Goal: Task Accomplishment & Management: Manage account settings

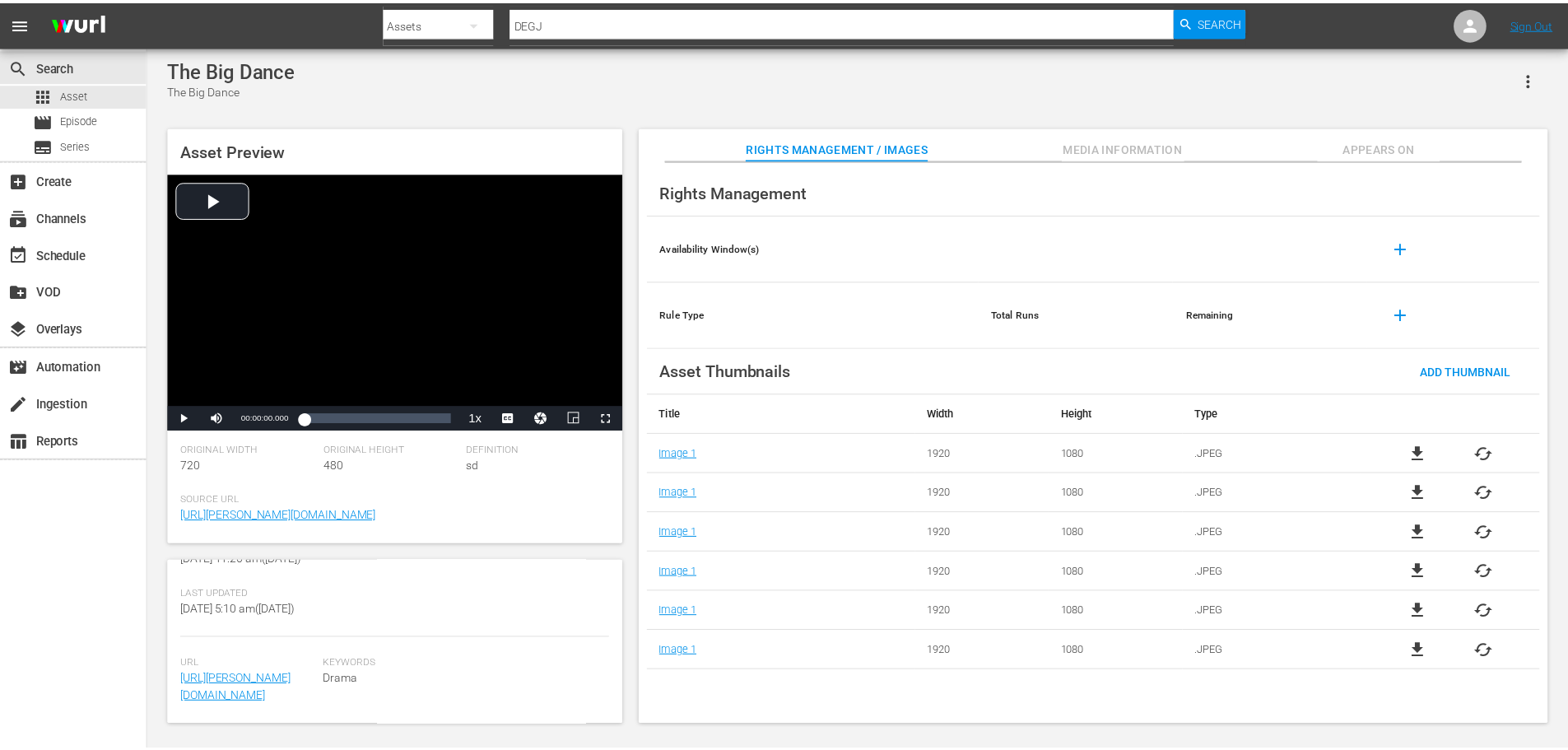
scroll to position [424, 0]
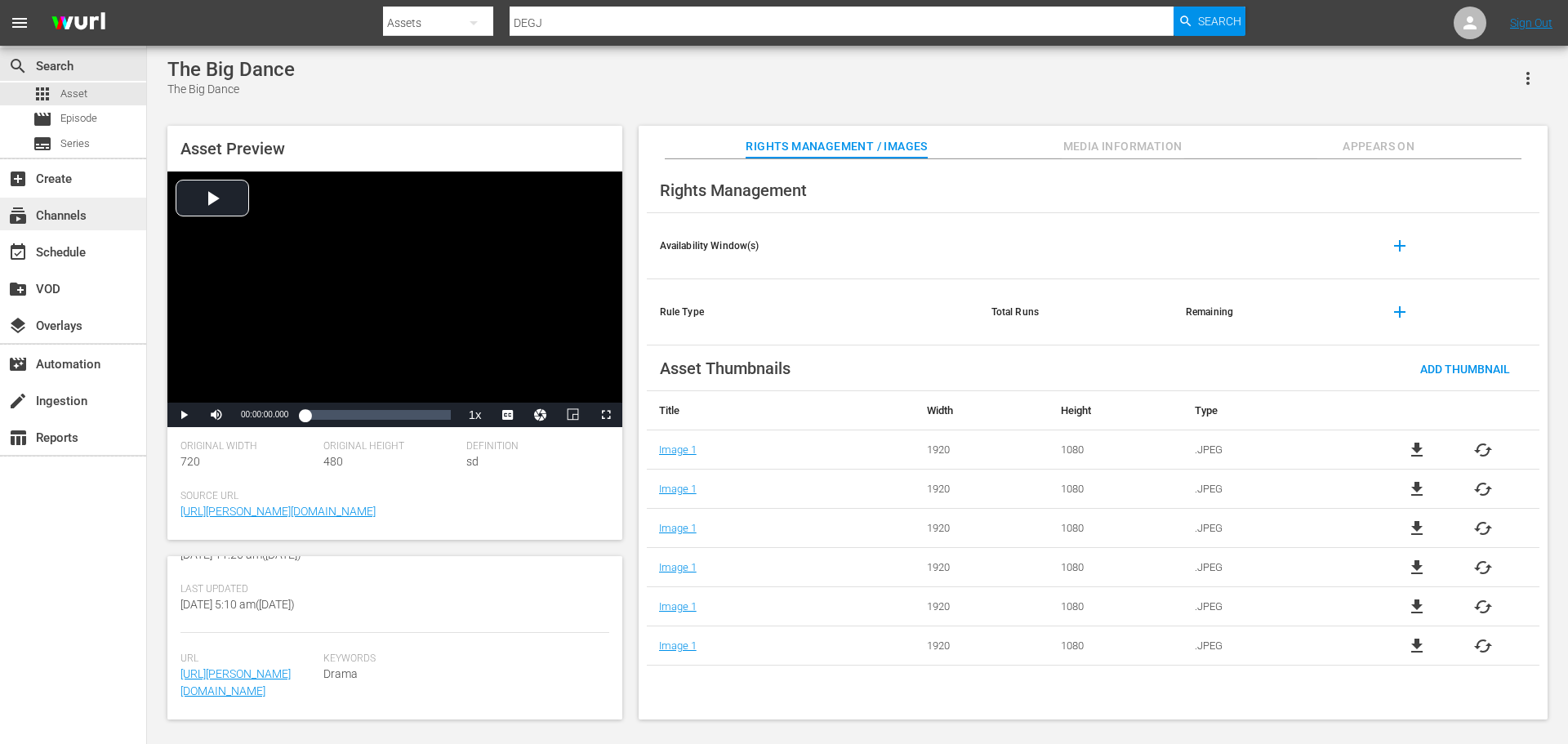
click at [46, 216] on div "subscriptions Channels" at bounding box center [46, 213] width 91 height 15
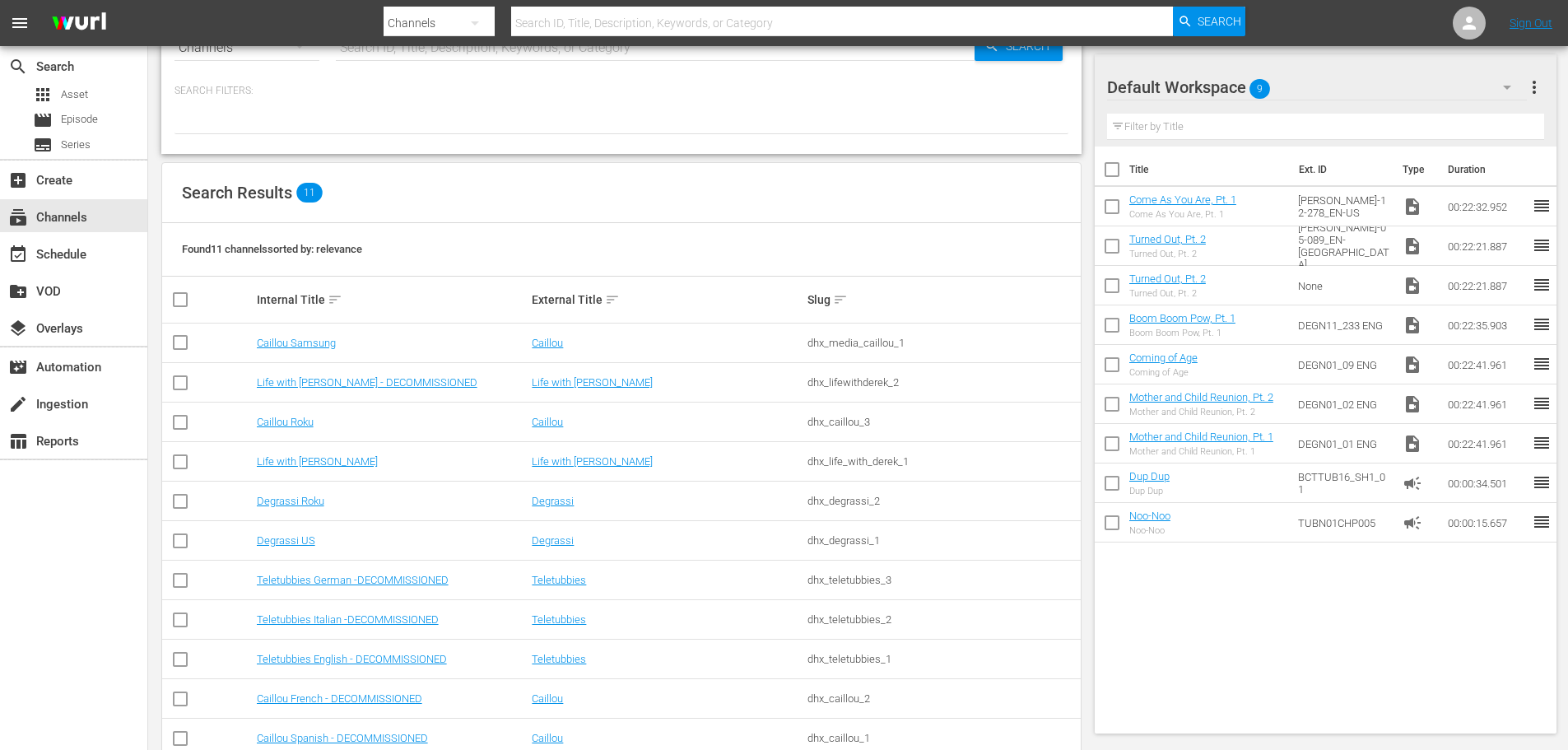
scroll to position [97, 0]
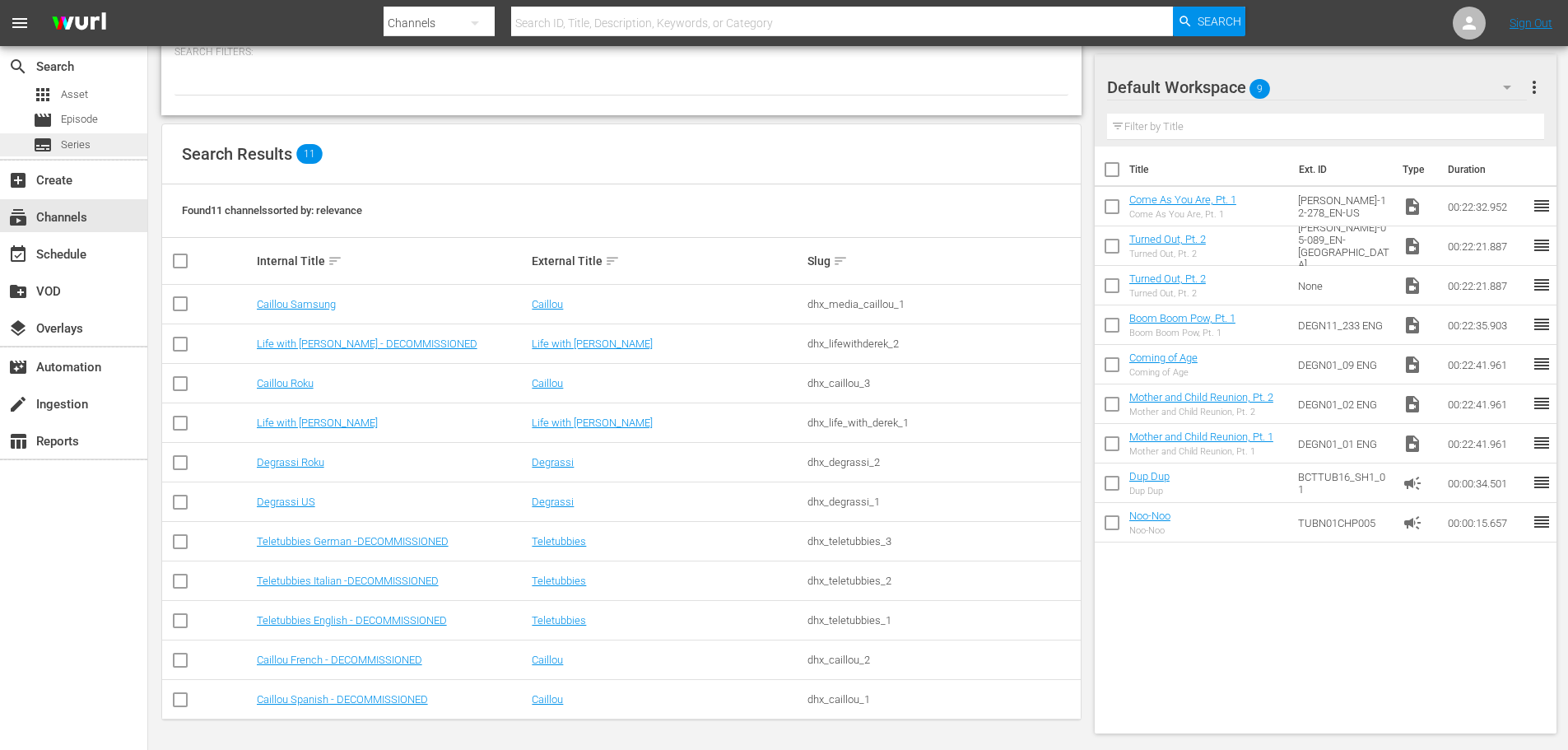
click at [60, 138] on div "subtitles Series" at bounding box center [62, 144] width 58 height 23
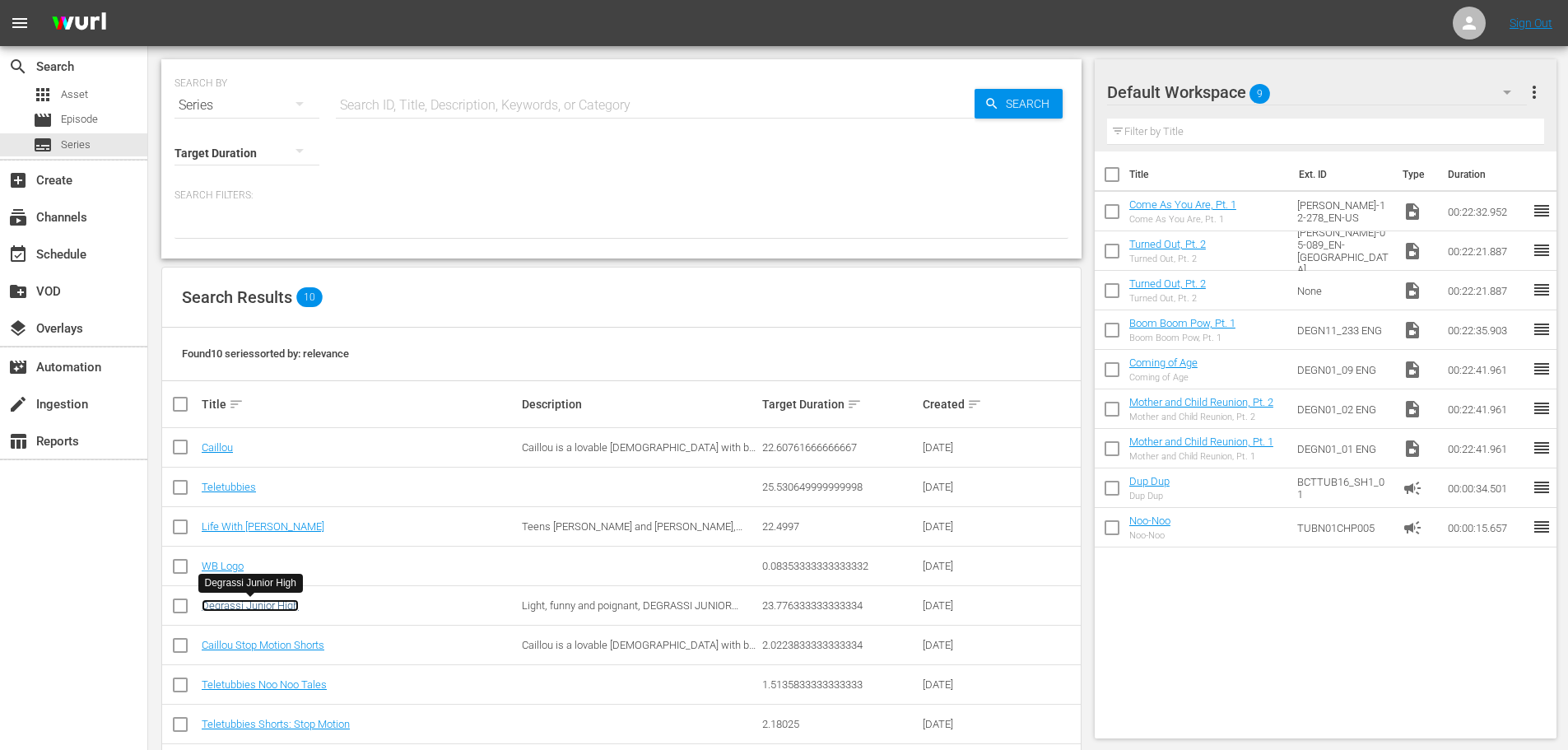
click at [254, 605] on link "Degrassi Junior High" at bounding box center [250, 605] width 97 height 12
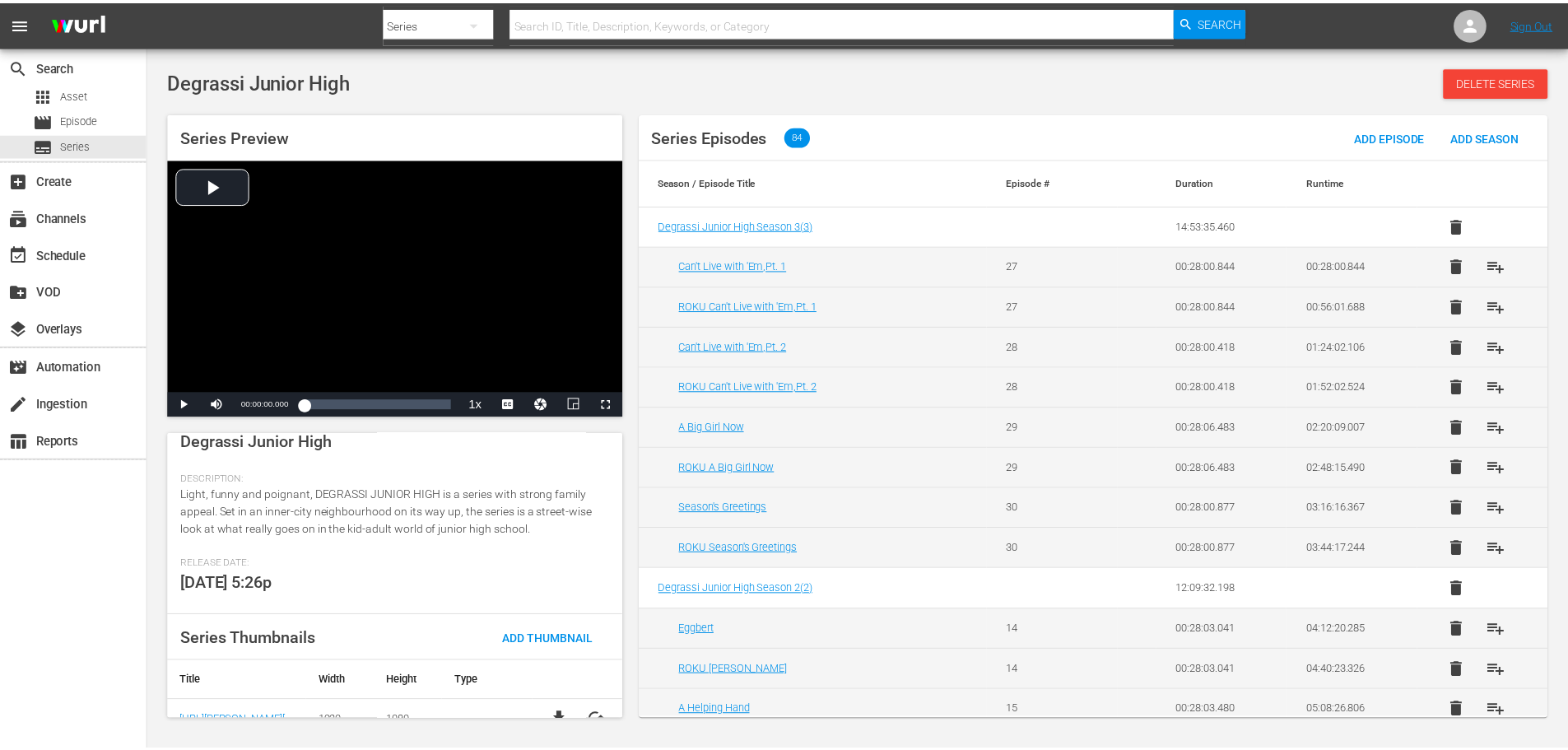
scroll to position [387, 0]
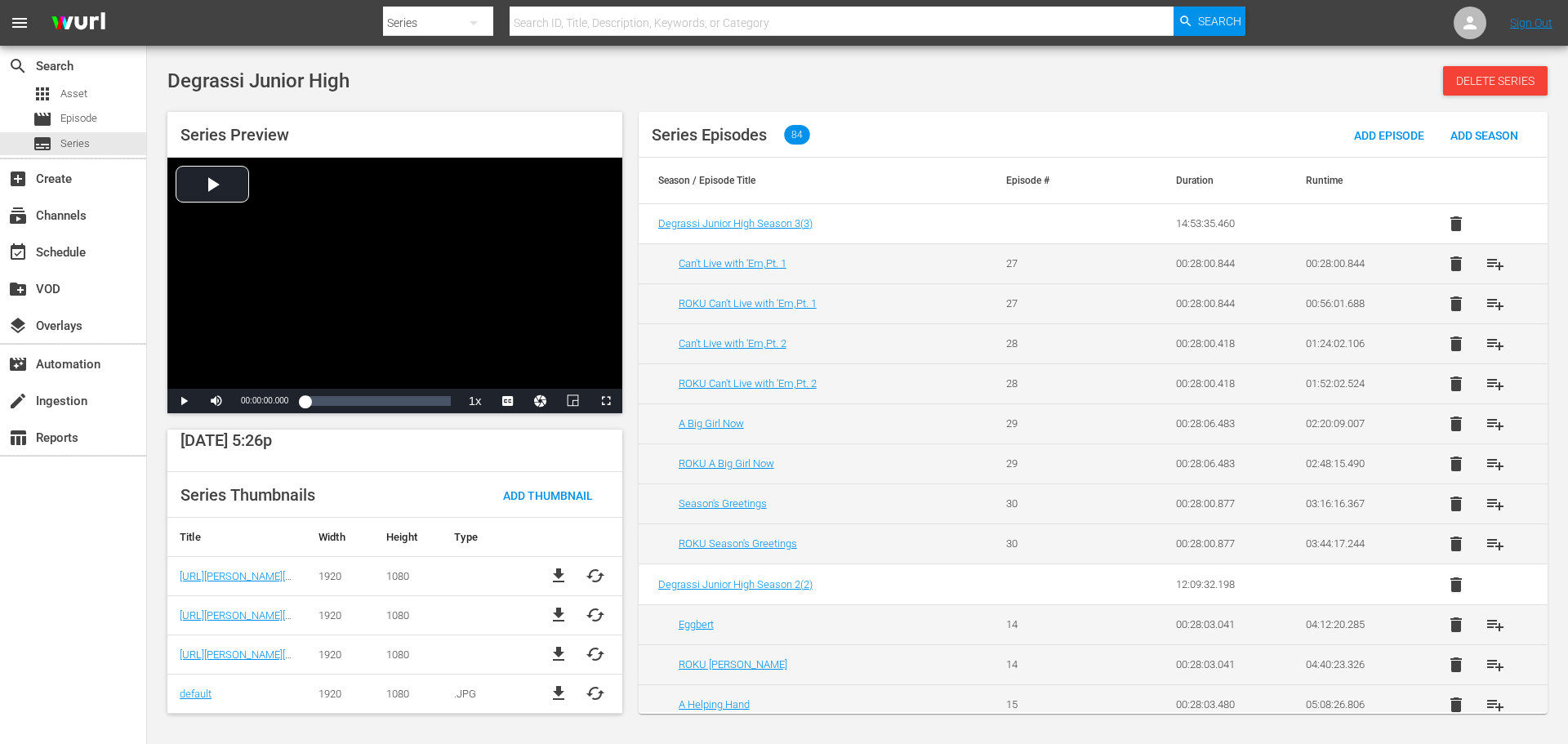
click at [50, 513] on div "search Search apps Asset movie Episode subtitles Series add_box Create subscrip…" at bounding box center [73, 418] width 147 height 744
click at [71, 194] on div "add_box Create" at bounding box center [73, 178] width 146 height 36
click at [63, 204] on div "subscriptions Channels" at bounding box center [73, 214] width 146 height 33
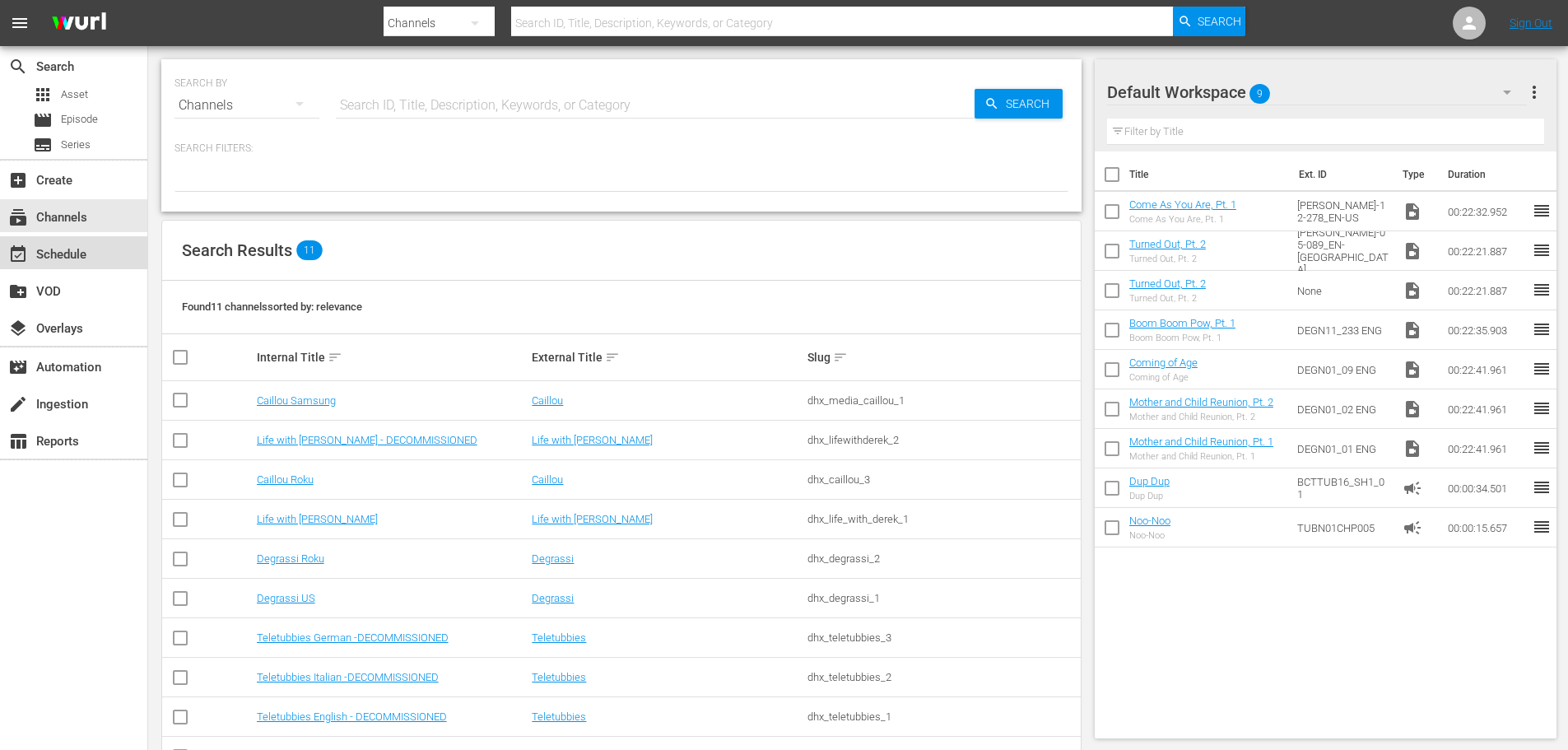
click at [59, 251] on div "event_available Schedule" at bounding box center [46, 252] width 92 height 15
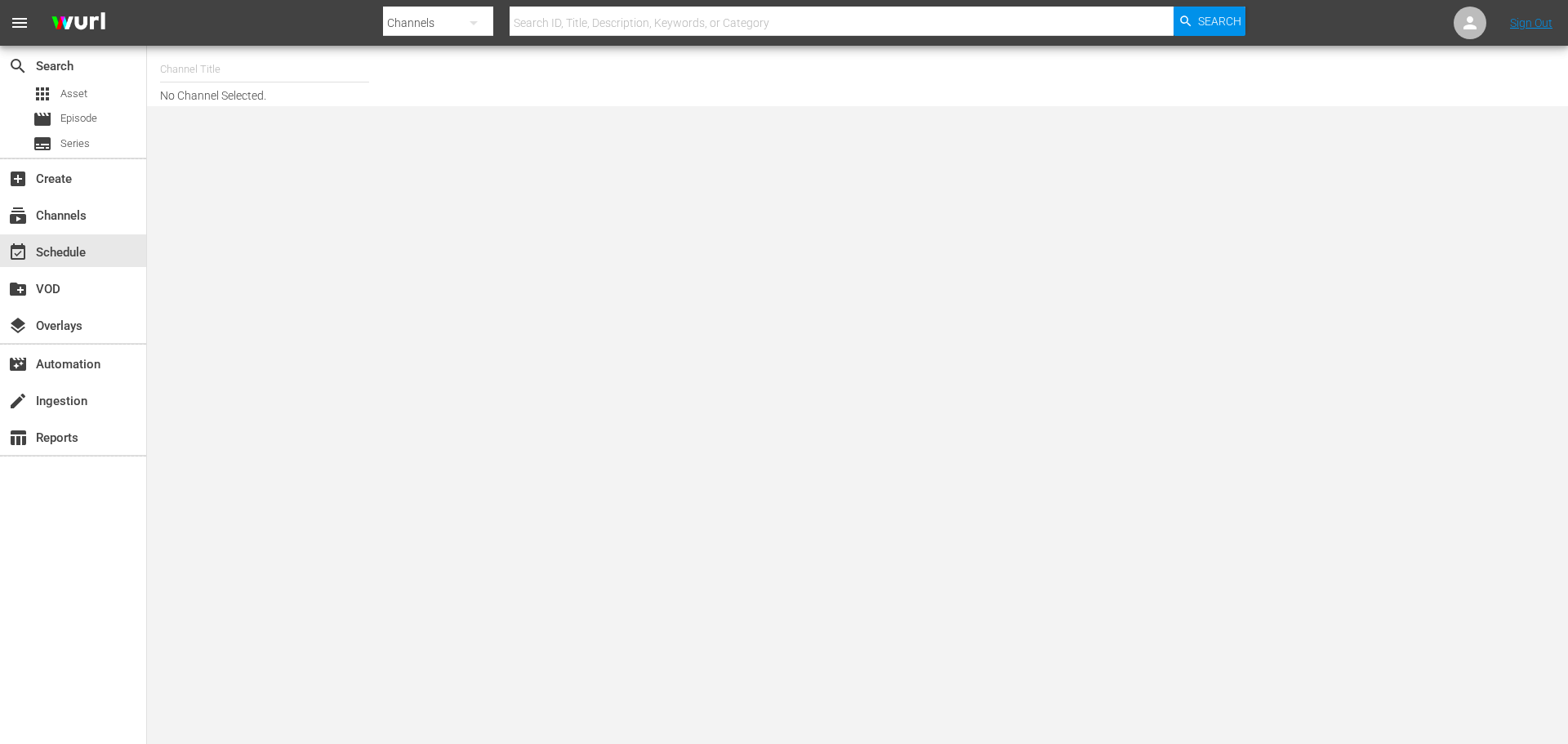
click at [825, 247] on body "menu Search By Channels Search ID, Title, Description, Keywords, or Category Se…" at bounding box center [784, 372] width 1568 height 744
click at [851, 204] on body "menu Search By Channels Search ID, Title, Description, Keywords, or Category Se…" at bounding box center [784, 372] width 1568 height 744
click at [76, 204] on div "subscriptions Channels" at bounding box center [73, 214] width 146 height 33
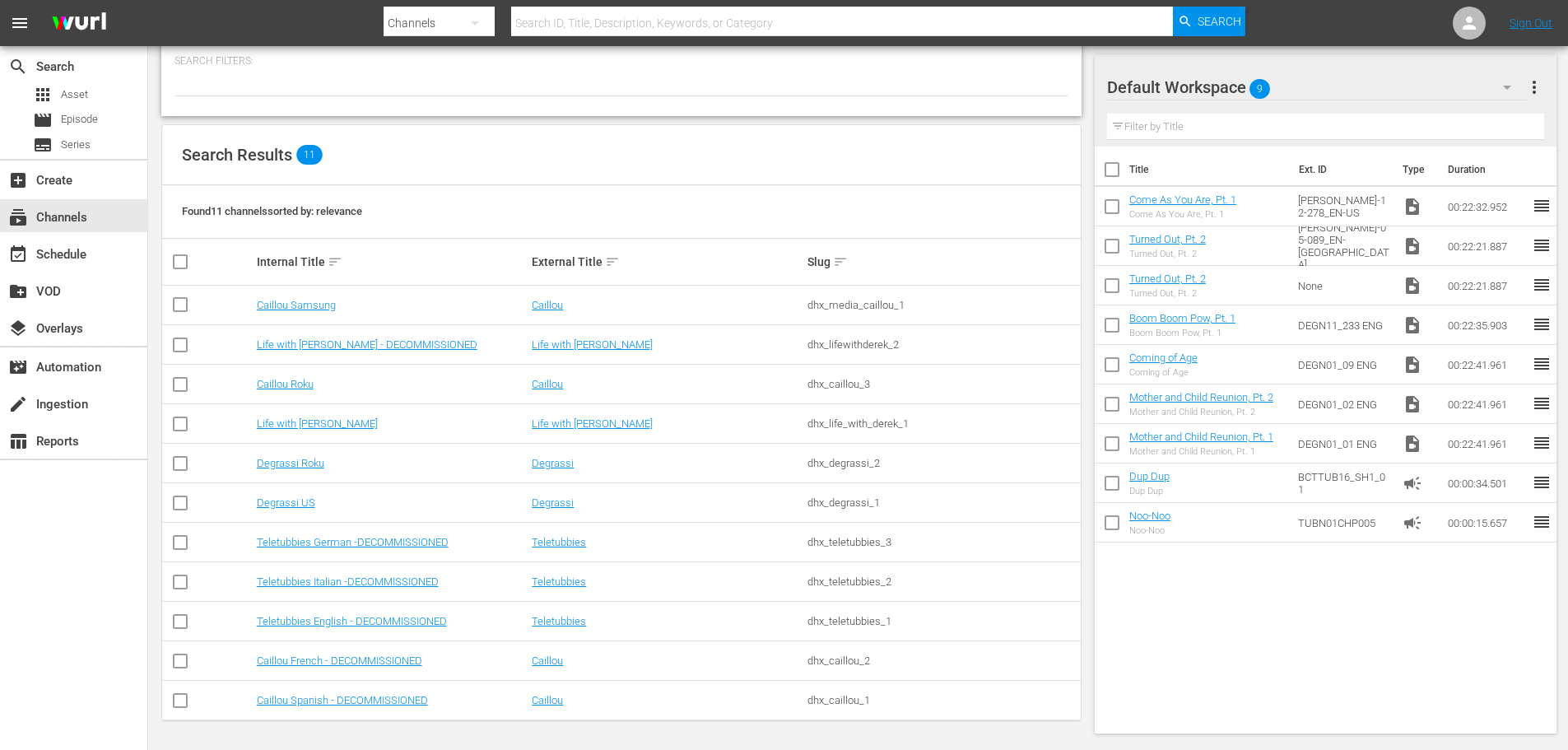
scroll to position [88, 0]
click at [51, 251] on div "event_available Schedule" at bounding box center [46, 252] width 92 height 15
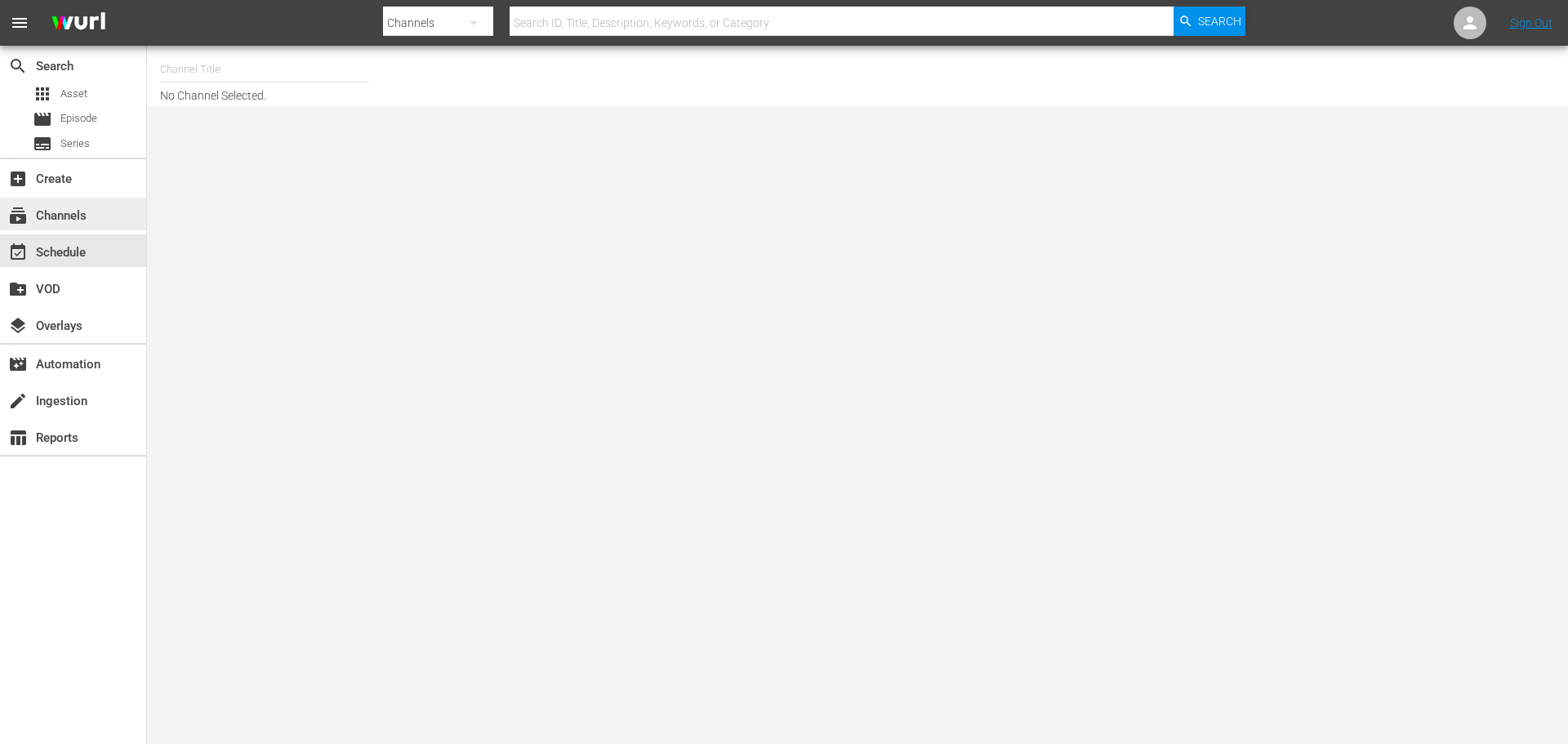
click at [63, 216] on div "subscriptions Channels" at bounding box center [46, 213] width 91 height 15
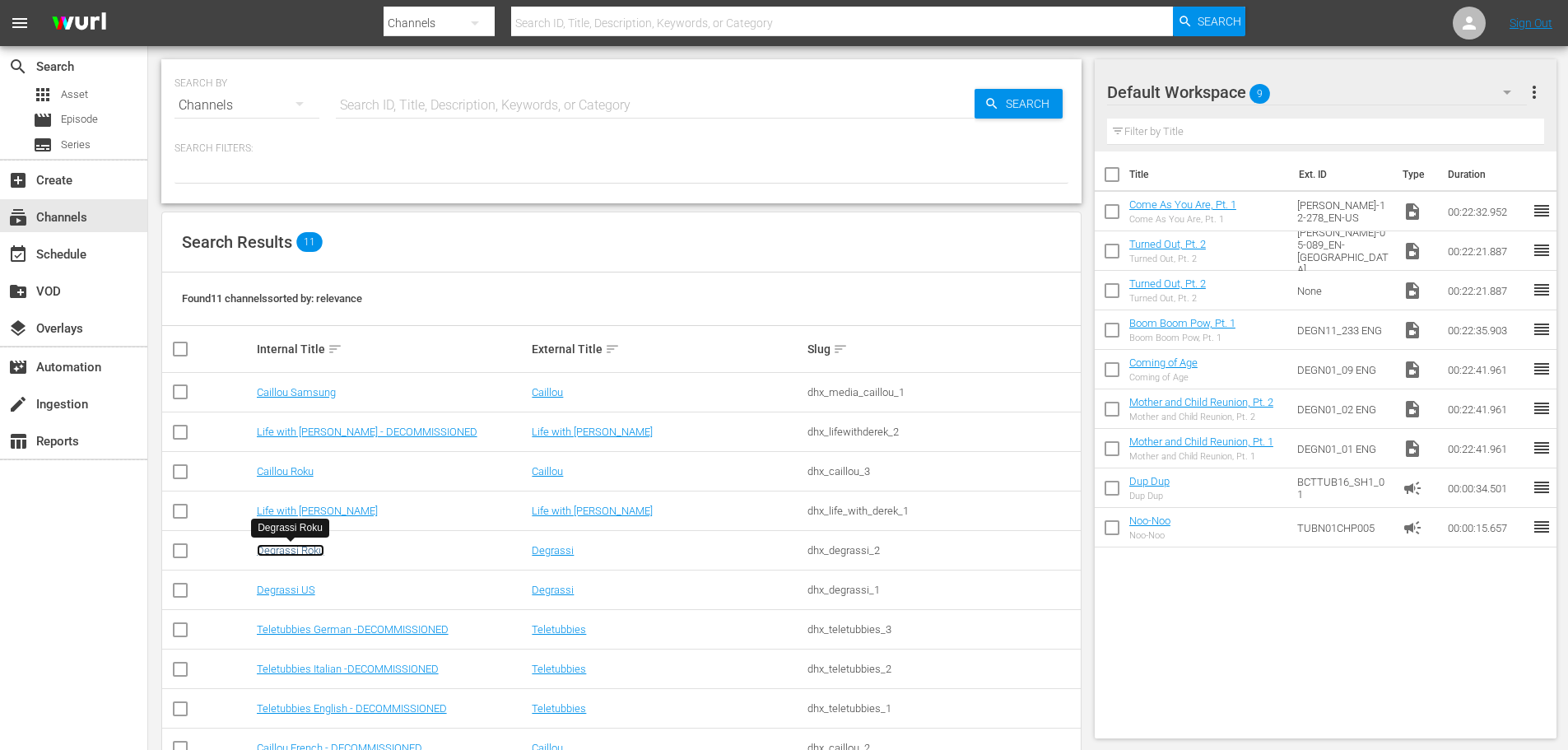
click at [293, 550] on link "Degrassi Roku" at bounding box center [290, 550] width 67 height 12
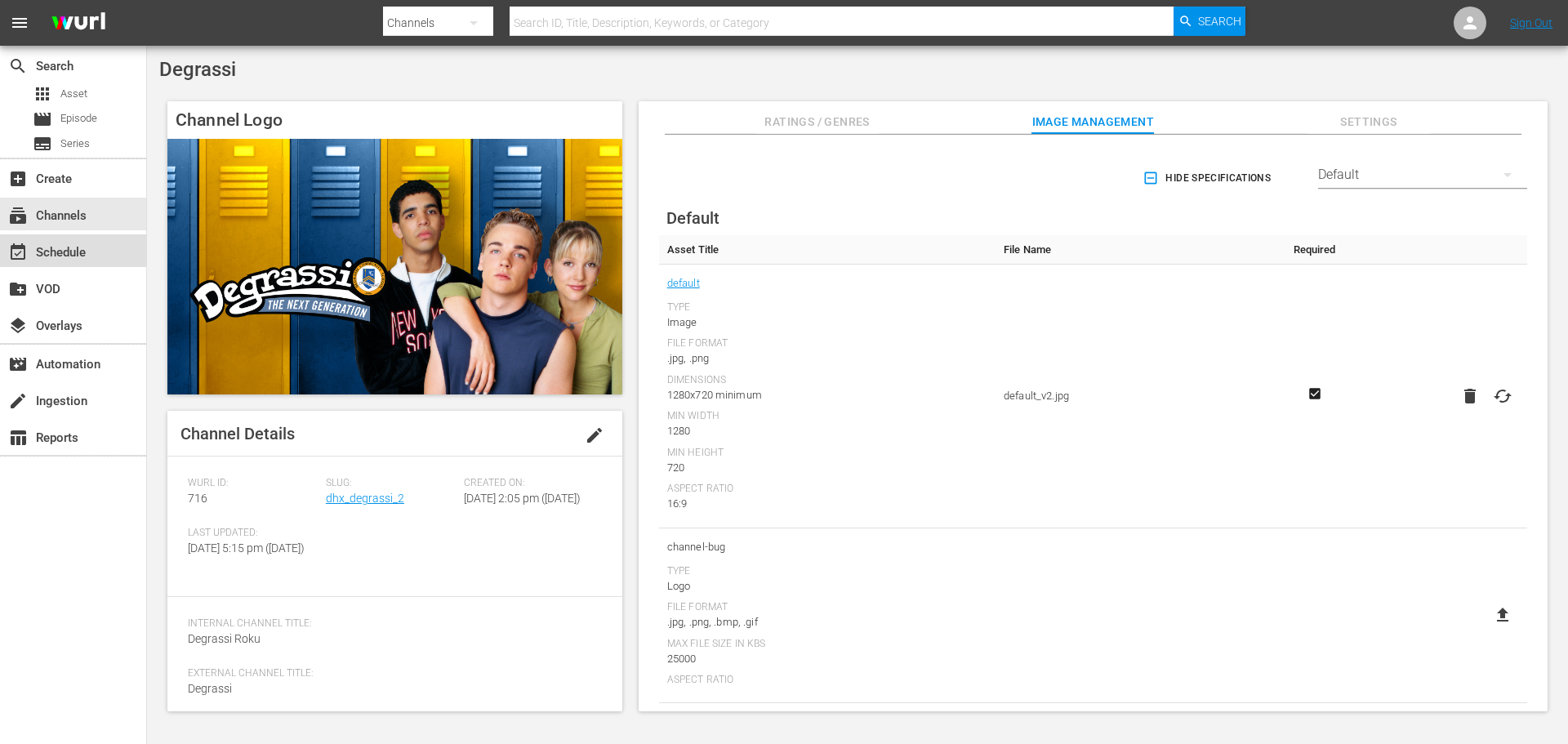
click at [66, 249] on div "event_available Schedule" at bounding box center [46, 250] width 91 height 15
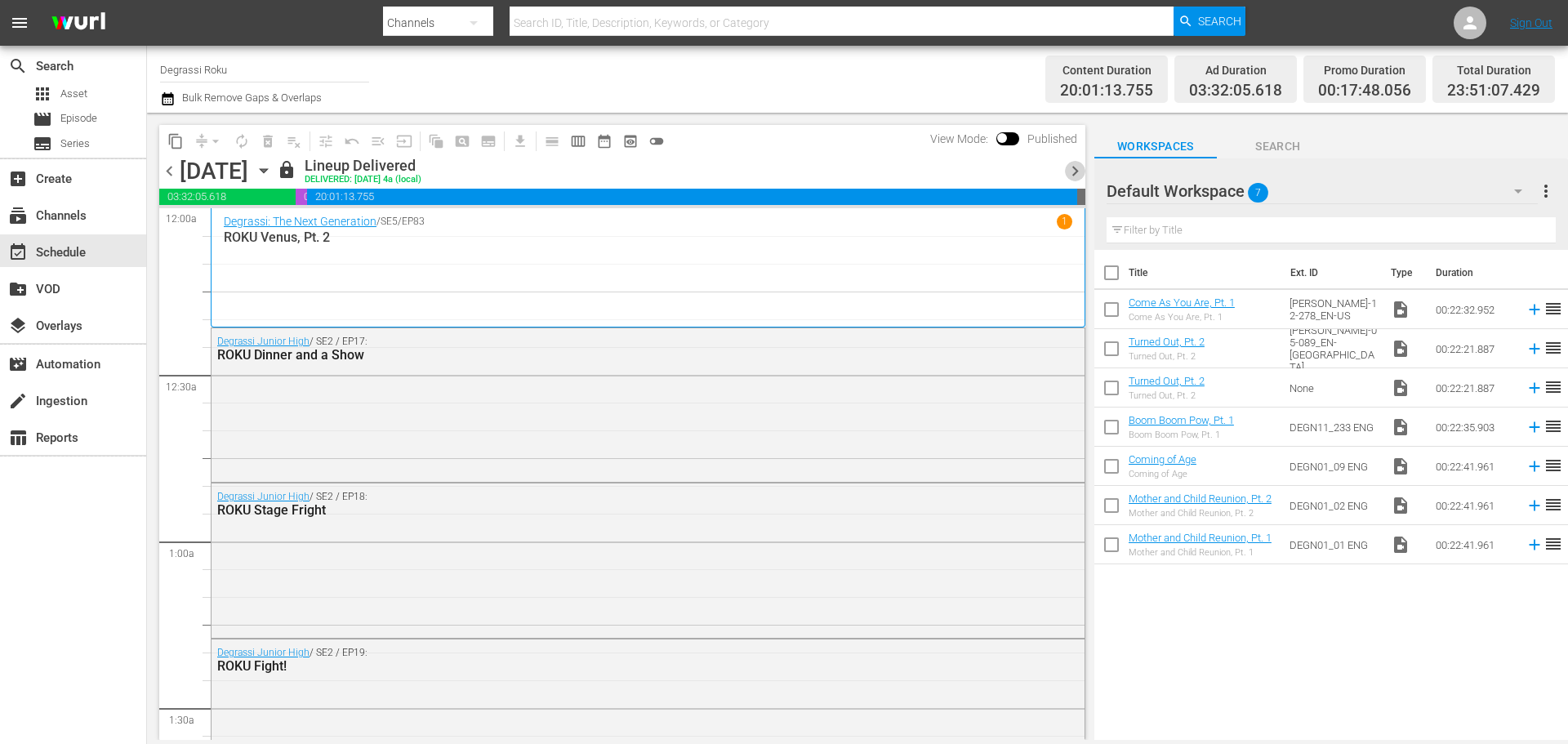
click at [1072, 170] on span "chevron_right" at bounding box center [1075, 170] width 20 height 20
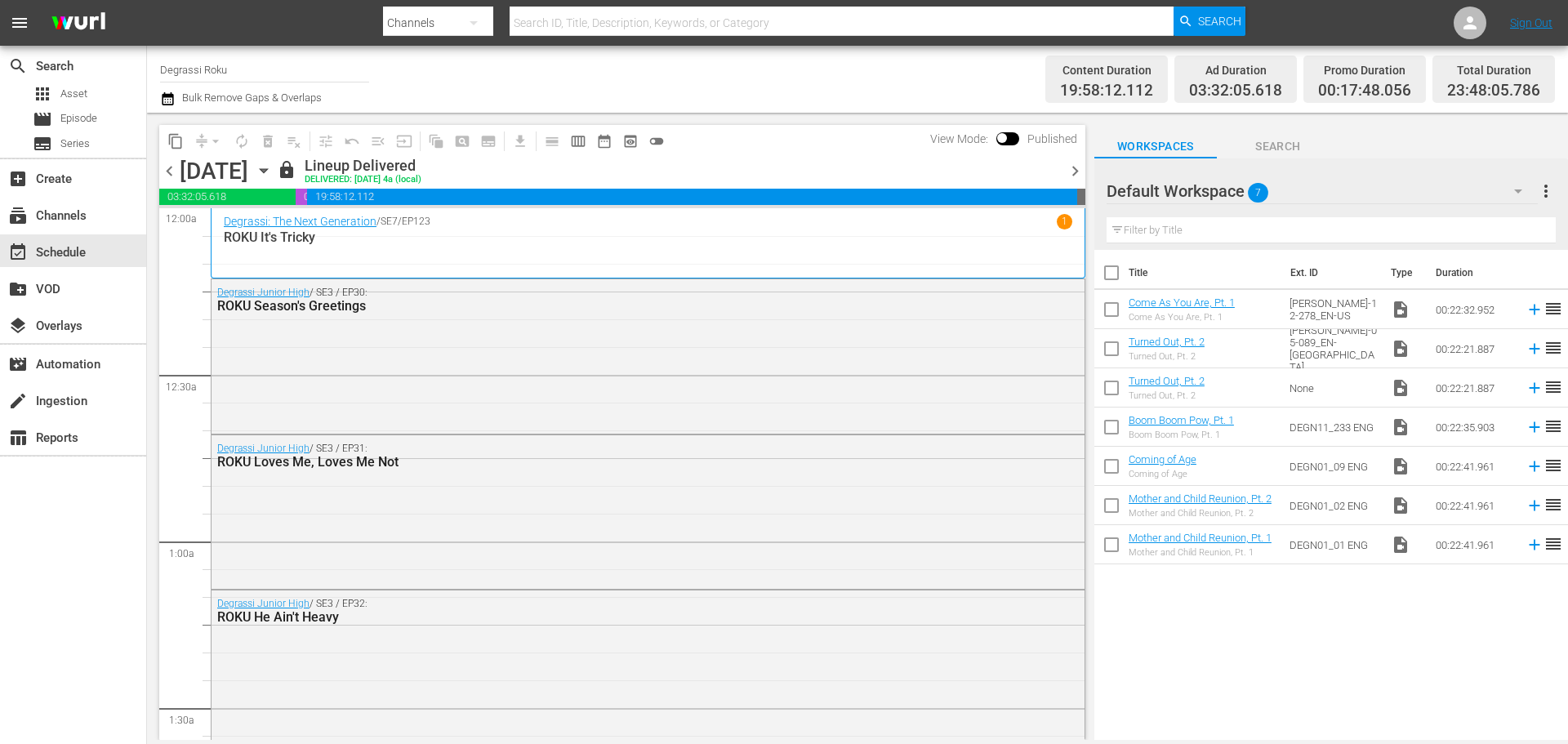
click at [1072, 170] on span "chevron_right" at bounding box center [1075, 170] width 20 height 20
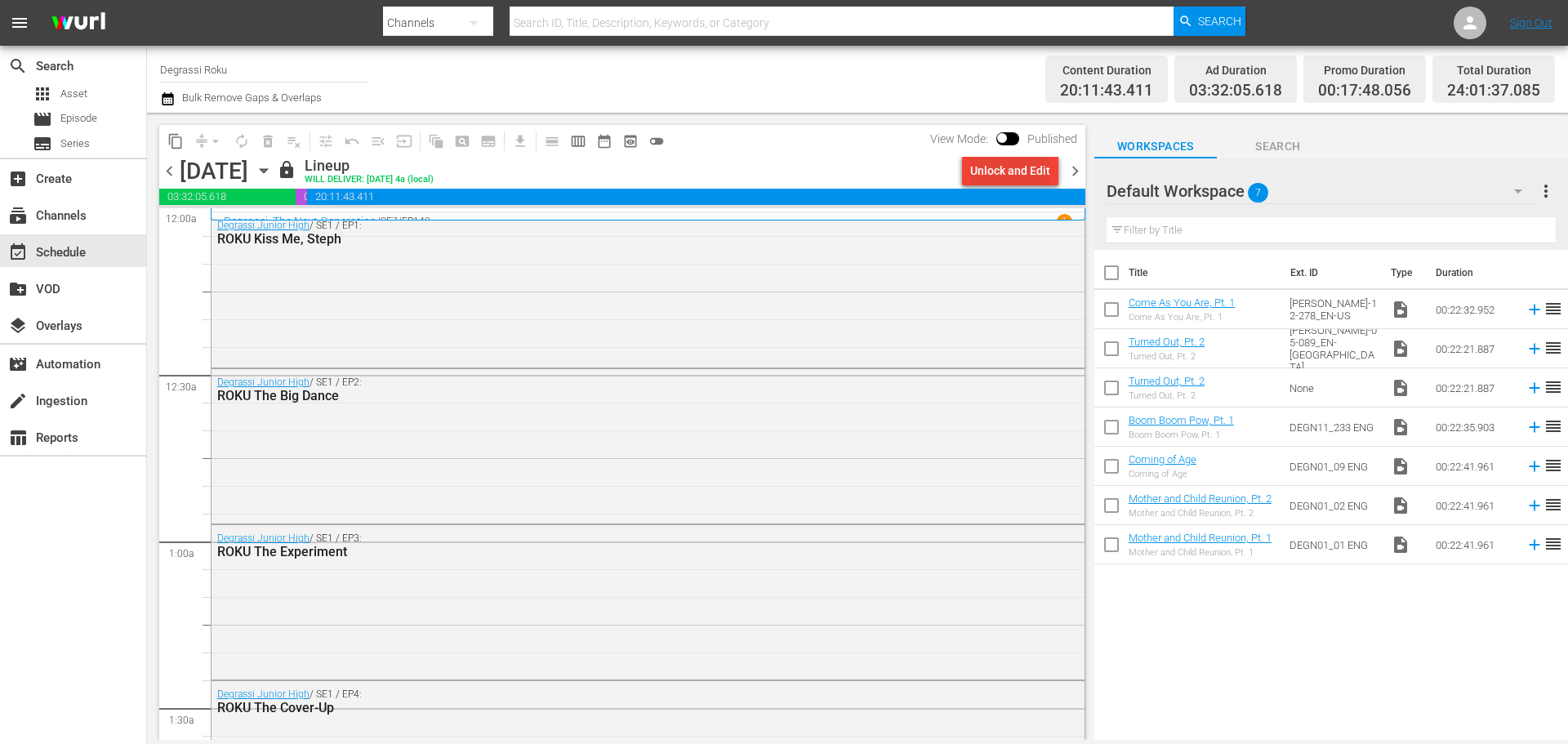
click at [1001, 166] on div "Unlock and Edit" at bounding box center [1010, 170] width 80 height 29
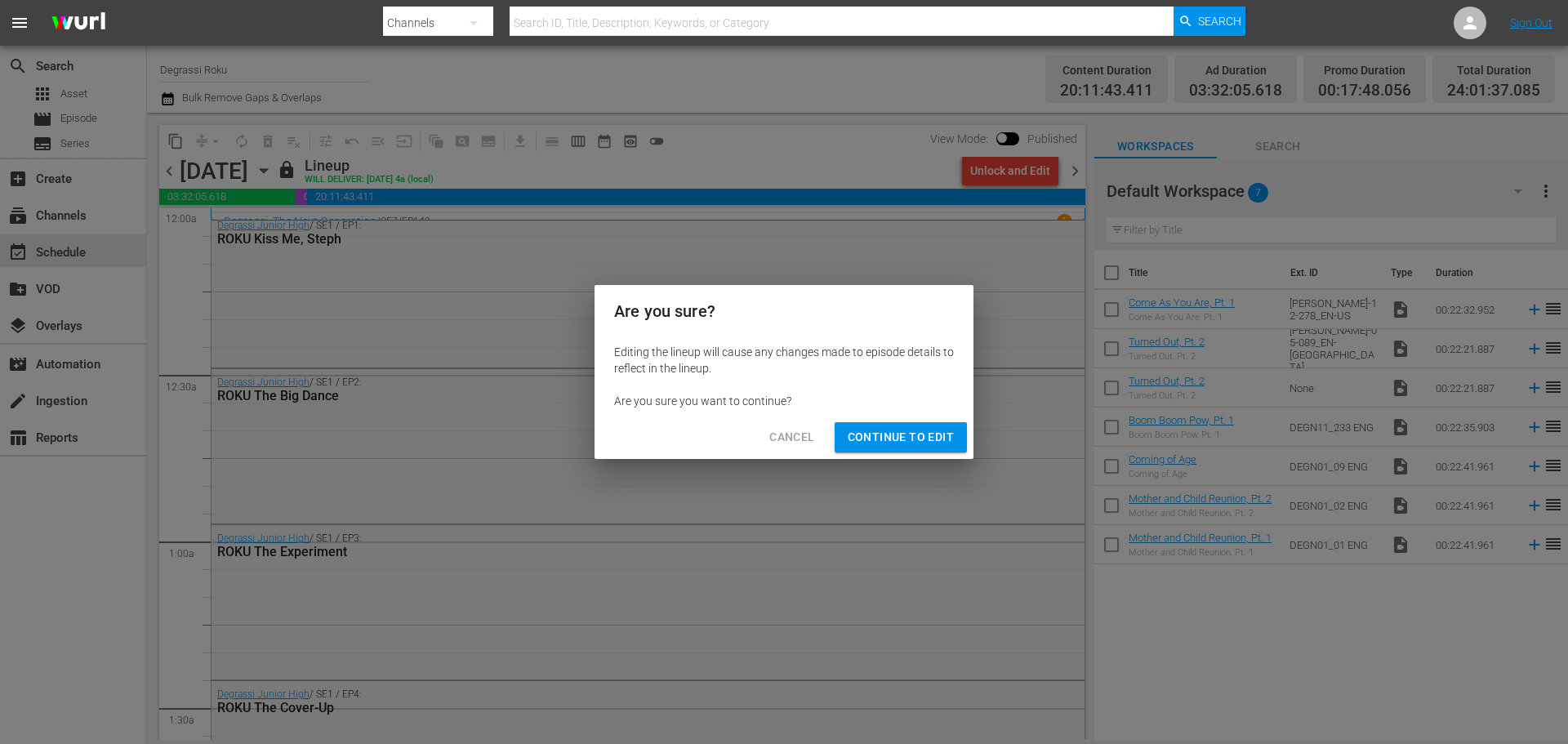
click at [879, 433] on span "Continue to Edit" at bounding box center [901, 438] width 106 height 20
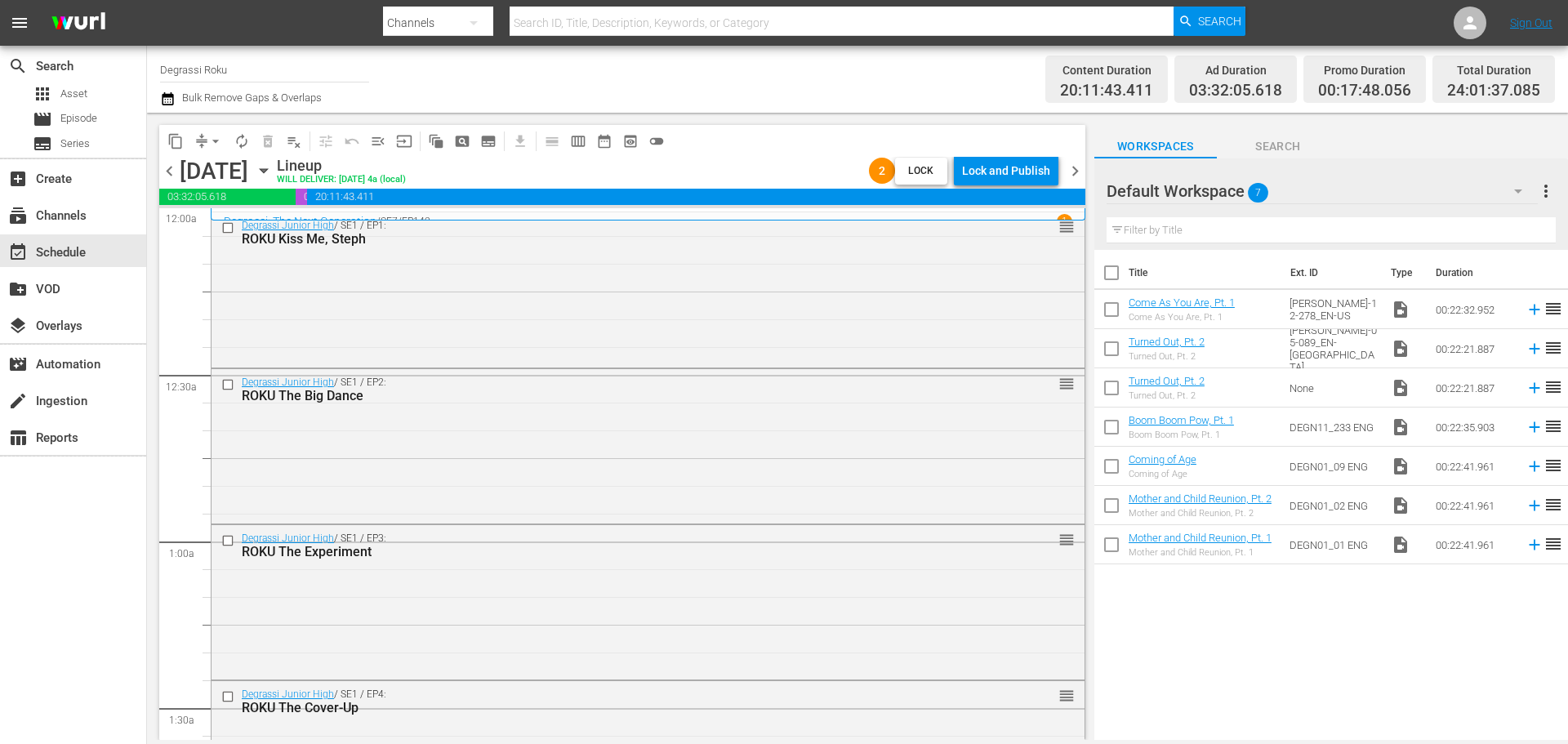
click at [921, 165] on span "Lock" at bounding box center [921, 170] width 39 height 17
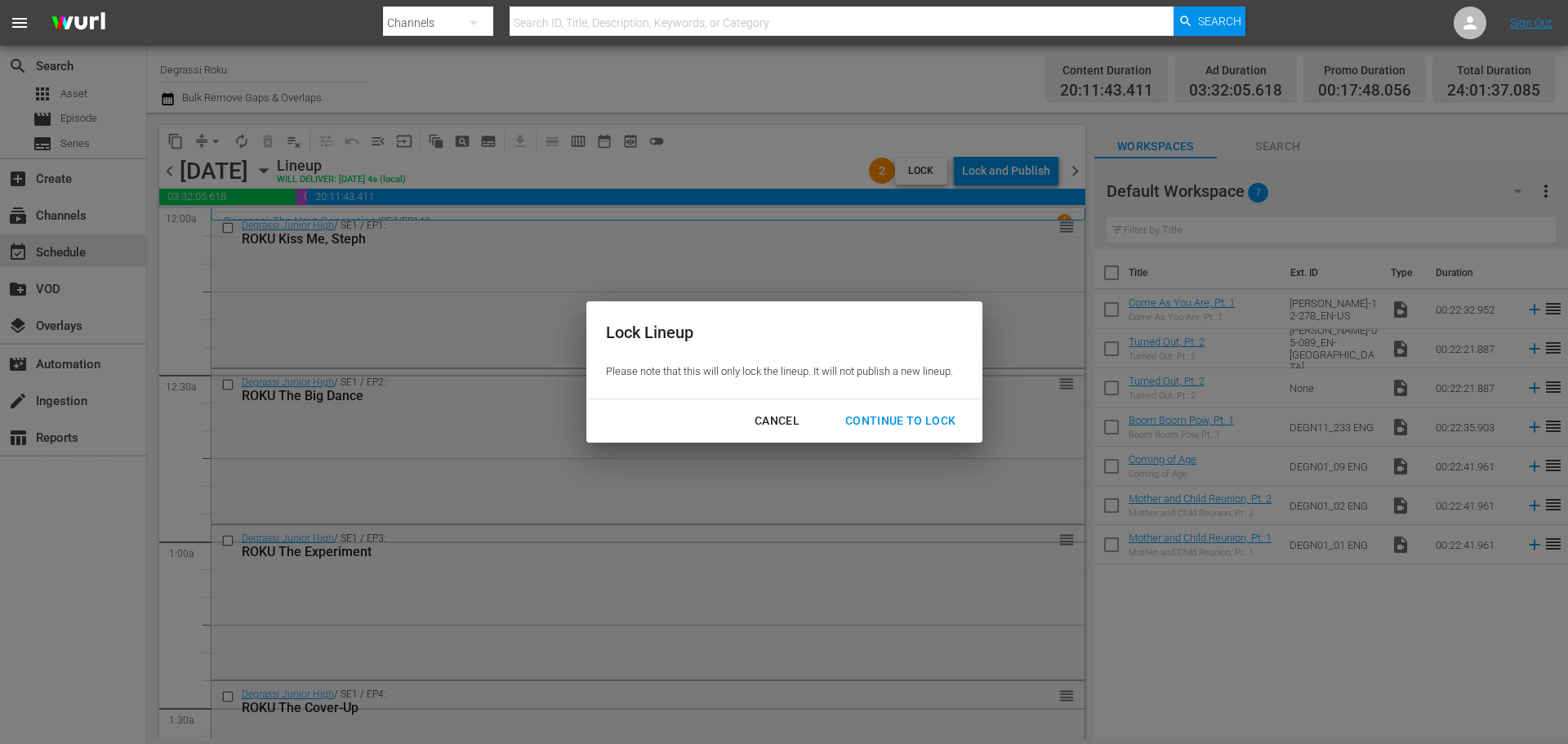
click at [904, 414] on div "Continue to lock" at bounding box center [901, 421] width 138 height 20
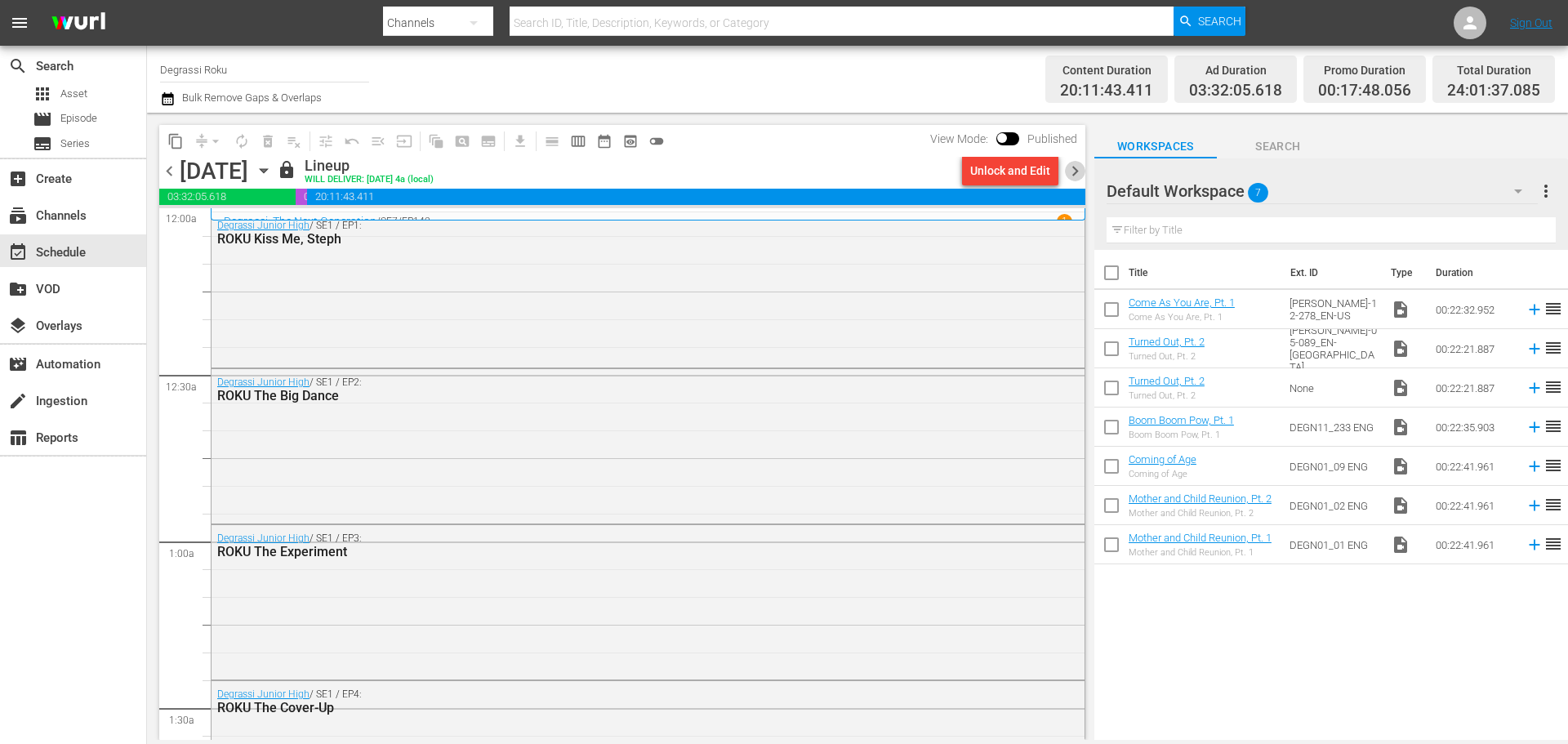
click at [1079, 169] on span "chevron_right" at bounding box center [1075, 170] width 20 height 20
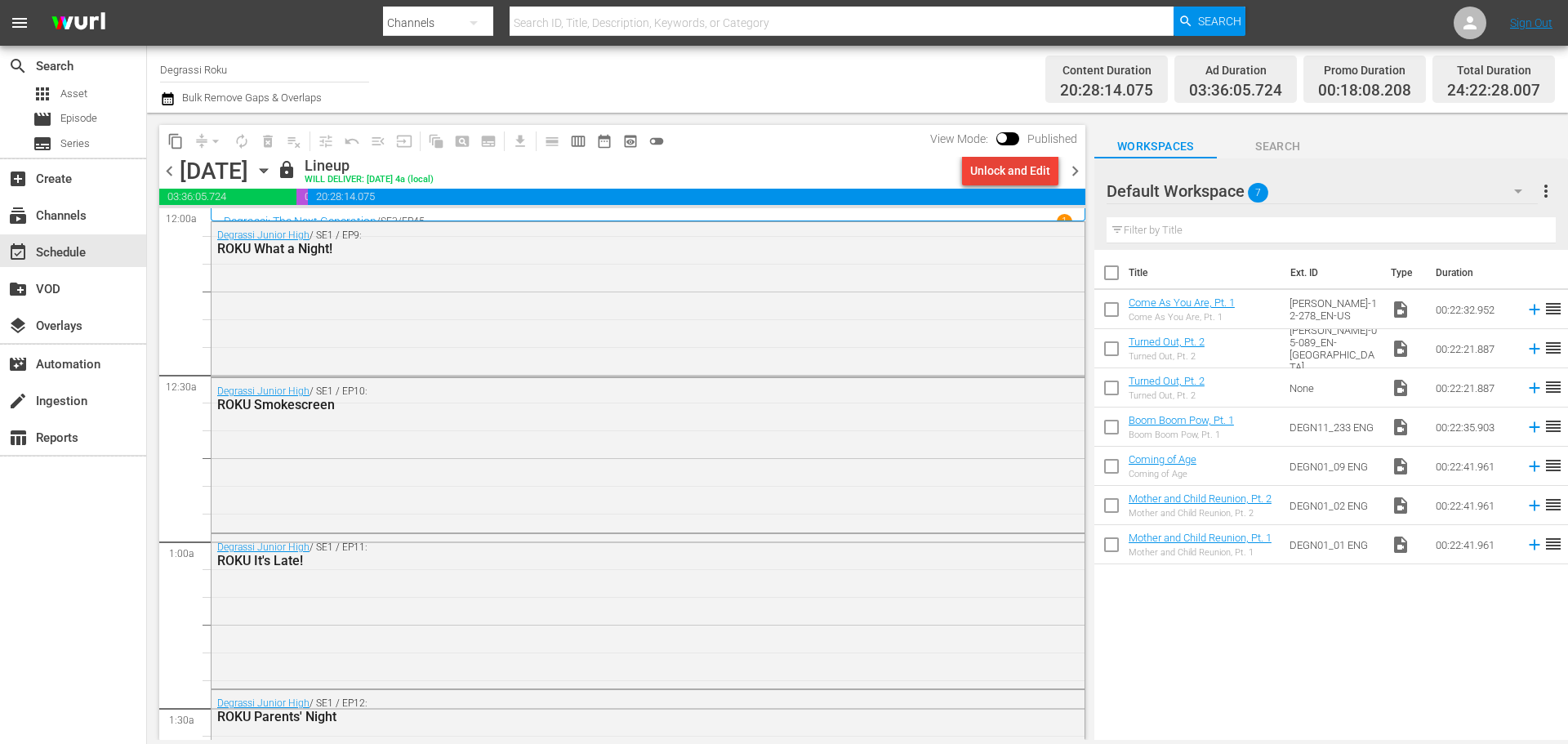
click at [1016, 169] on div "Unlock and Edit" at bounding box center [1010, 170] width 80 height 29
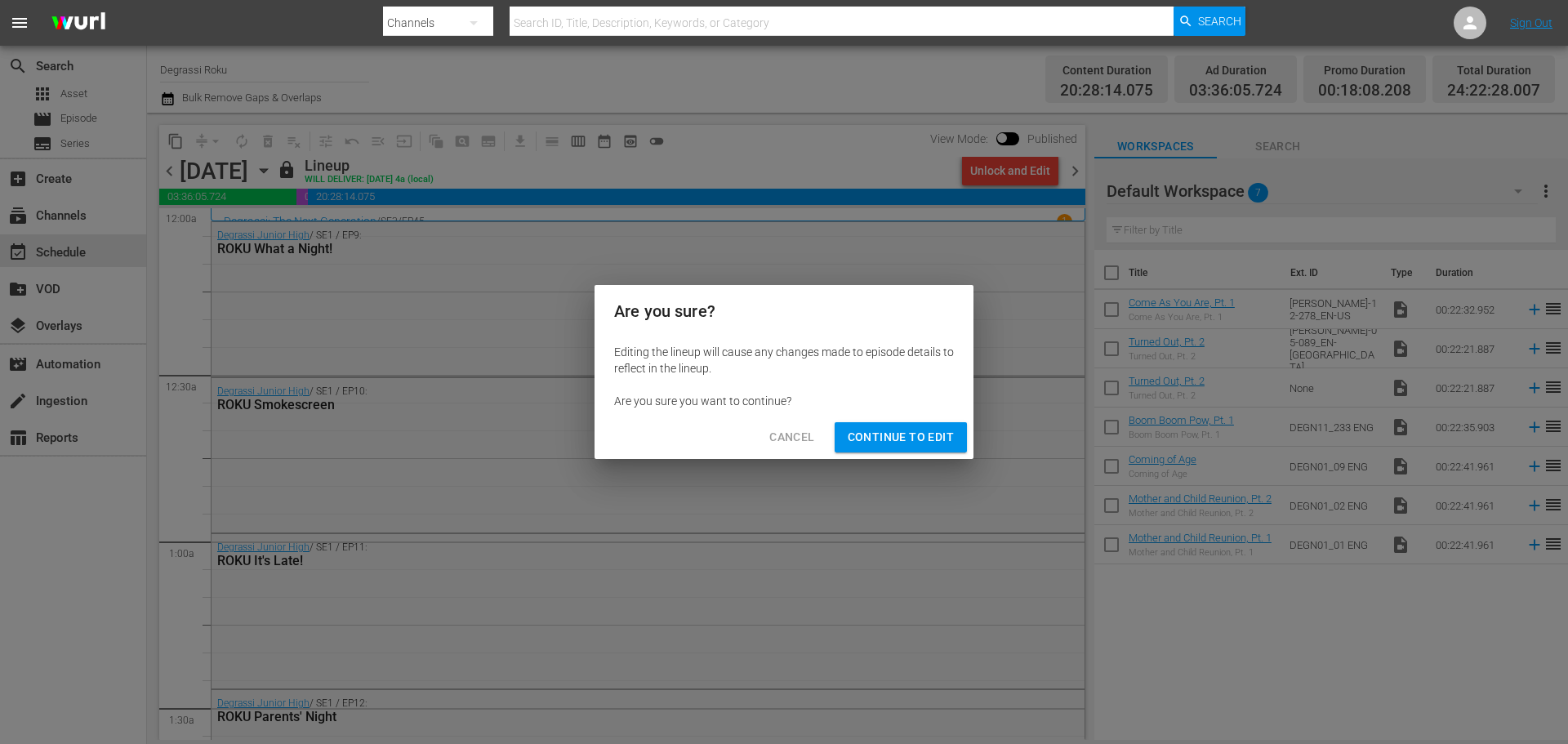
click at [913, 436] on span "Continue to Edit" at bounding box center [901, 438] width 106 height 20
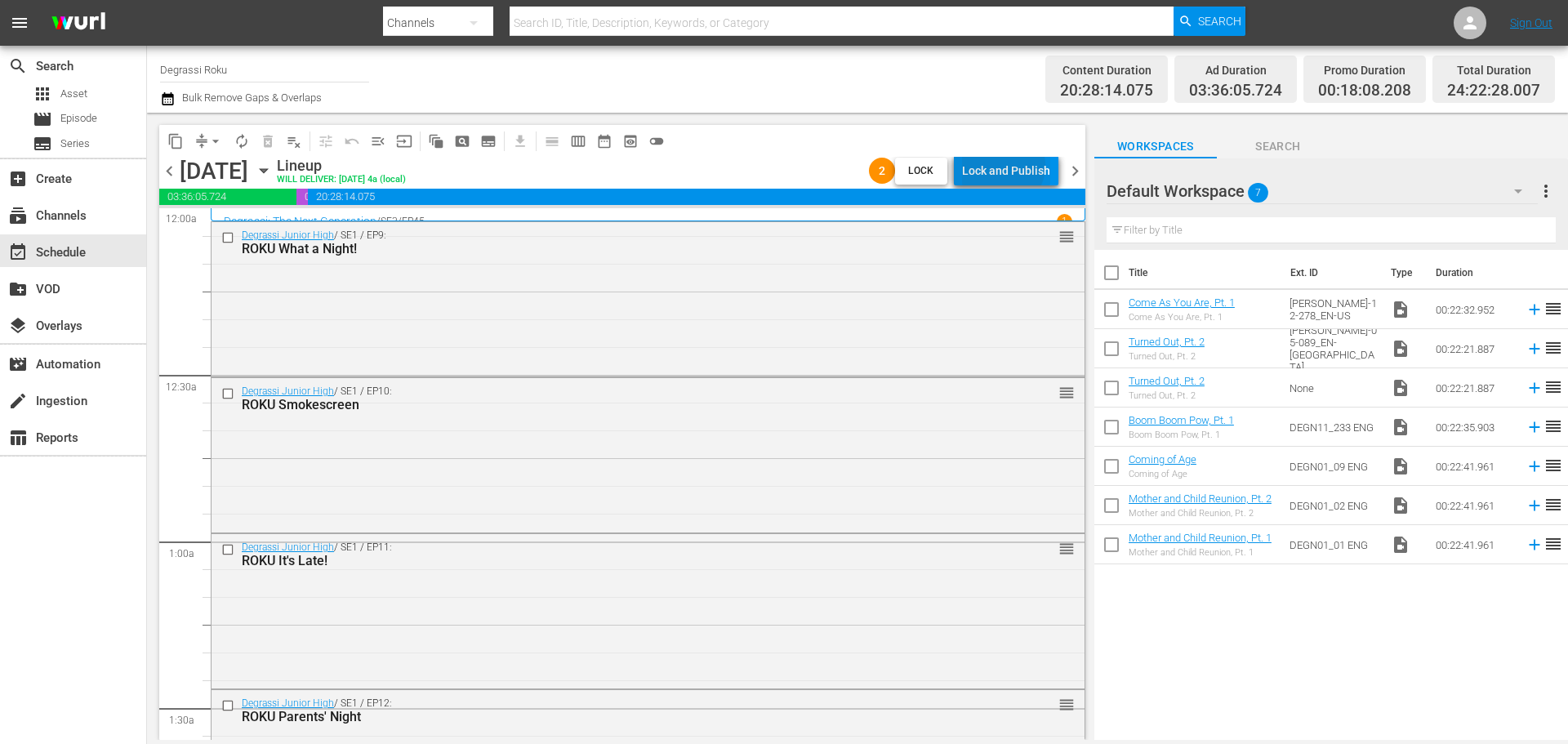
click at [1006, 166] on div "Lock and Publish" at bounding box center [1006, 170] width 88 height 29
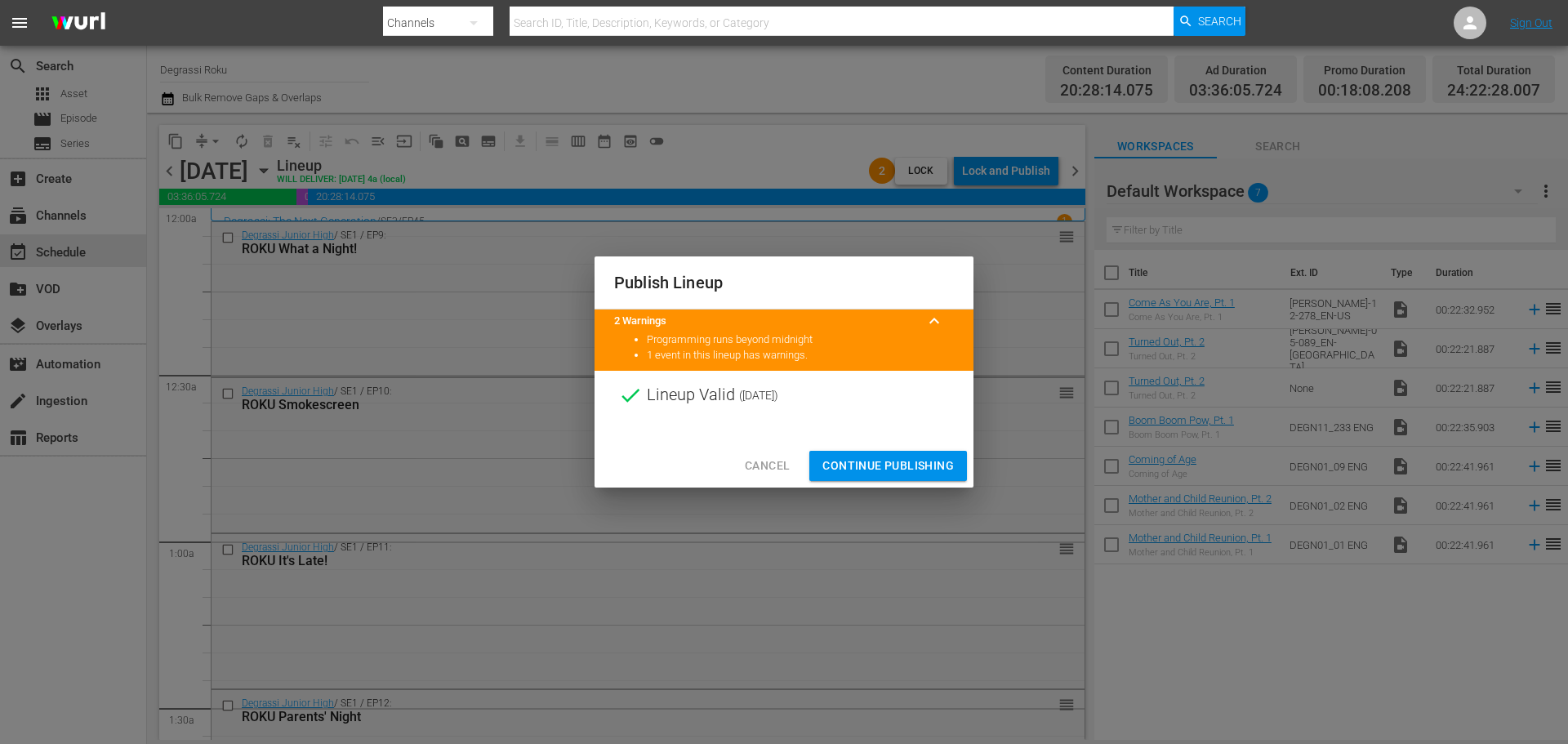
click at [881, 460] on span "Continue Publishing" at bounding box center [888, 466] width 131 height 20
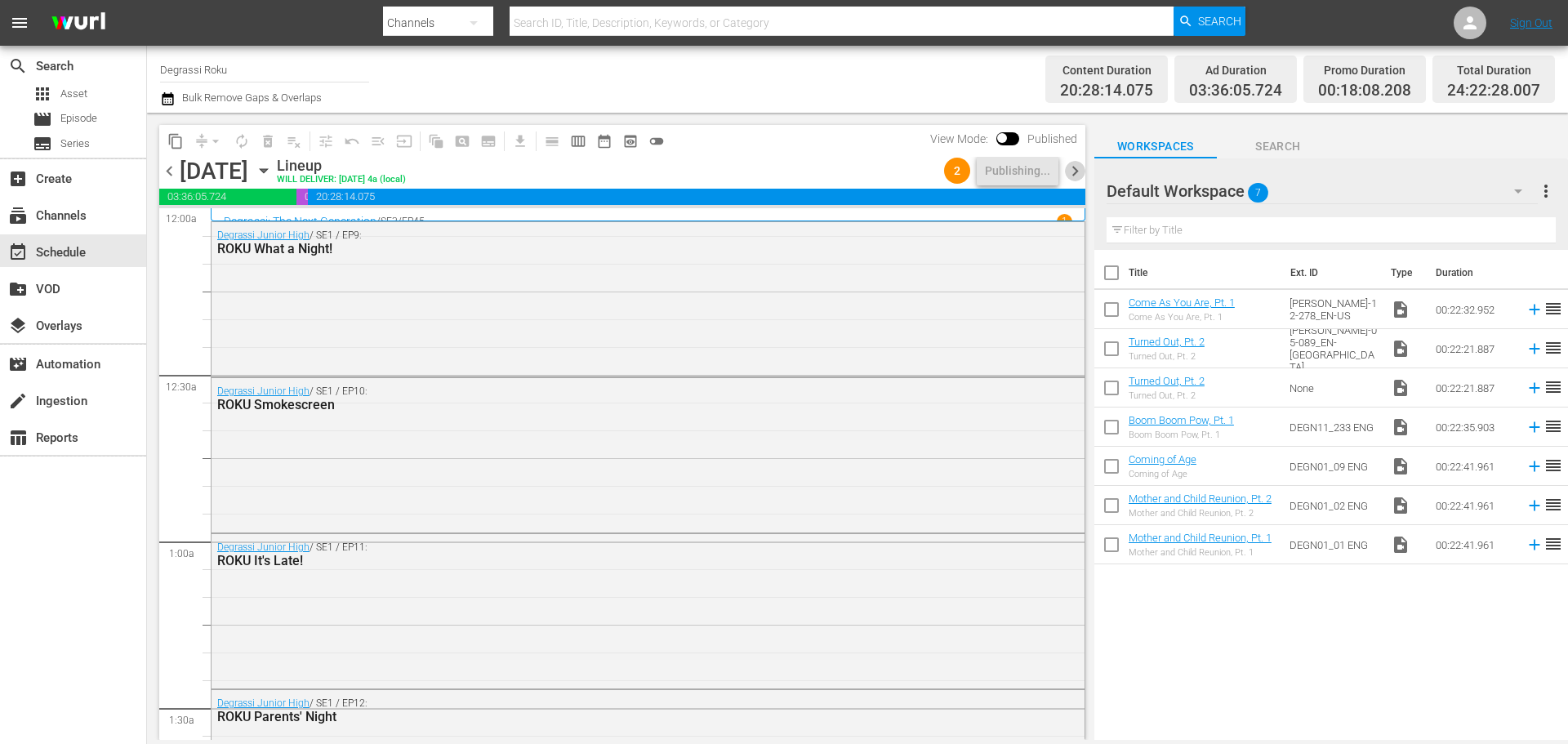
click at [1075, 164] on span "chevron_right" at bounding box center [1075, 170] width 20 height 20
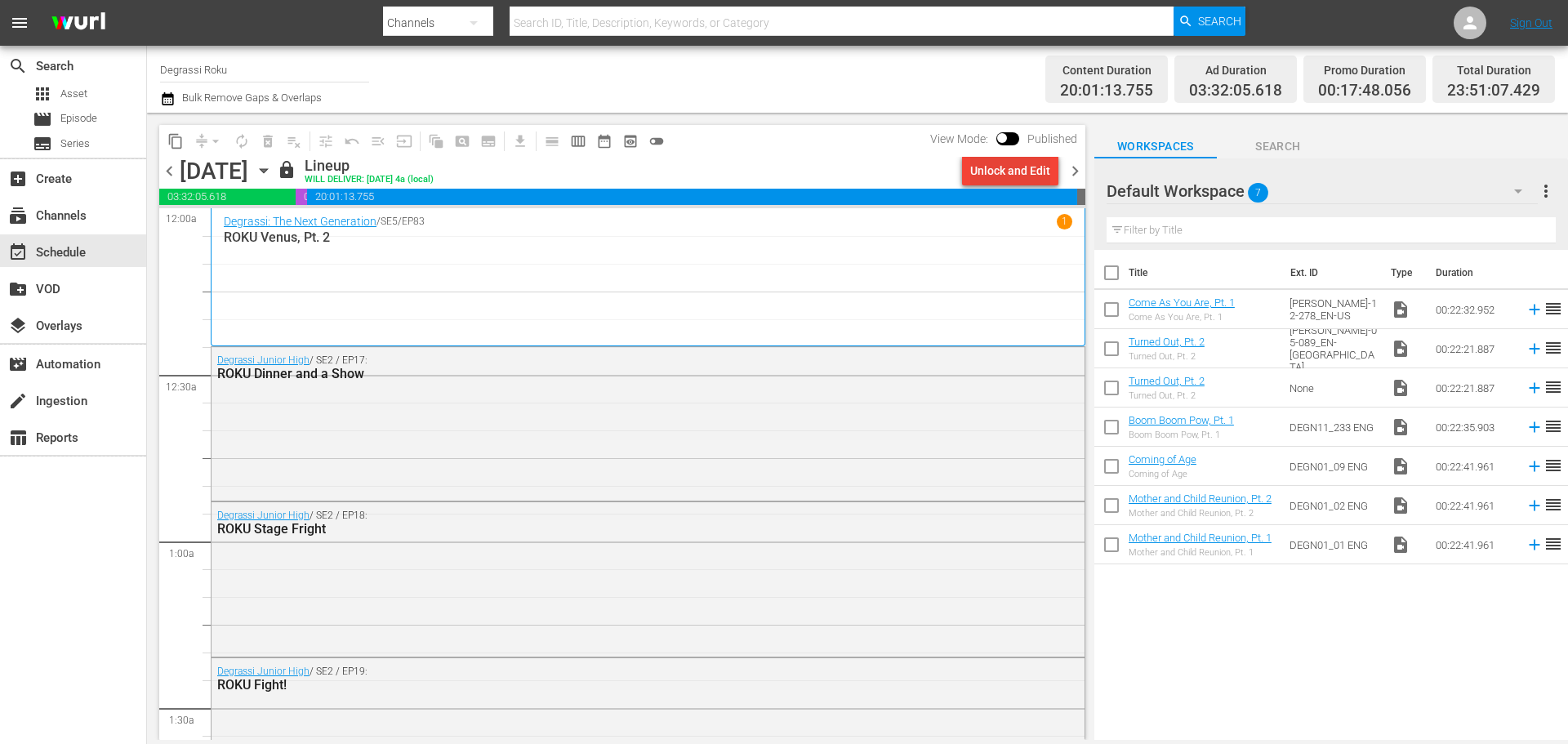
click at [1018, 167] on div "Unlock and Edit" at bounding box center [1010, 170] width 80 height 29
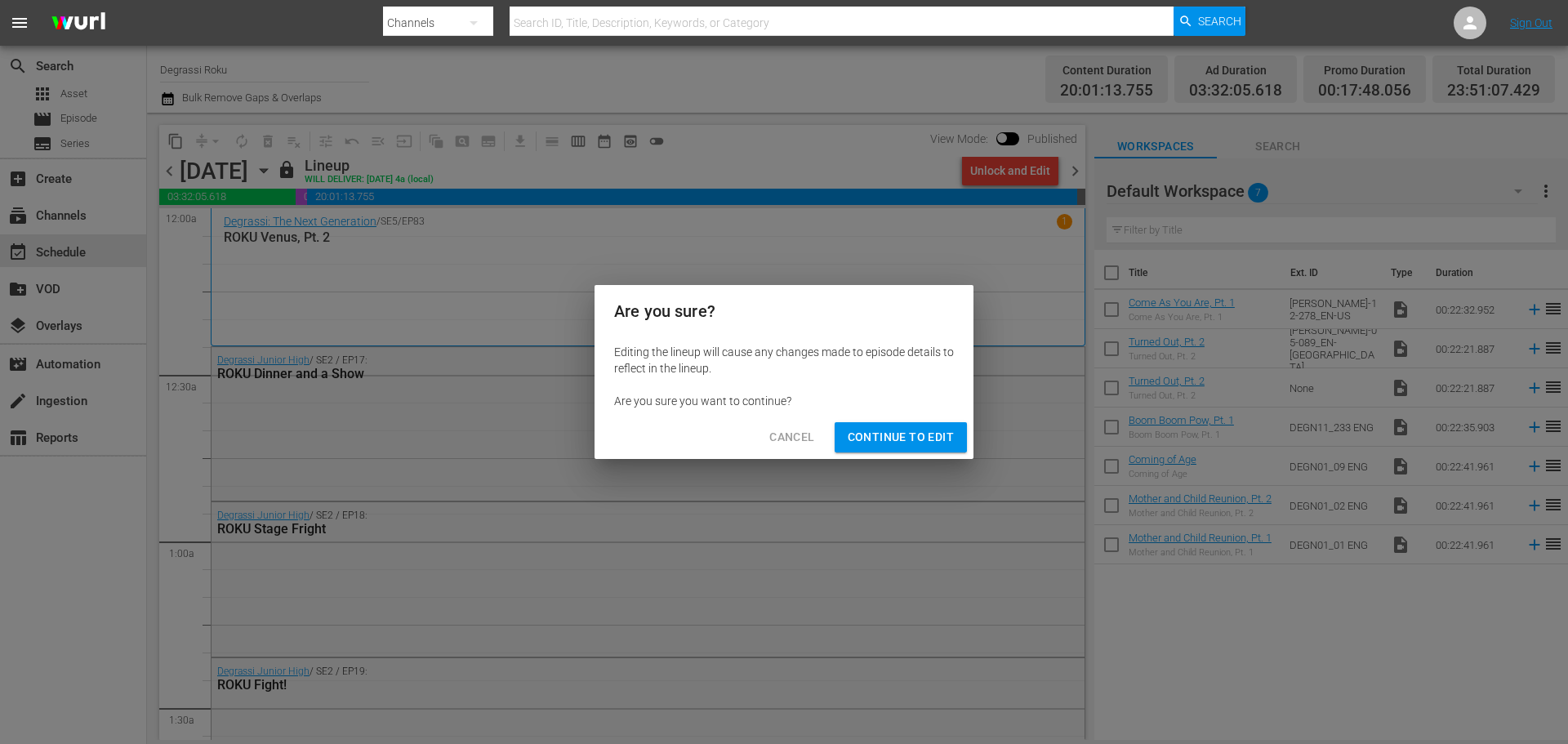
click at [895, 435] on span "Continue to Edit" at bounding box center [901, 438] width 106 height 20
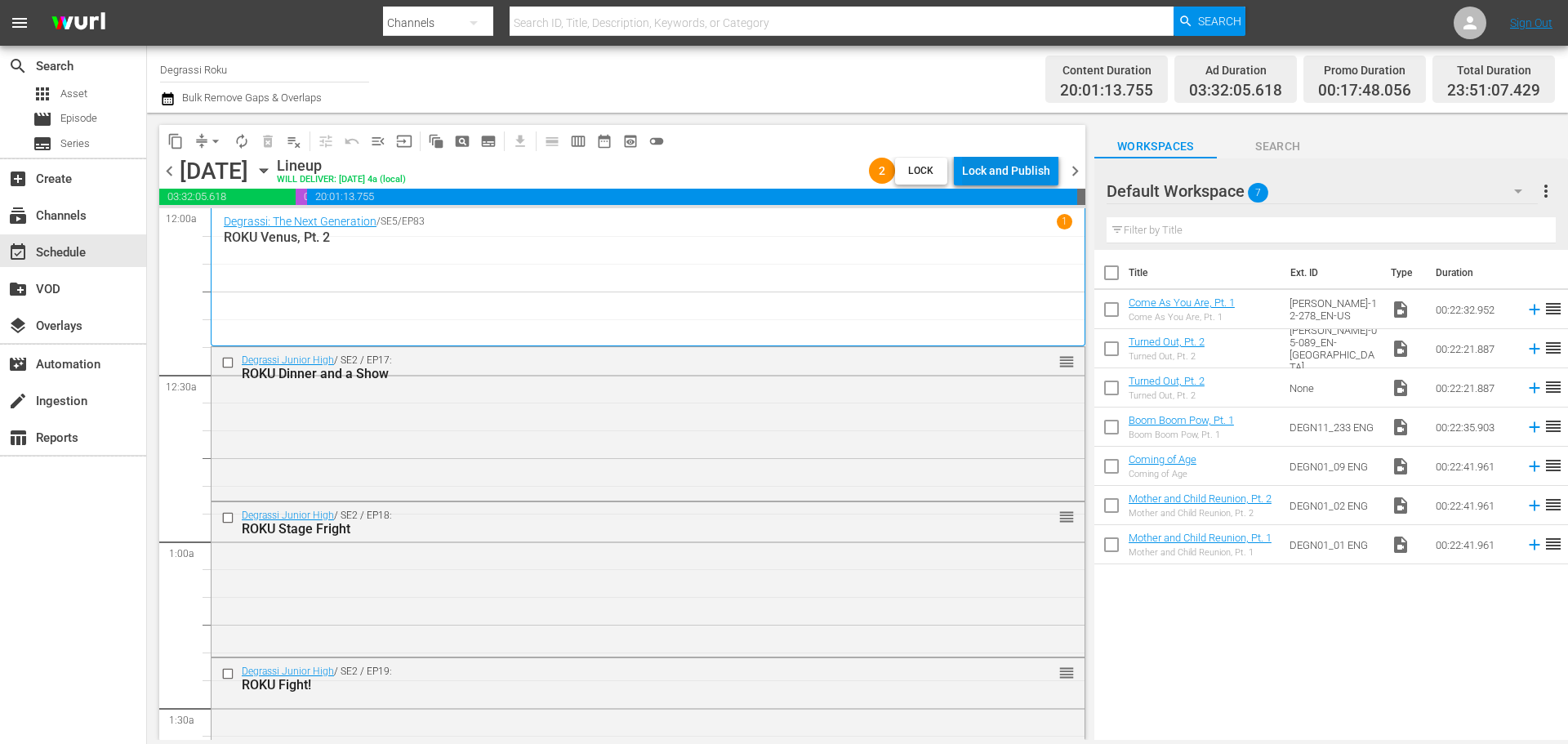
click at [1001, 162] on div "Lock and Publish" at bounding box center [1006, 170] width 88 height 29
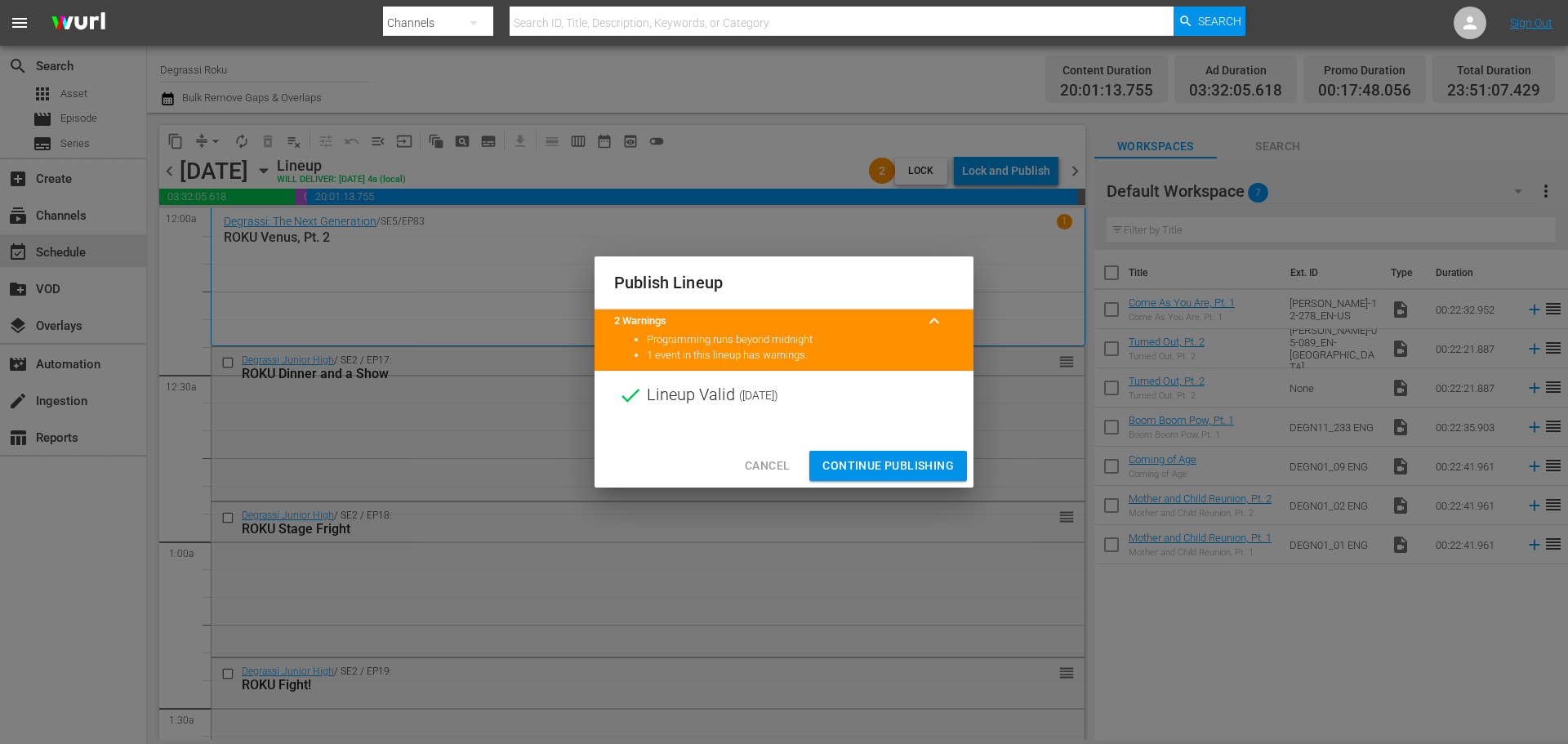
click at [877, 457] on span "Continue Publishing" at bounding box center [888, 466] width 131 height 20
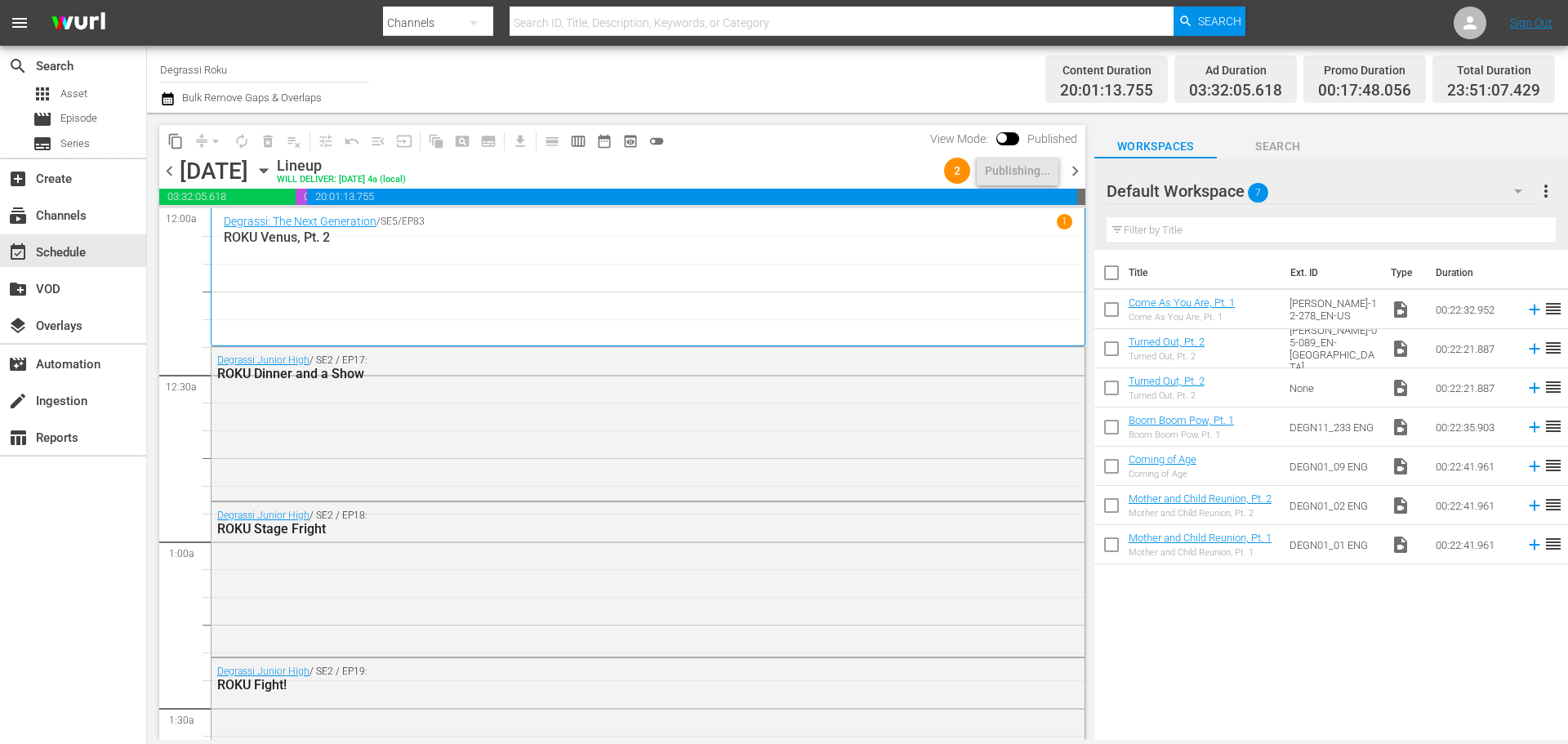
click at [1073, 169] on span "chevron_right" at bounding box center [1075, 170] width 20 height 20
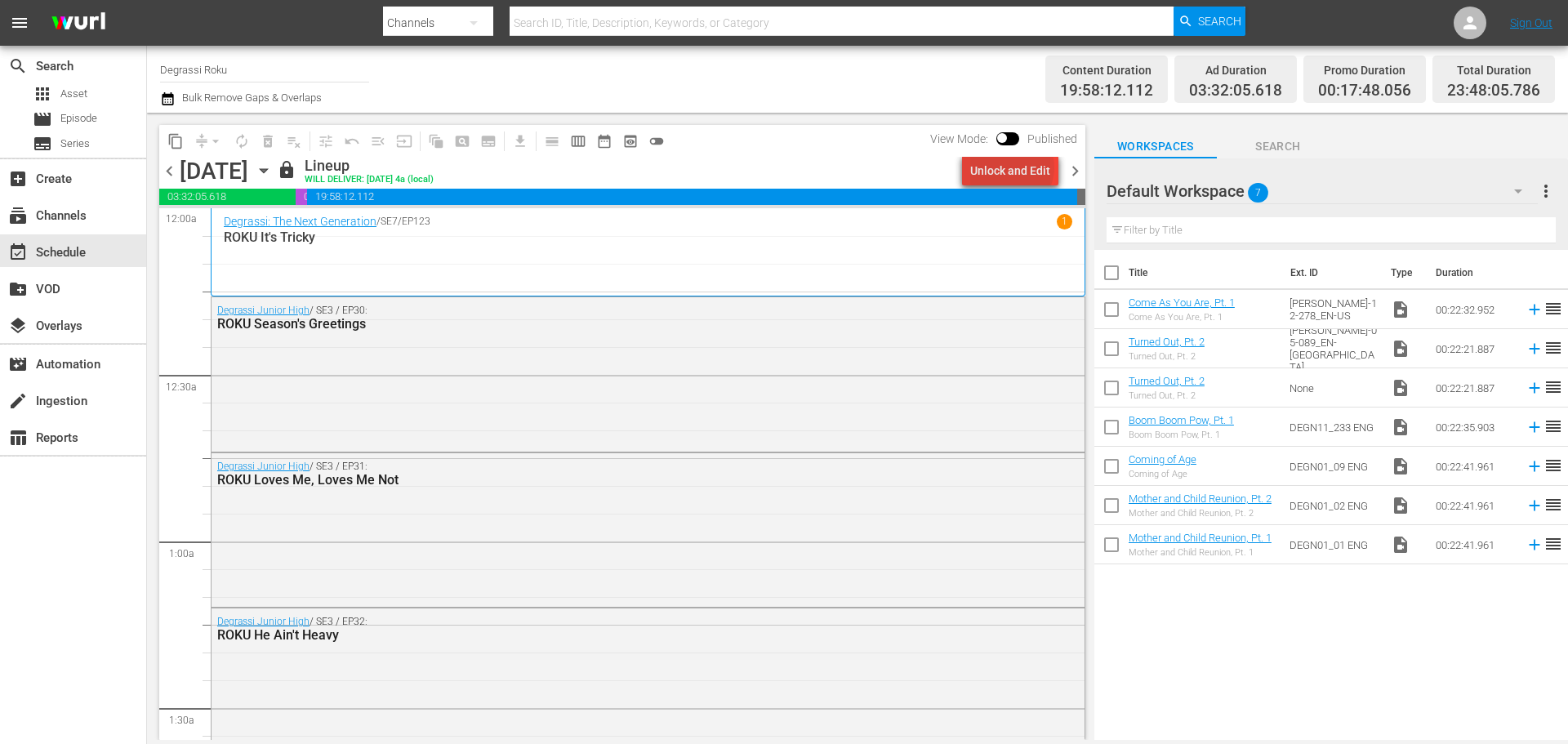
click at [1016, 168] on div "Unlock and Edit" at bounding box center [1010, 170] width 80 height 29
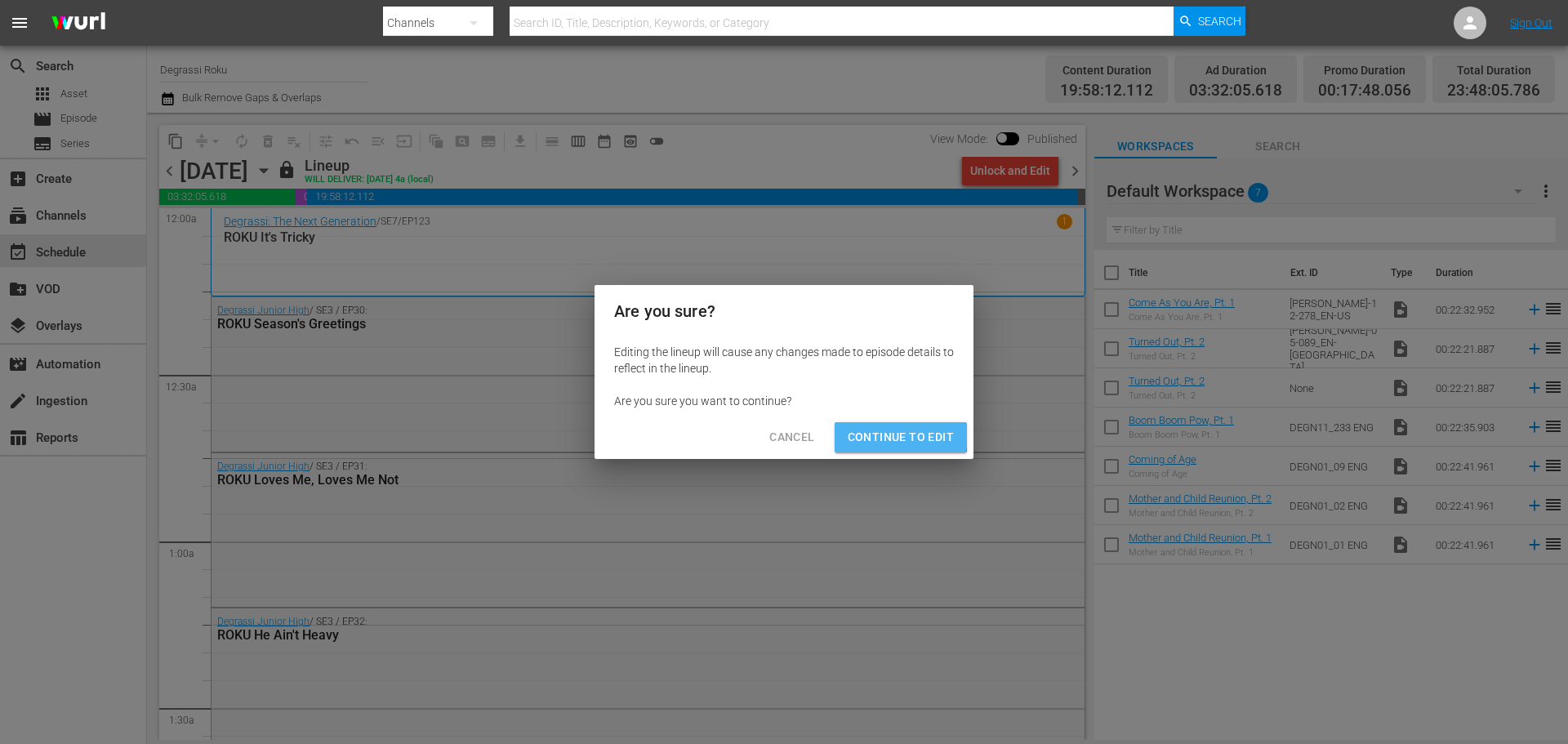
click at [900, 436] on span "Continue to Edit" at bounding box center [901, 438] width 106 height 20
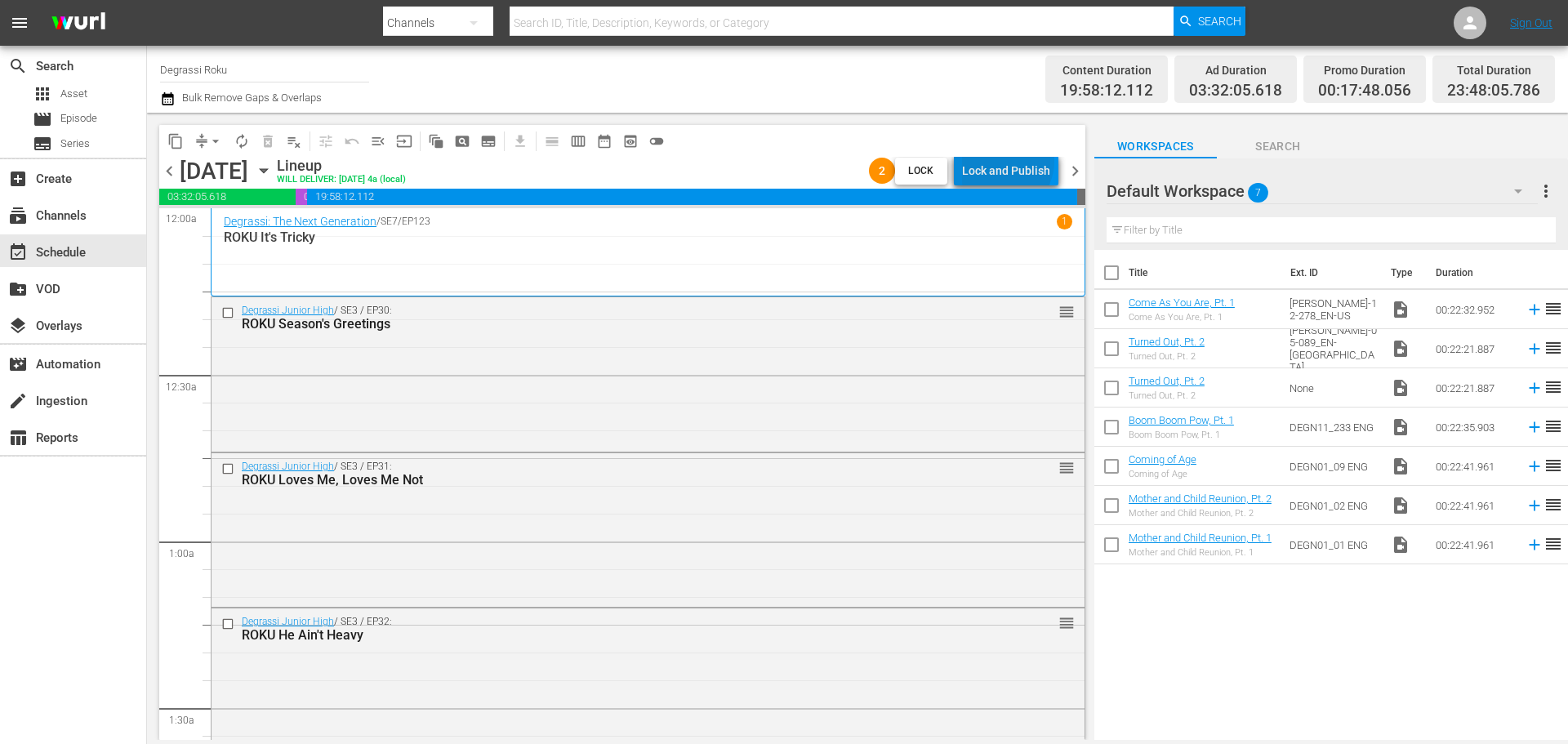
click at [1010, 161] on div "Lock and Publish" at bounding box center [1006, 170] width 88 height 29
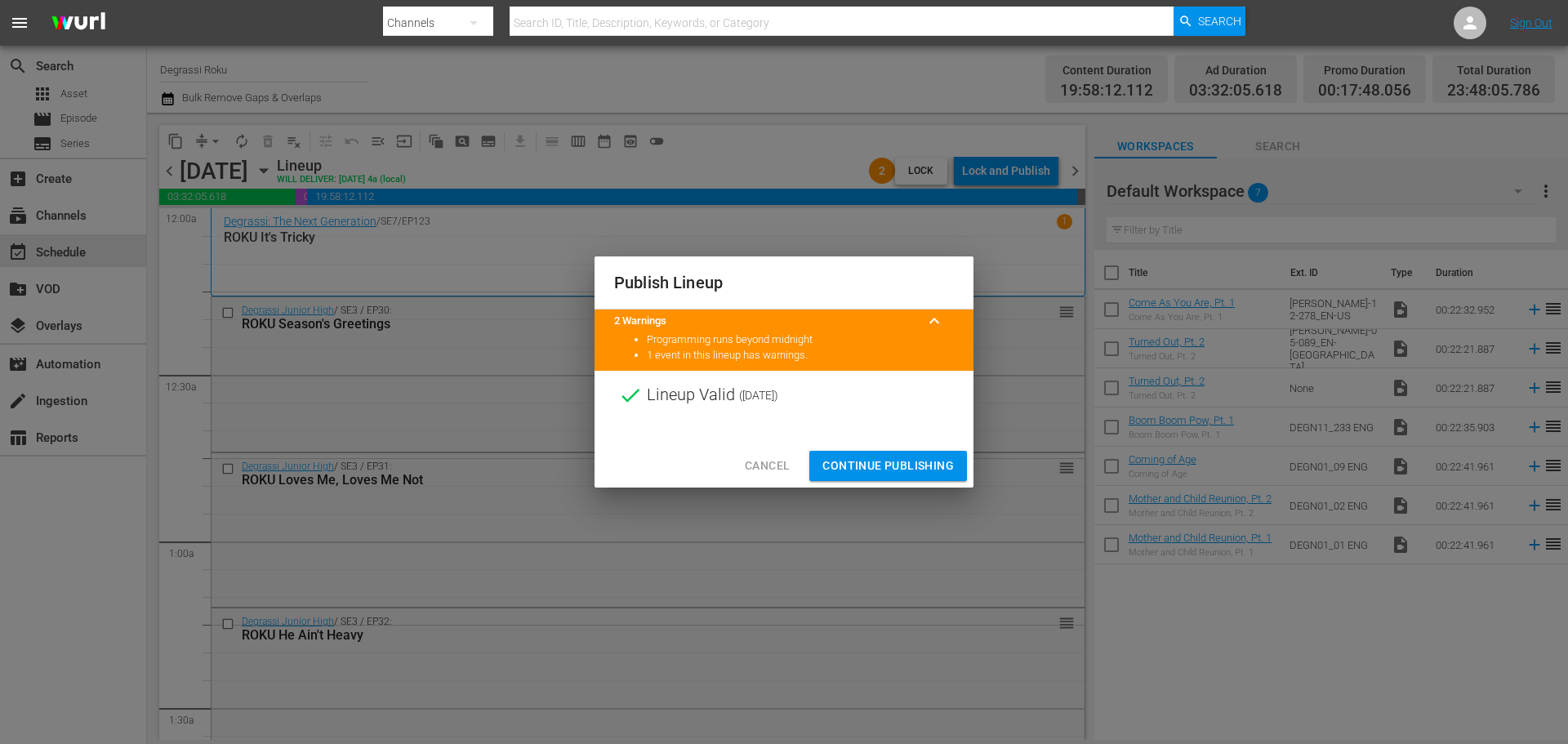
click at [880, 459] on span "Continue Publishing" at bounding box center [888, 466] width 131 height 20
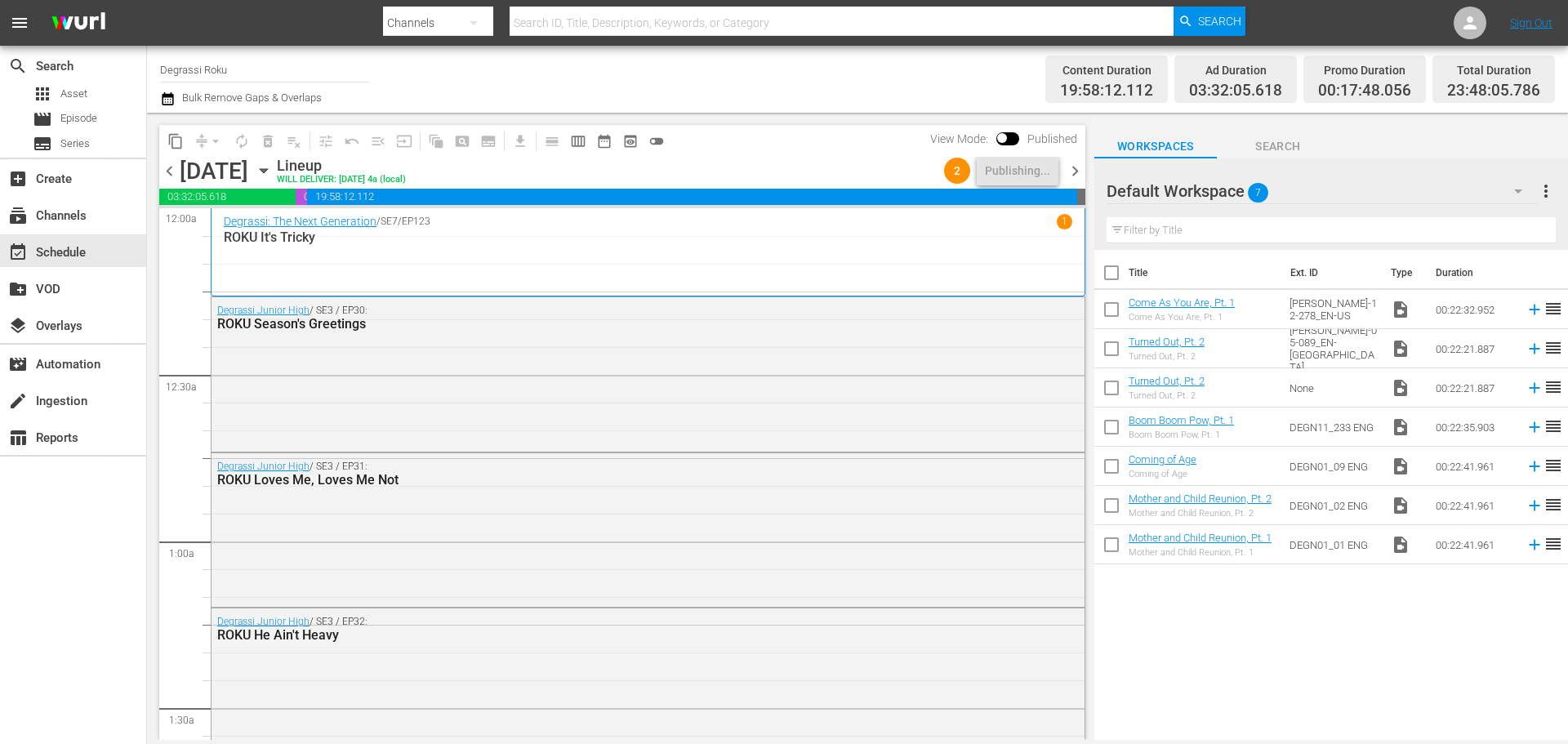
click at [1074, 170] on span "chevron_right" at bounding box center [1075, 170] width 20 height 20
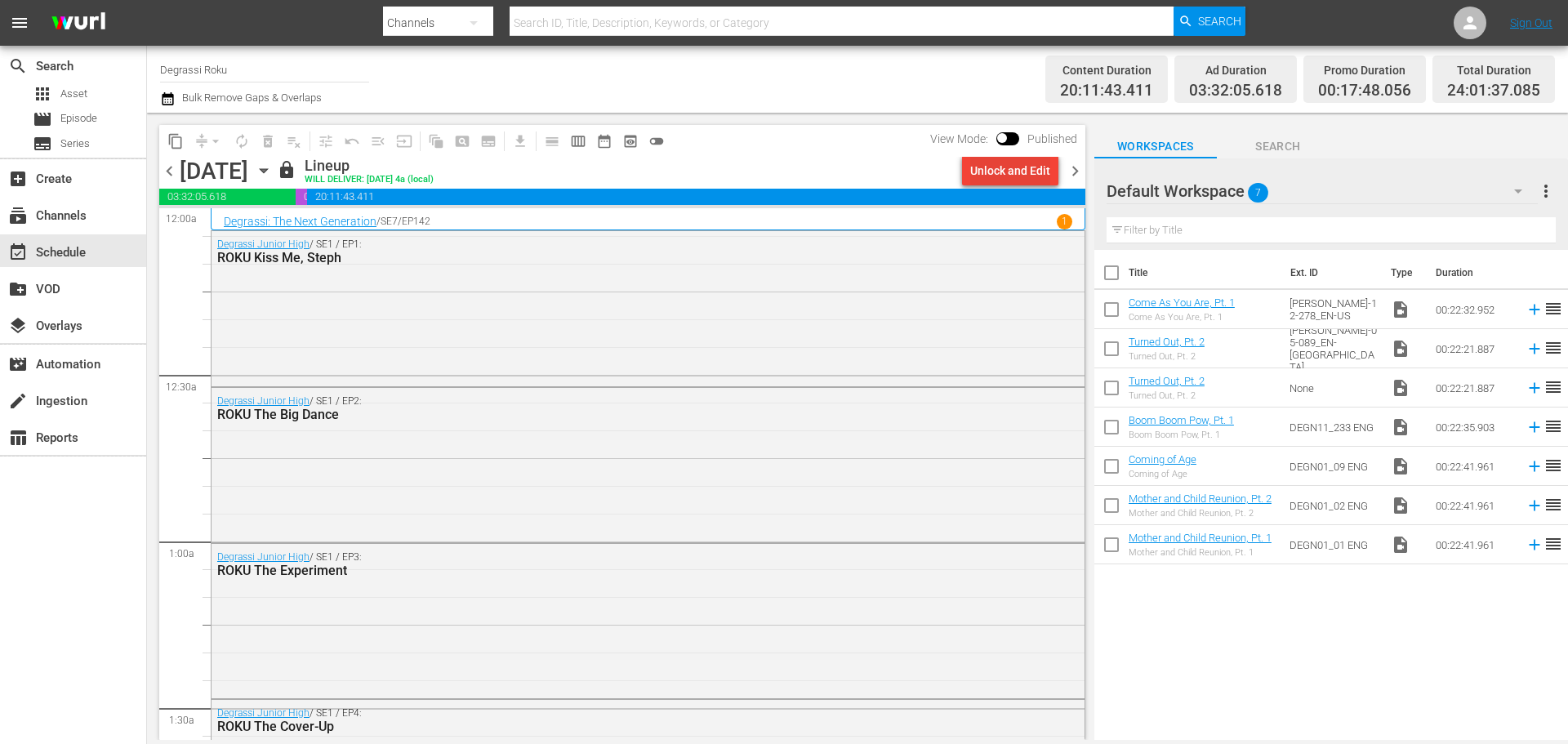
click at [1012, 164] on div "Unlock and Edit" at bounding box center [1010, 170] width 80 height 29
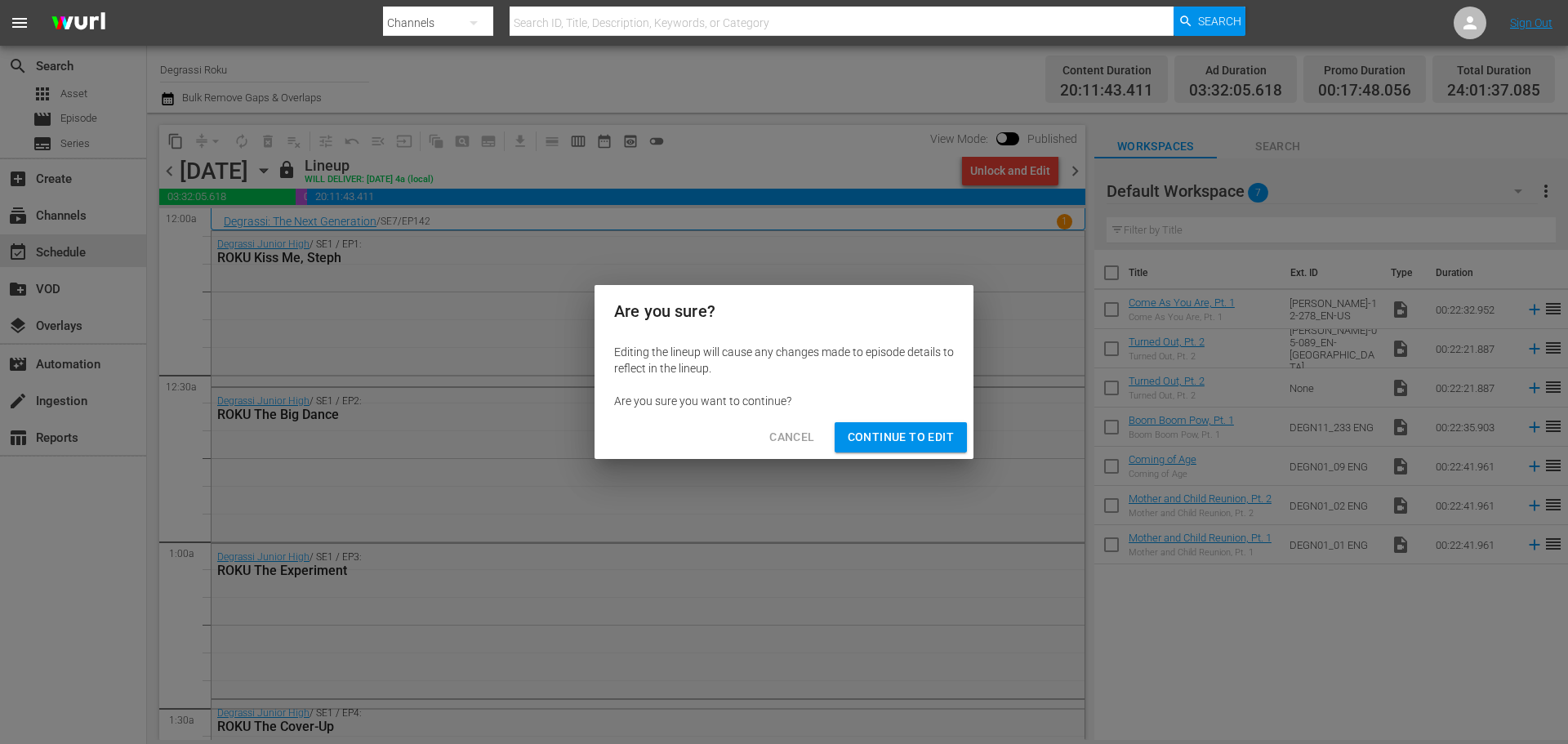
click at [908, 433] on span "Continue to Edit" at bounding box center [901, 438] width 106 height 20
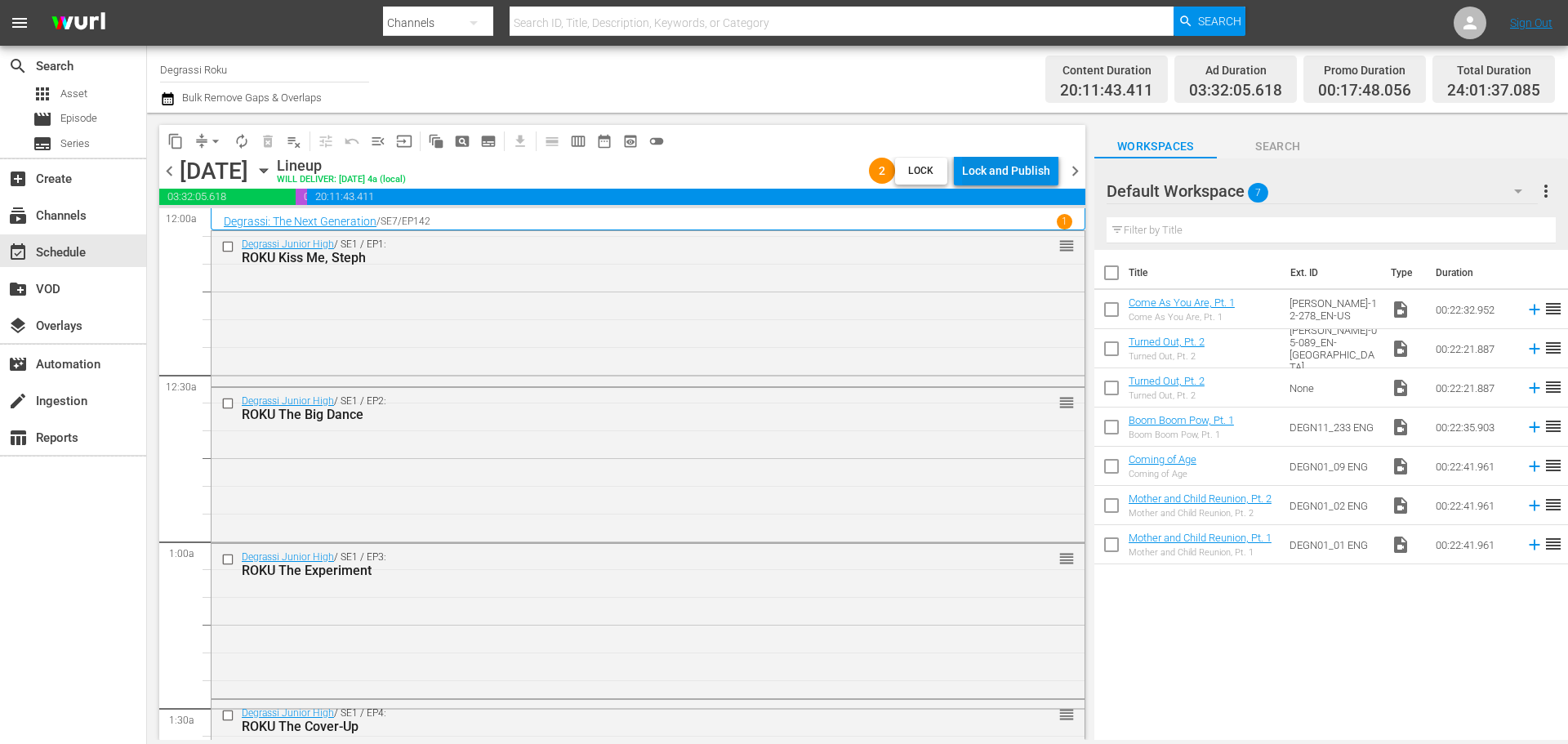
click at [1006, 164] on div "Lock and Publish" at bounding box center [1006, 170] width 88 height 29
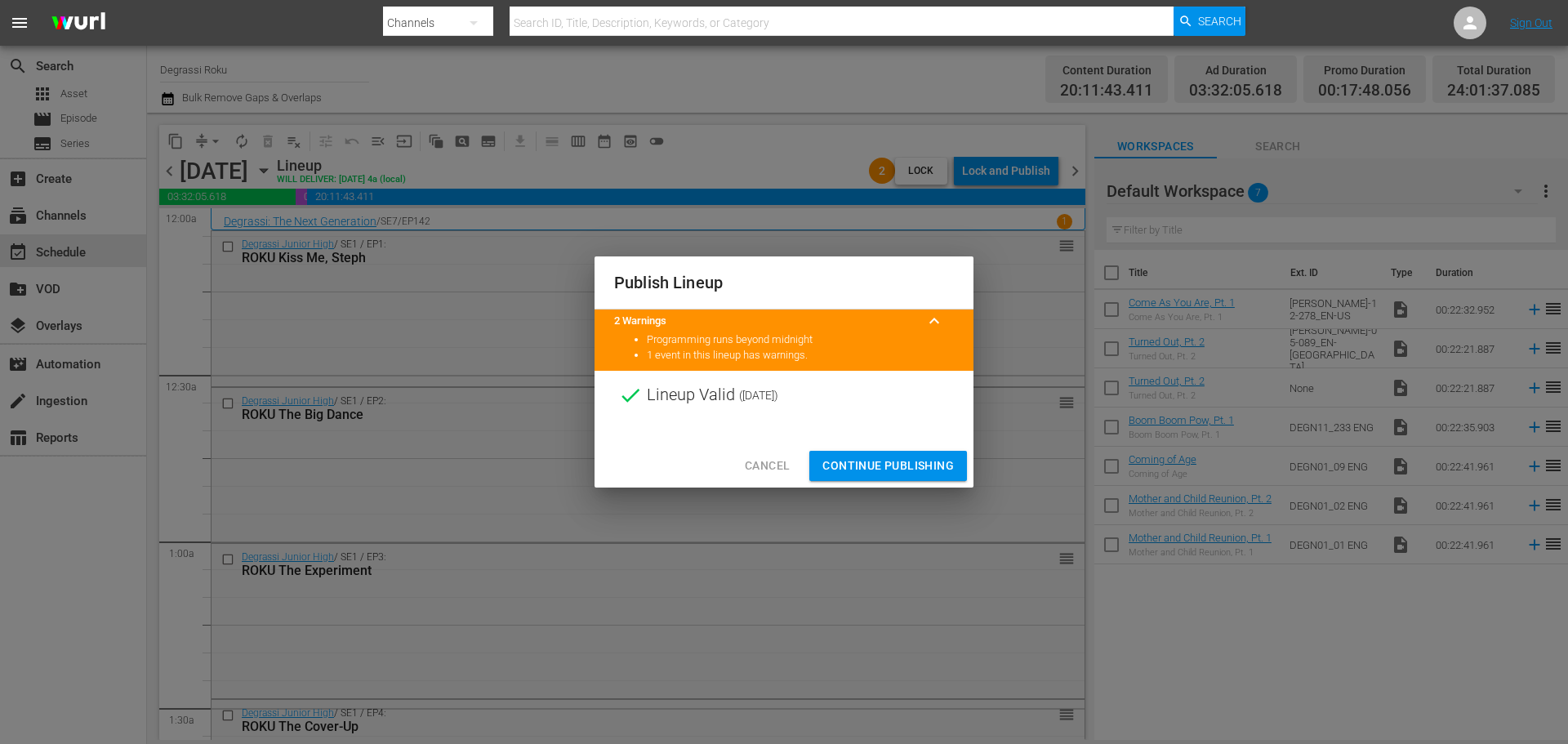
click at [906, 457] on span "Continue Publishing" at bounding box center [888, 466] width 131 height 20
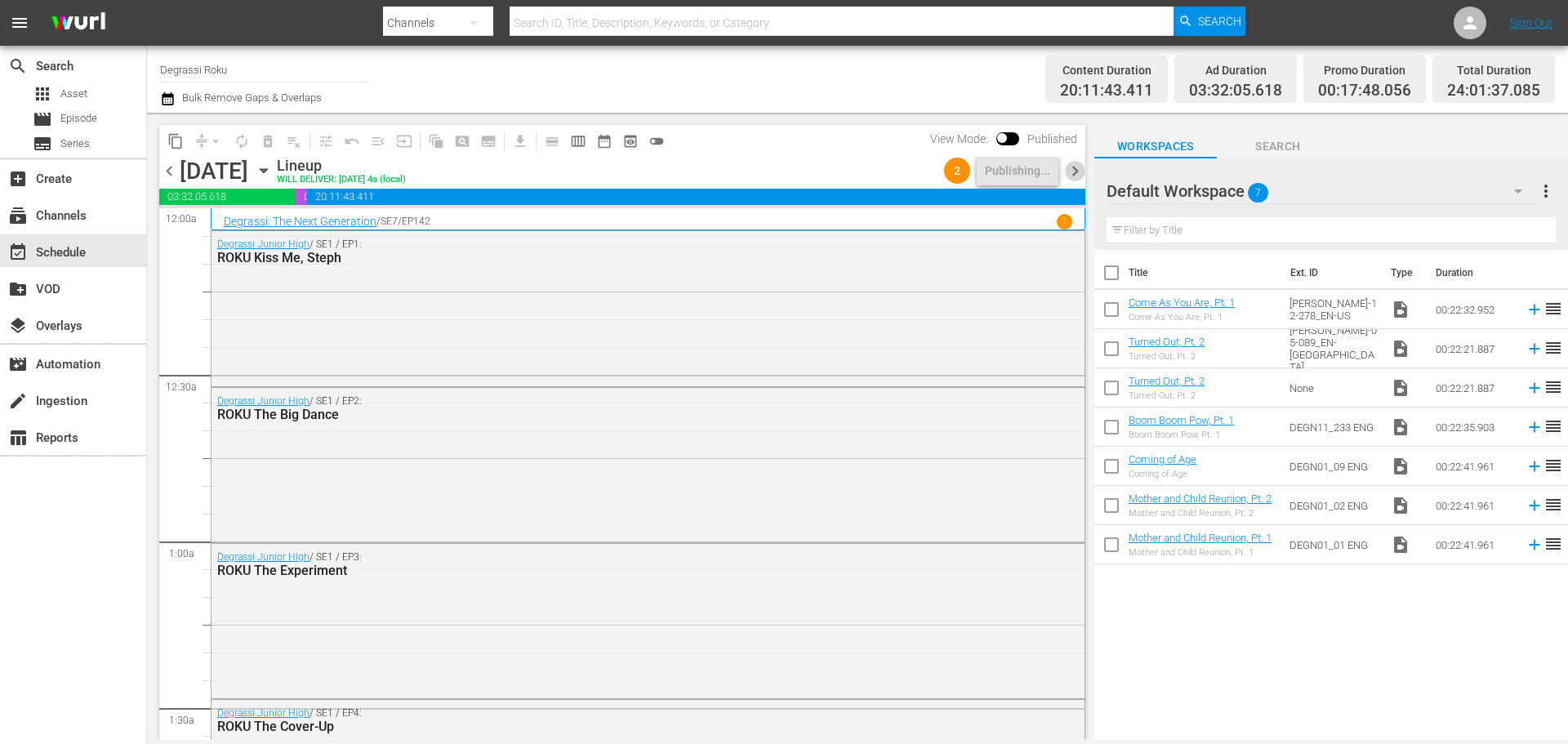
click at [1077, 169] on span "chevron_right" at bounding box center [1075, 170] width 20 height 20
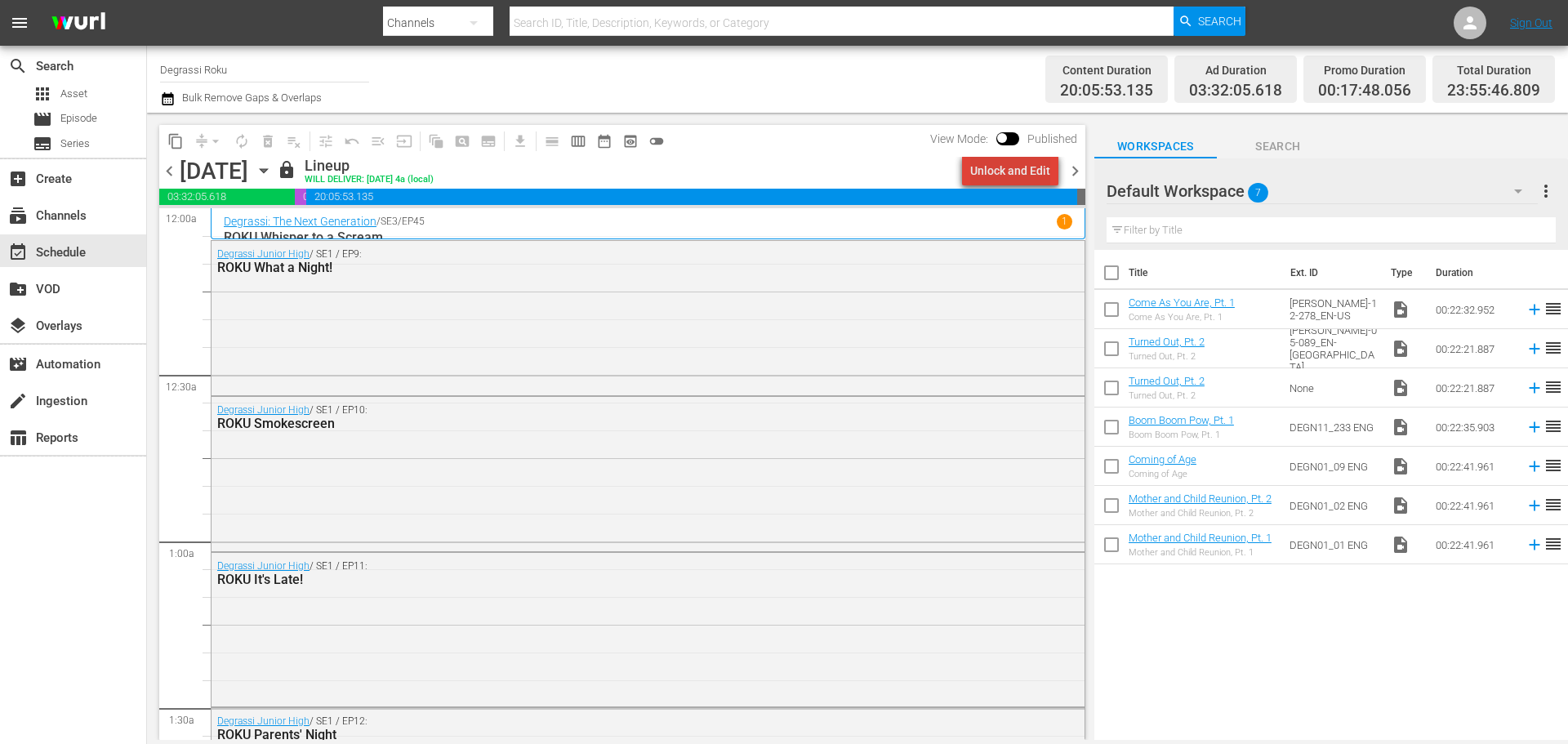
click at [1022, 164] on div "Unlock and Edit" at bounding box center [1010, 170] width 80 height 29
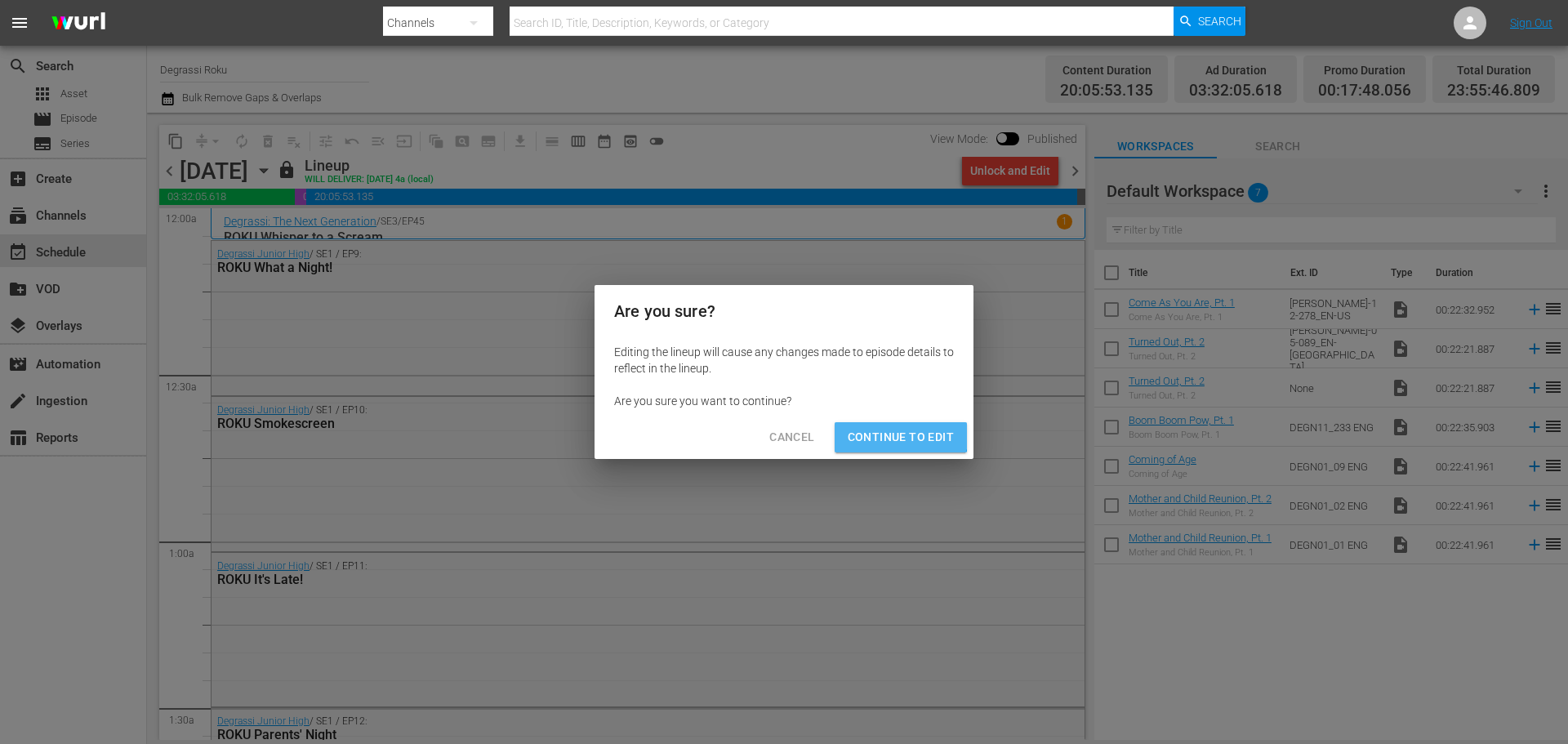
click at [898, 433] on span "Continue to Edit" at bounding box center [901, 438] width 106 height 20
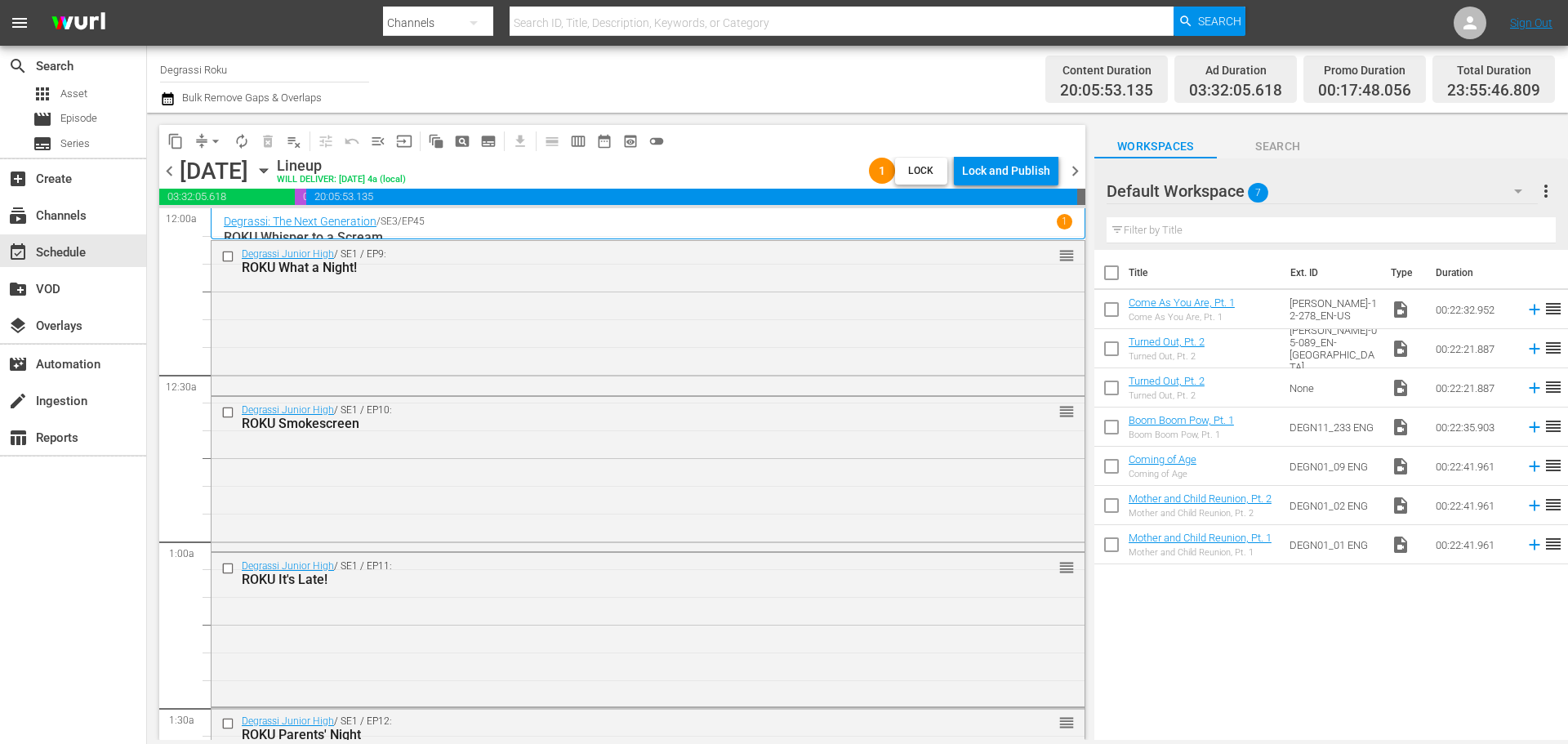
click at [1008, 160] on div "Lock and Publish" at bounding box center [1006, 170] width 88 height 29
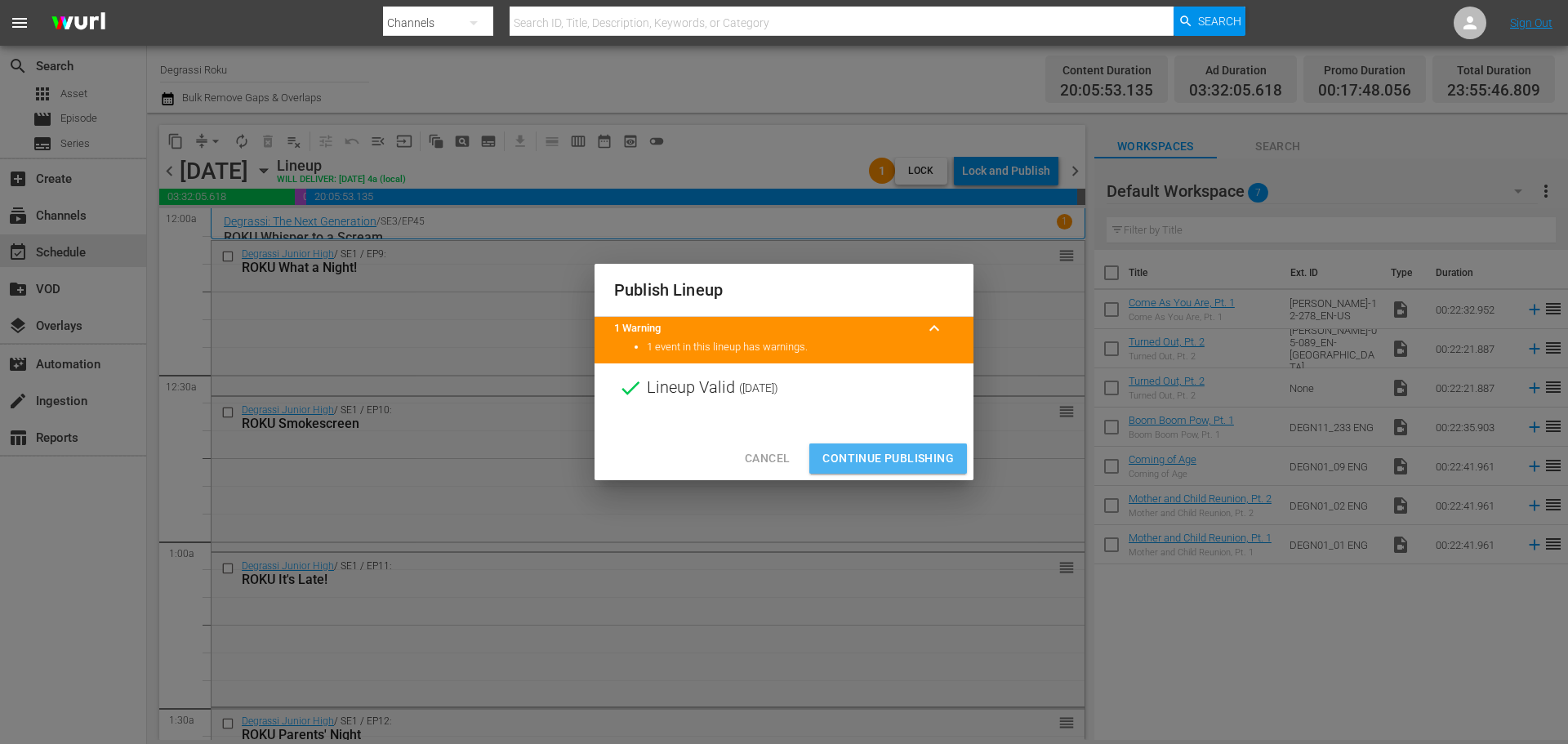
click at [875, 451] on span "Continue Publishing" at bounding box center [888, 459] width 131 height 20
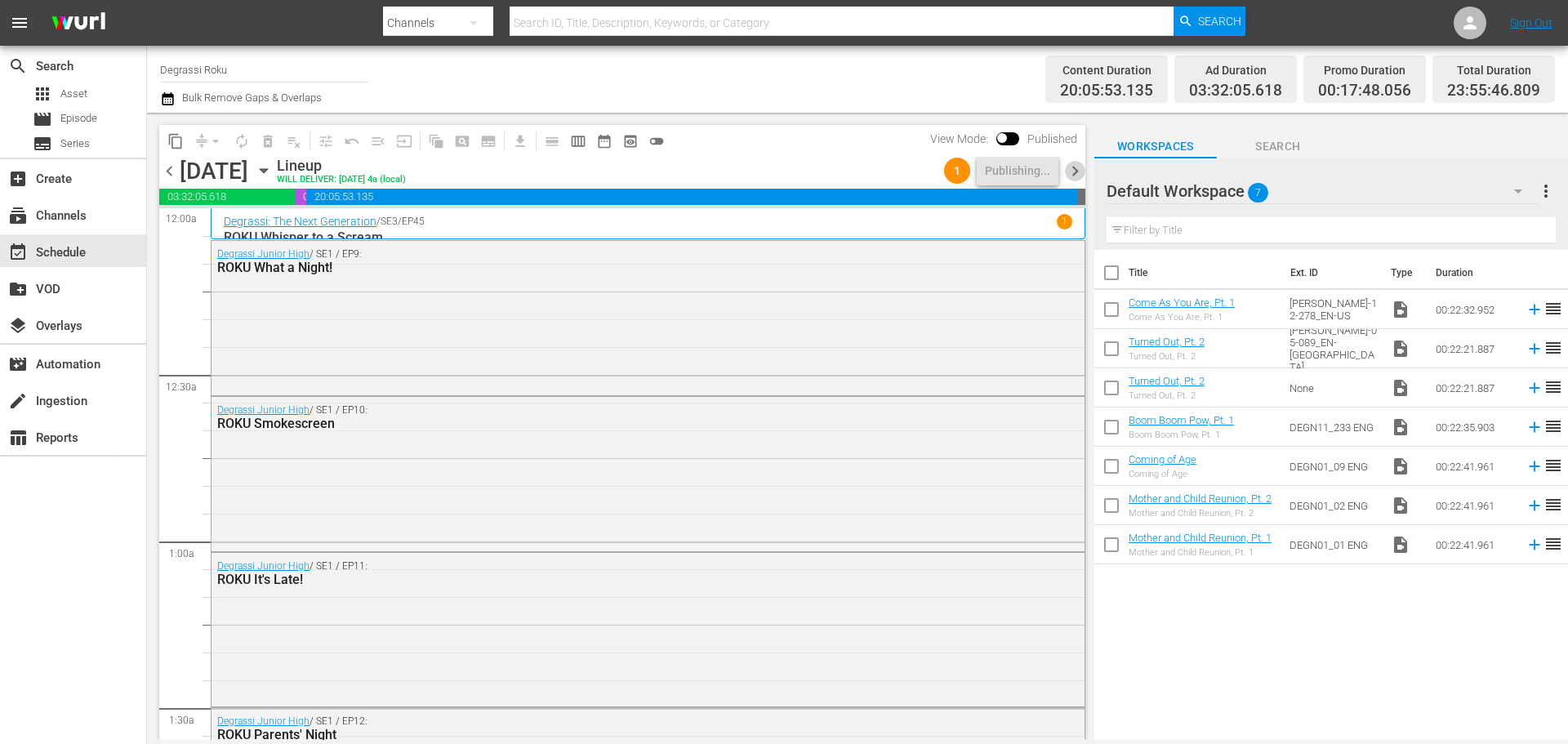
click at [1073, 169] on span "chevron_right" at bounding box center [1075, 170] width 20 height 20
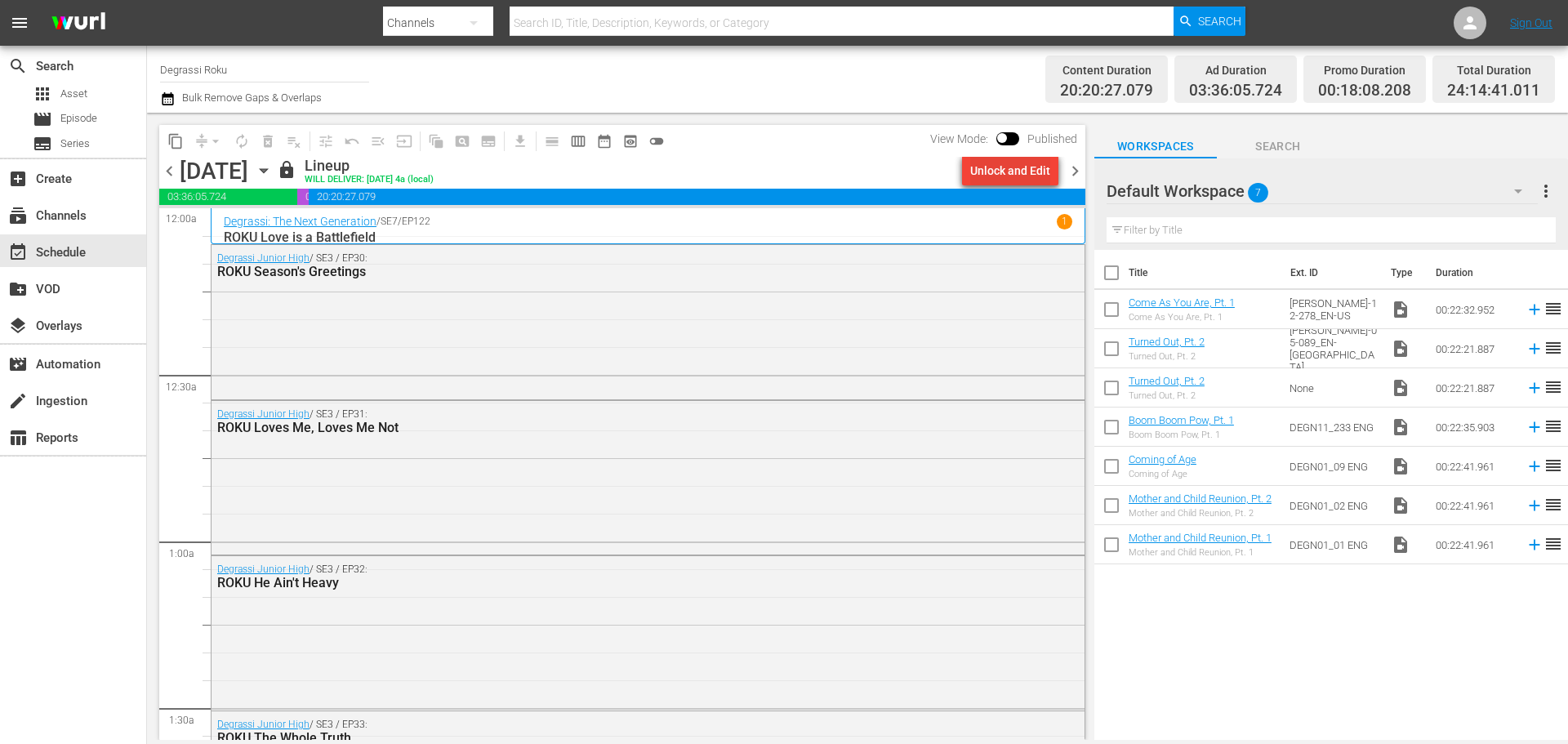
click at [997, 169] on div "Unlock and Edit" at bounding box center [1010, 170] width 80 height 29
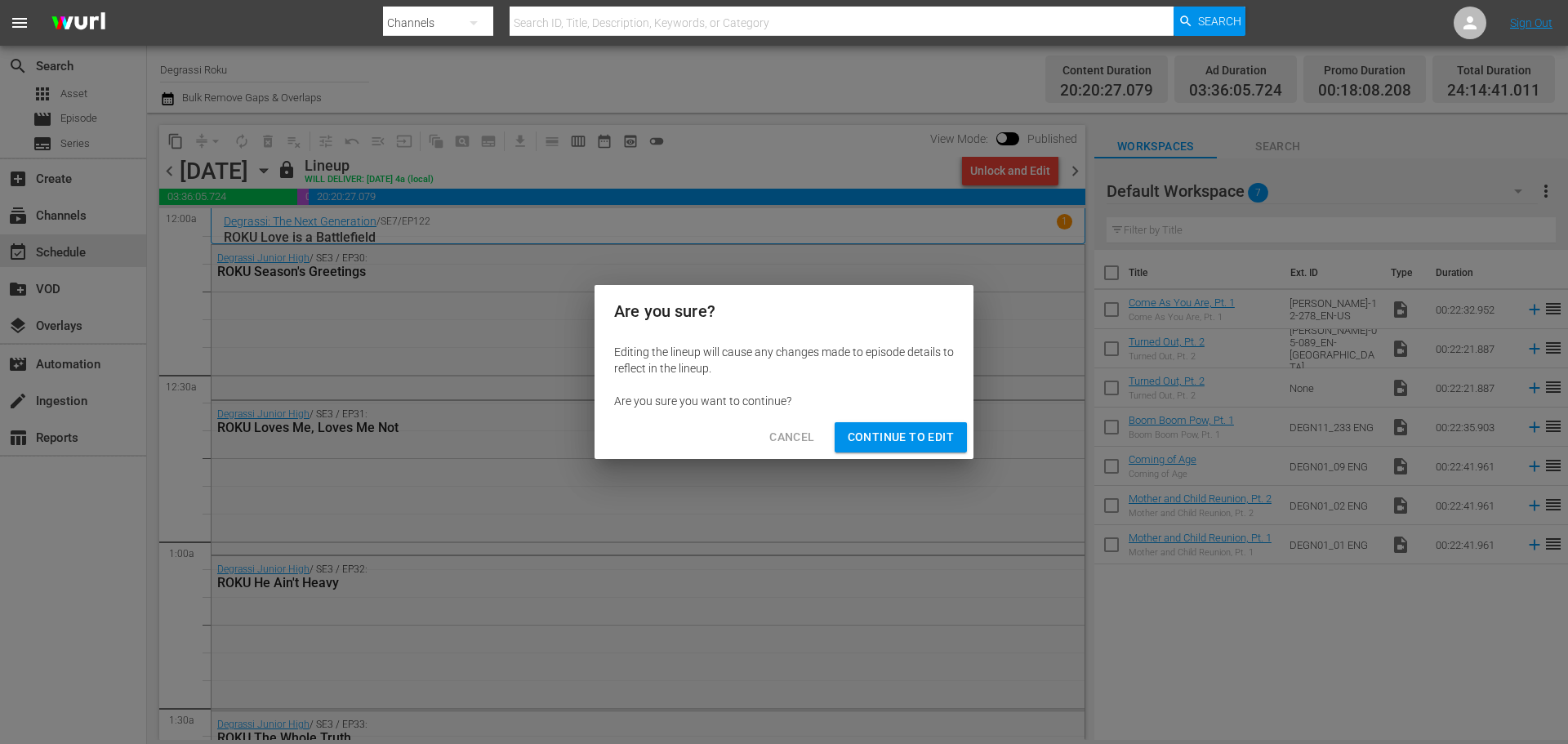
click at [922, 430] on span "Continue to Edit" at bounding box center [901, 438] width 106 height 20
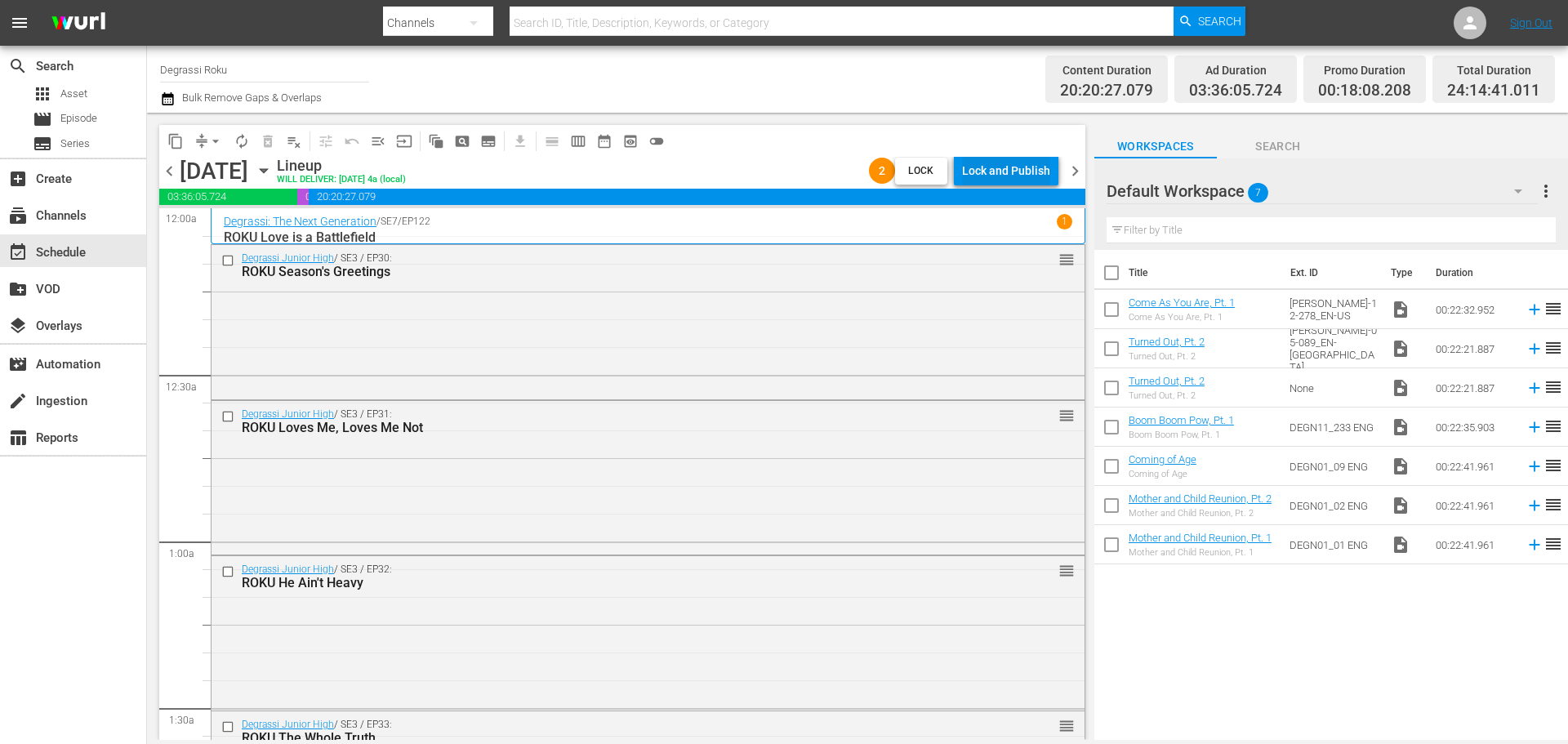
click at [1012, 169] on div "Lock and Publish" at bounding box center [1006, 170] width 88 height 29
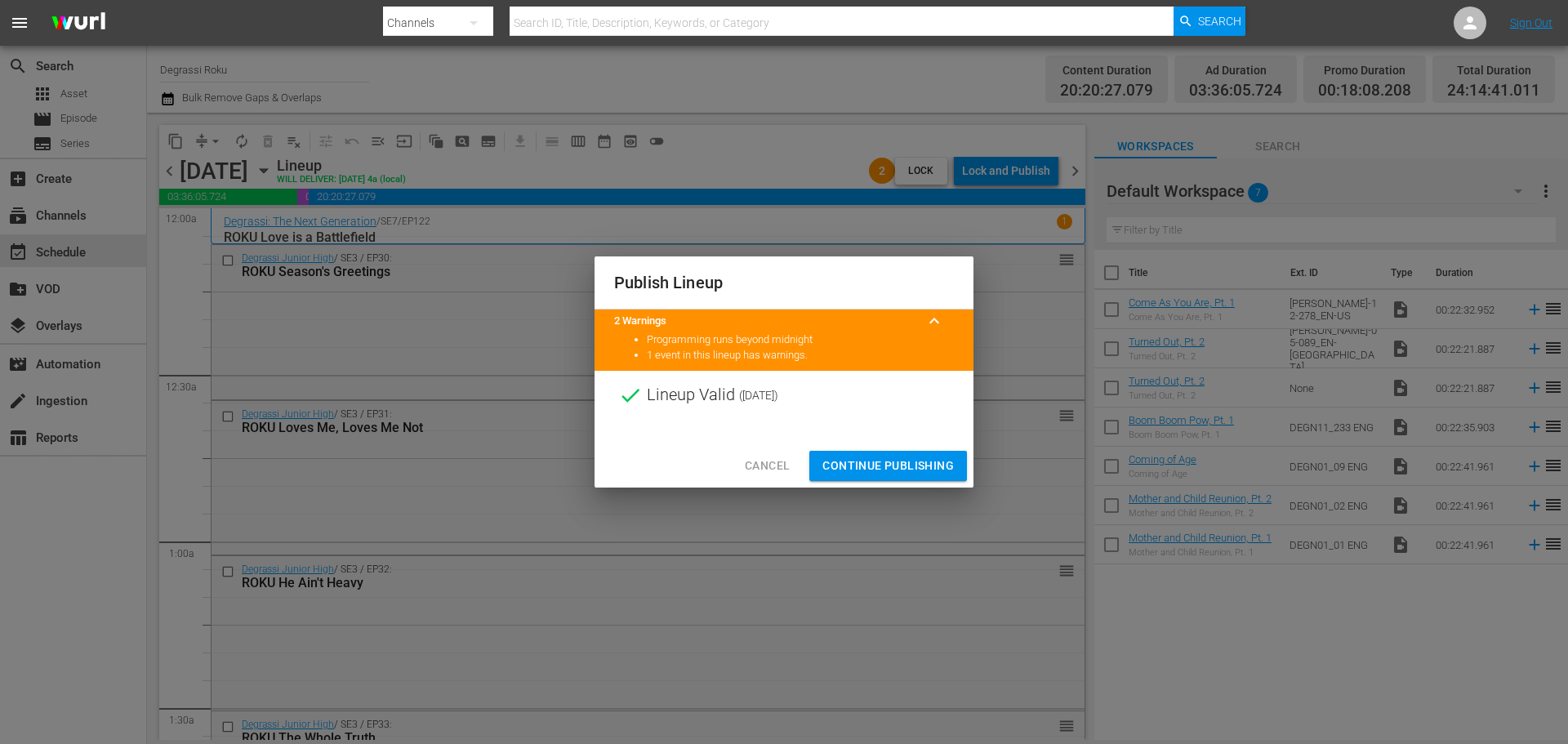
click at [881, 456] on span "Continue Publishing" at bounding box center [888, 466] width 131 height 20
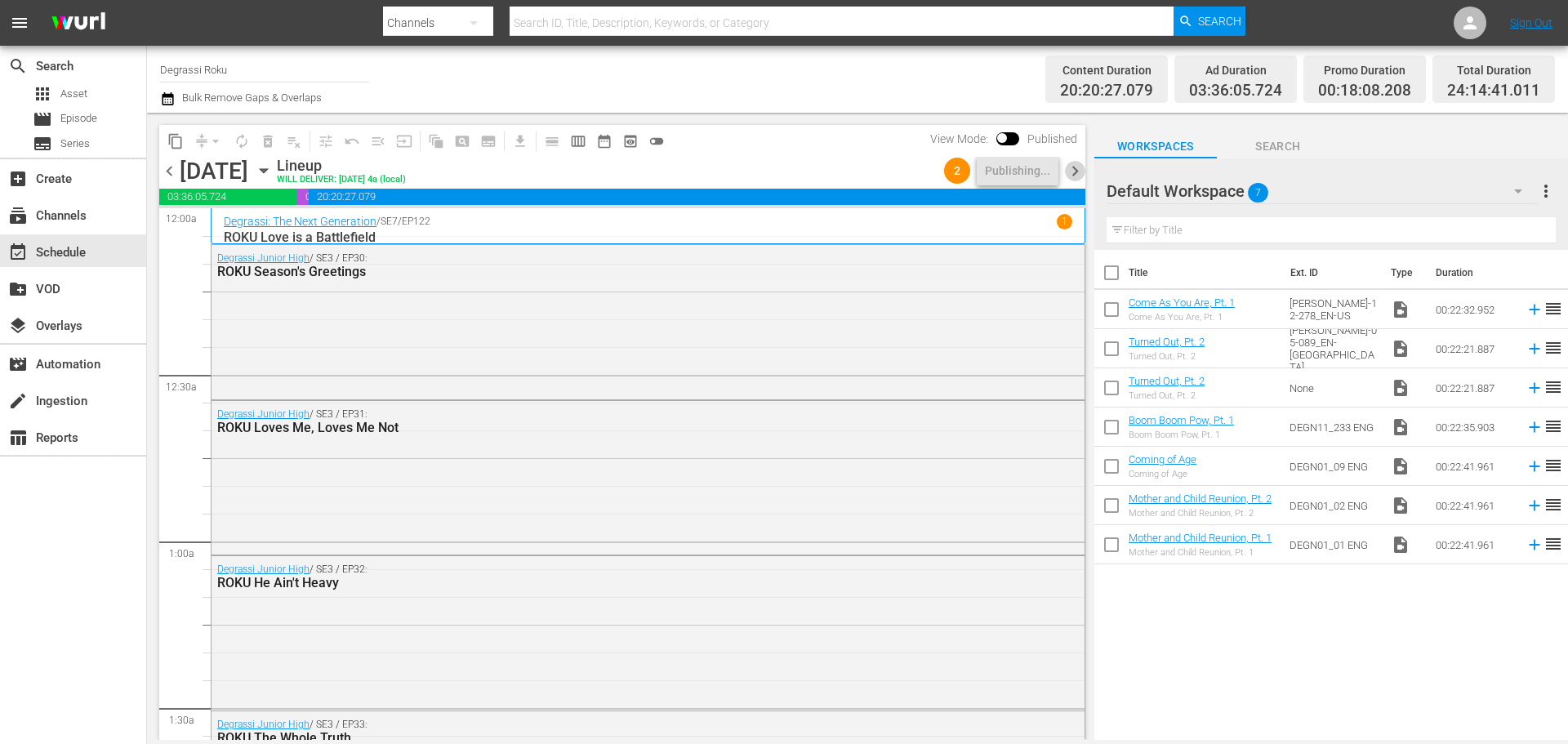
click at [1075, 169] on span "chevron_right" at bounding box center [1075, 170] width 20 height 20
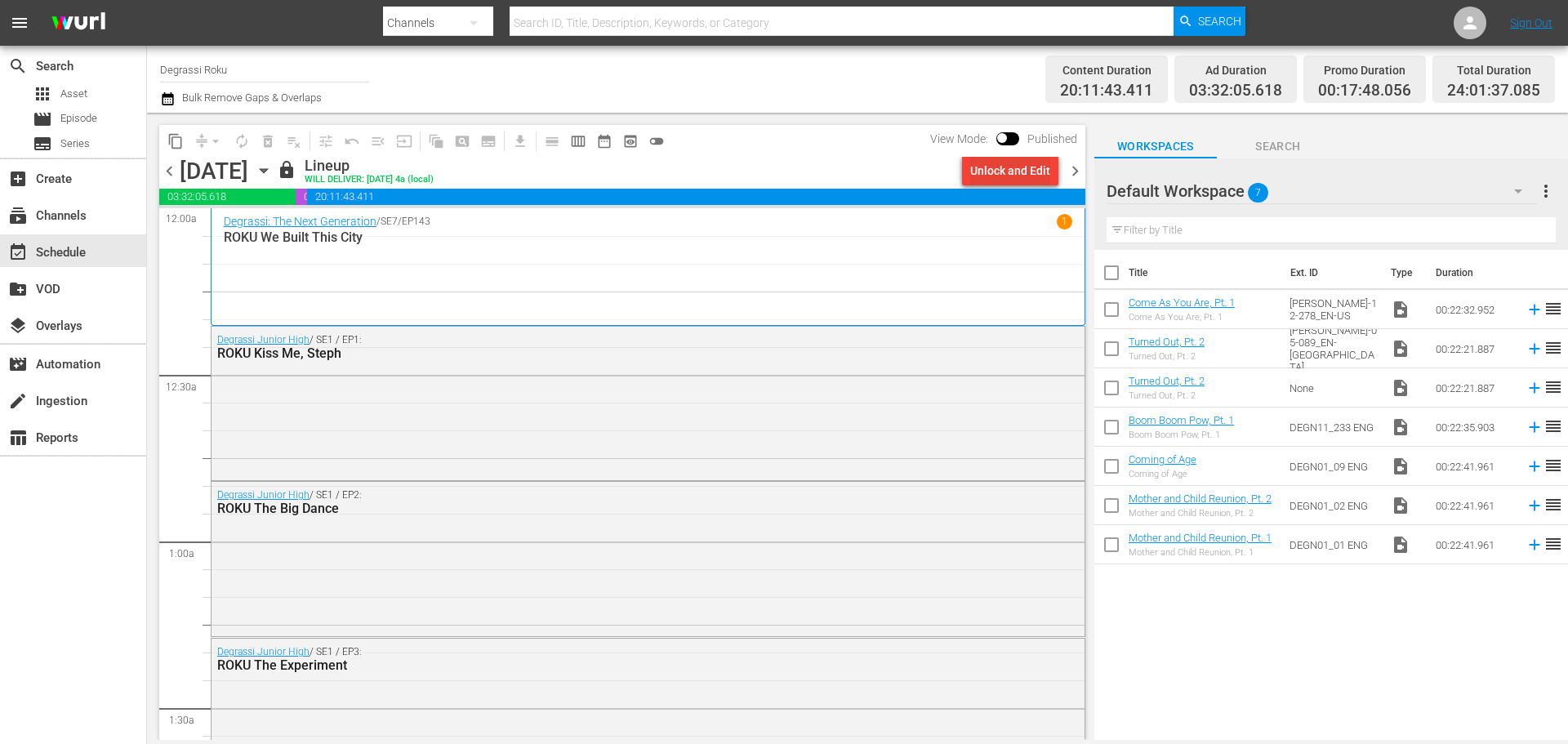
click at [1015, 169] on div "Unlock and Edit" at bounding box center [1010, 170] width 80 height 29
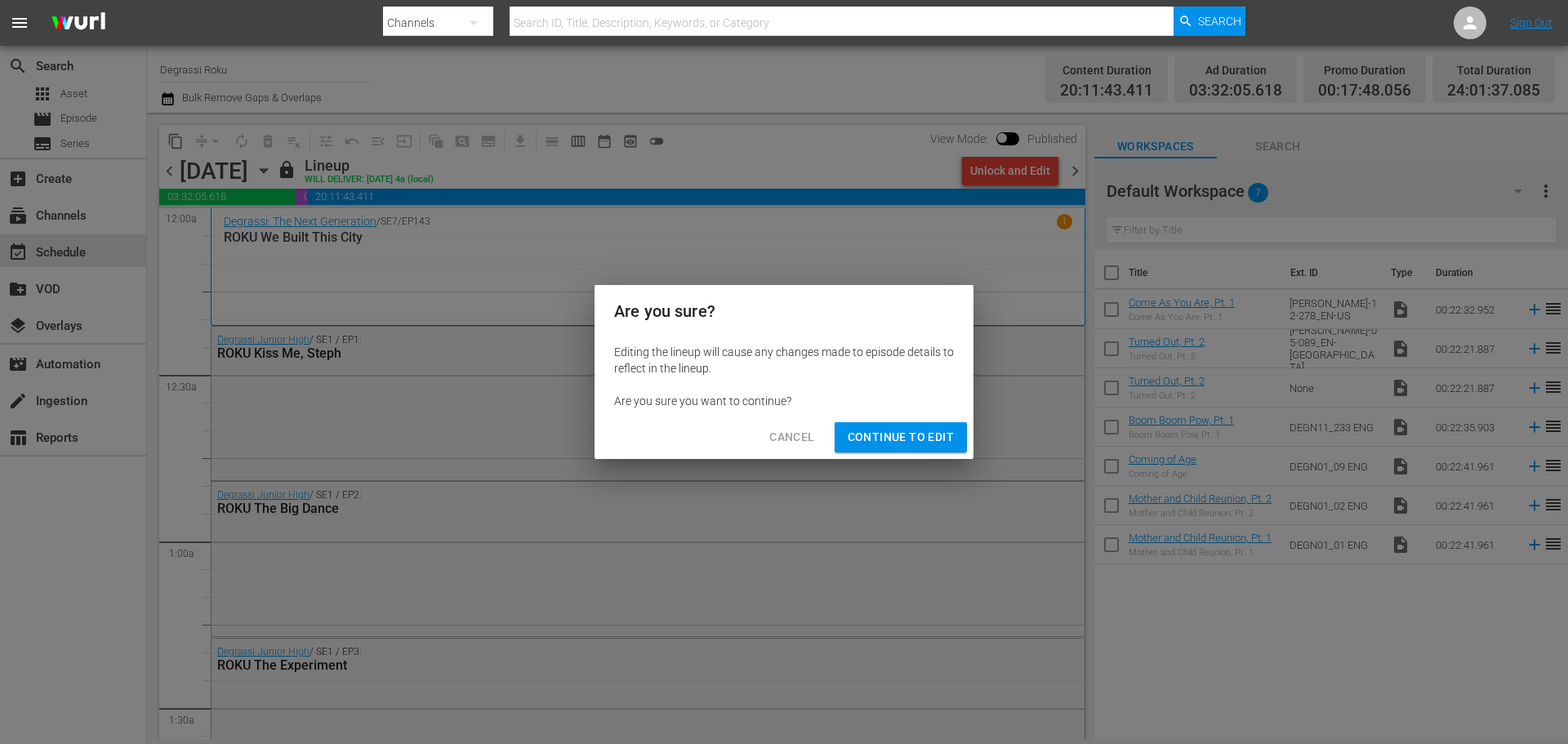
click at [918, 434] on span "Continue to Edit" at bounding box center [901, 438] width 106 height 20
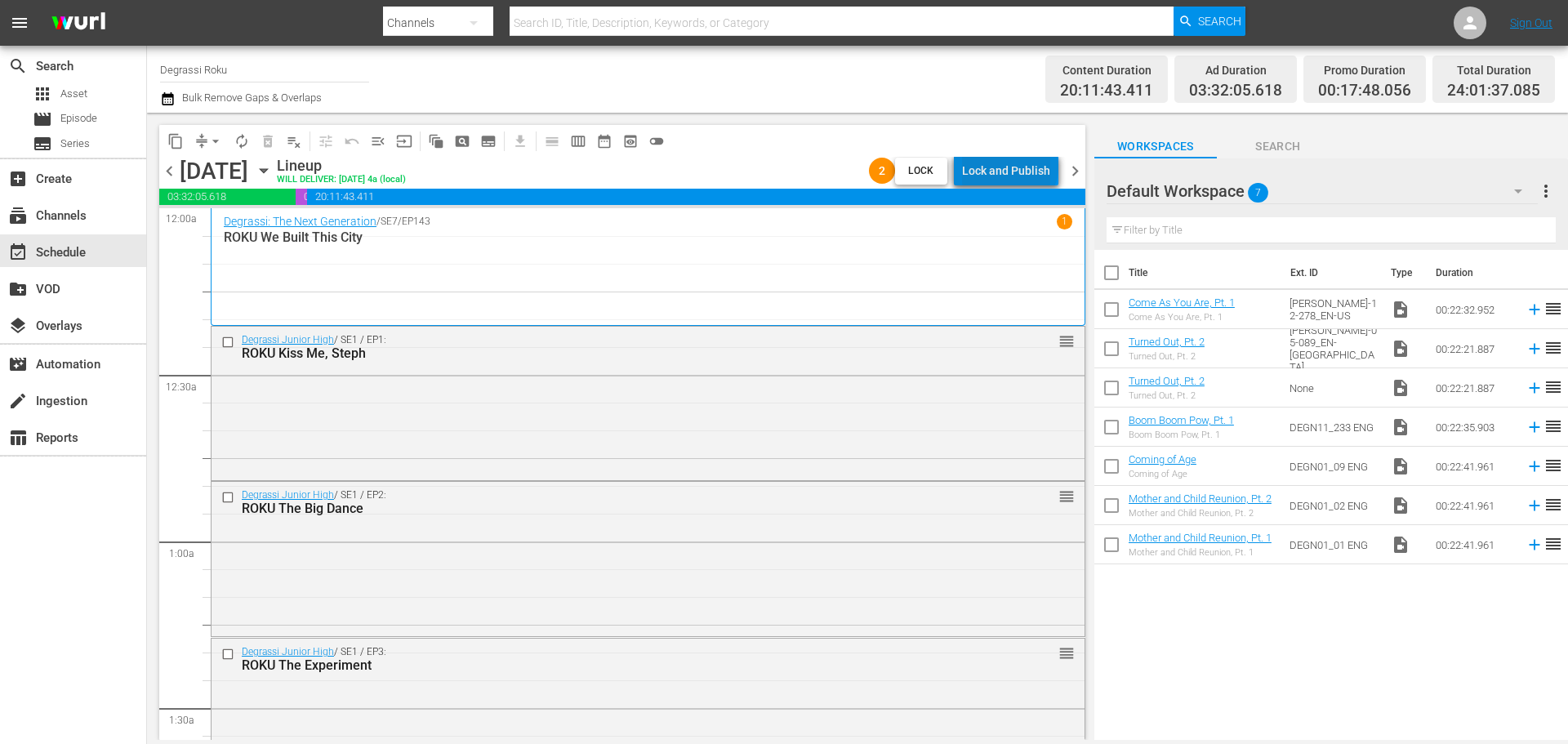
click at [1014, 167] on div "Lock and Publish" at bounding box center [1006, 170] width 88 height 29
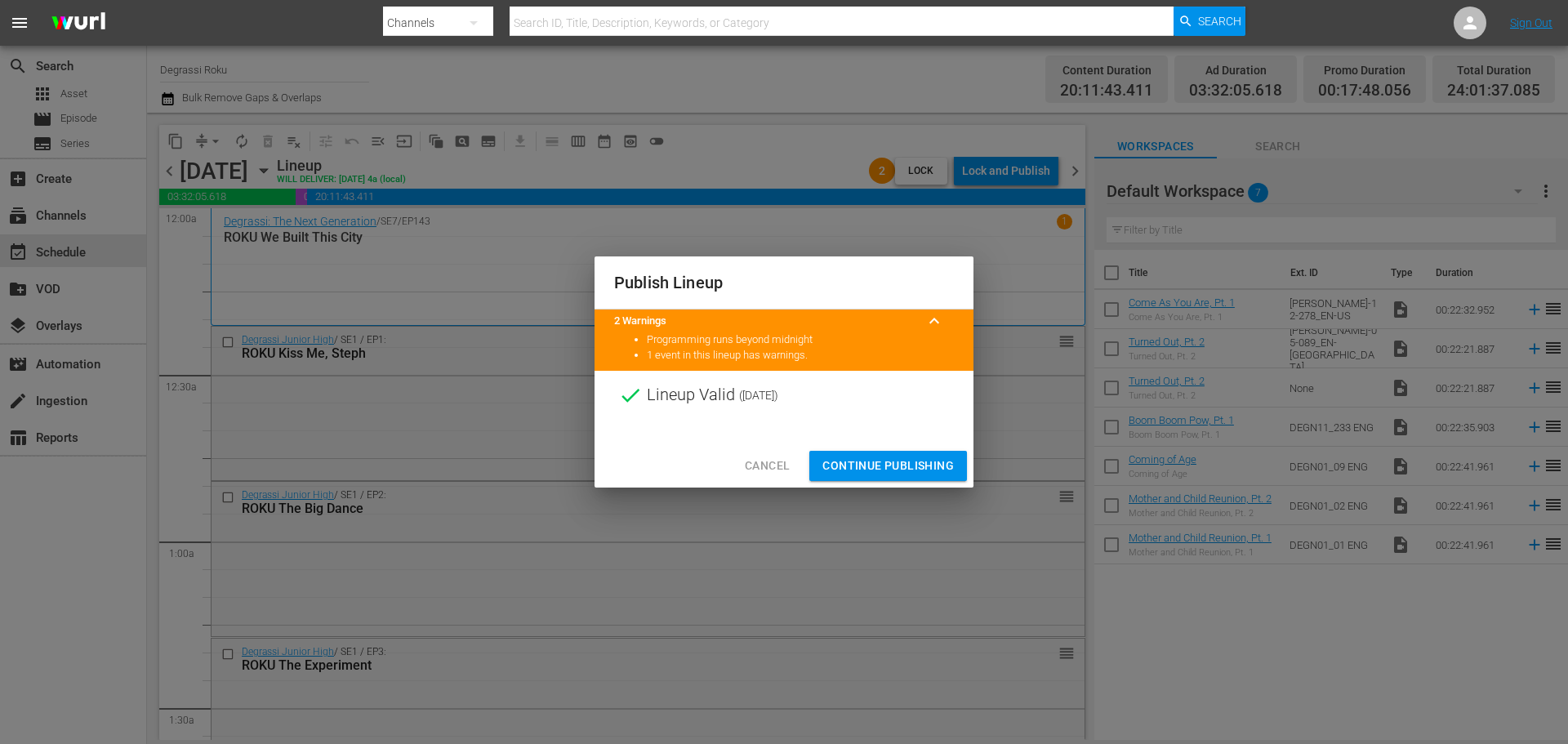
click at [885, 461] on span "Continue Publishing" at bounding box center [888, 466] width 131 height 20
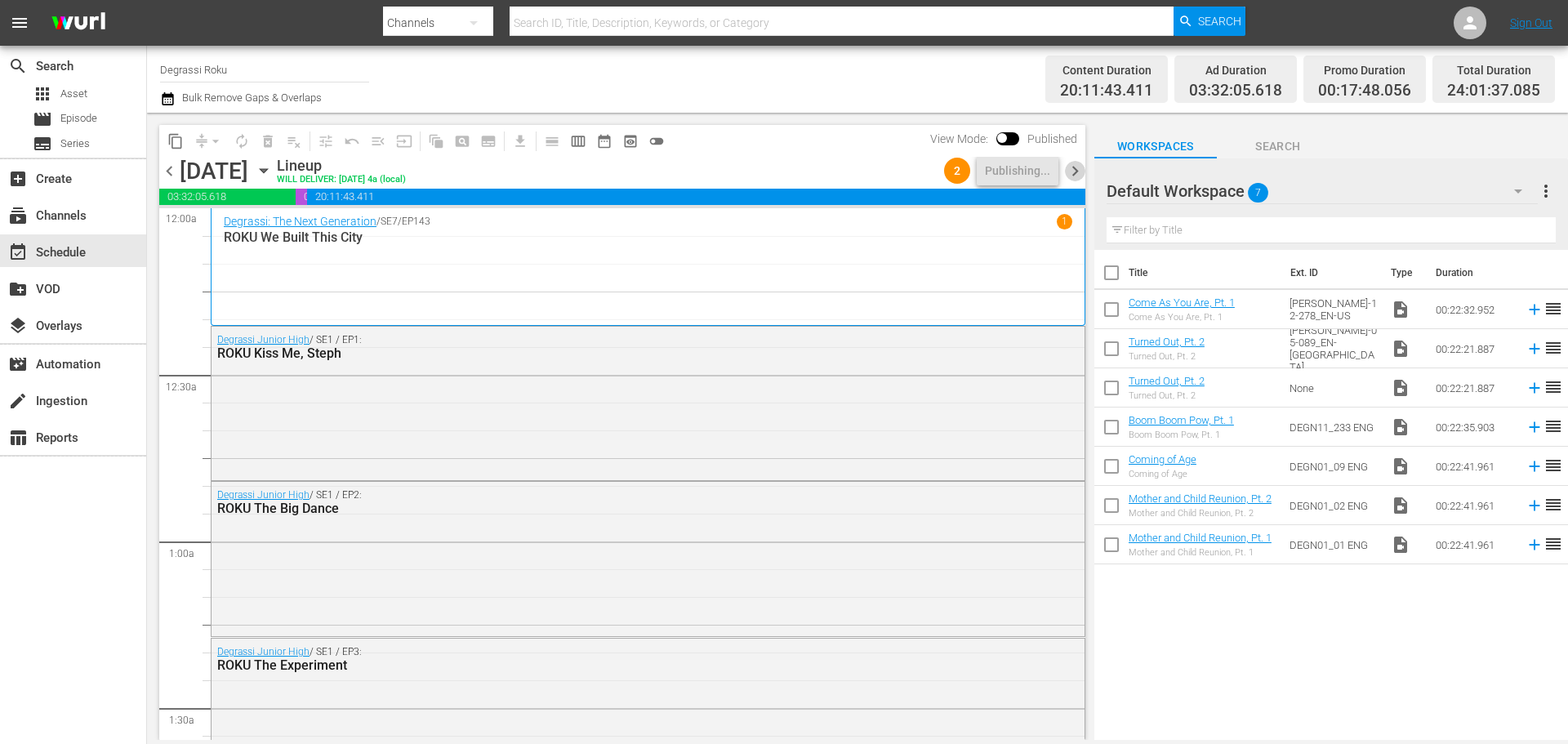
click at [1076, 169] on span "chevron_right" at bounding box center [1075, 170] width 20 height 20
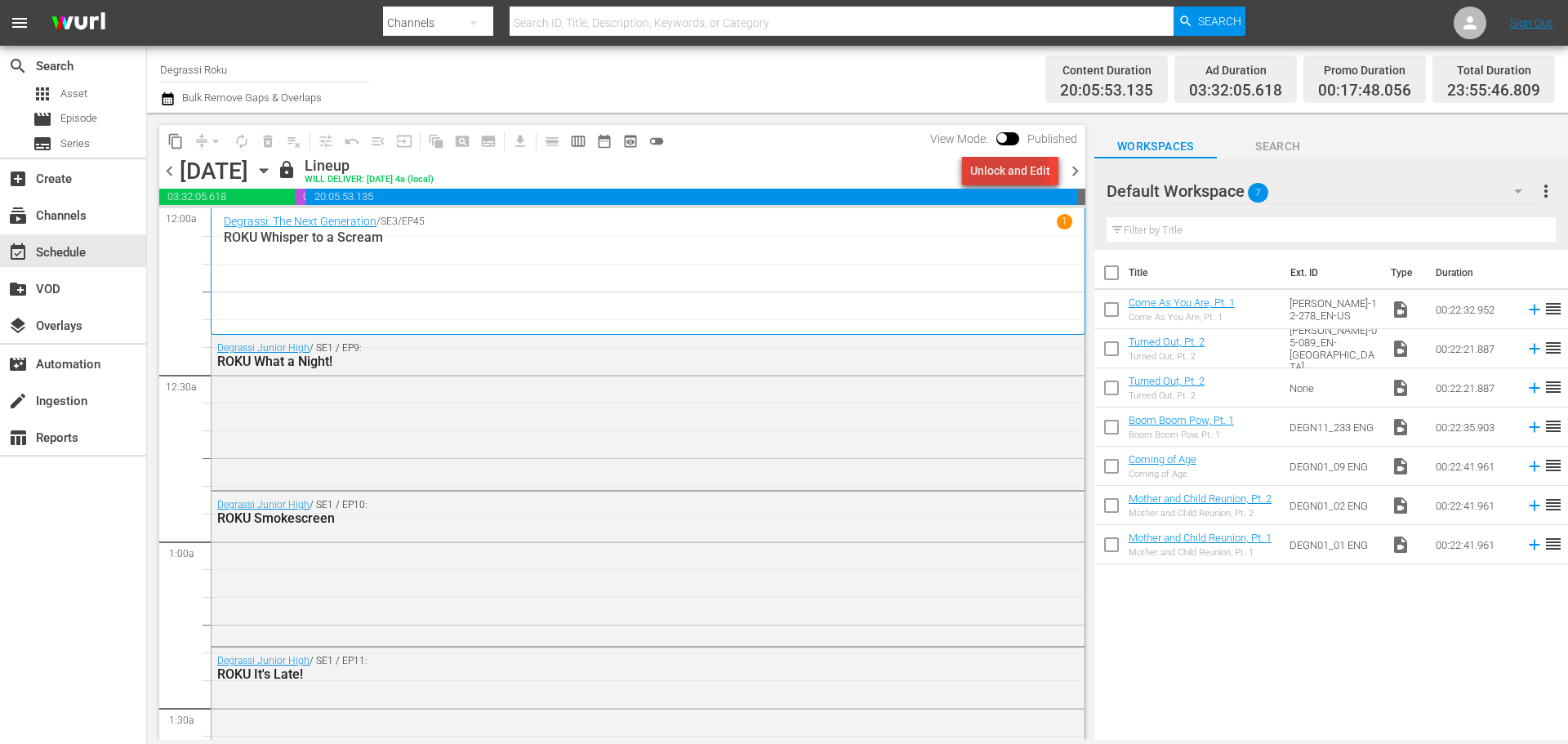
click at [1007, 162] on div "Unlock and Edit" at bounding box center [1010, 170] width 80 height 29
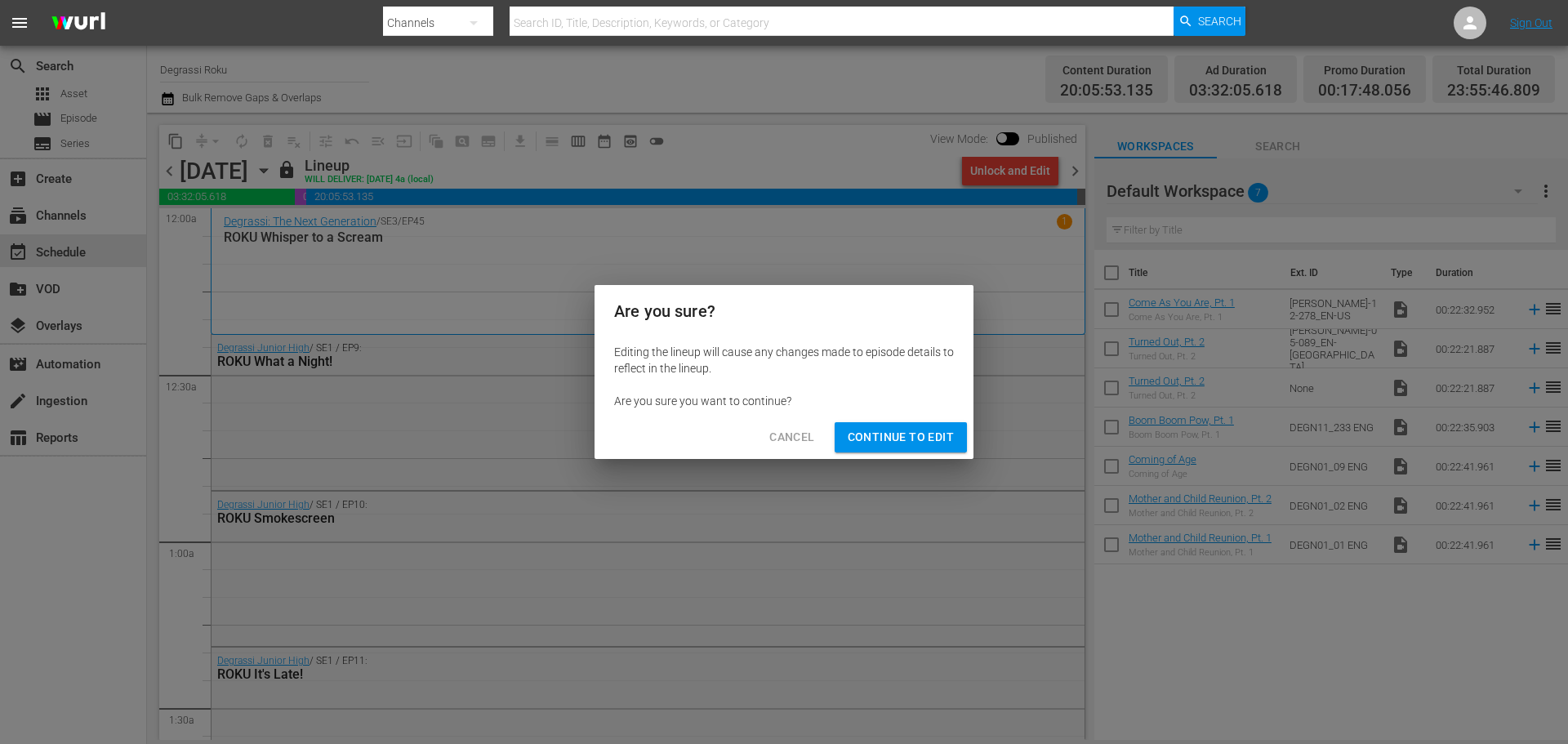
click at [891, 431] on span "Continue to Edit" at bounding box center [901, 438] width 106 height 20
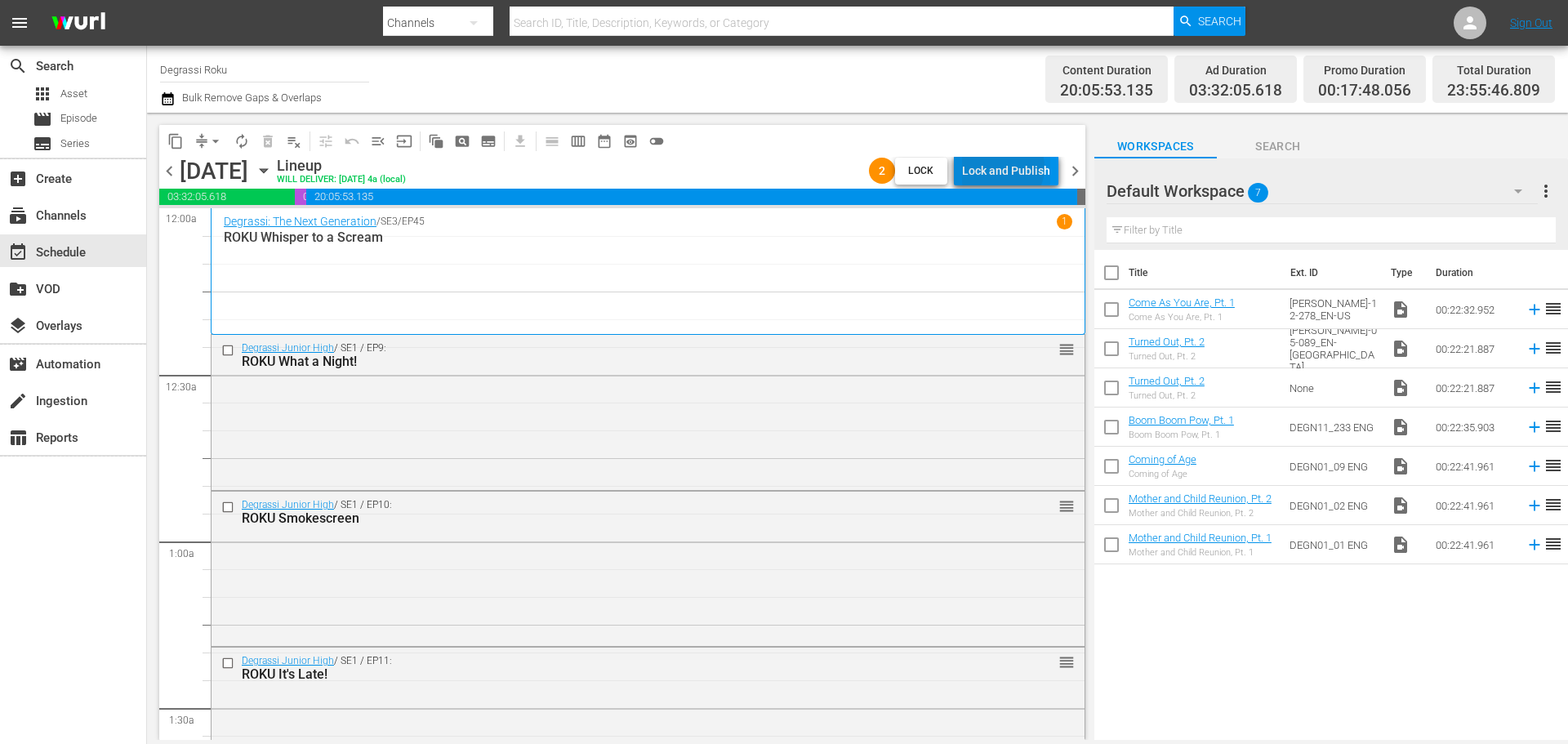
click at [1006, 168] on div "Lock and Publish" at bounding box center [1006, 170] width 88 height 29
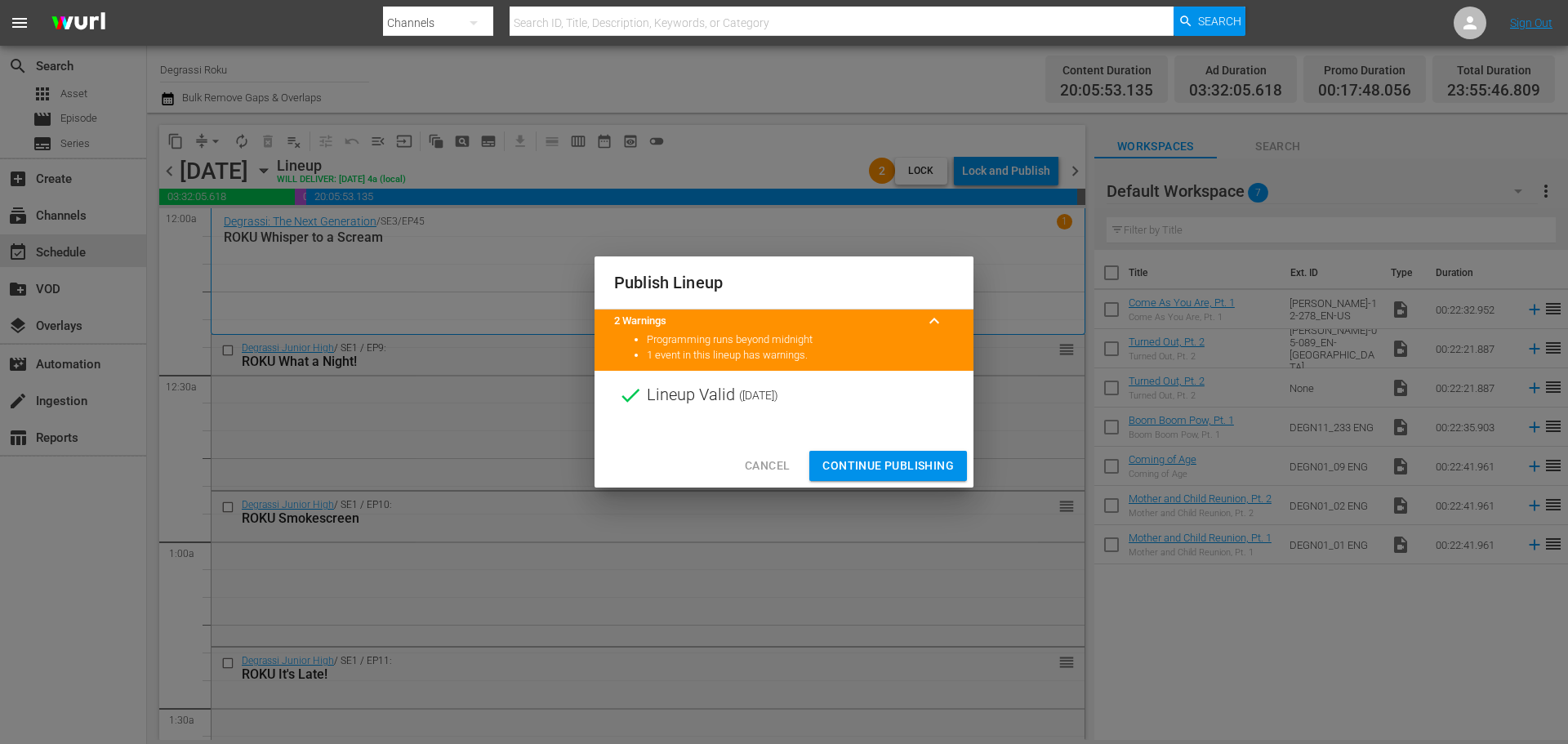
click at [871, 460] on span "Continue Publishing" at bounding box center [888, 466] width 131 height 20
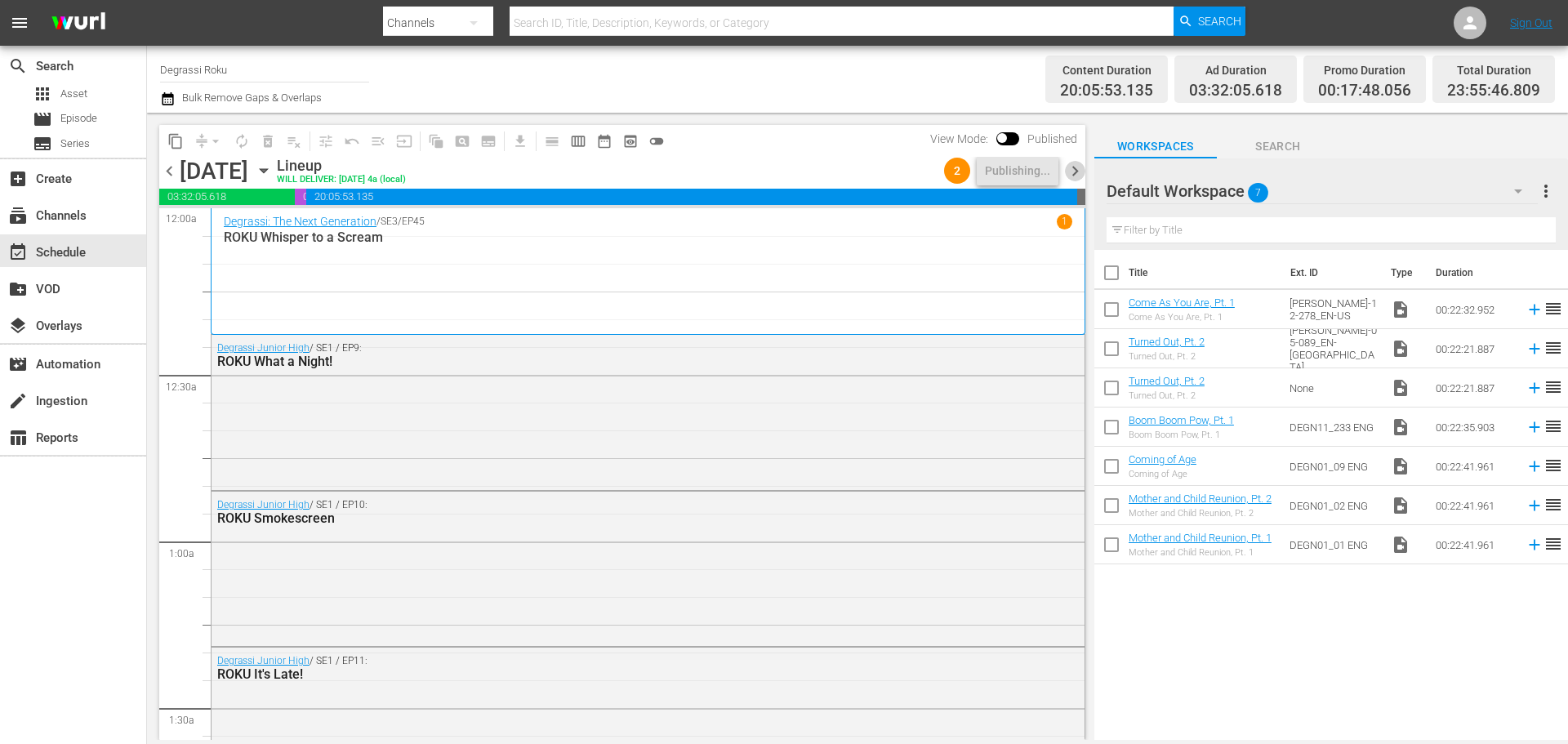
click at [1078, 170] on span "chevron_right" at bounding box center [1075, 170] width 20 height 20
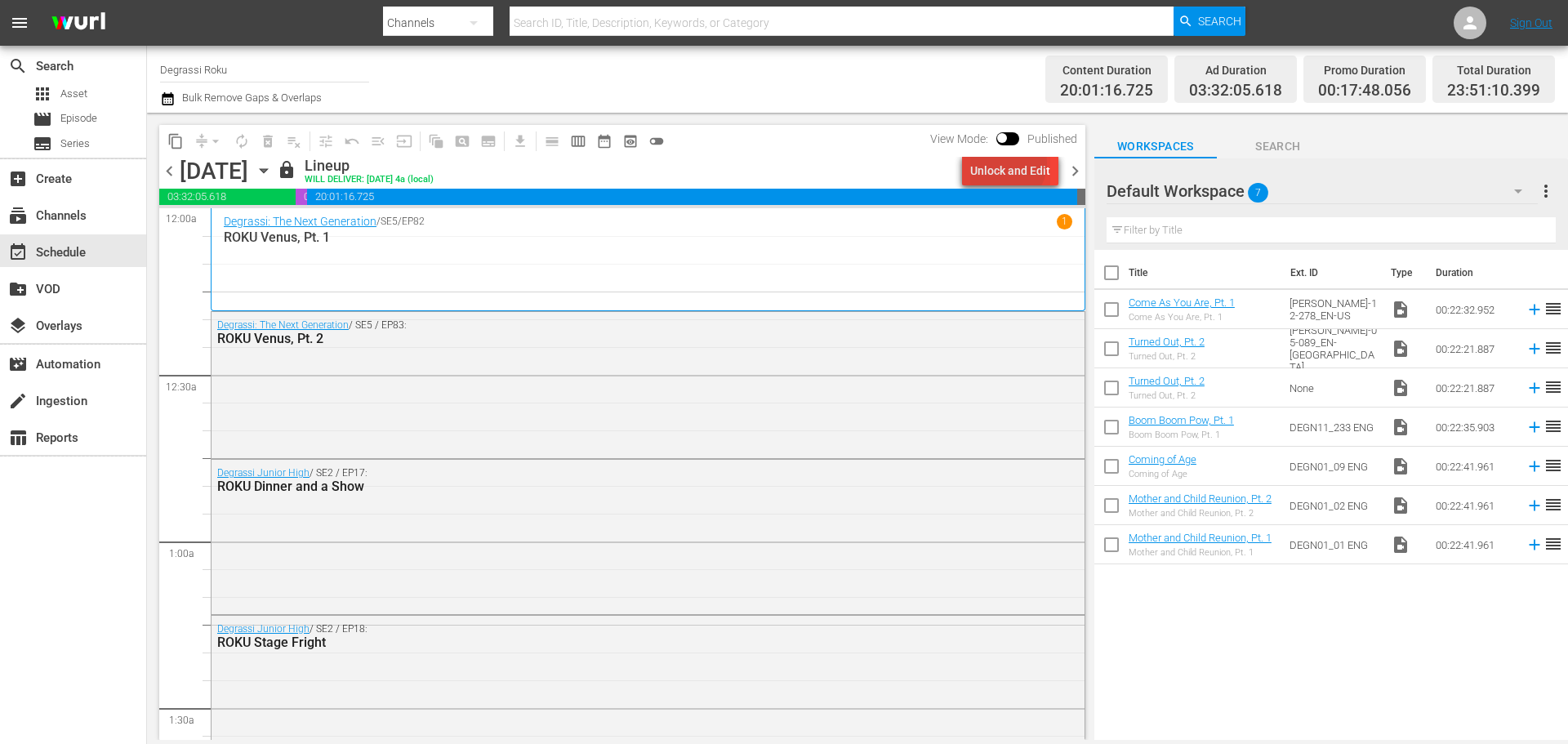
click at [1008, 163] on div "Unlock and Edit" at bounding box center [1010, 170] width 80 height 29
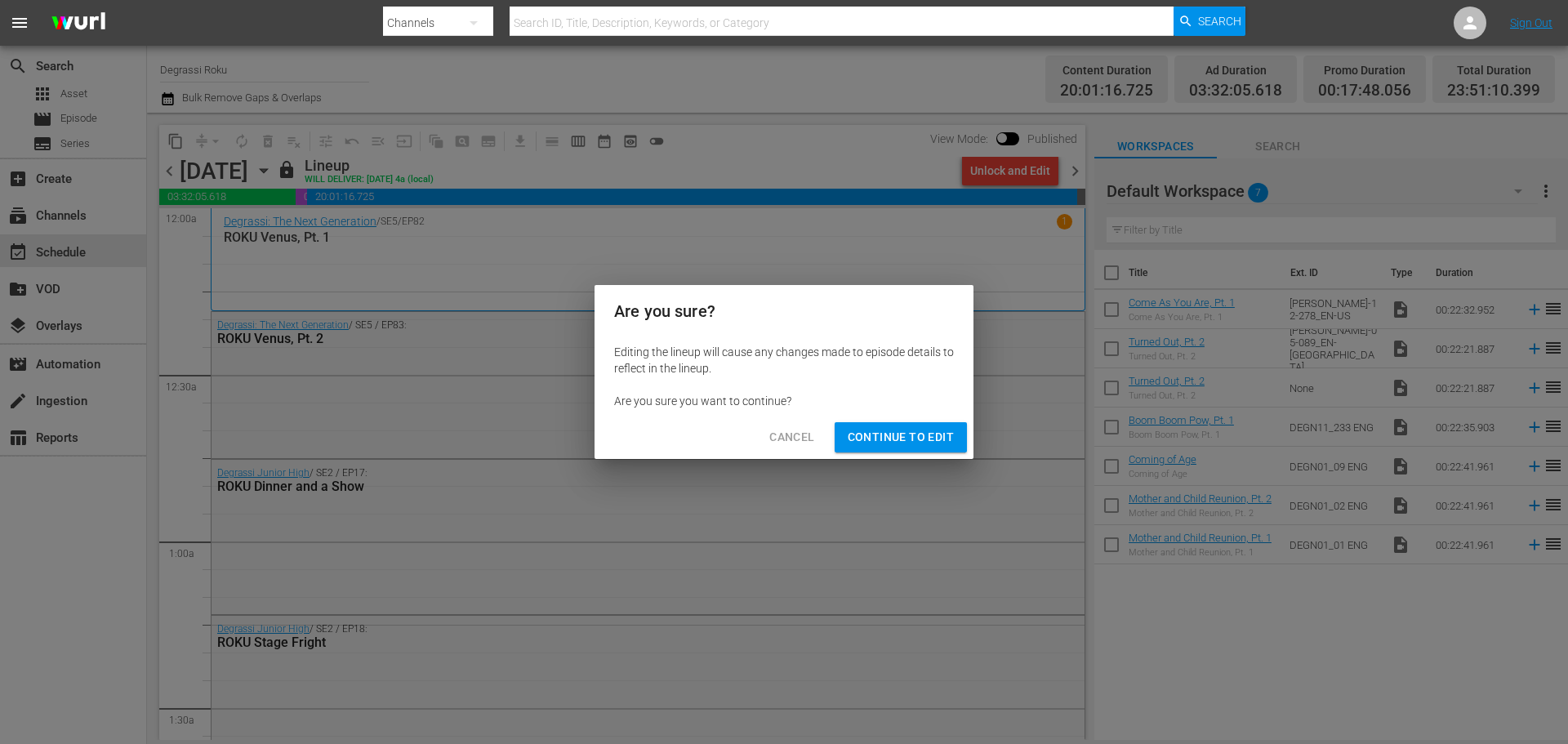
click at [891, 432] on span "Continue to Edit" at bounding box center [901, 438] width 106 height 20
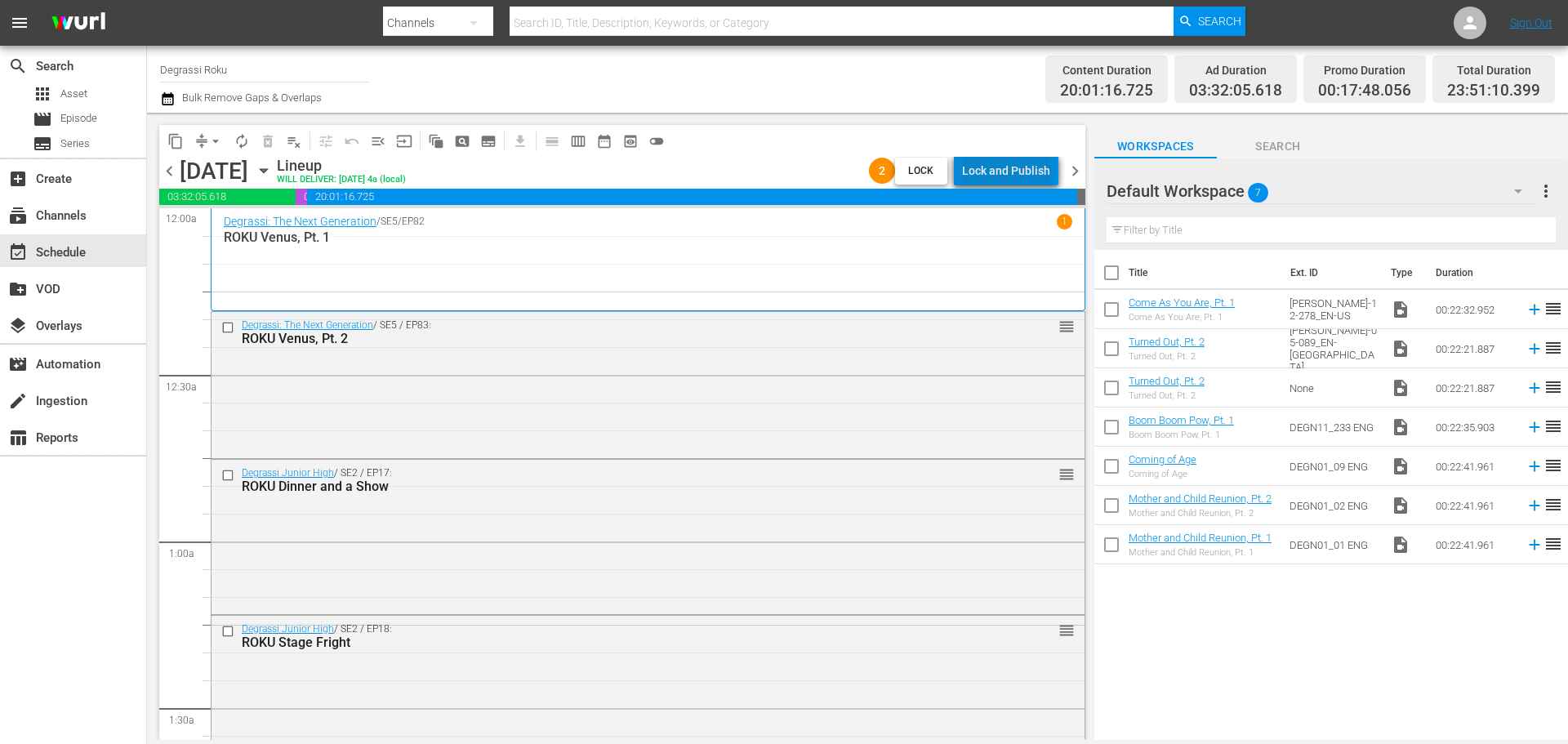
click at [1013, 165] on div "Lock and Publish" at bounding box center [1006, 170] width 88 height 29
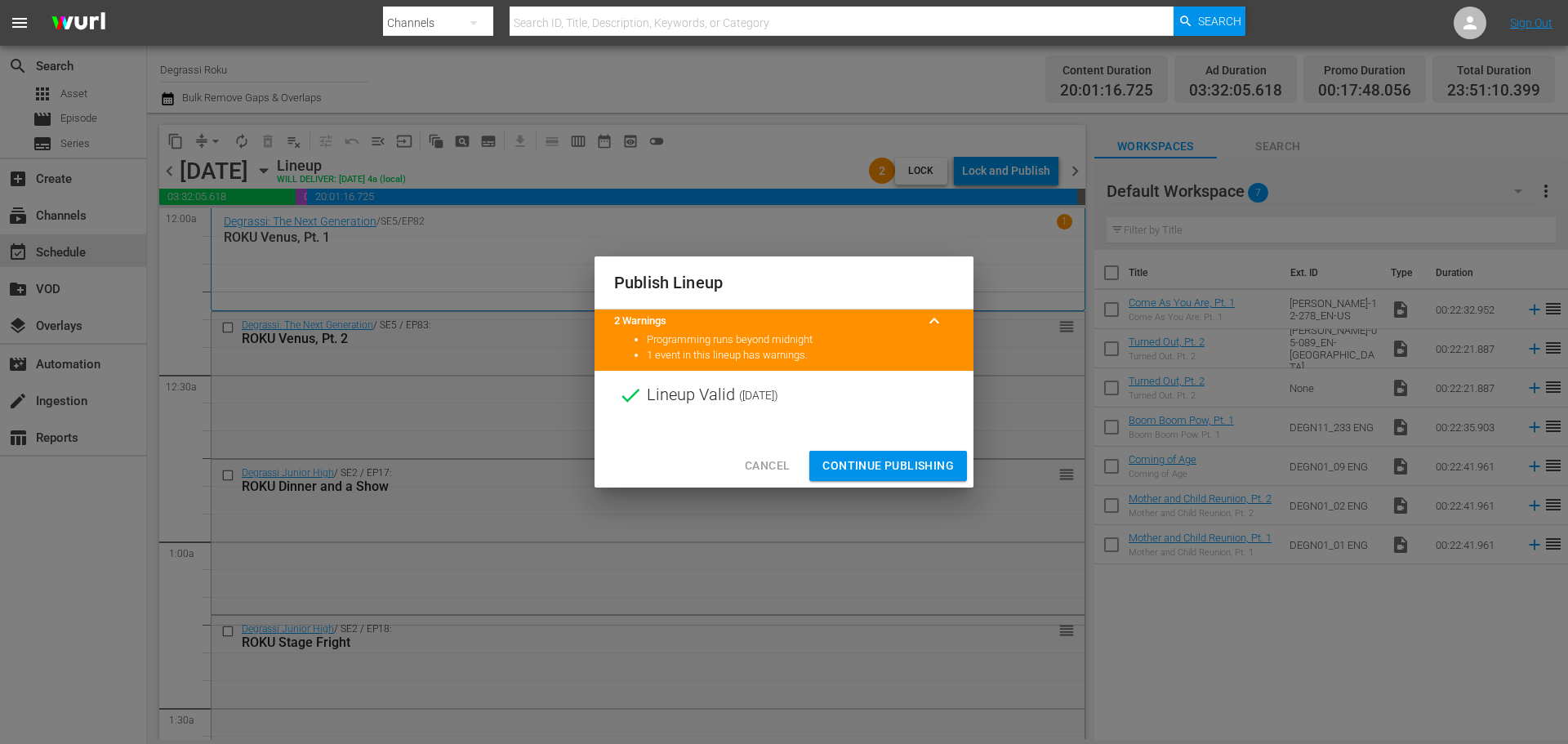
click at [881, 460] on span "Continue Publishing" at bounding box center [888, 466] width 131 height 20
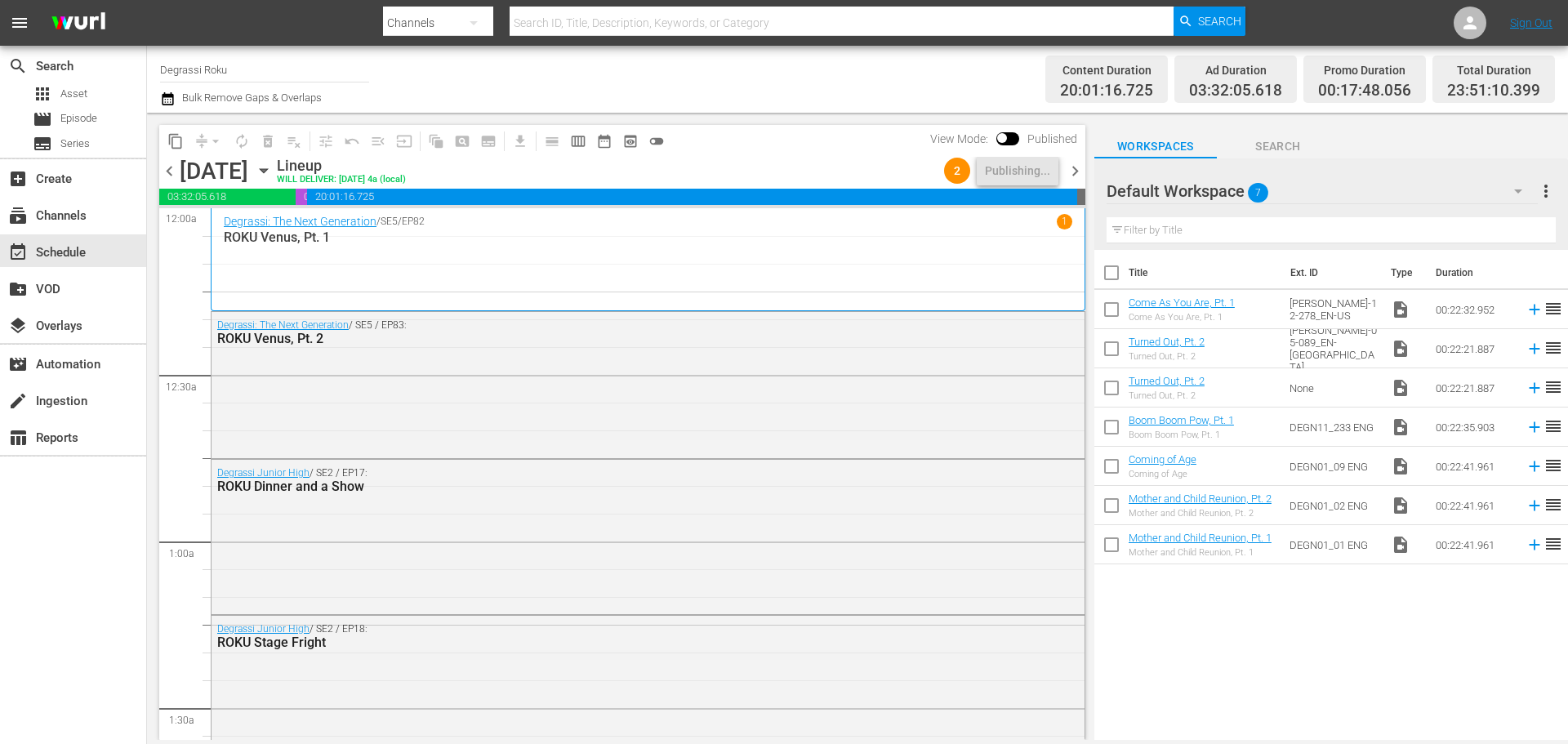
click at [1077, 169] on span "chevron_right" at bounding box center [1075, 170] width 20 height 20
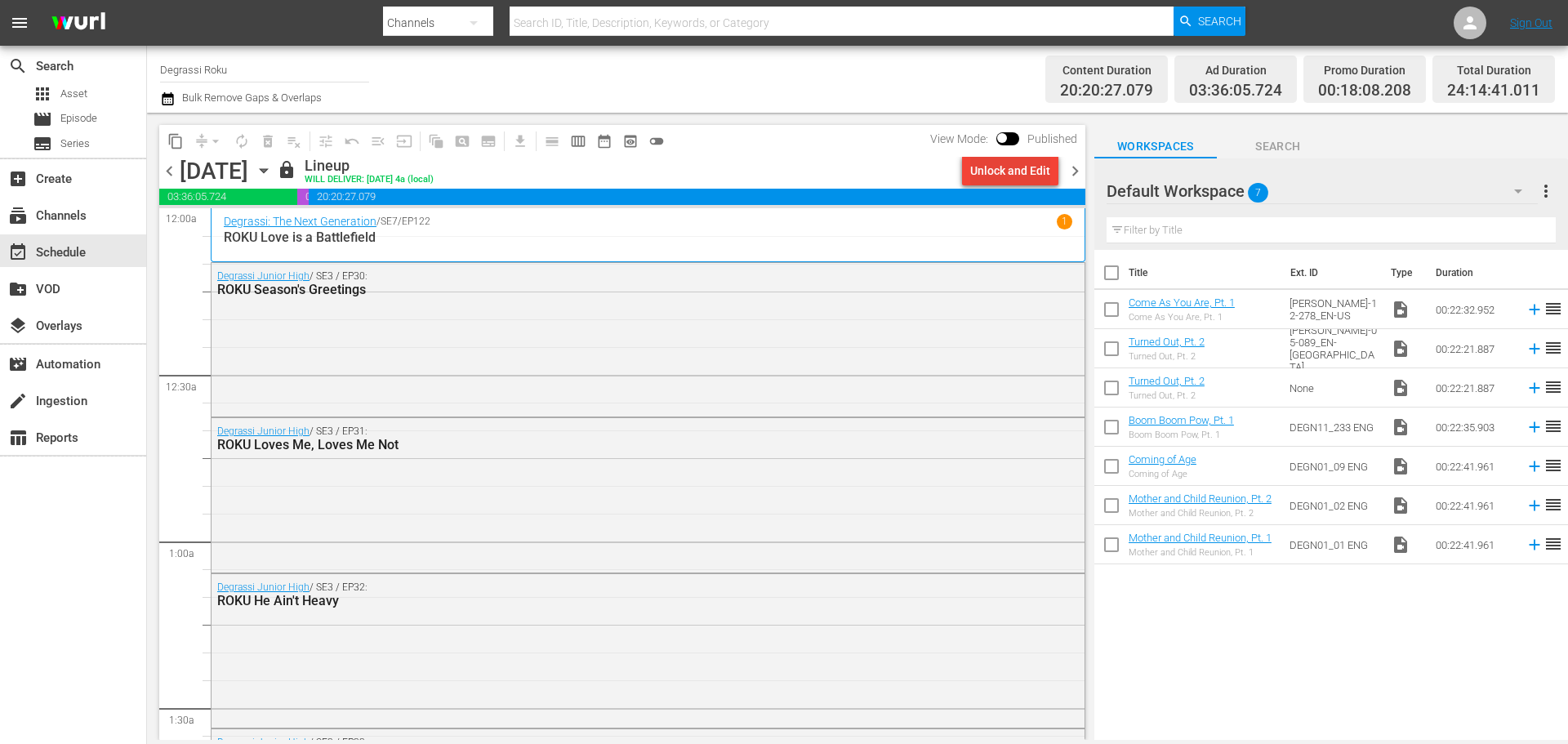
click at [1016, 169] on div "Unlock and Edit" at bounding box center [1010, 170] width 80 height 29
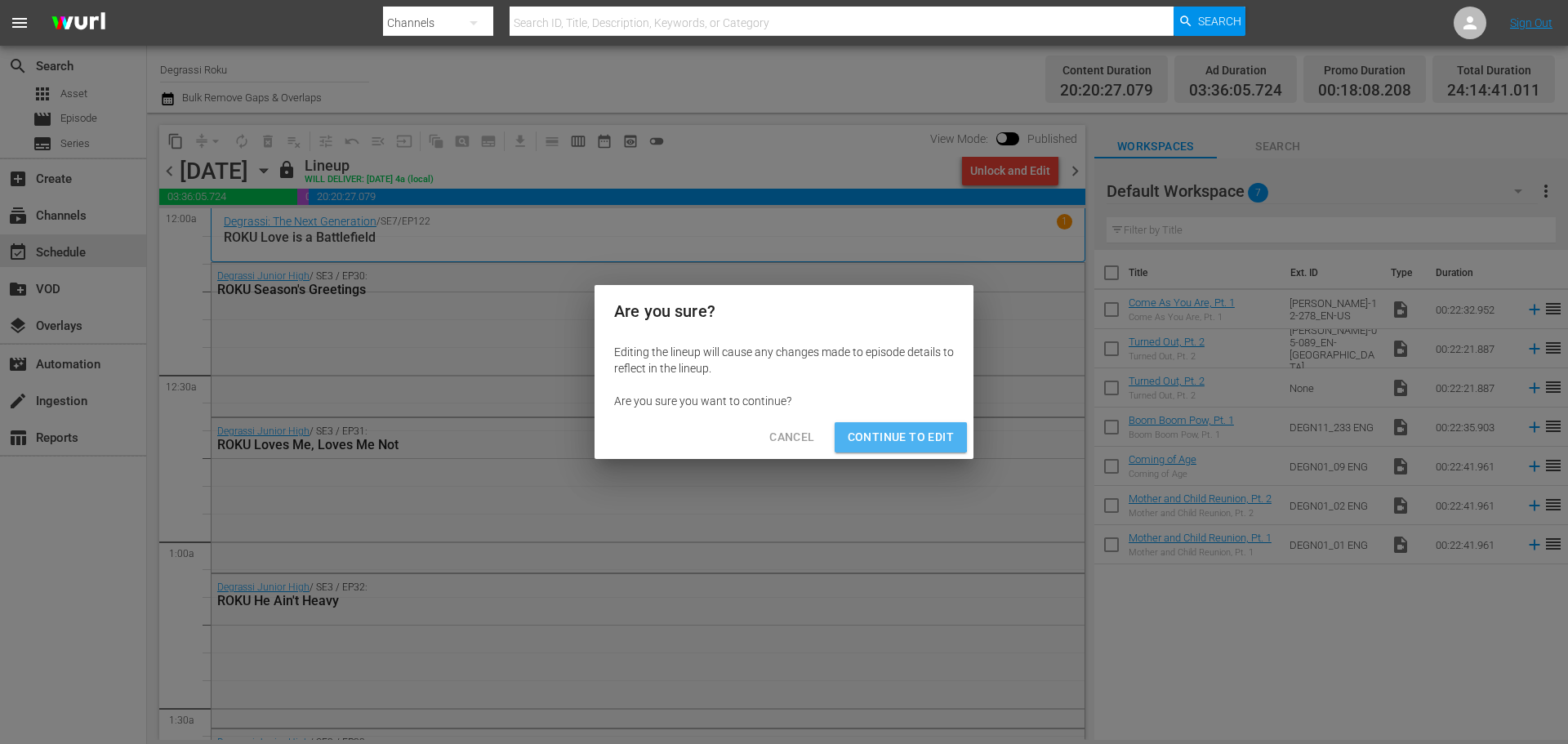
click at [897, 434] on span "Continue to Edit" at bounding box center [901, 438] width 106 height 20
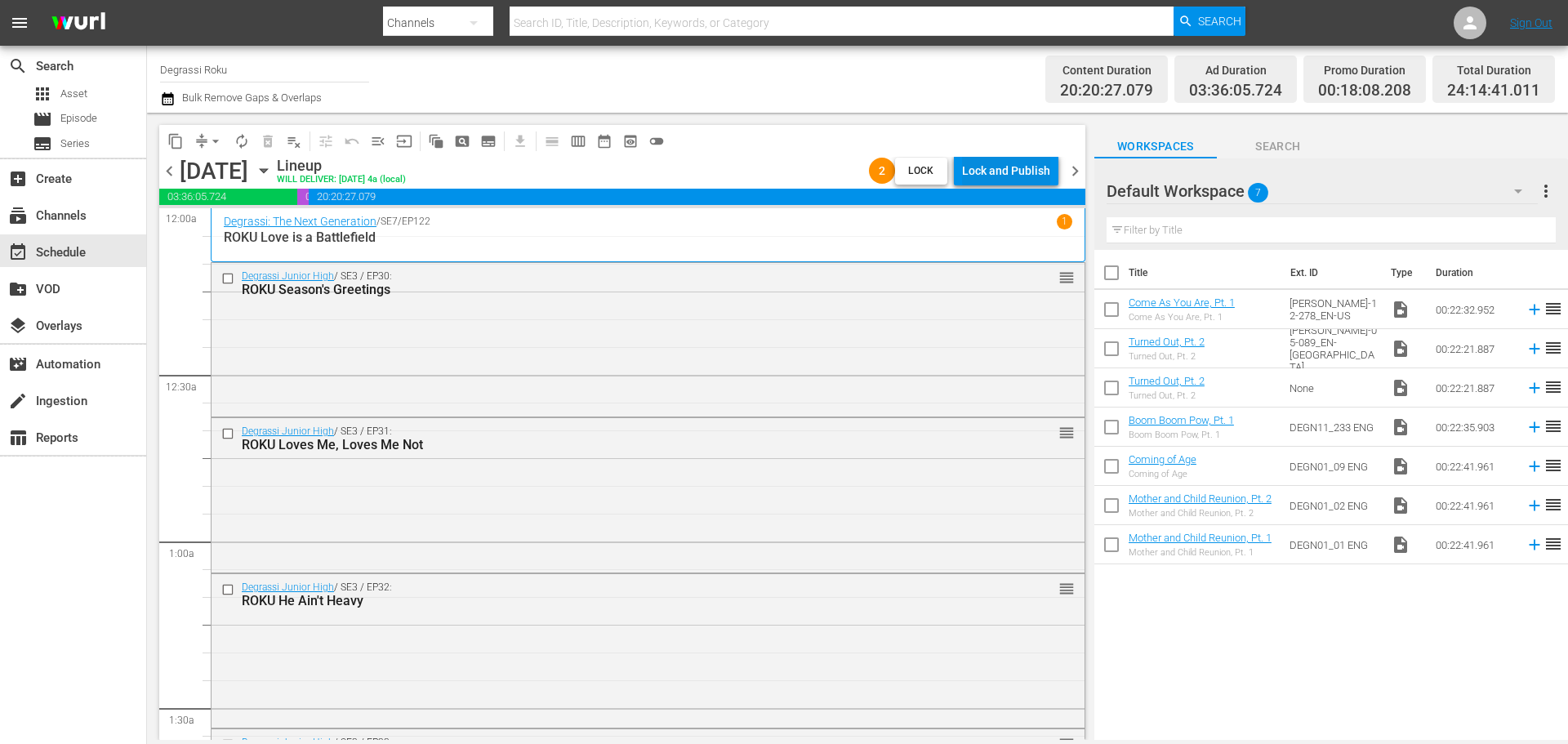
click at [1007, 162] on div "Lock and Publish" at bounding box center [1006, 170] width 88 height 29
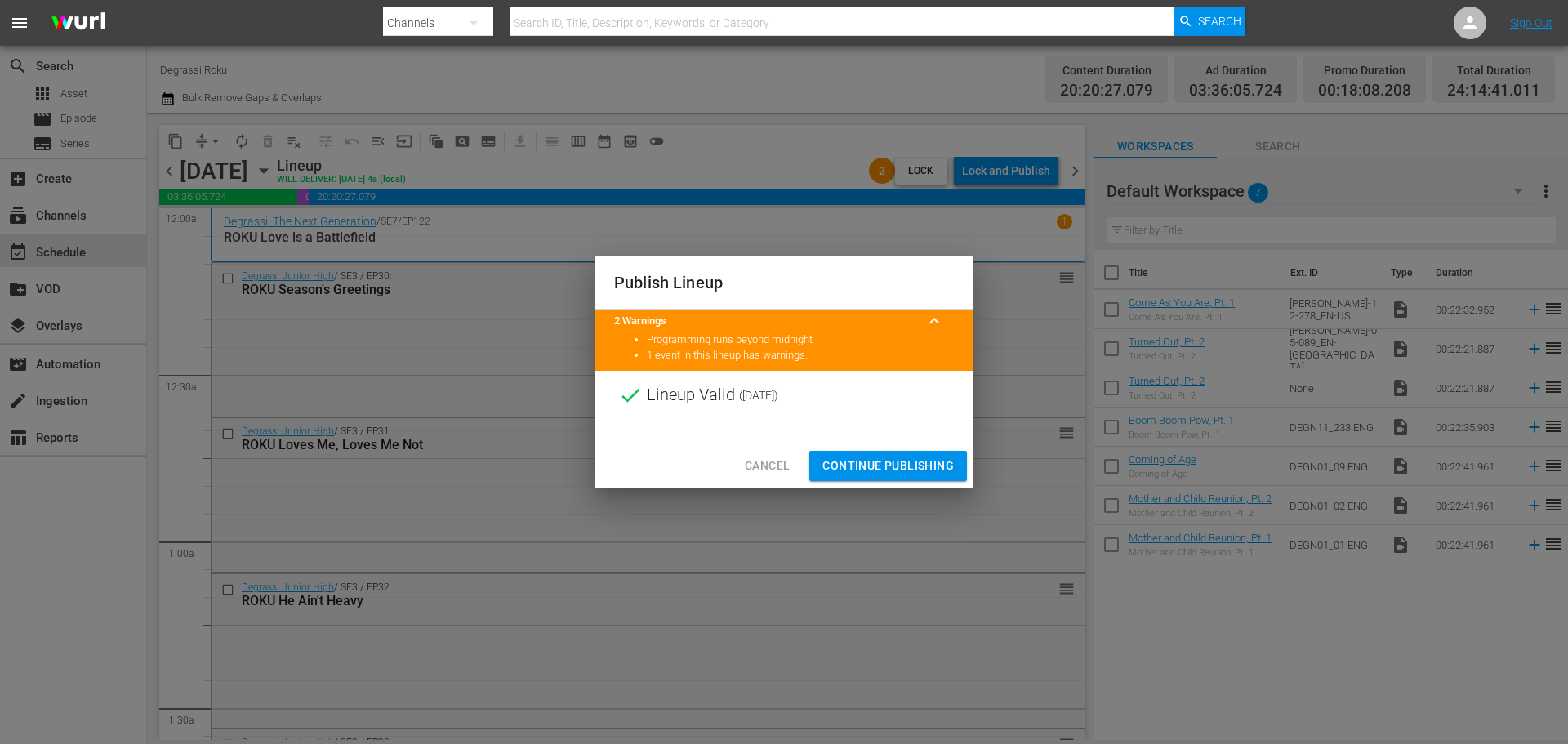
click at [902, 462] on span "Continue Publishing" at bounding box center [888, 466] width 131 height 20
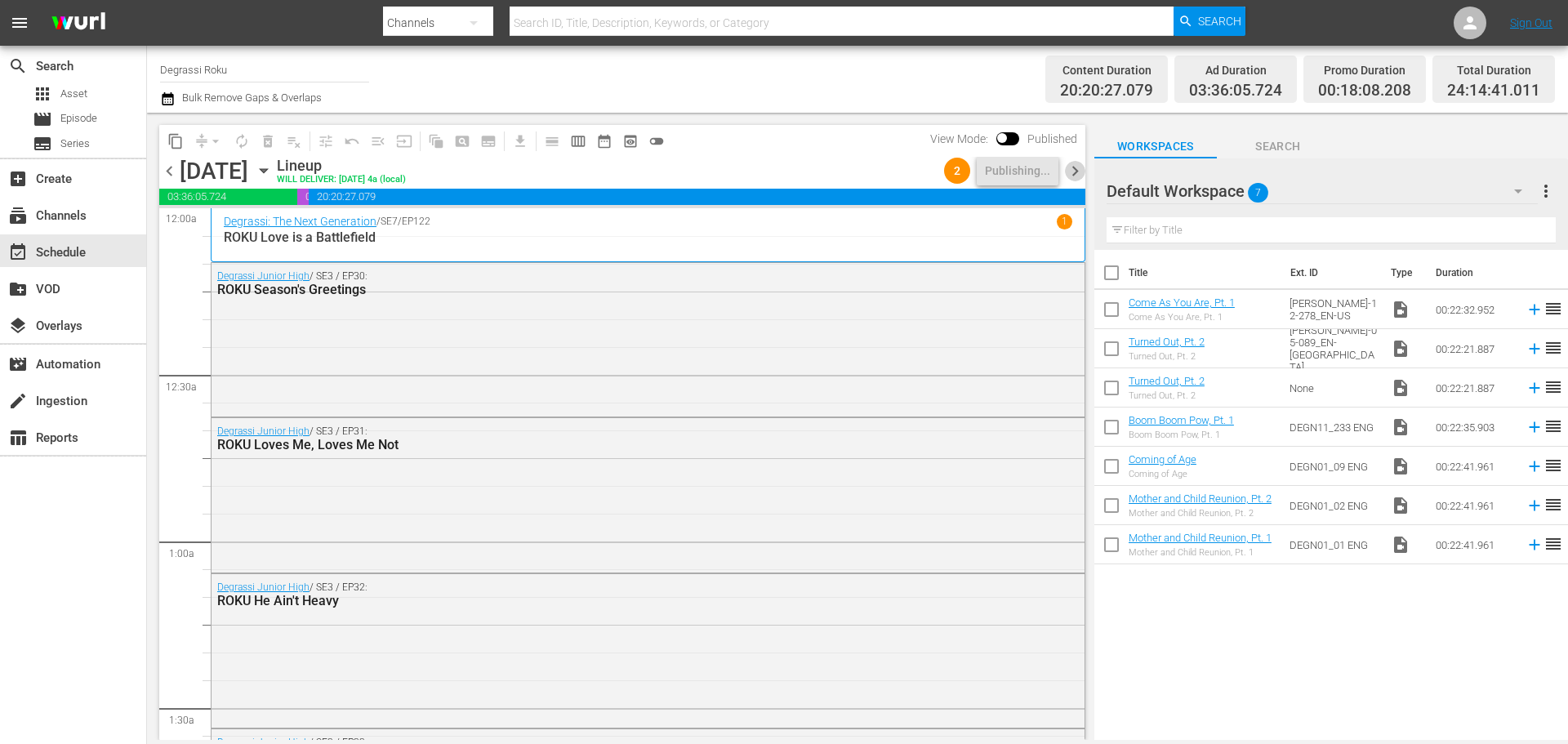
click at [1074, 167] on span "chevron_right" at bounding box center [1075, 170] width 20 height 20
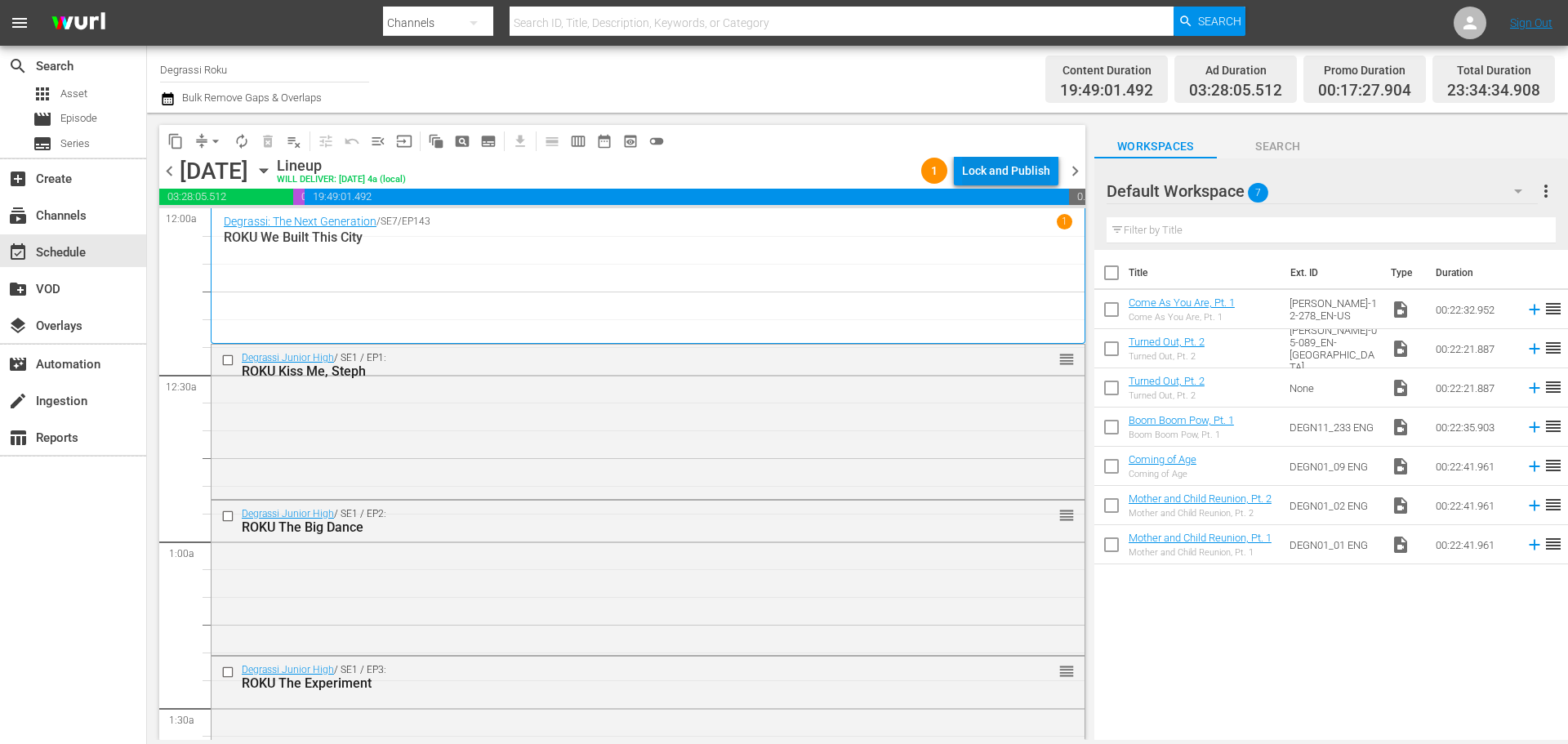
click at [1002, 169] on div "Lock and Publish" at bounding box center [1006, 170] width 88 height 29
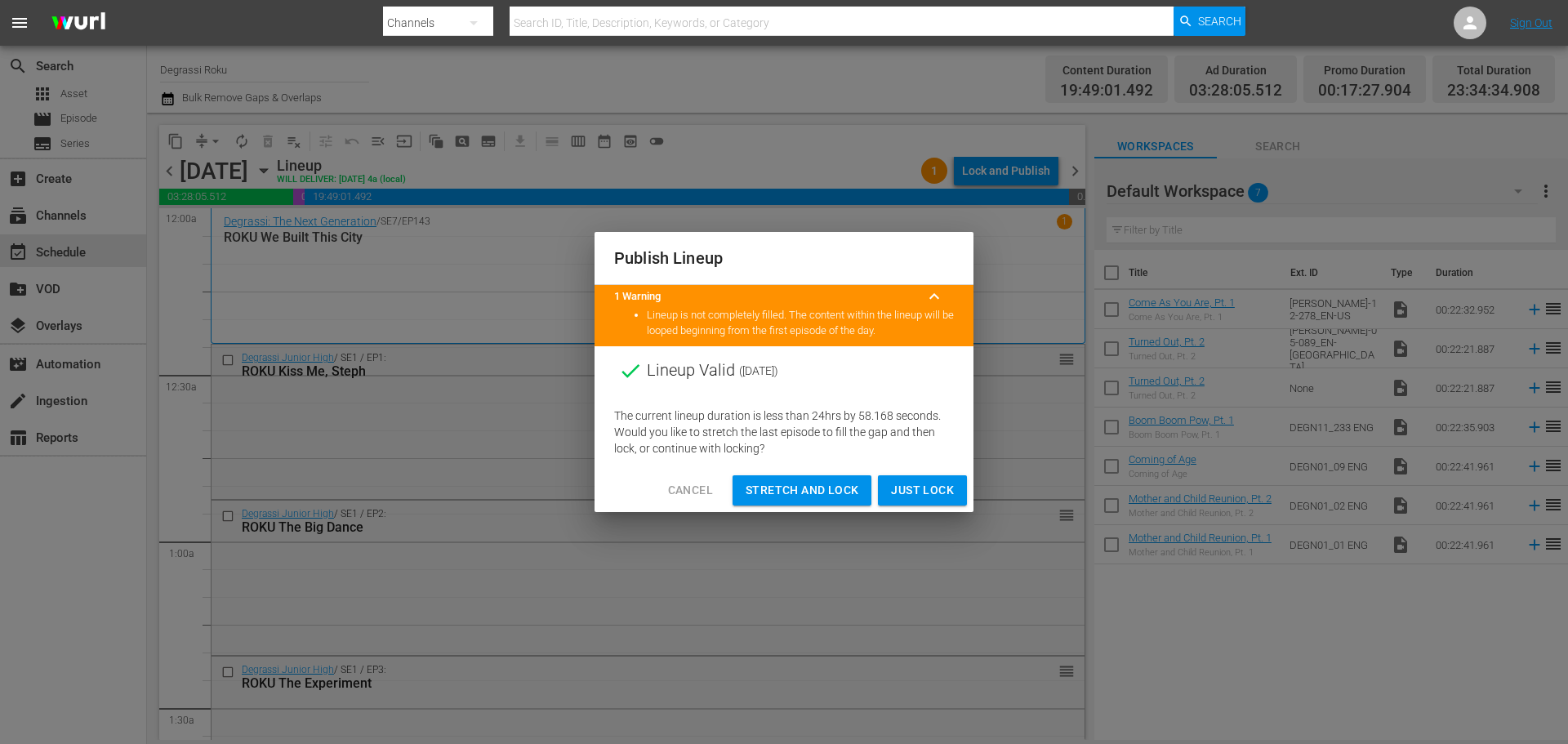
click at [701, 491] on span "Cancel" at bounding box center [690, 491] width 45 height 20
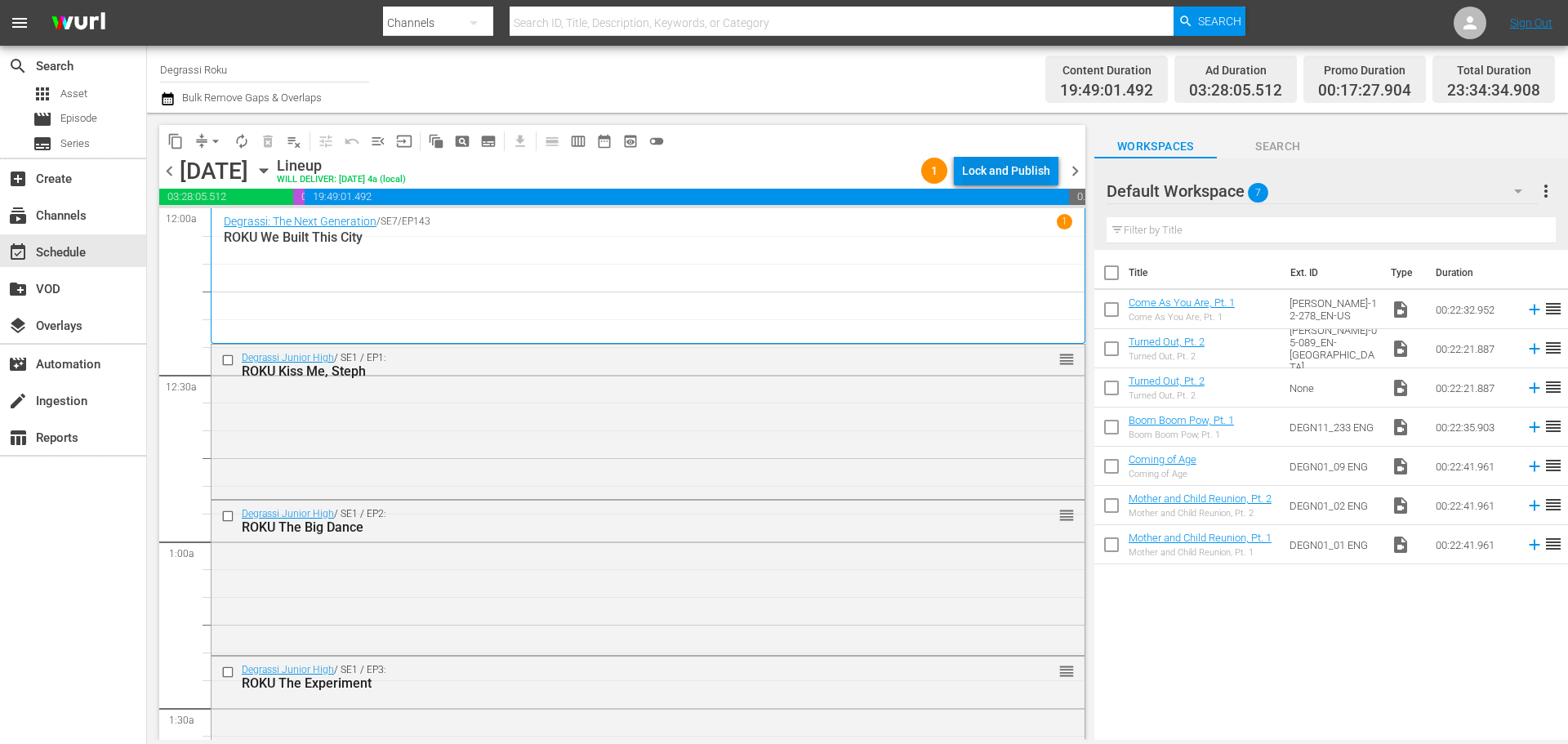
click at [1000, 166] on div "Lock and Publish" at bounding box center [1006, 170] width 88 height 29
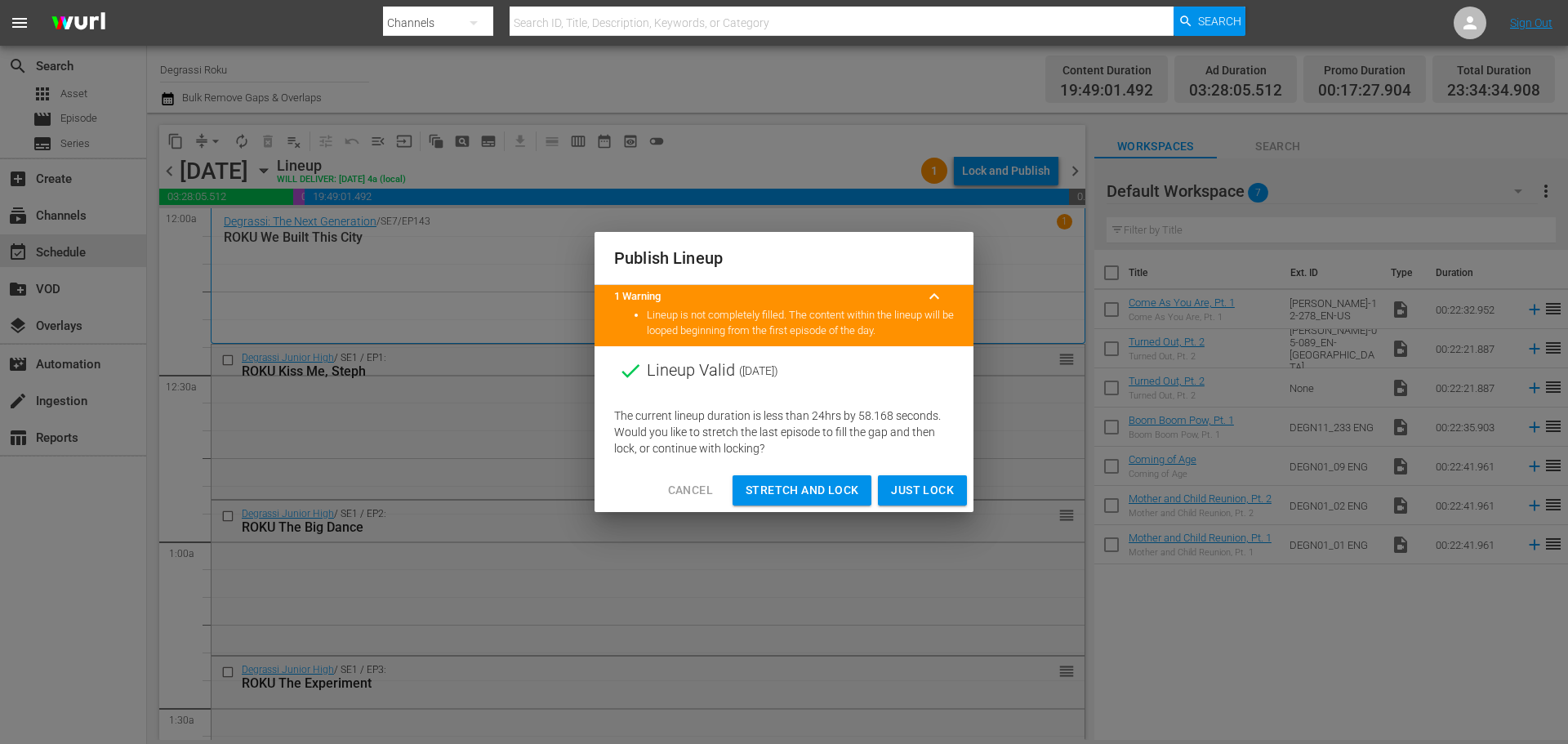
click at [924, 490] on span "Just Lock" at bounding box center [922, 491] width 63 height 20
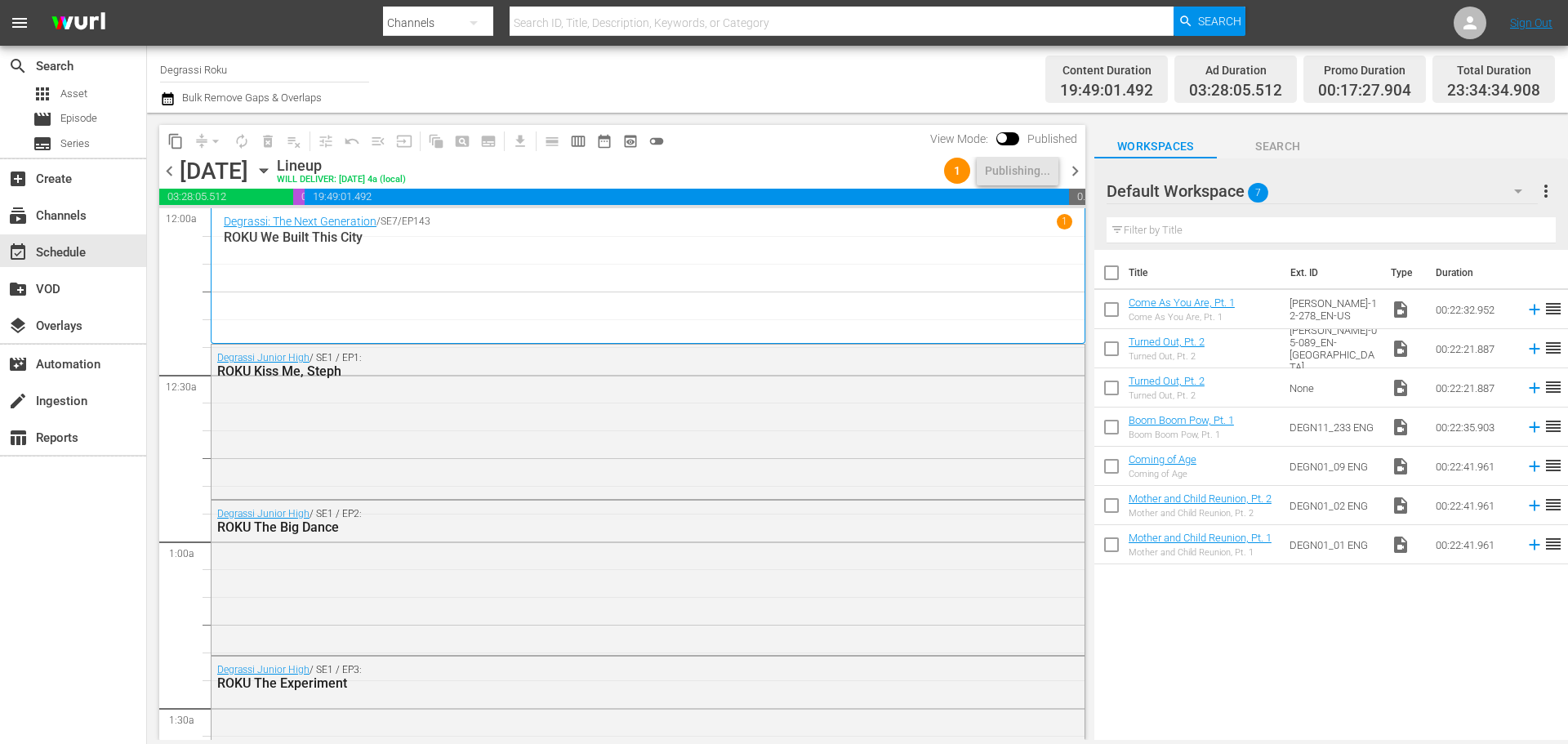
click at [1074, 166] on span "chevron_right" at bounding box center [1075, 170] width 20 height 20
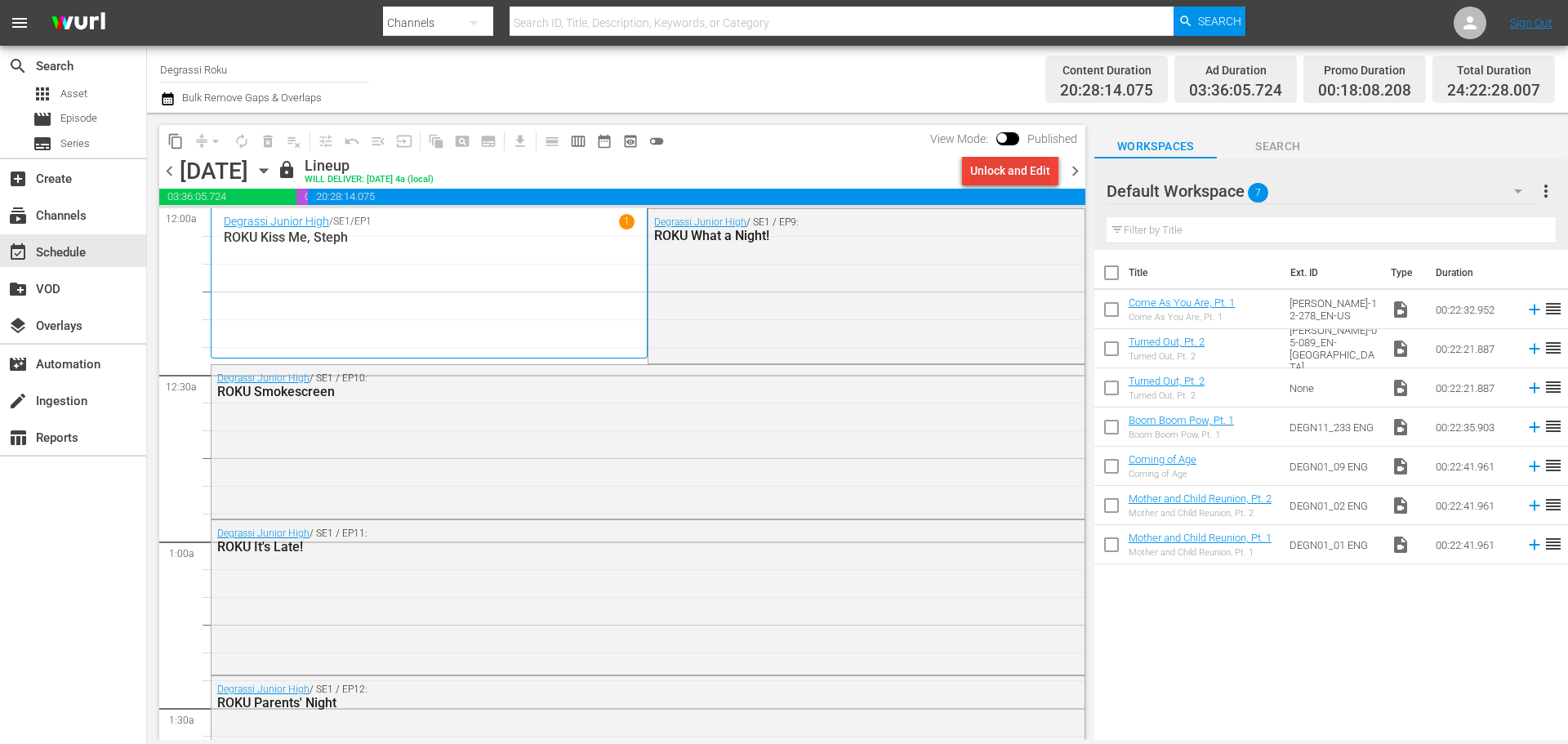
click at [1007, 162] on div "Unlock and Edit" at bounding box center [1010, 170] width 80 height 29
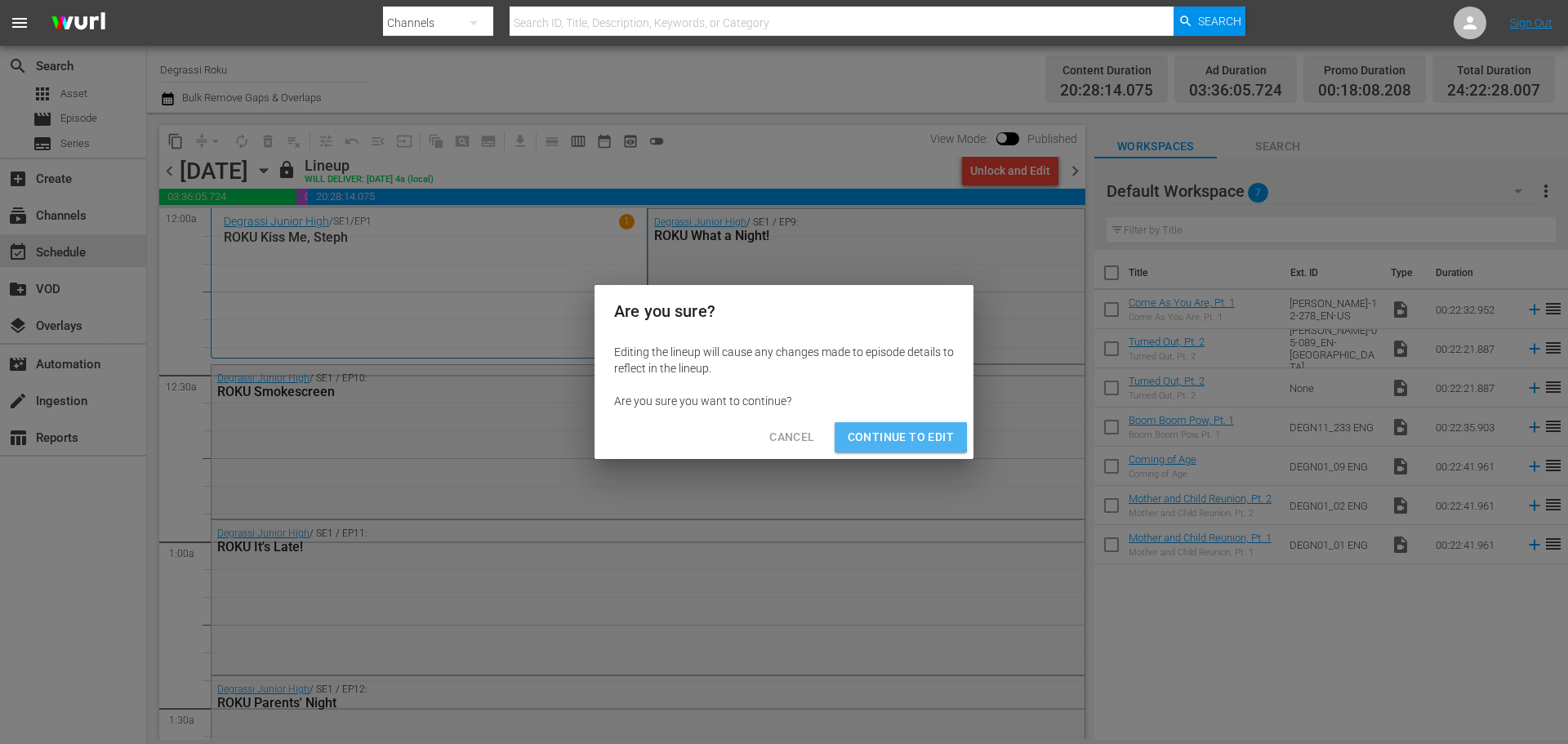
click at [886, 436] on span "Continue to Edit" at bounding box center [901, 438] width 106 height 20
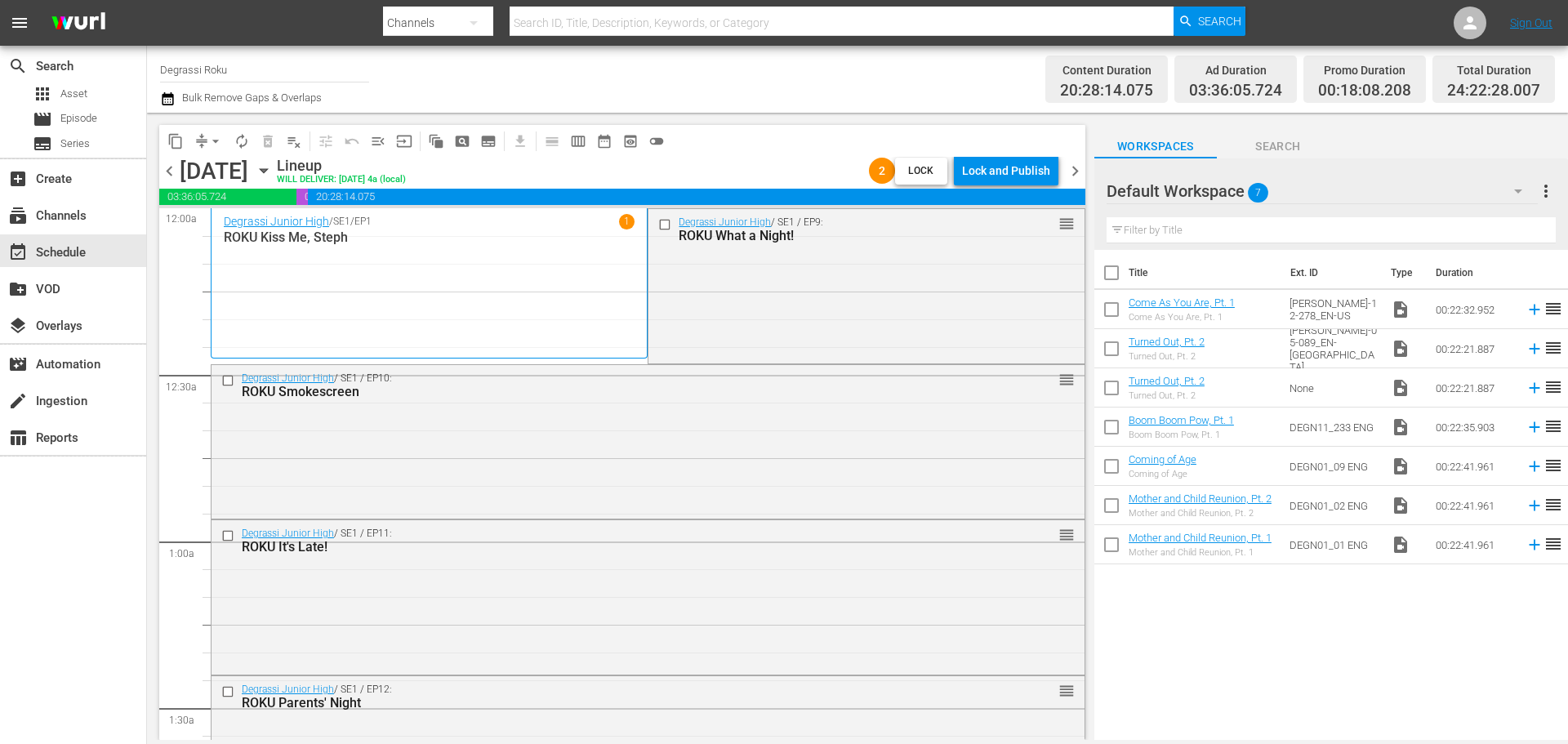
click at [1008, 164] on div "Lock and Publish" at bounding box center [1006, 170] width 88 height 29
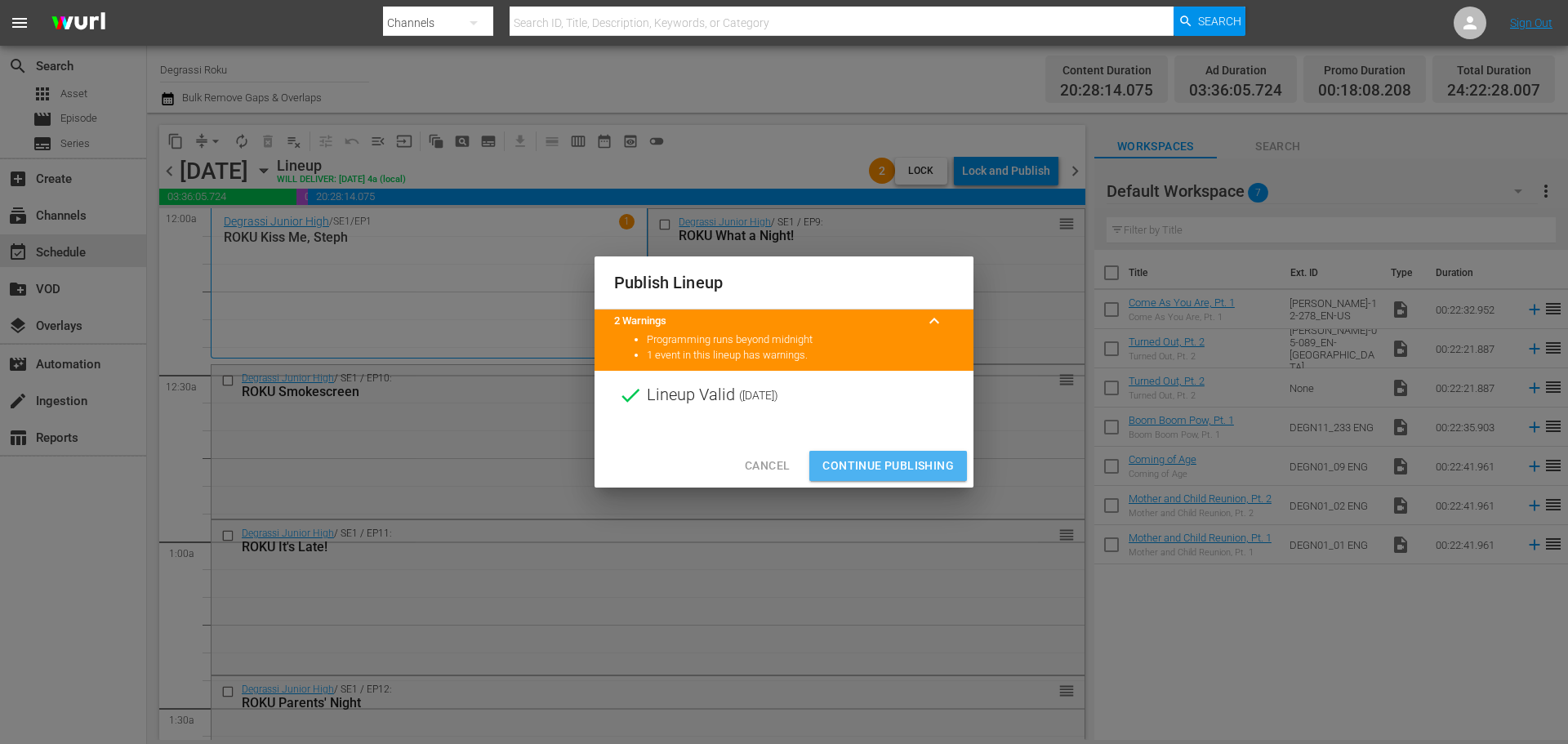
click at [885, 465] on span "Continue Publishing" at bounding box center [888, 466] width 131 height 20
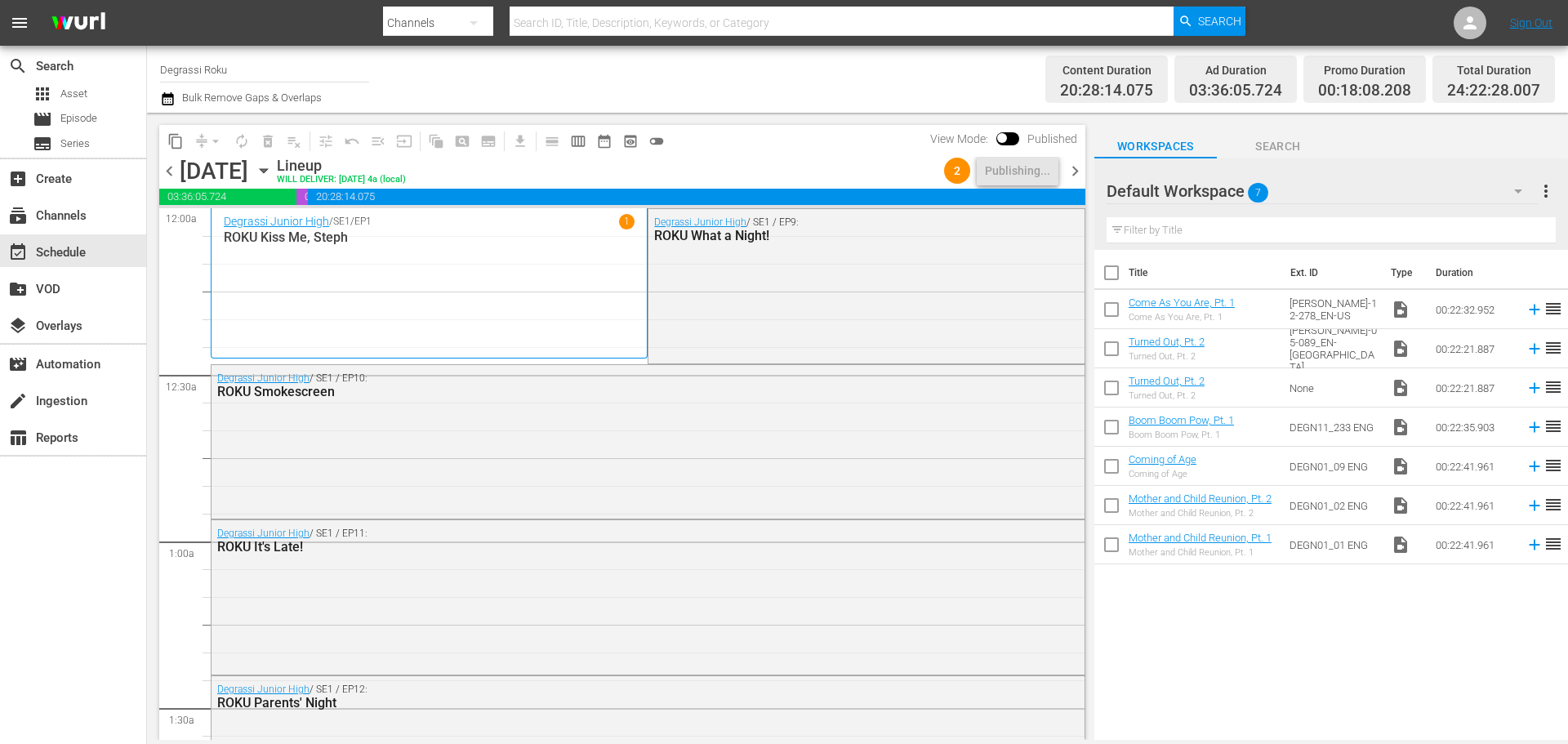
click at [1078, 170] on span "chevron_right" at bounding box center [1075, 170] width 20 height 20
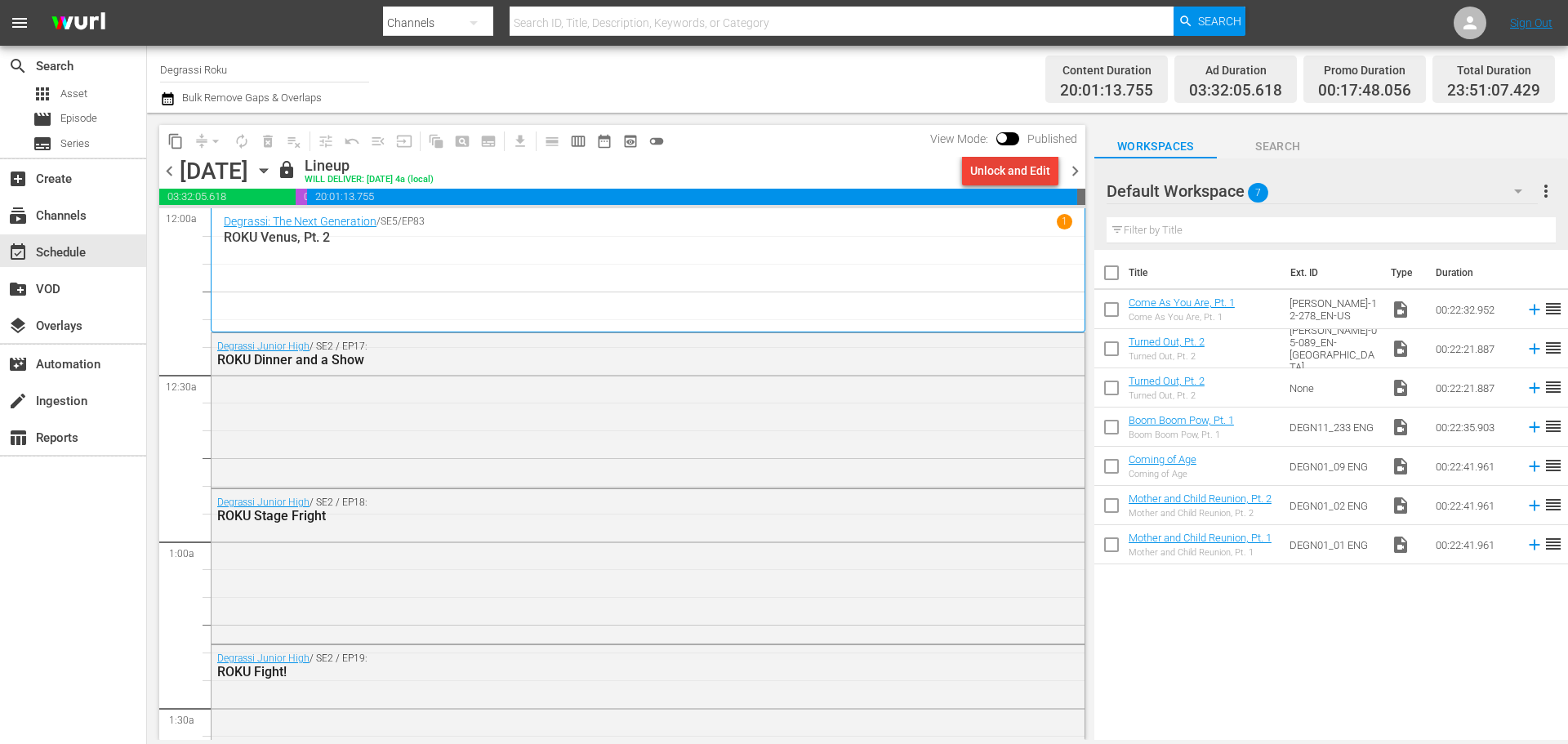
click at [993, 163] on div "Unlock and Edit" at bounding box center [1010, 170] width 80 height 29
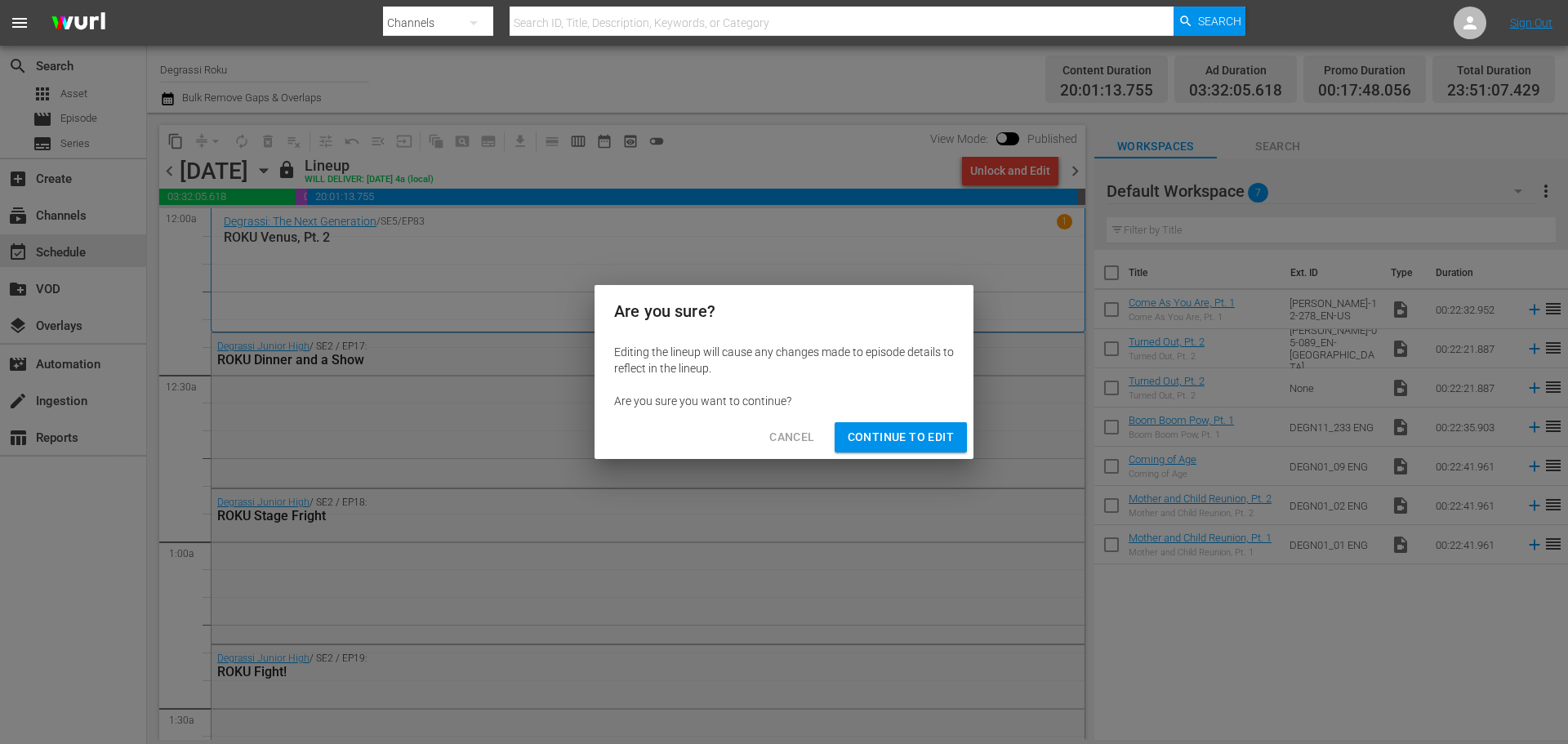
click at [879, 429] on span "Continue to Edit" at bounding box center [901, 438] width 106 height 20
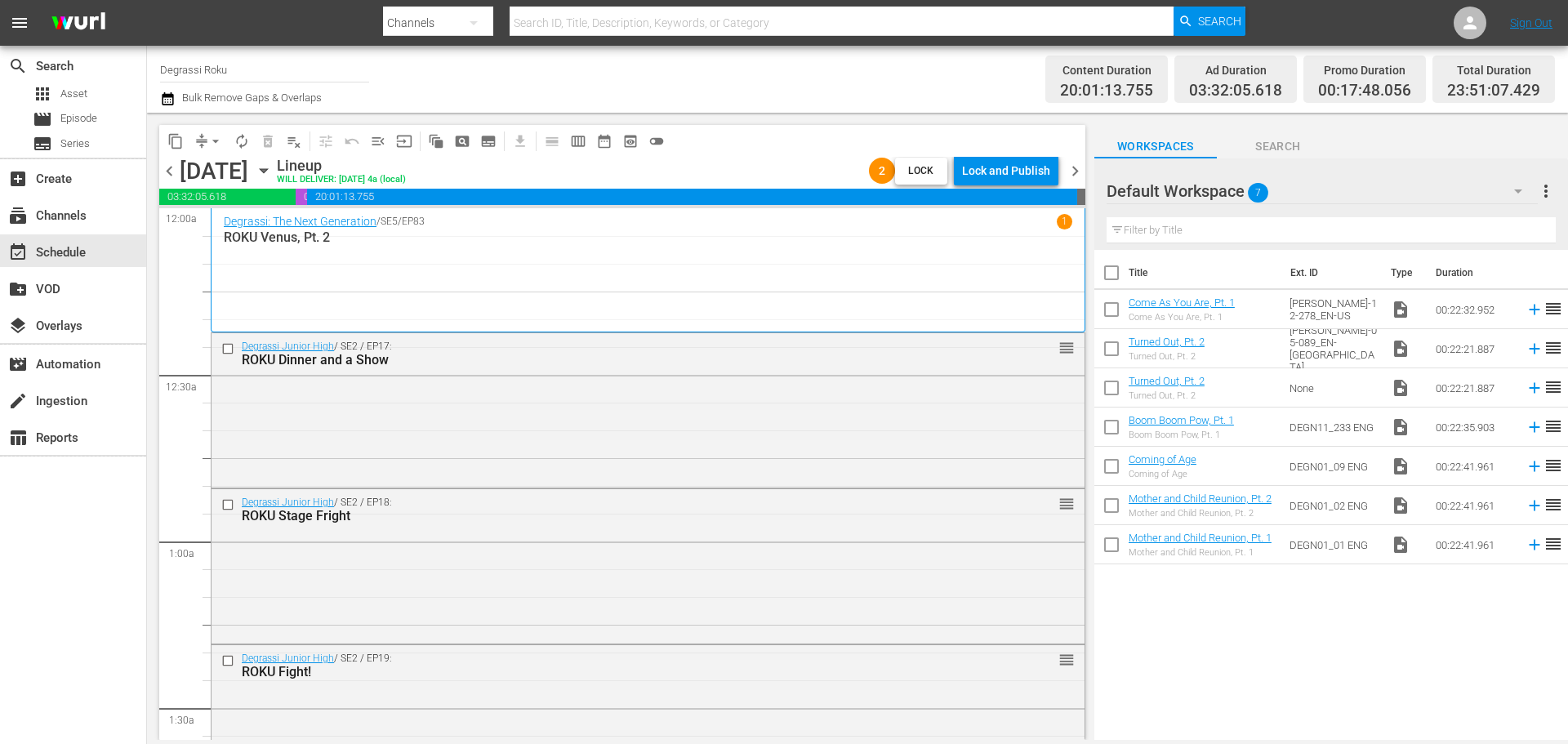
click at [922, 167] on span "Lock" at bounding box center [921, 170] width 39 height 17
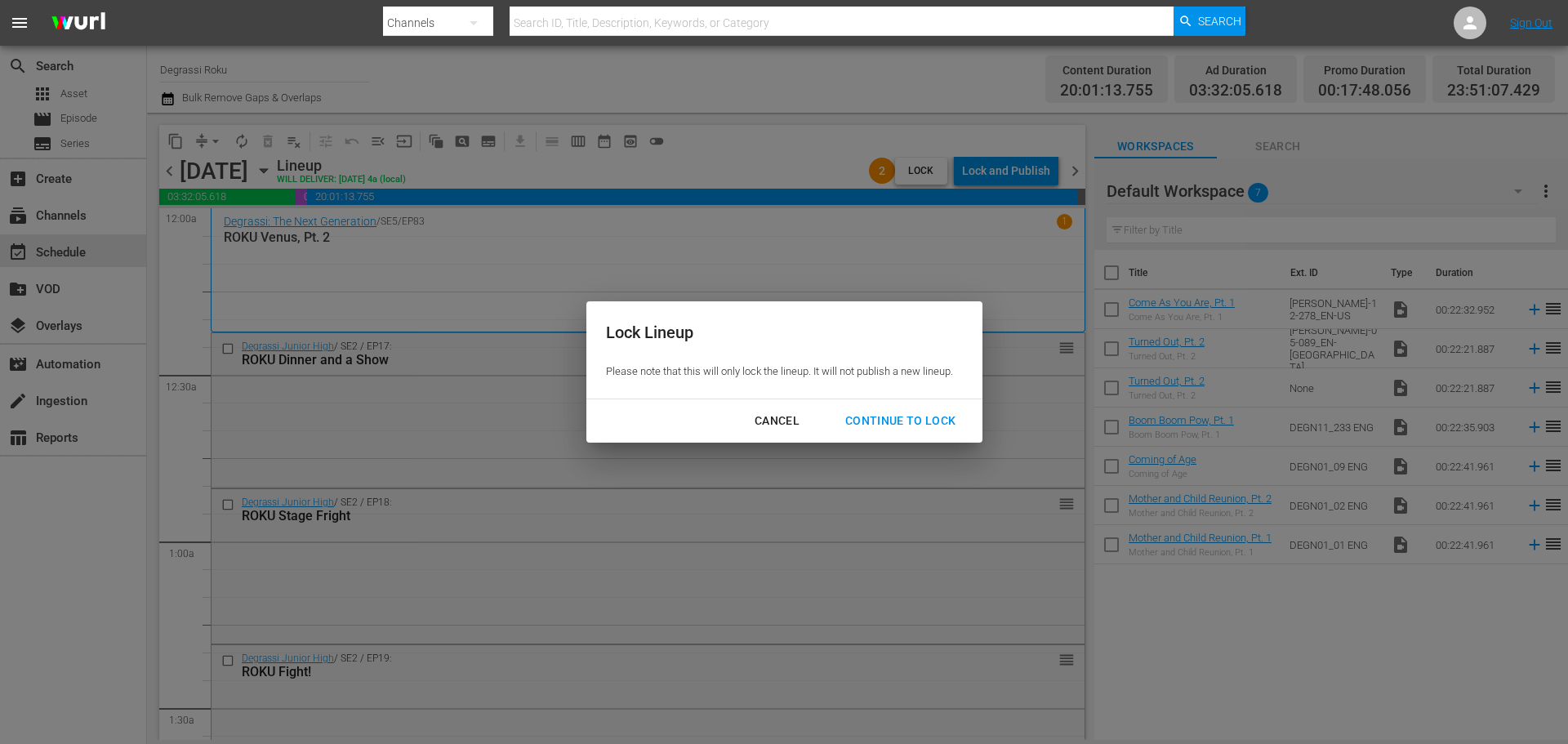
click at [907, 418] on div "Continue to lock" at bounding box center [901, 421] width 138 height 20
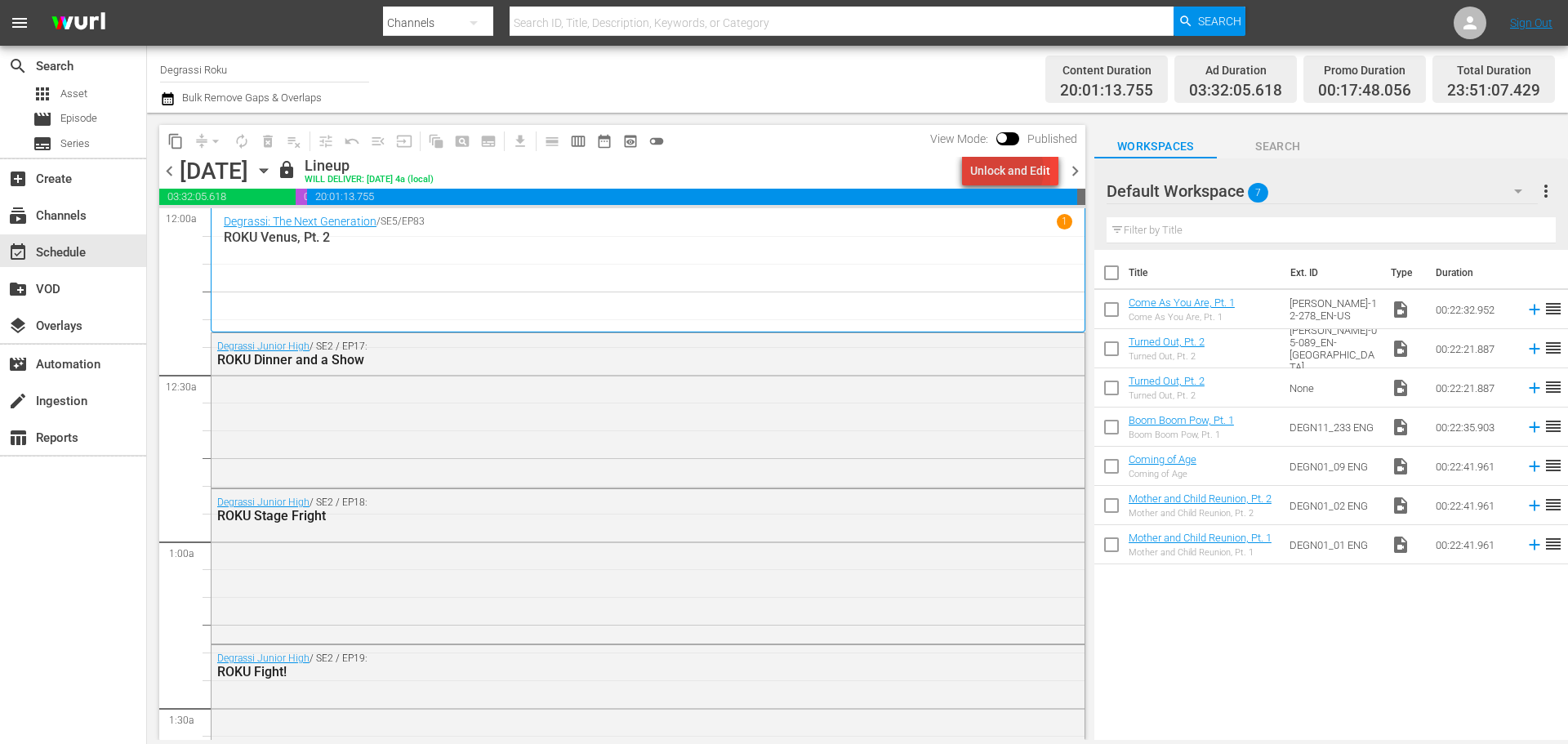
click at [1003, 170] on div "Unlock and Edit" at bounding box center [1010, 170] width 80 height 29
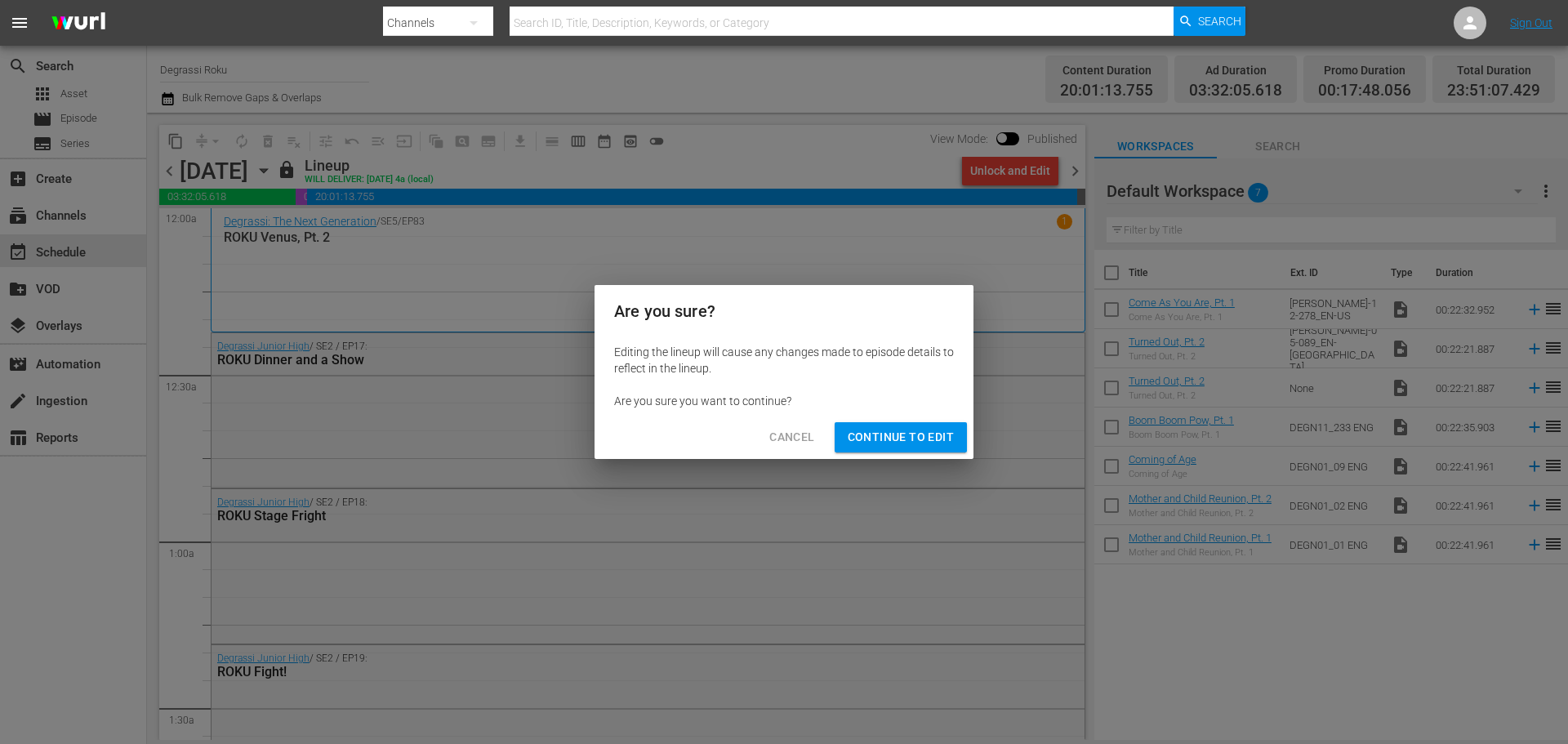
click at [903, 436] on span "Continue to Edit" at bounding box center [901, 438] width 106 height 20
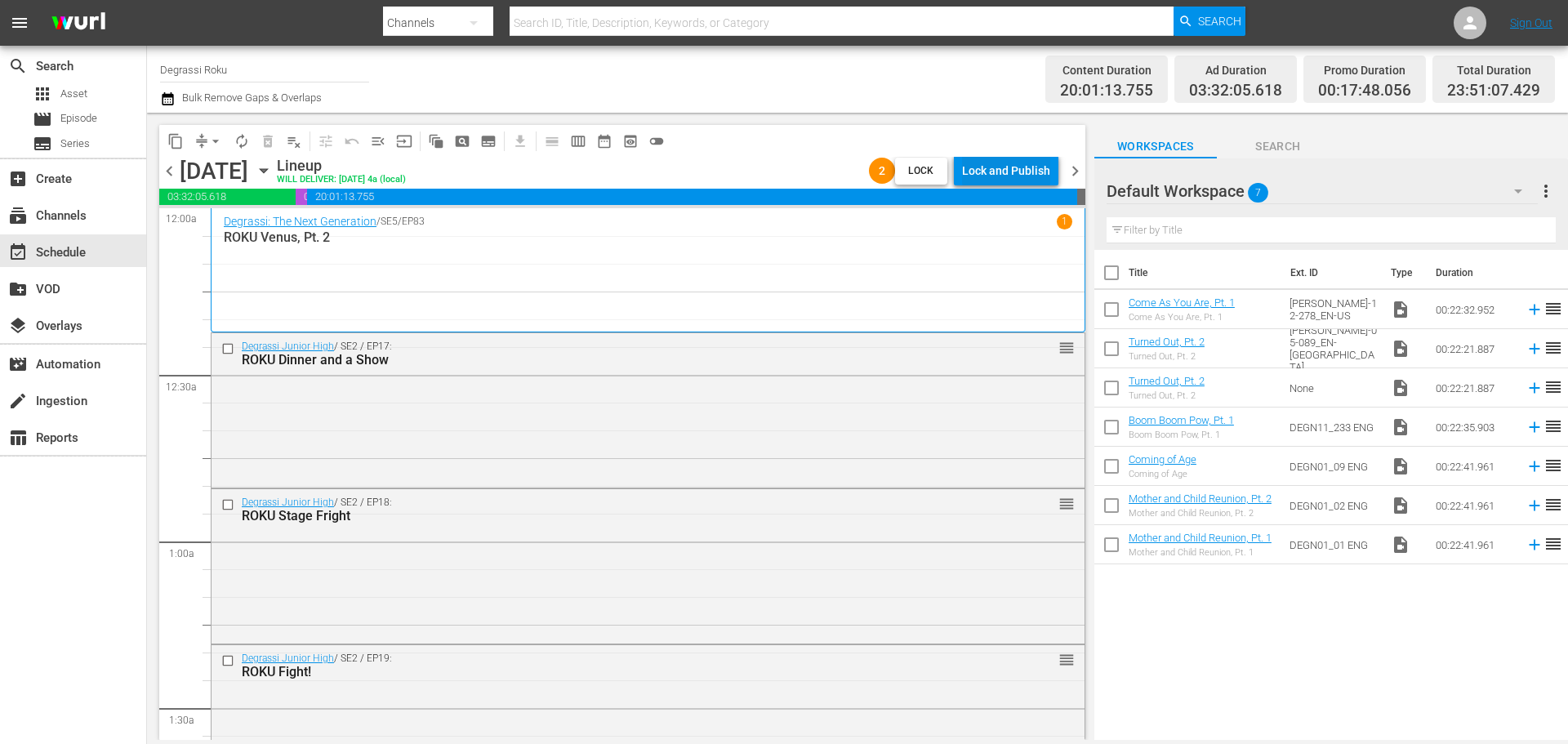
click at [1000, 171] on div "Lock and Publish" at bounding box center [1006, 170] width 88 height 29
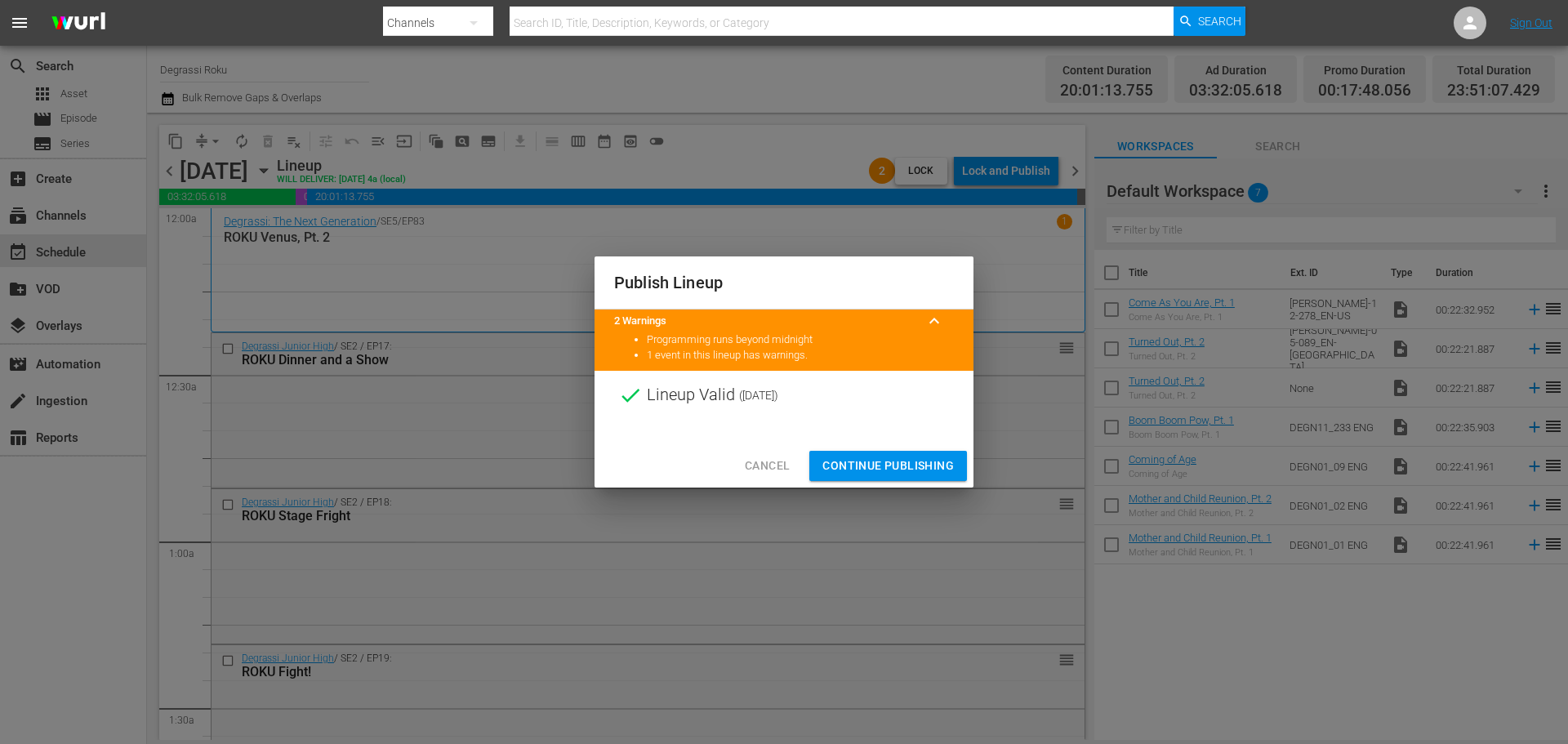
click at [865, 465] on span "Continue Publishing" at bounding box center [888, 466] width 131 height 20
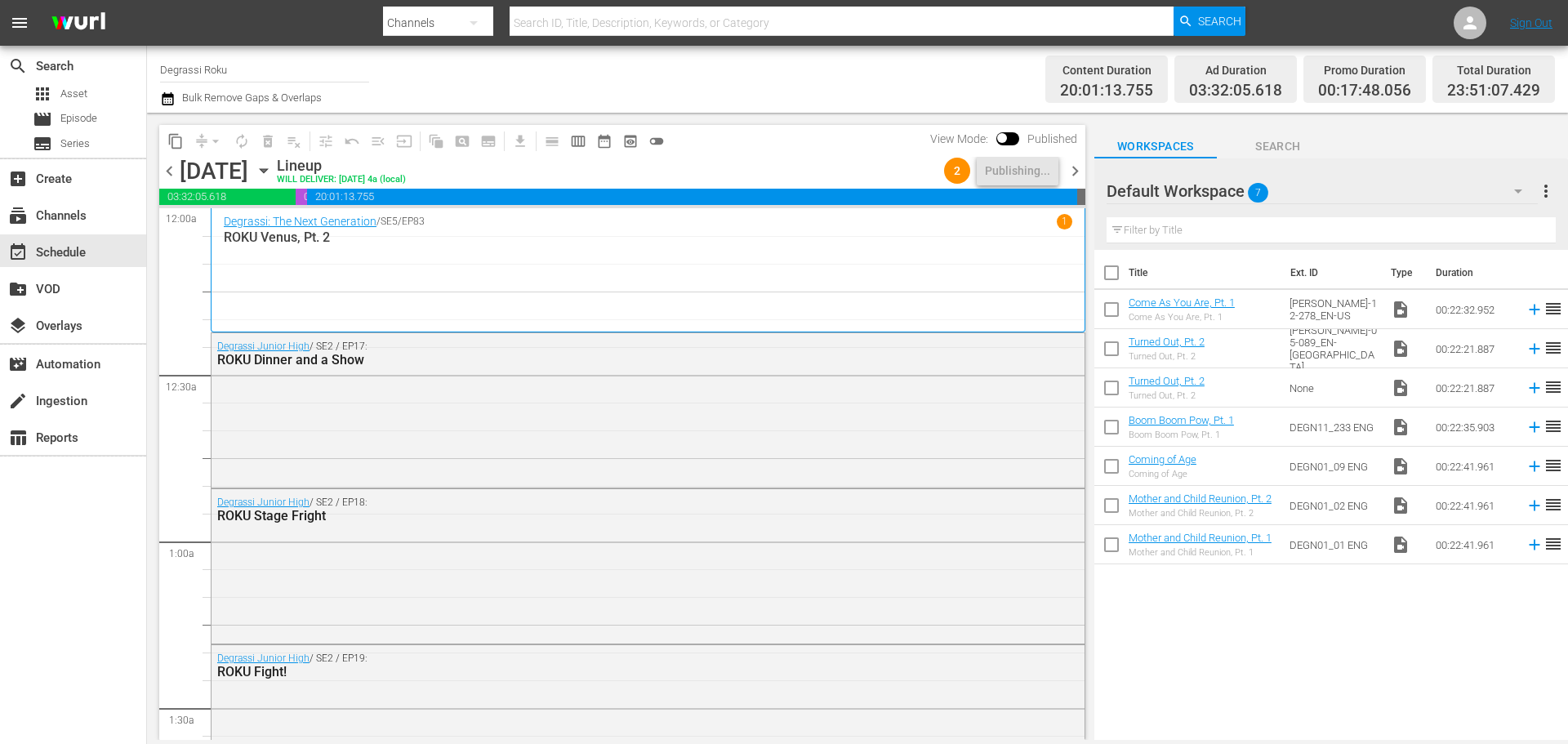
click at [1076, 169] on span "chevron_right" at bounding box center [1075, 170] width 20 height 20
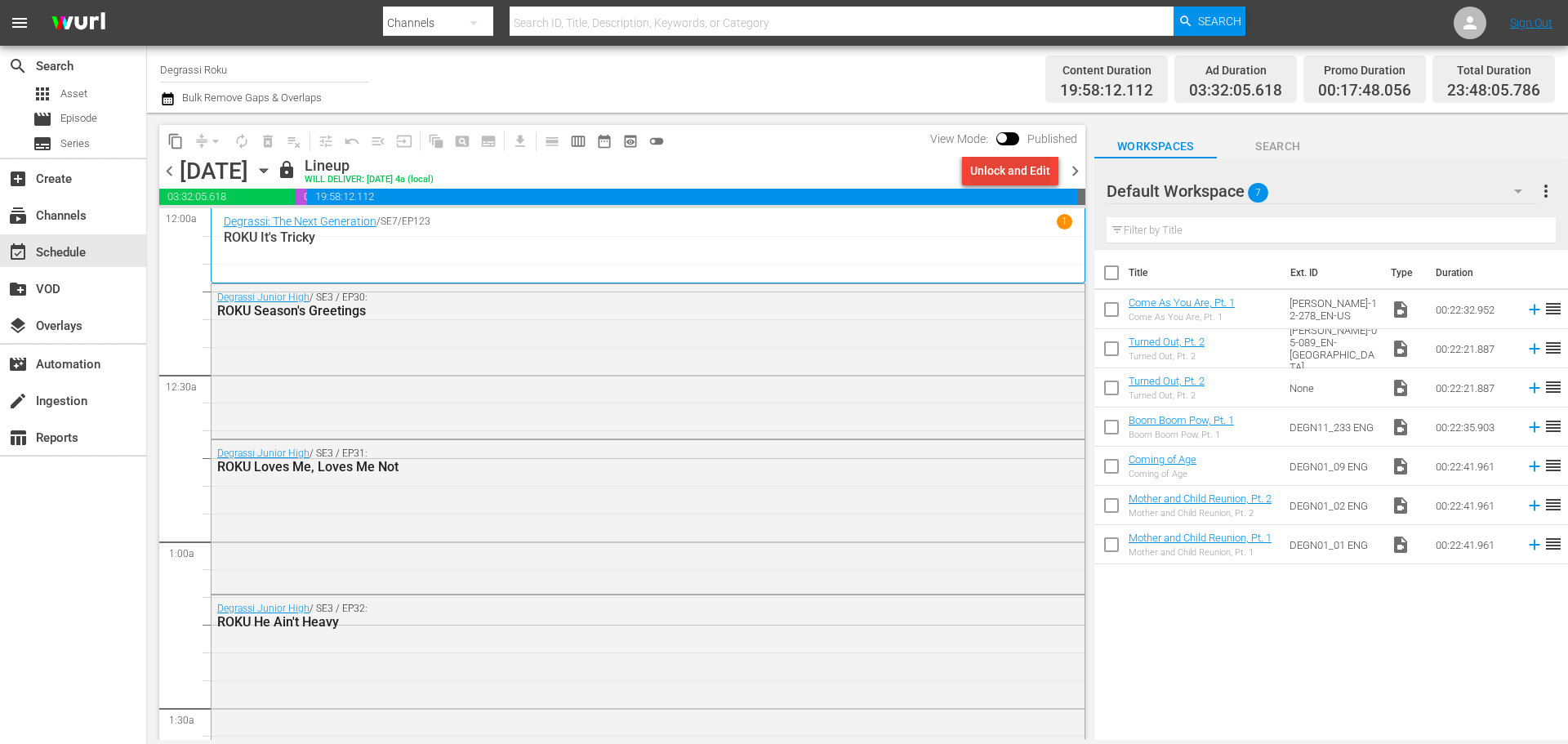
click at [1014, 167] on div "Unlock and Edit" at bounding box center [1010, 170] width 80 height 29
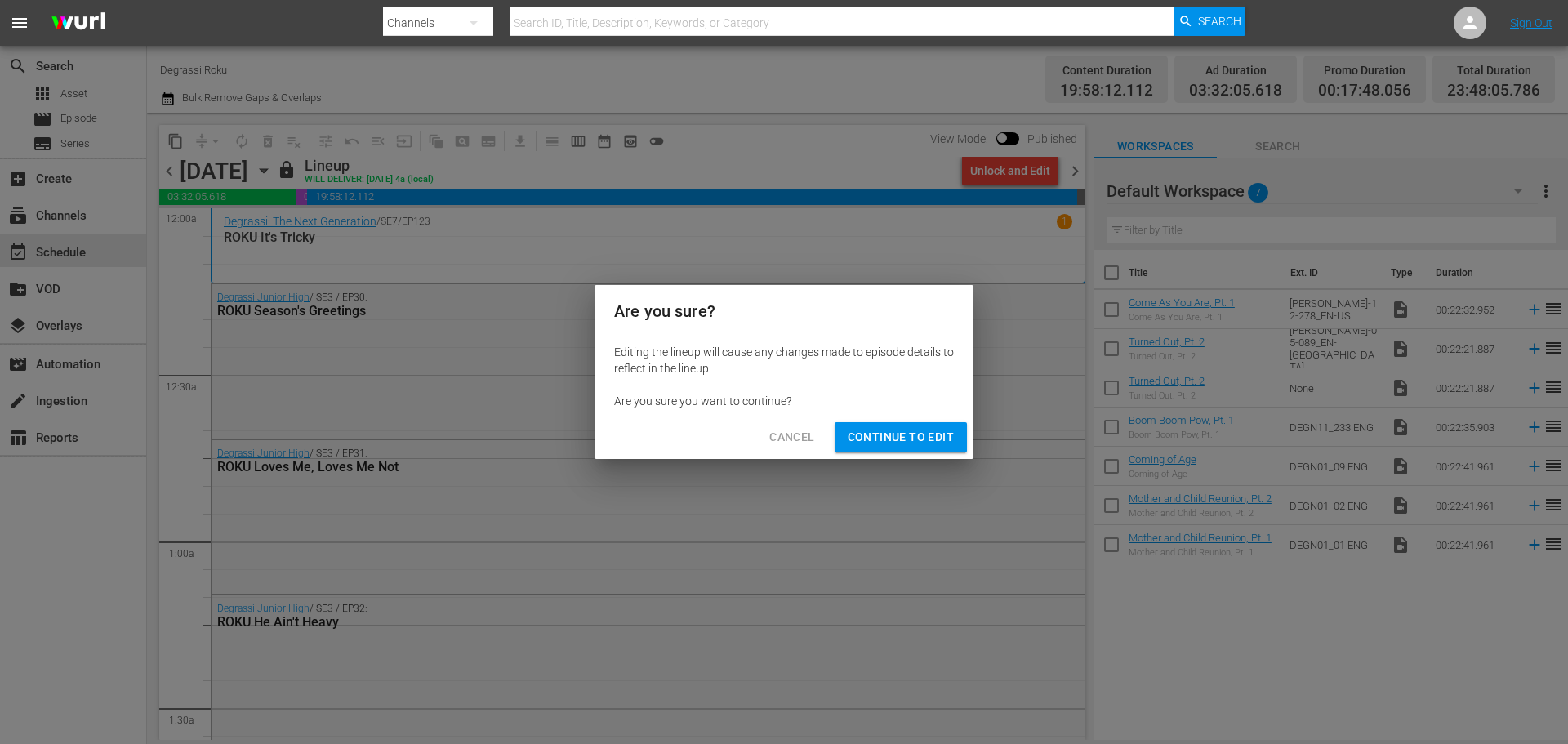
click at [910, 431] on span "Continue to Edit" at bounding box center [901, 438] width 106 height 20
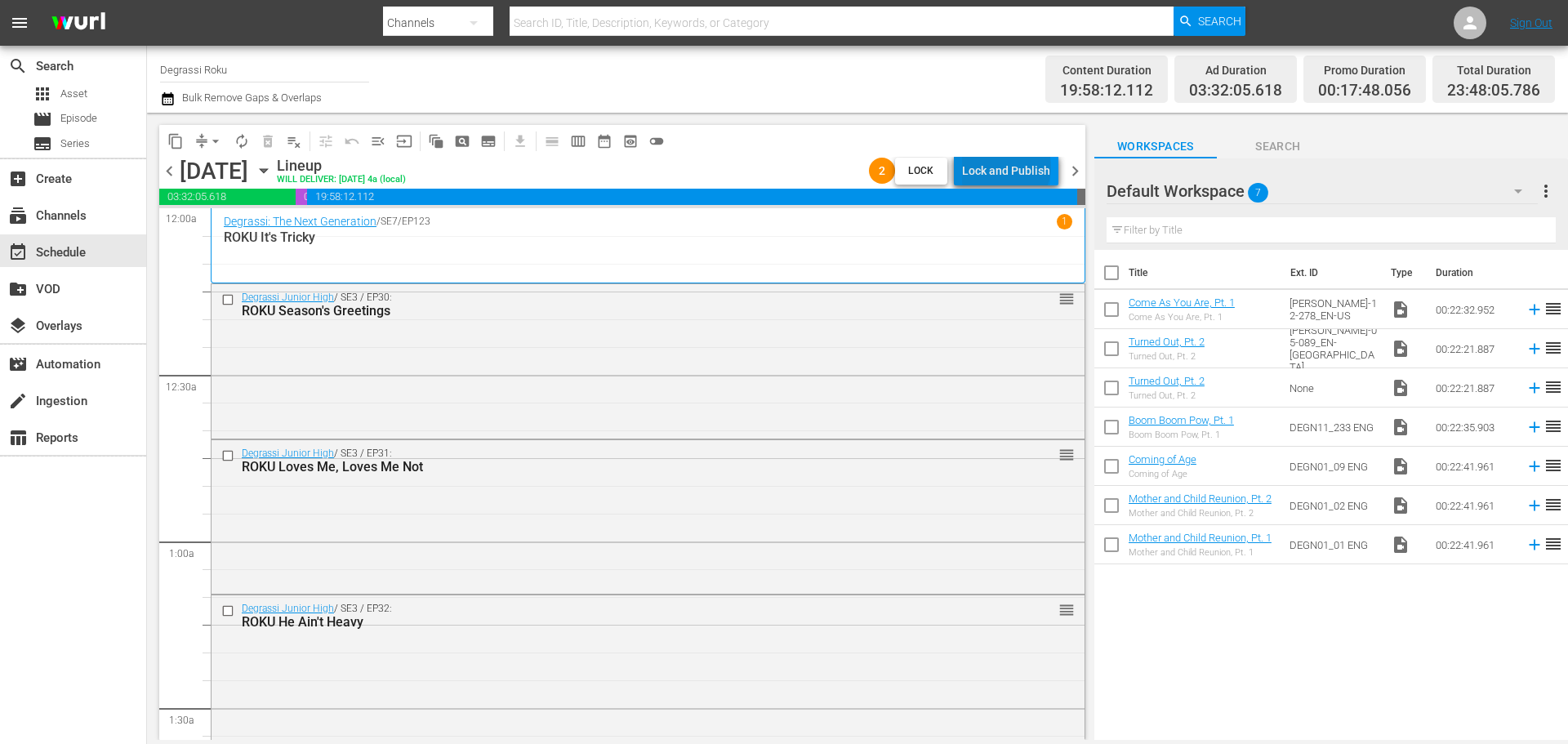
click at [1009, 167] on div "Lock and Publish" at bounding box center [1006, 170] width 88 height 29
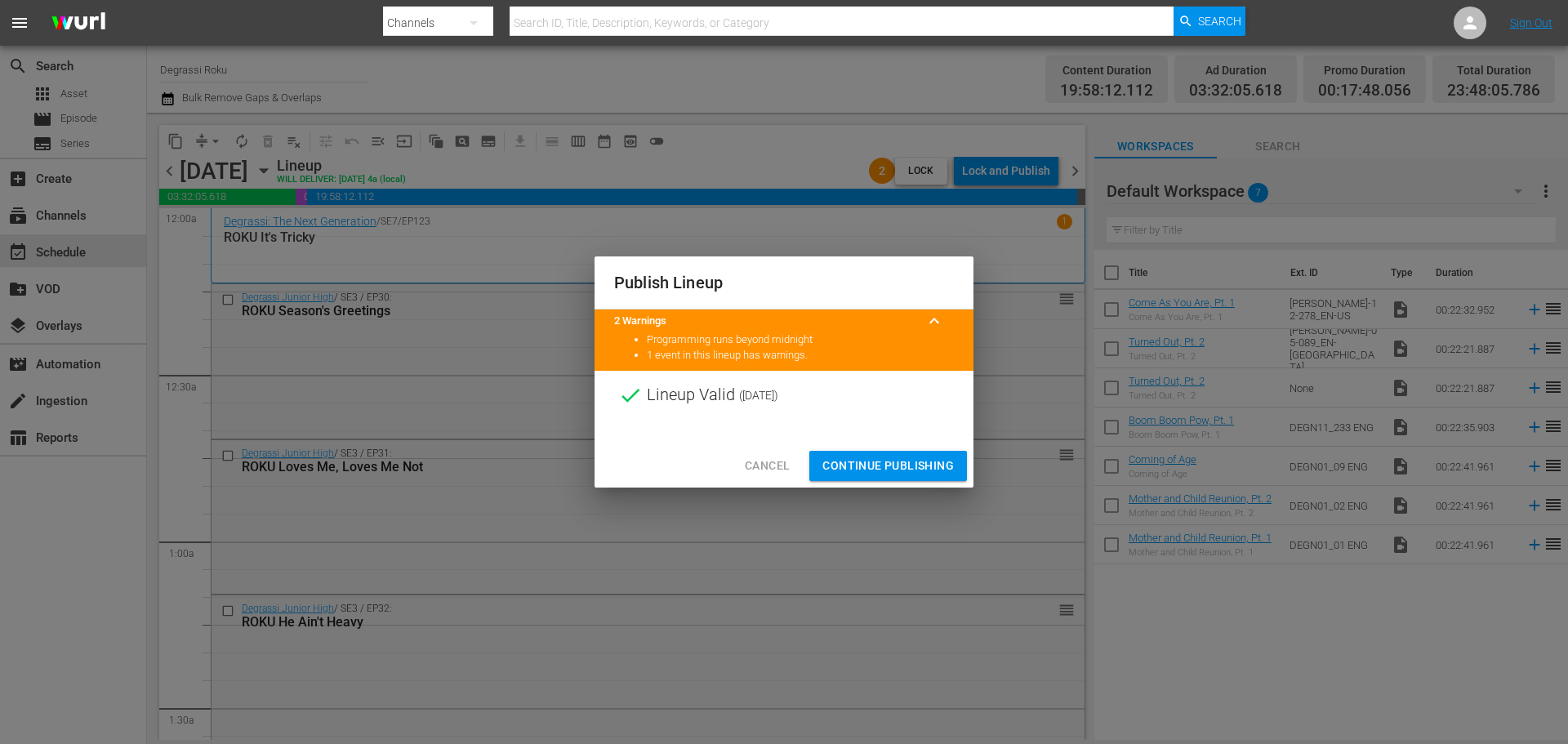
click at [892, 465] on span "Continue Publishing" at bounding box center [888, 466] width 131 height 20
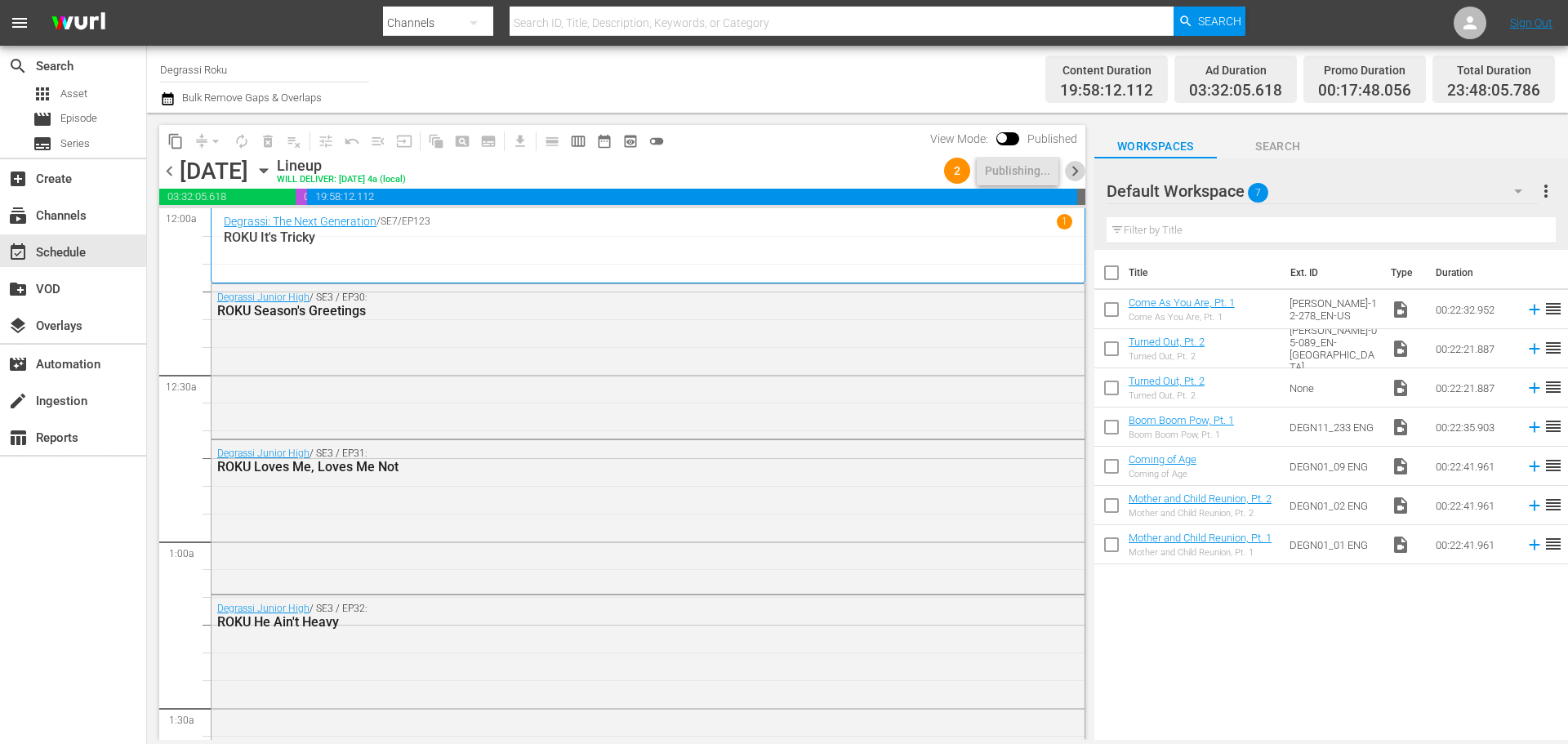
click at [1075, 167] on span "chevron_right" at bounding box center [1075, 170] width 20 height 20
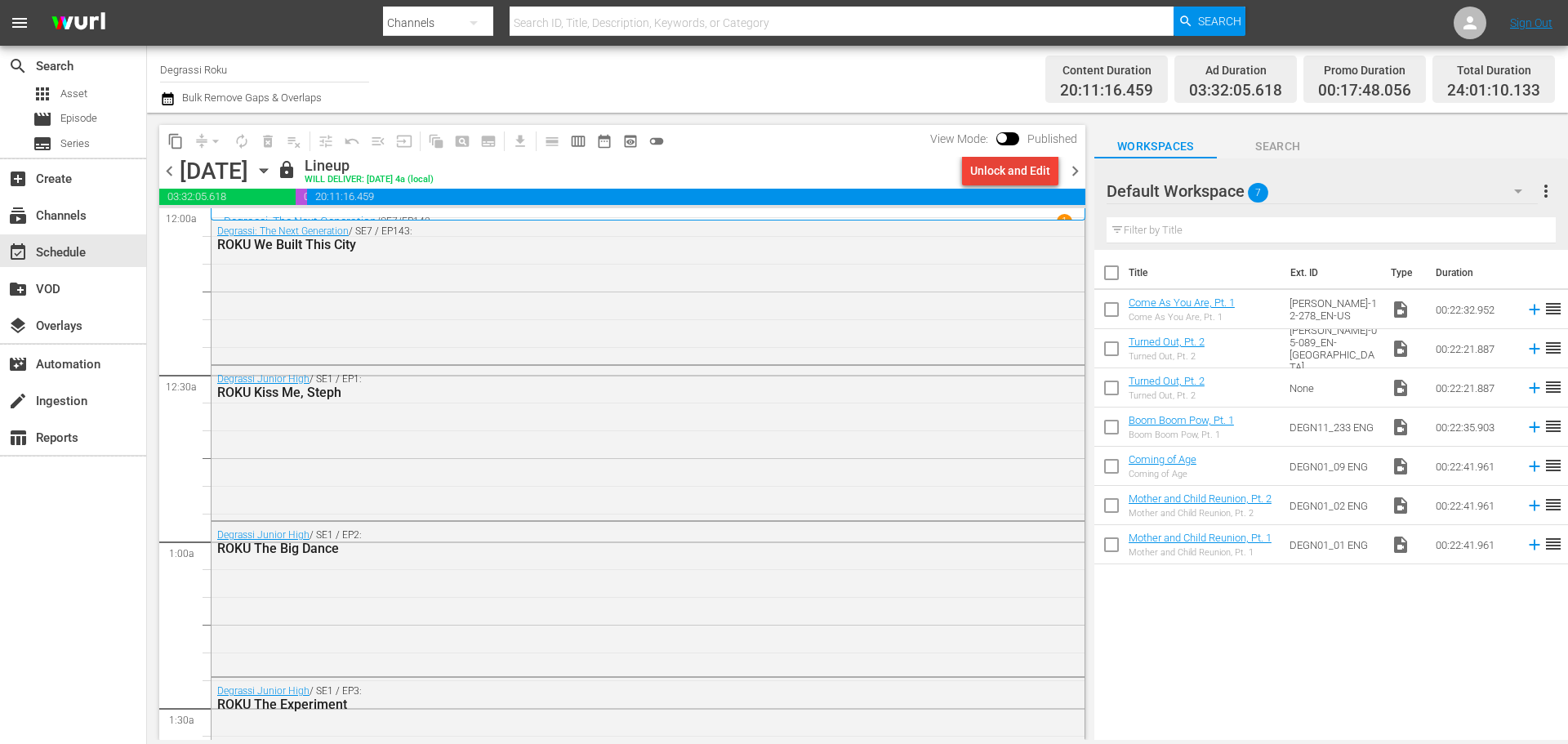
click at [1008, 162] on div "Unlock and Edit" at bounding box center [1010, 170] width 80 height 29
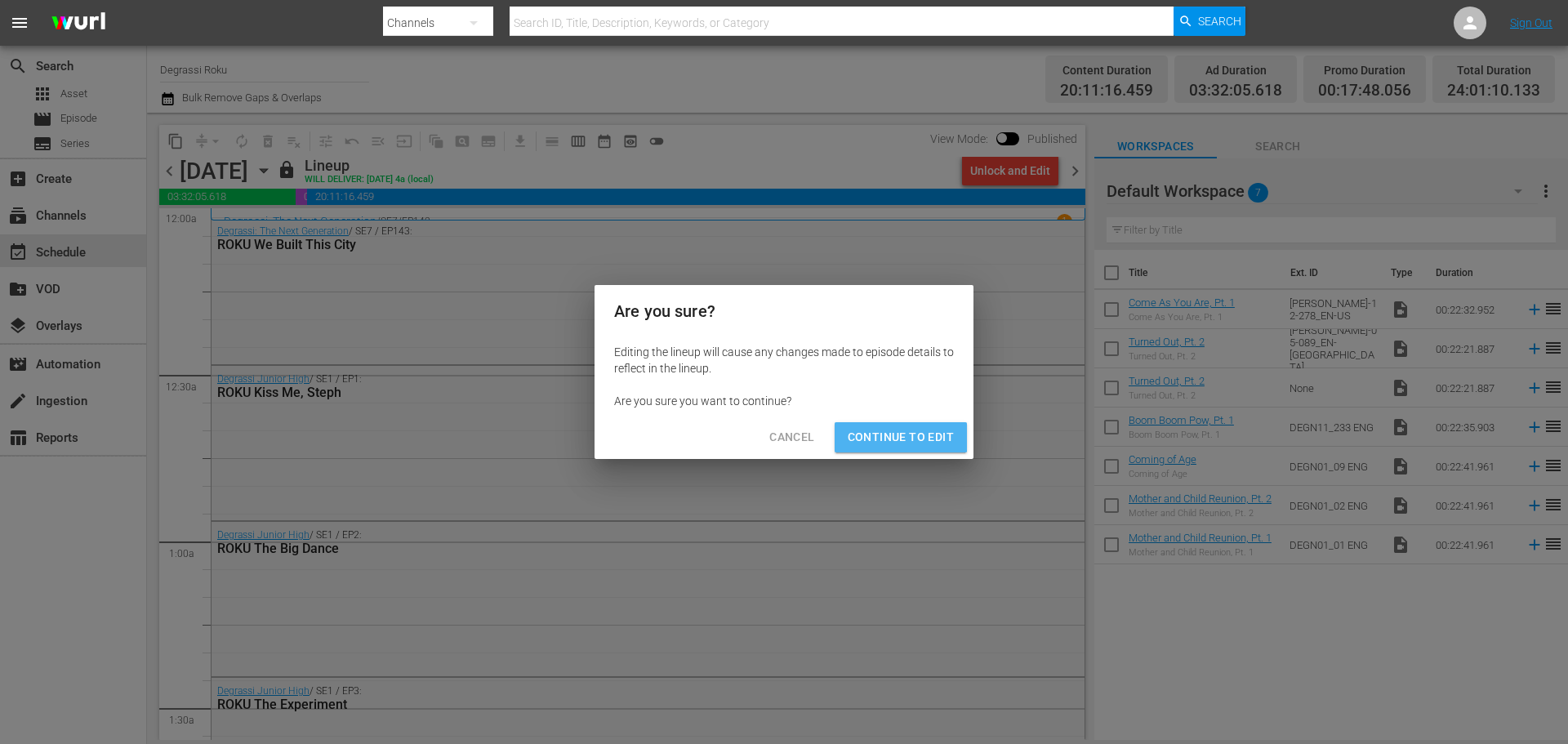
click at [895, 430] on span "Continue to Edit" at bounding box center [901, 438] width 106 height 20
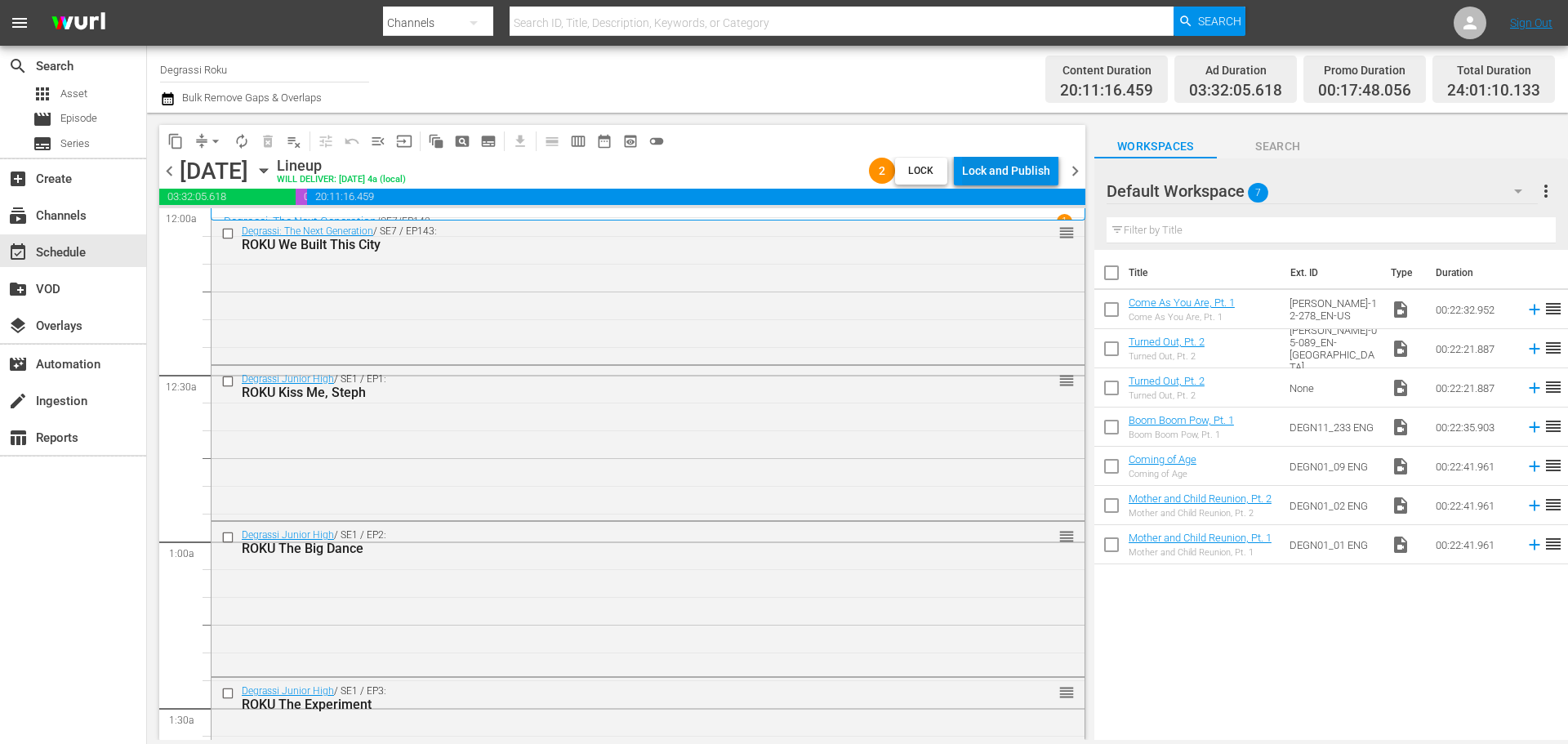
click at [1001, 169] on div "Lock and Publish" at bounding box center [1006, 170] width 88 height 29
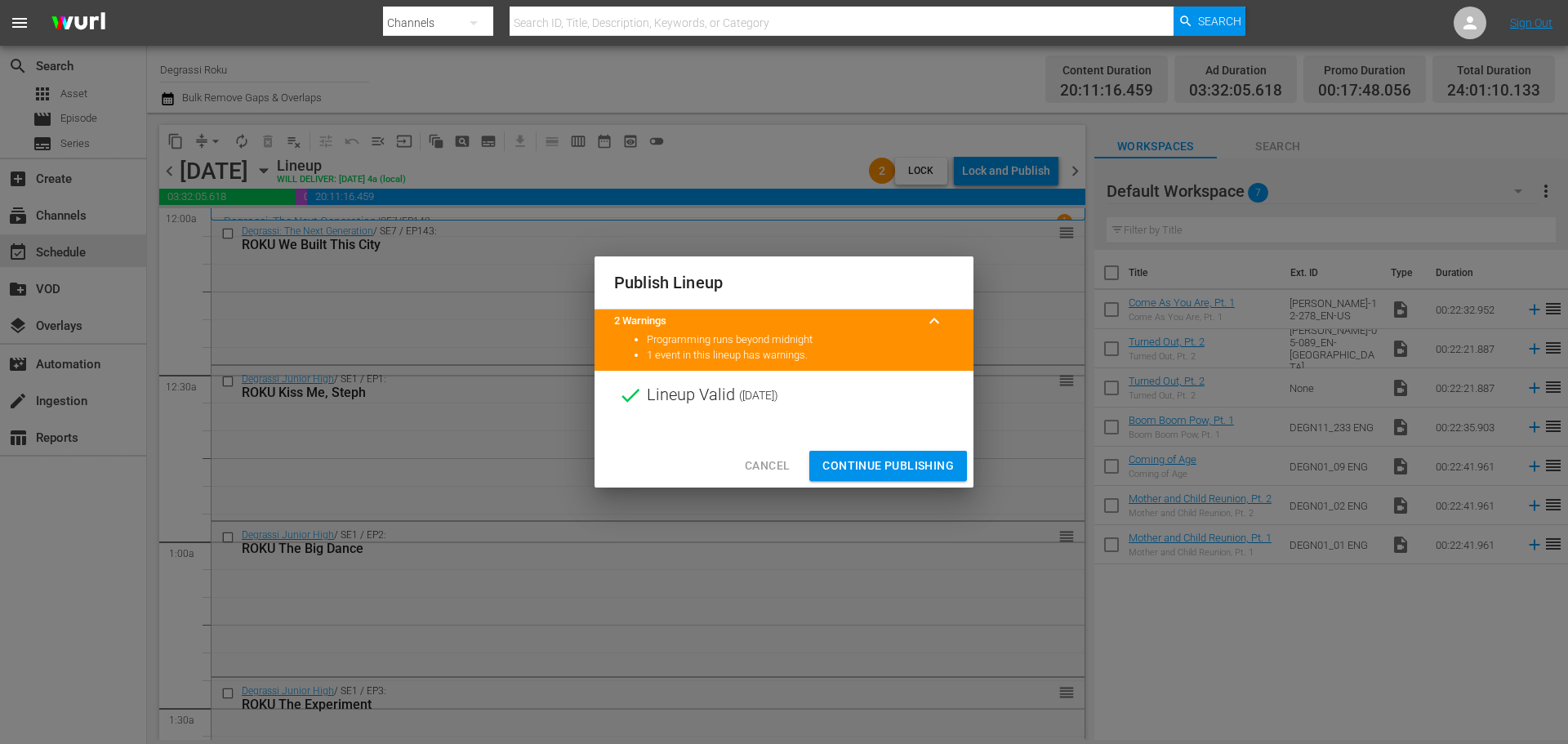
click at [863, 460] on span "Continue Publishing" at bounding box center [888, 466] width 131 height 20
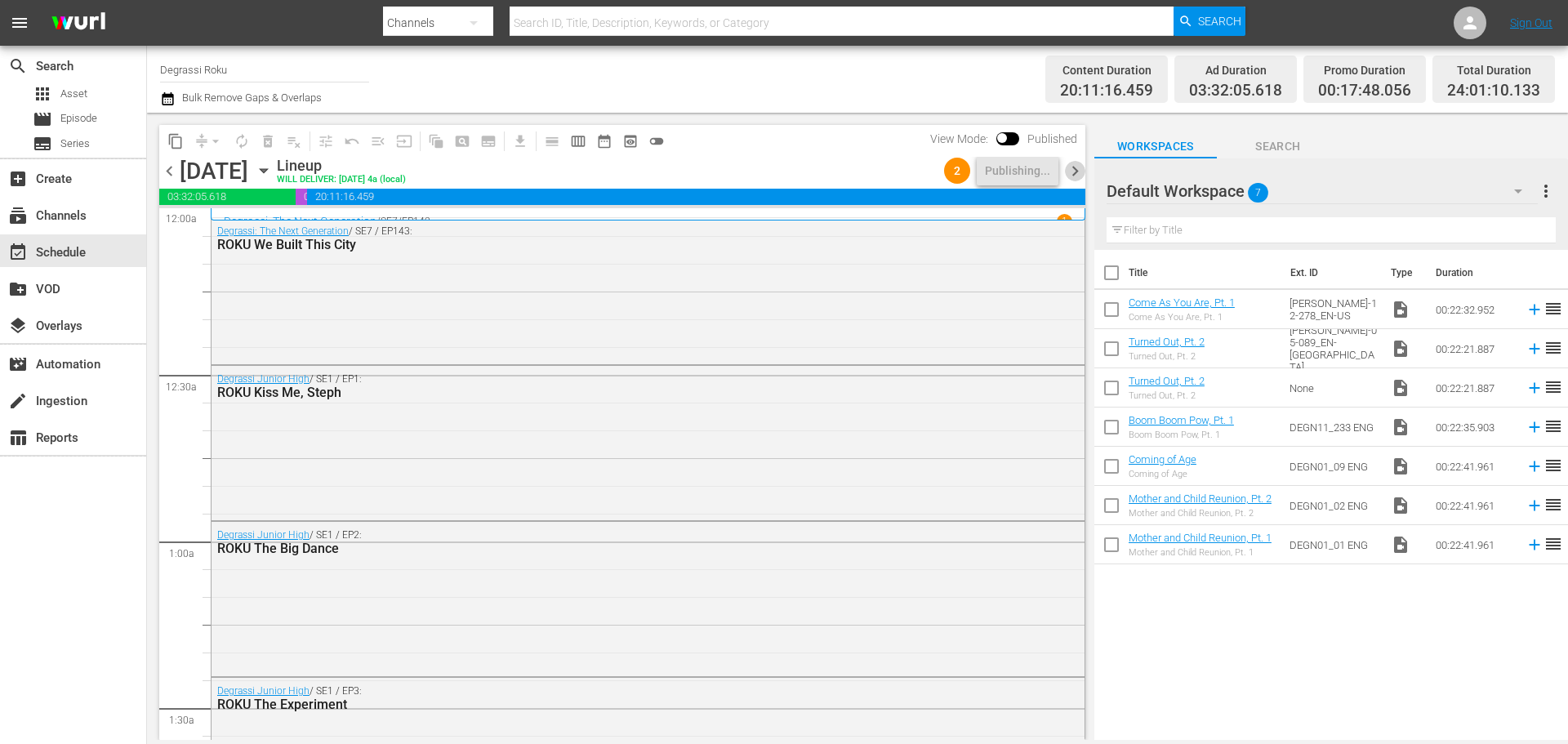
click at [1077, 166] on span "chevron_right" at bounding box center [1075, 170] width 20 height 20
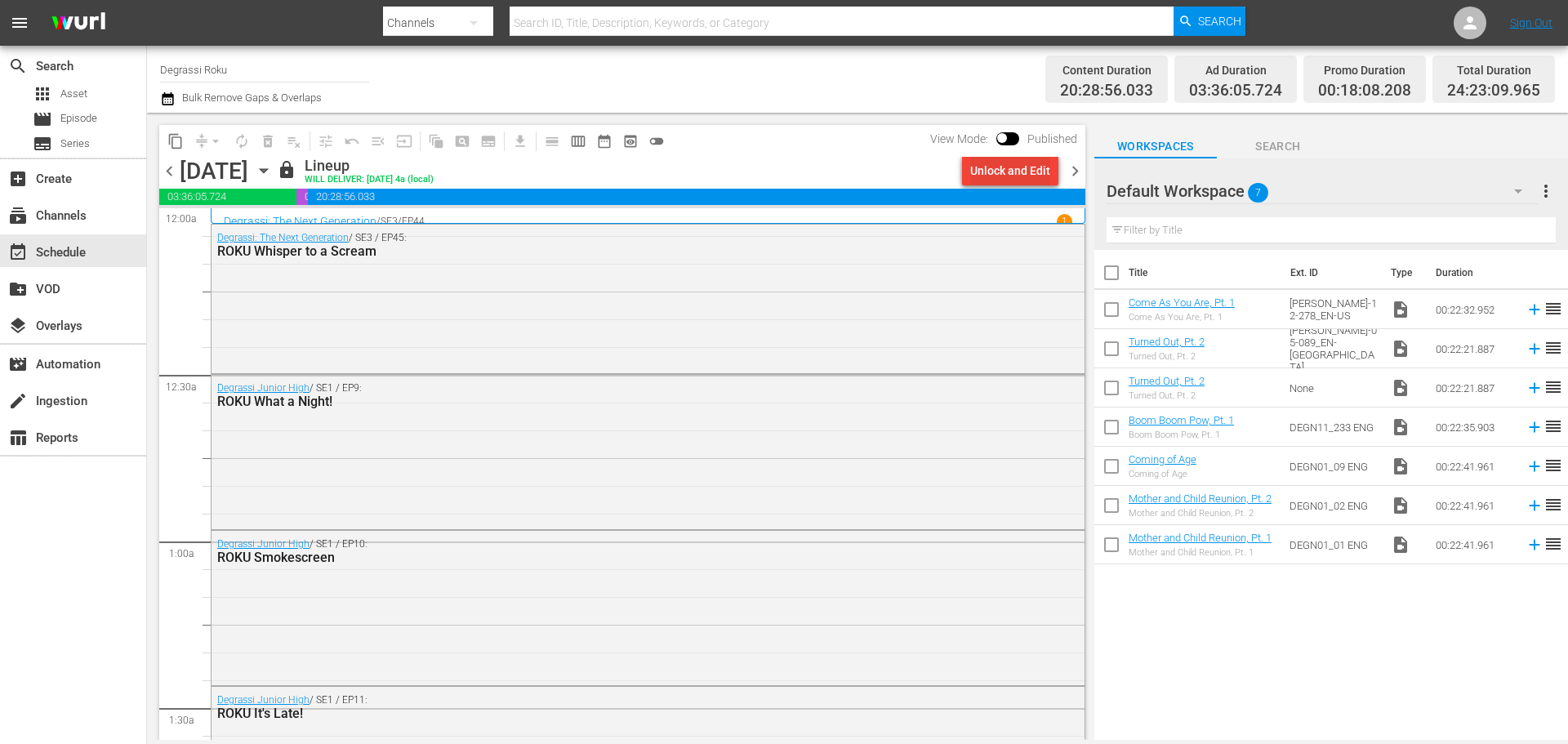
click at [1008, 167] on div "Unlock and Edit" at bounding box center [1010, 170] width 80 height 29
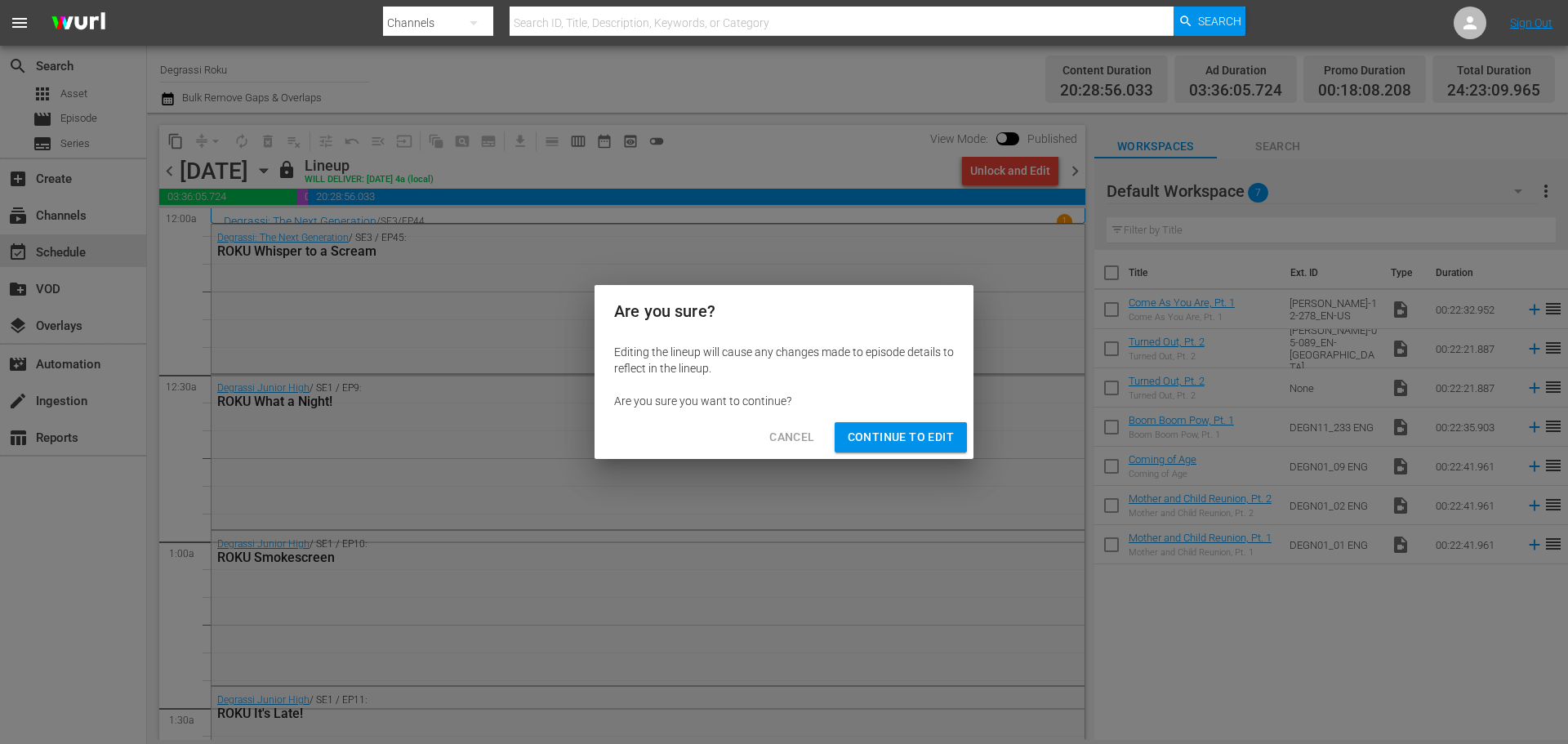
click at [904, 433] on span "Continue to Edit" at bounding box center [901, 438] width 106 height 20
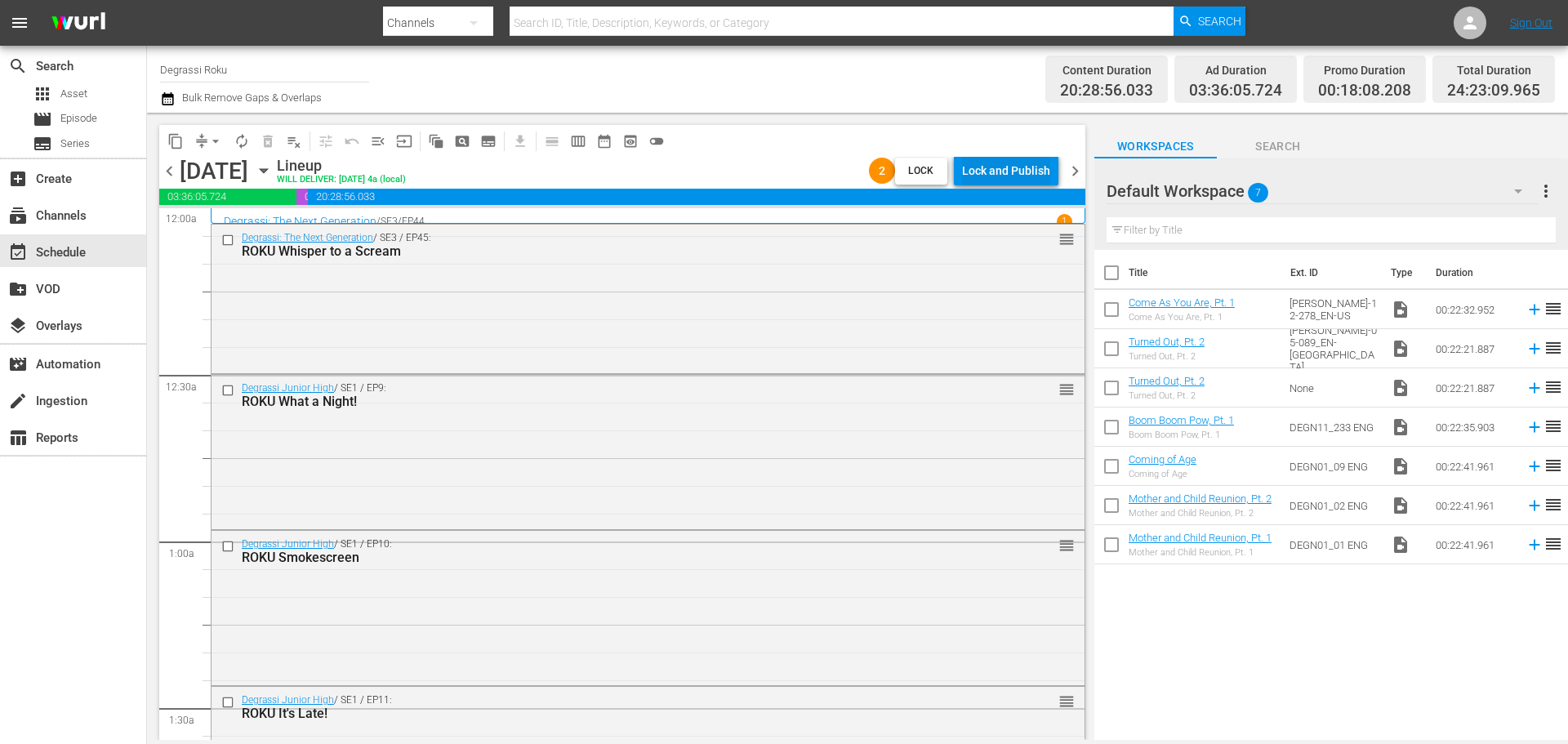
click at [1012, 163] on div "Lock and Publish" at bounding box center [1006, 170] width 88 height 29
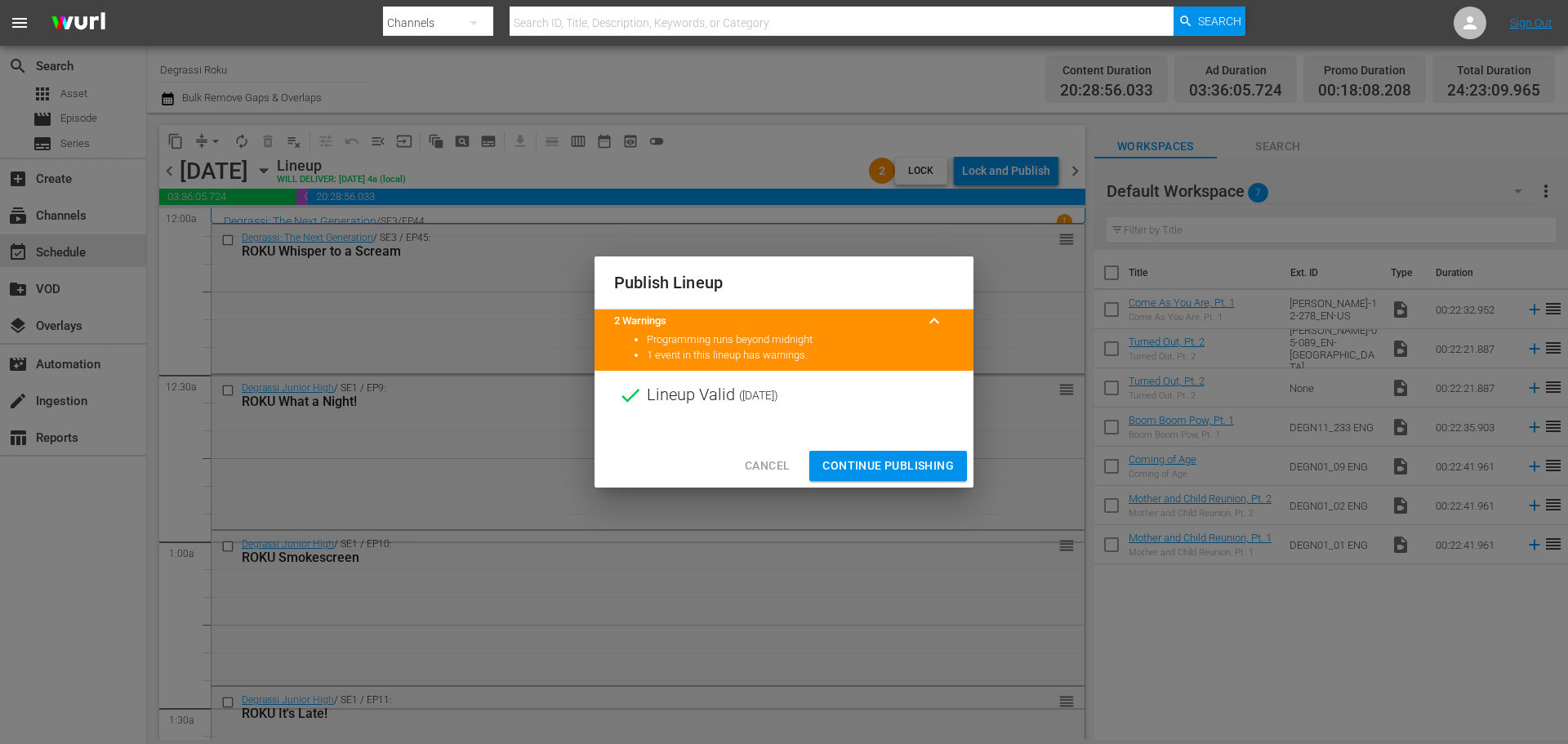
click at [903, 463] on span "Continue Publishing" at bounding box center [888, 466] width 131 height 20
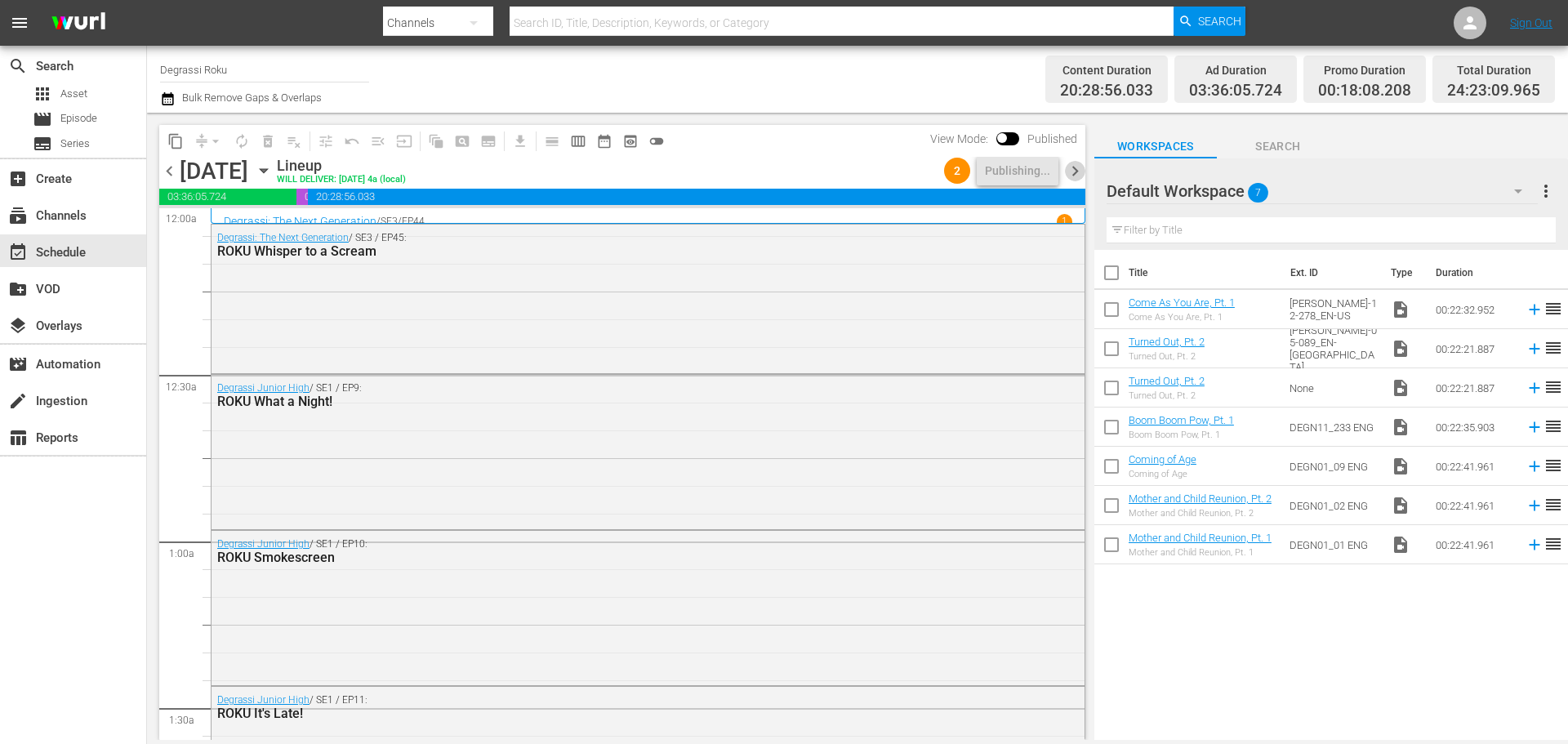
click at [1078, 167] on span "chevron_right" at bounding box center [1075, 170] width 20 height 20
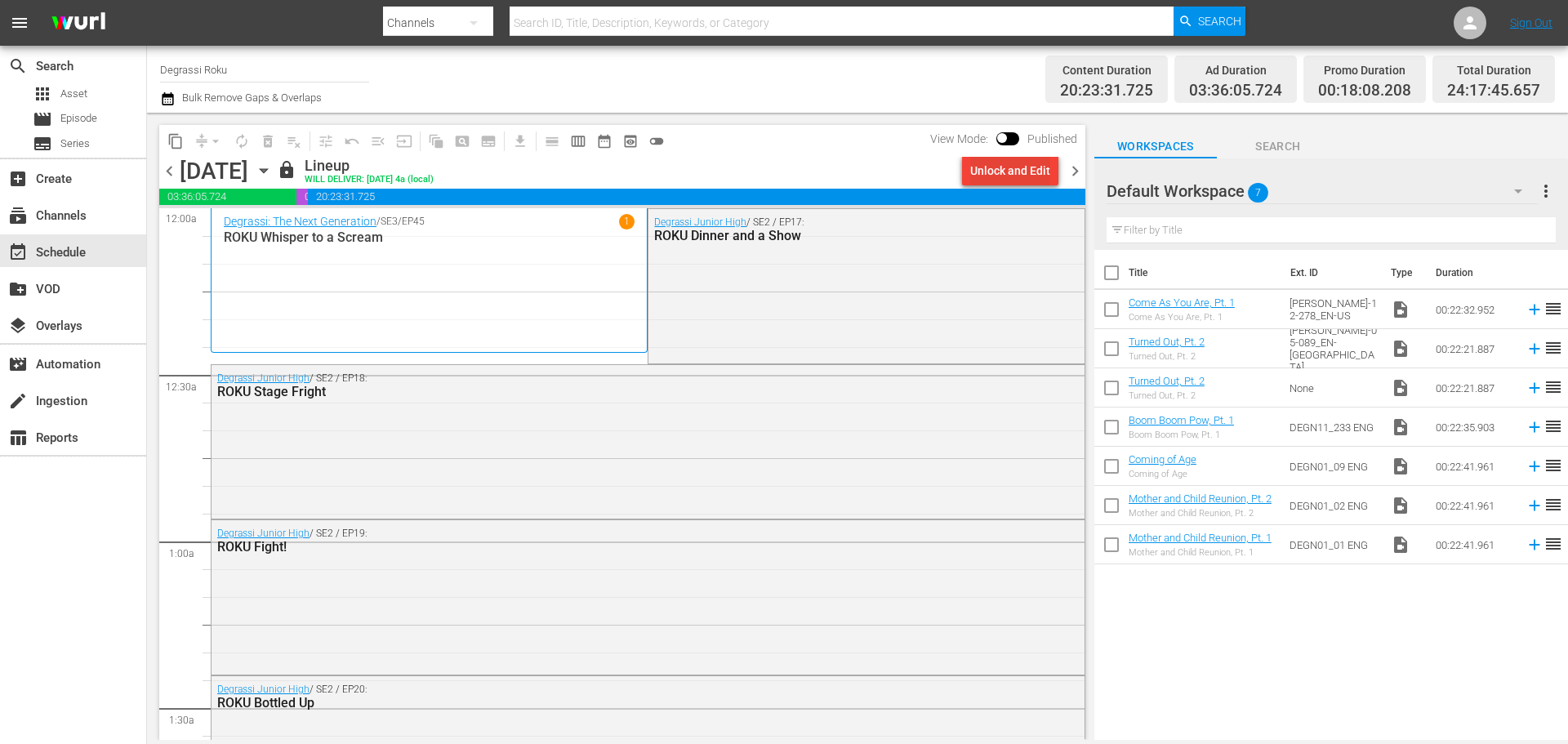
click at [1011, 163] on div "Unlock and Edit" at bounding box center [1010, 170] width 80 height 29
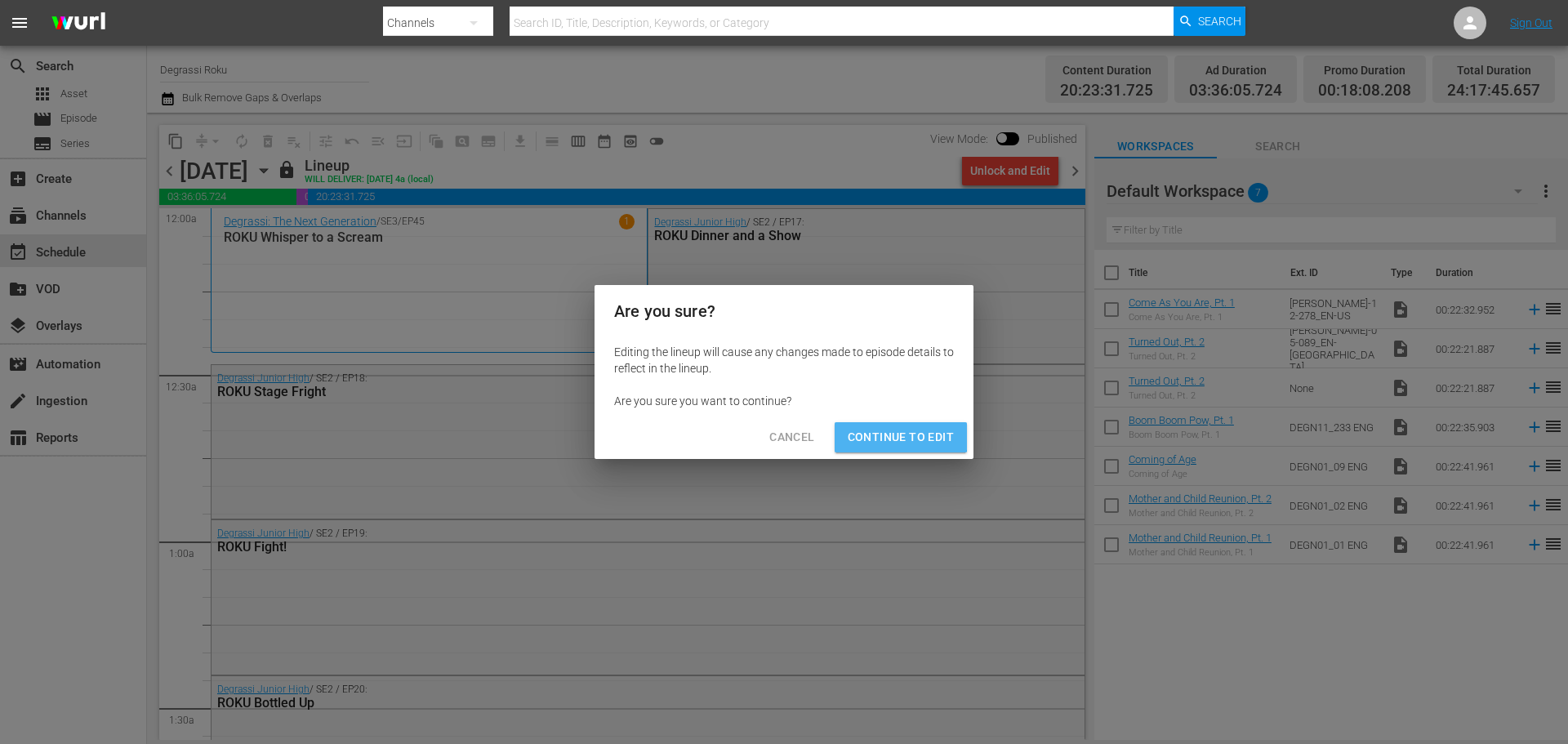
click at [892, 434] on span "Continue to Edit" at bounding box center [901, 438] width 106 height 20
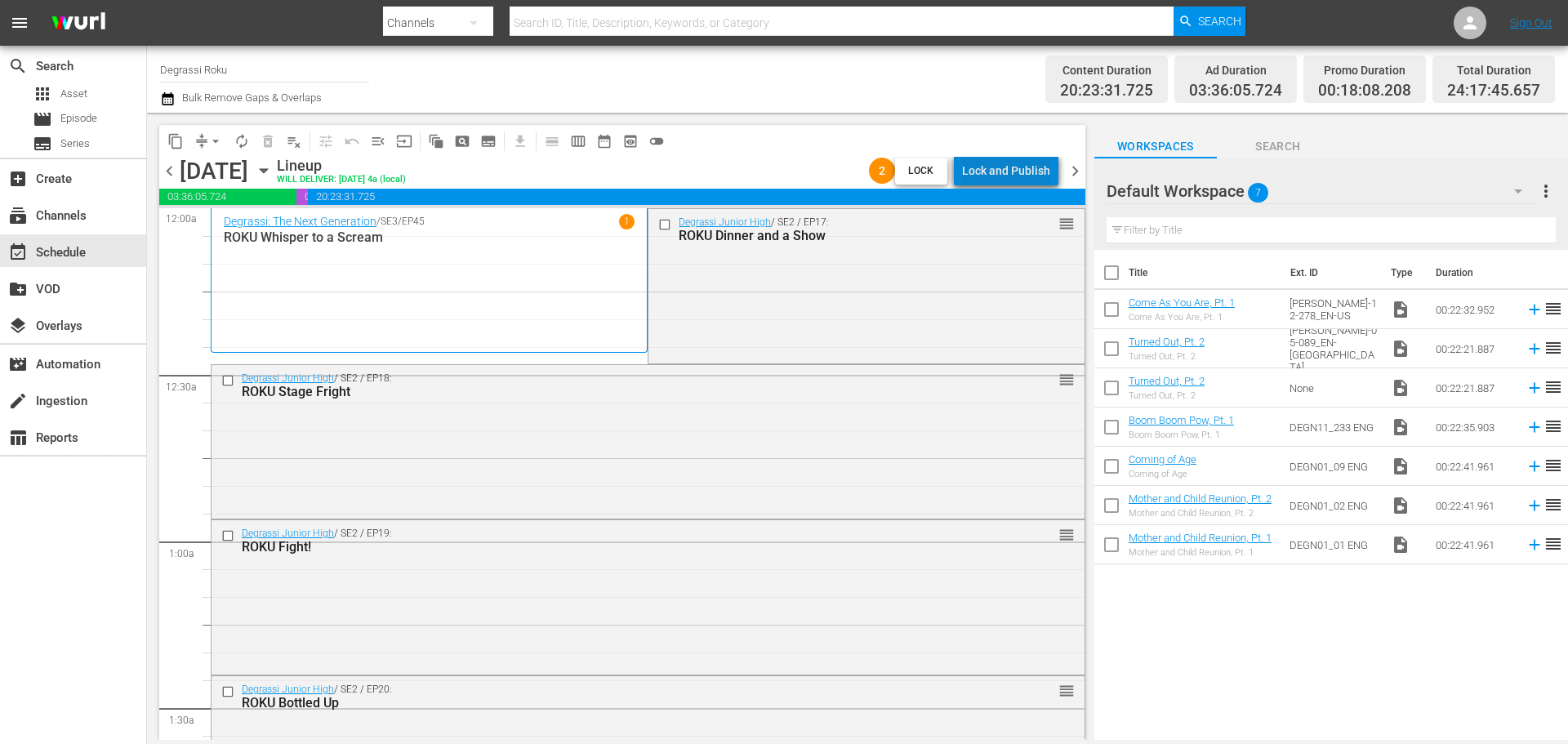
click at [1016, 164] on div "Lock and Publish" at bounding box center [1006, 170] width 88 height 29
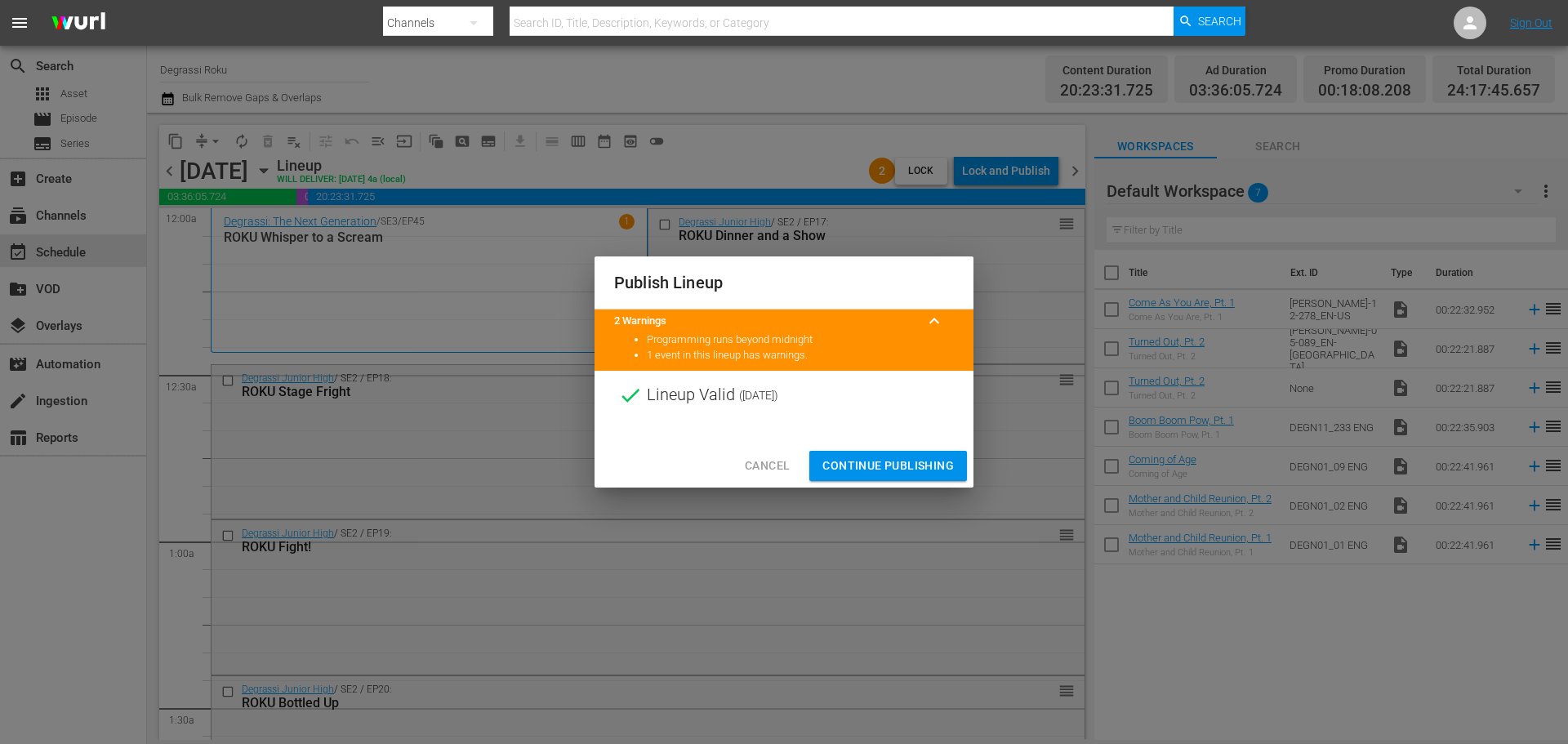
click at [895, 463] on span "Continue Publishing" at bounding box center [888, 466] width 131 height 20
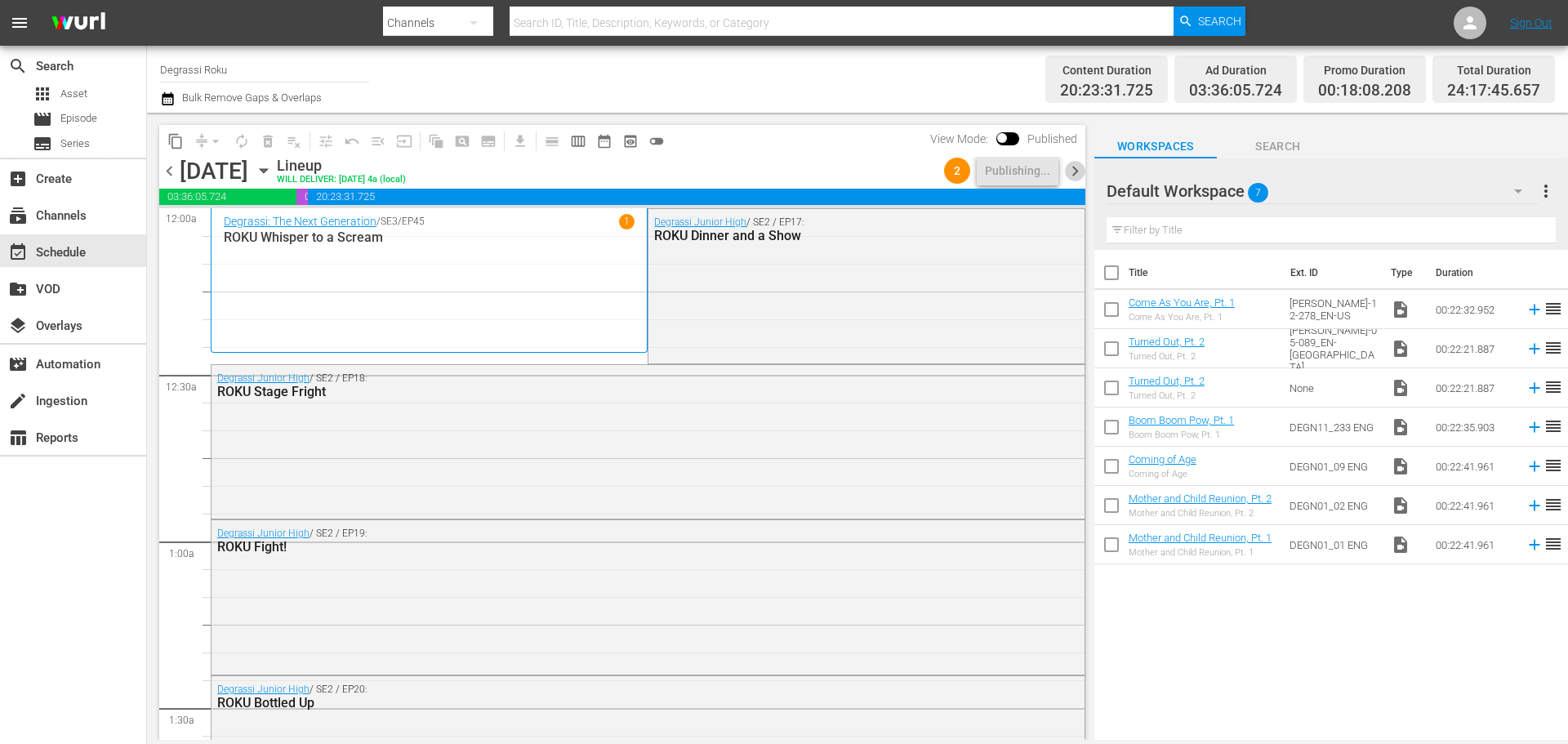
click at [1077, 169] on span "chevron_right" at bounding box center [1075, 170] width 20 height 20
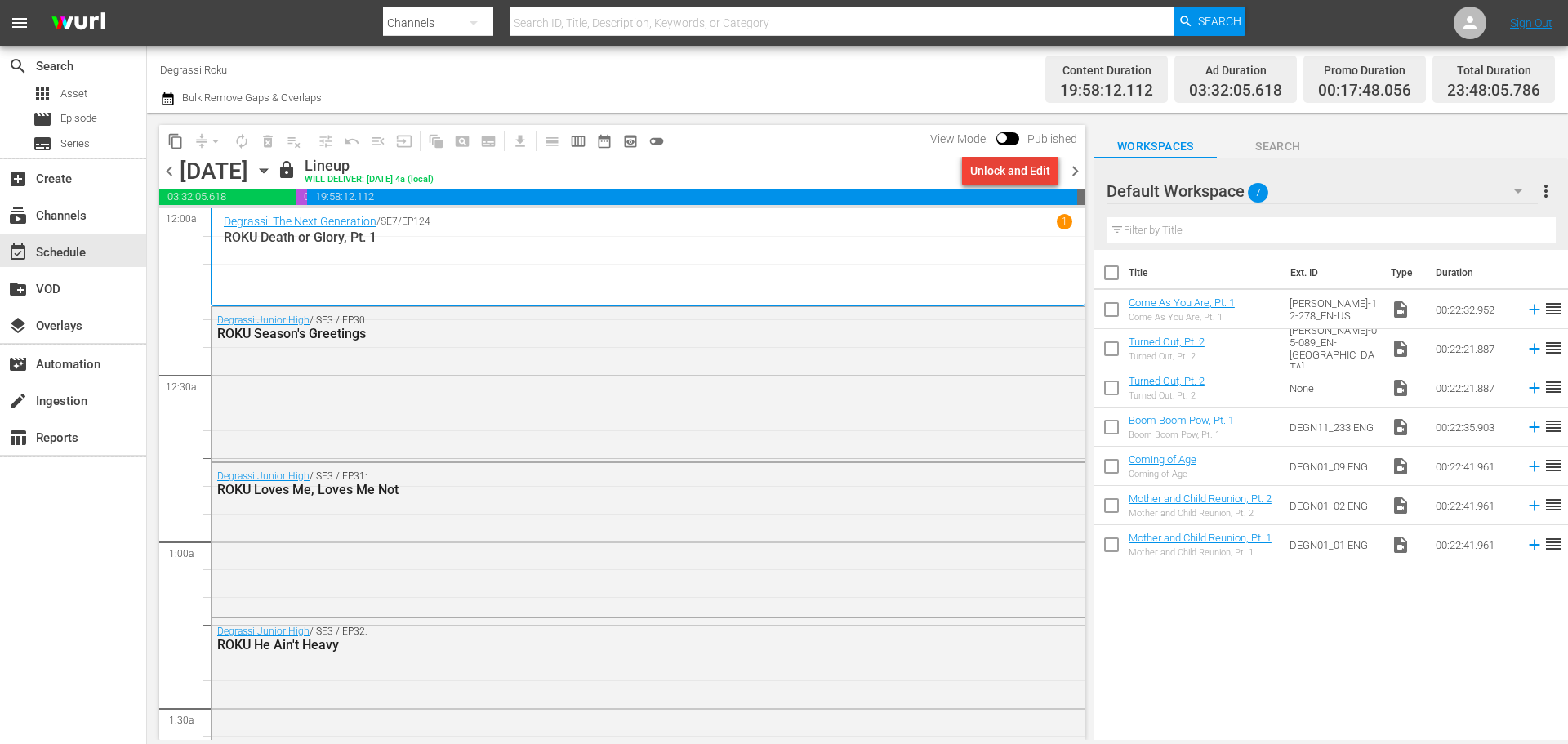
click at [1020, 167] on div "Unlock and Edit" at bounding box center [1010, 170] width 80 height 29
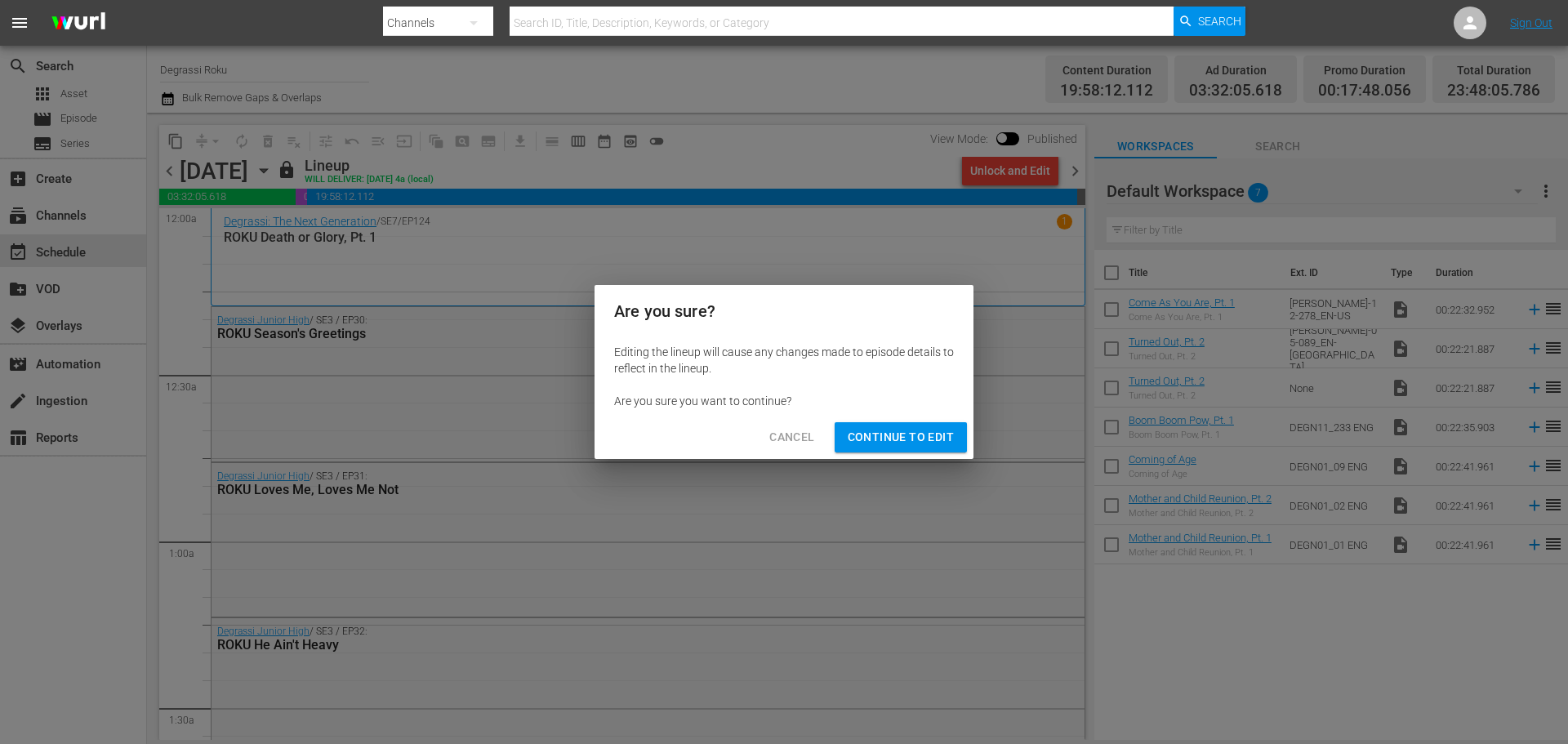
click at [903, 434] on span "Continue to Edit" at bounding box center [901, 438] width 106 height 20
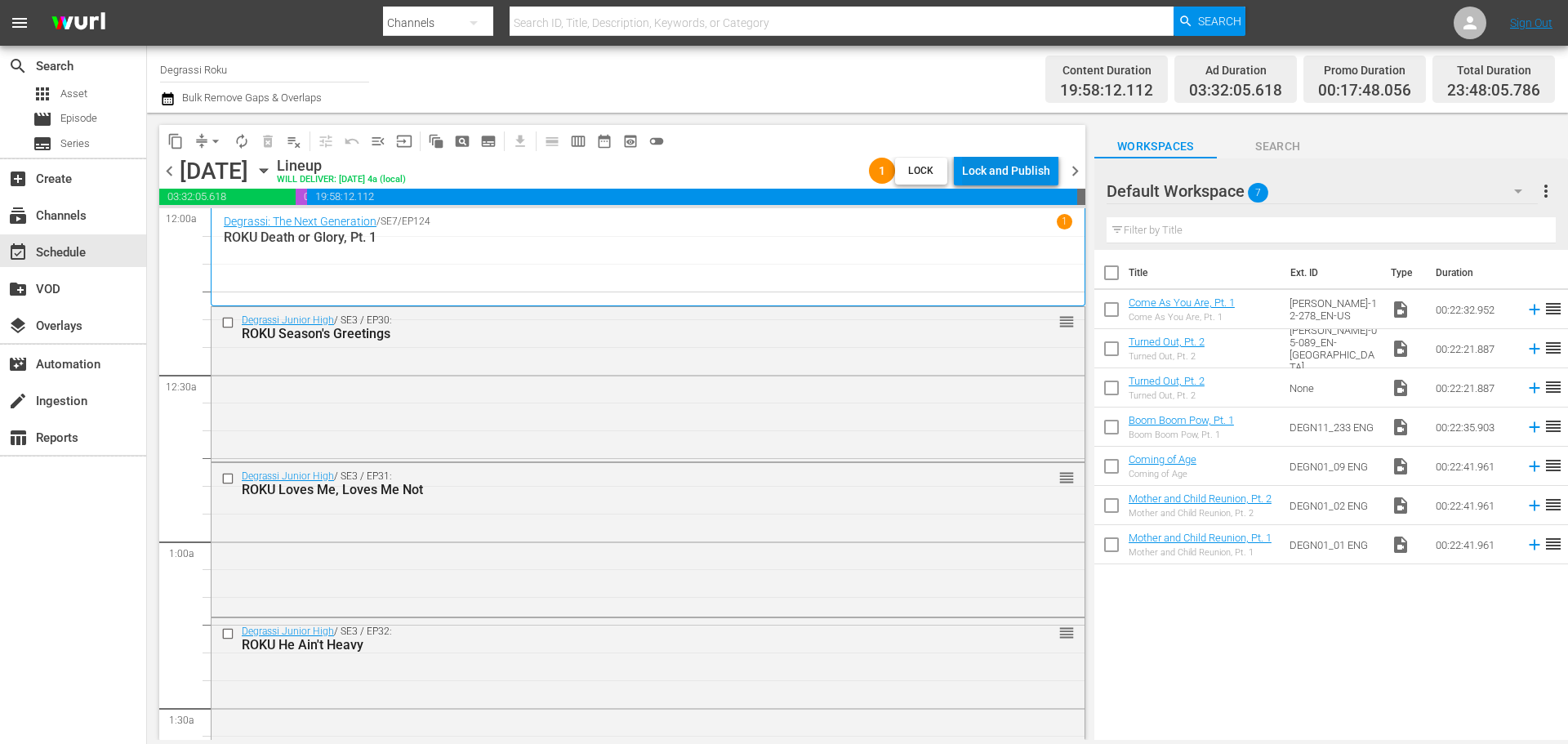
click at [989, 160] on div "Lock and Publish" at bounding box center [1006, 170] width 88 height 29
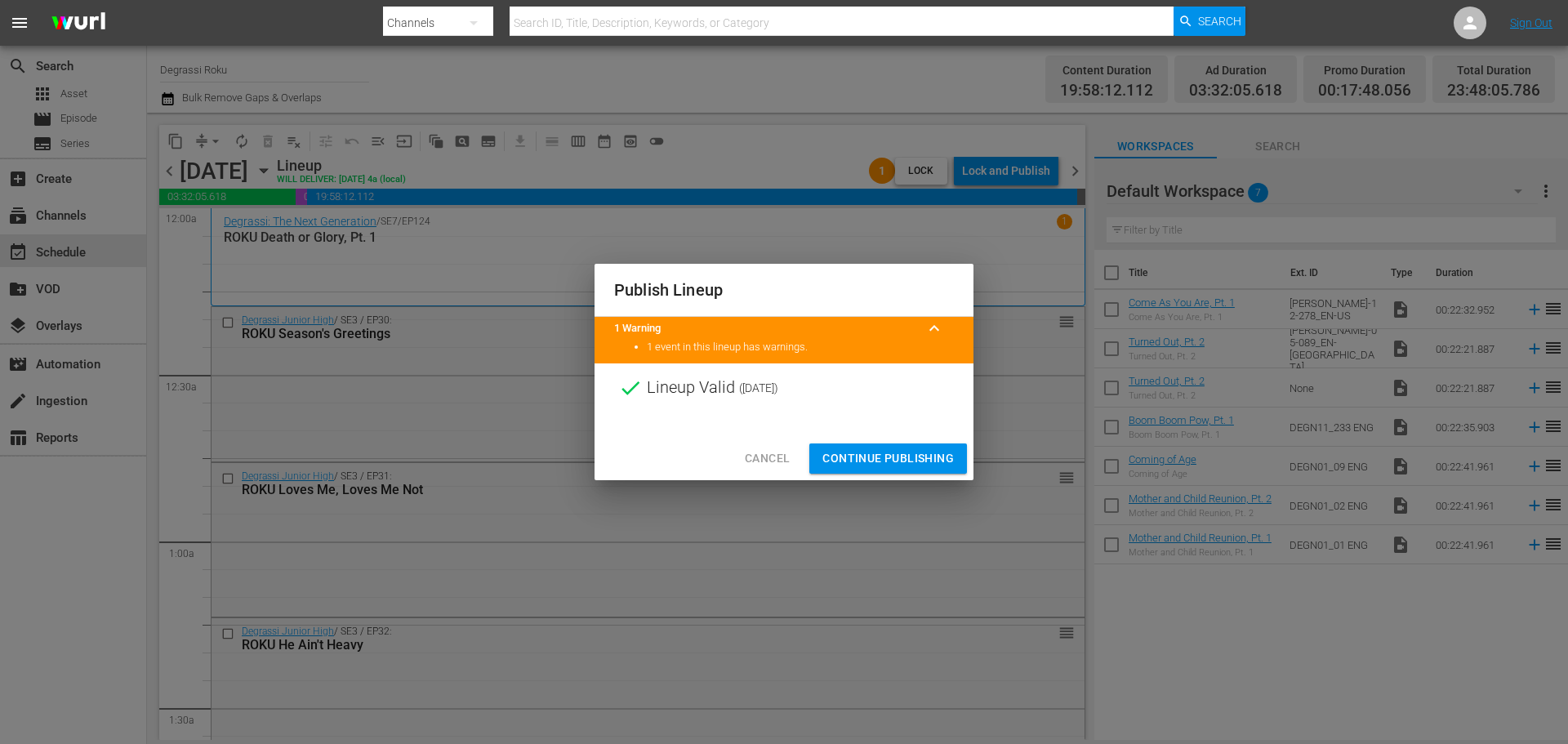
click at [894, 457] on span "Continue Publishing" at bounding box center [888, 459] width 131 height 20
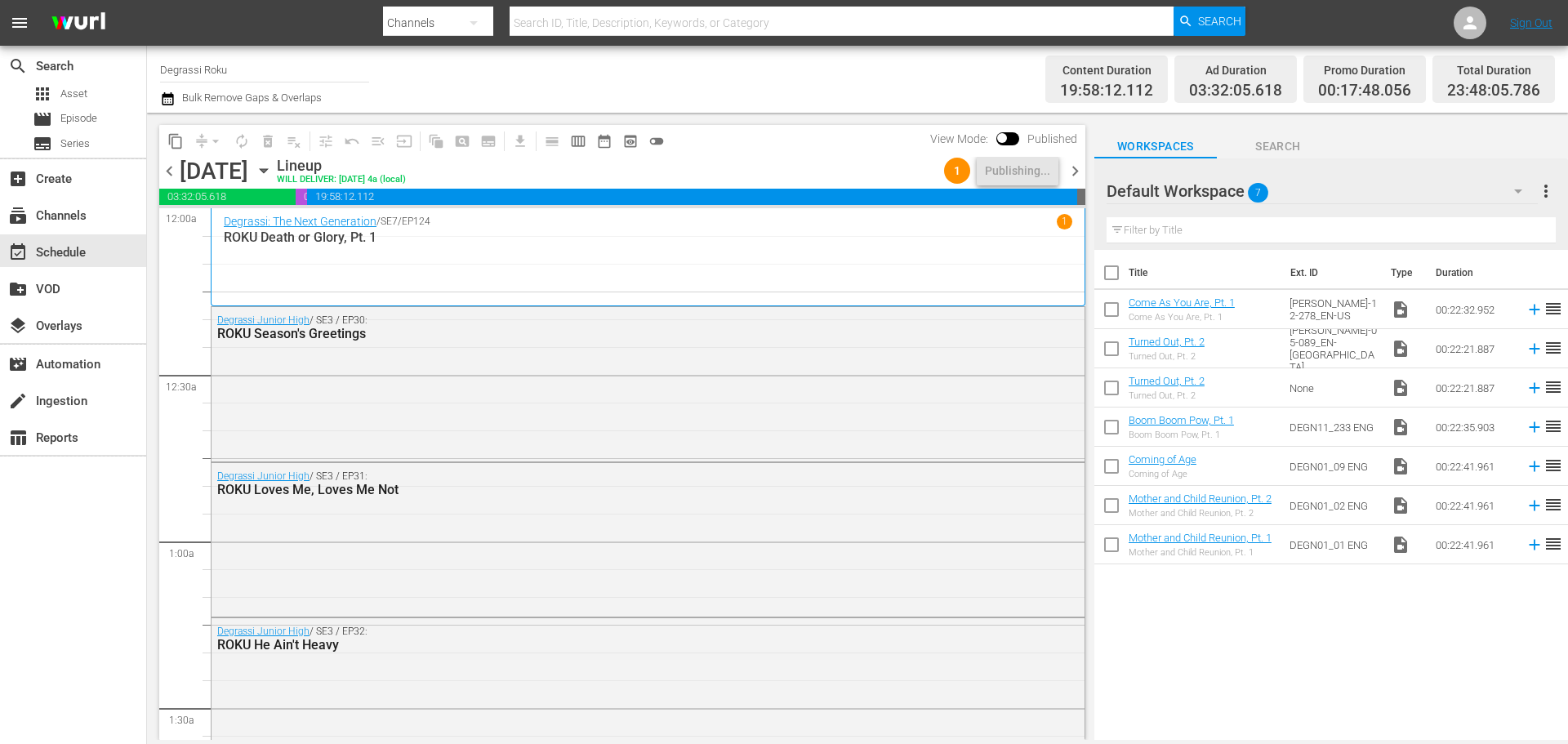
click at [1078, 169] on span "chevron_right" at bounding box center [1075, 170] width 20 height 20
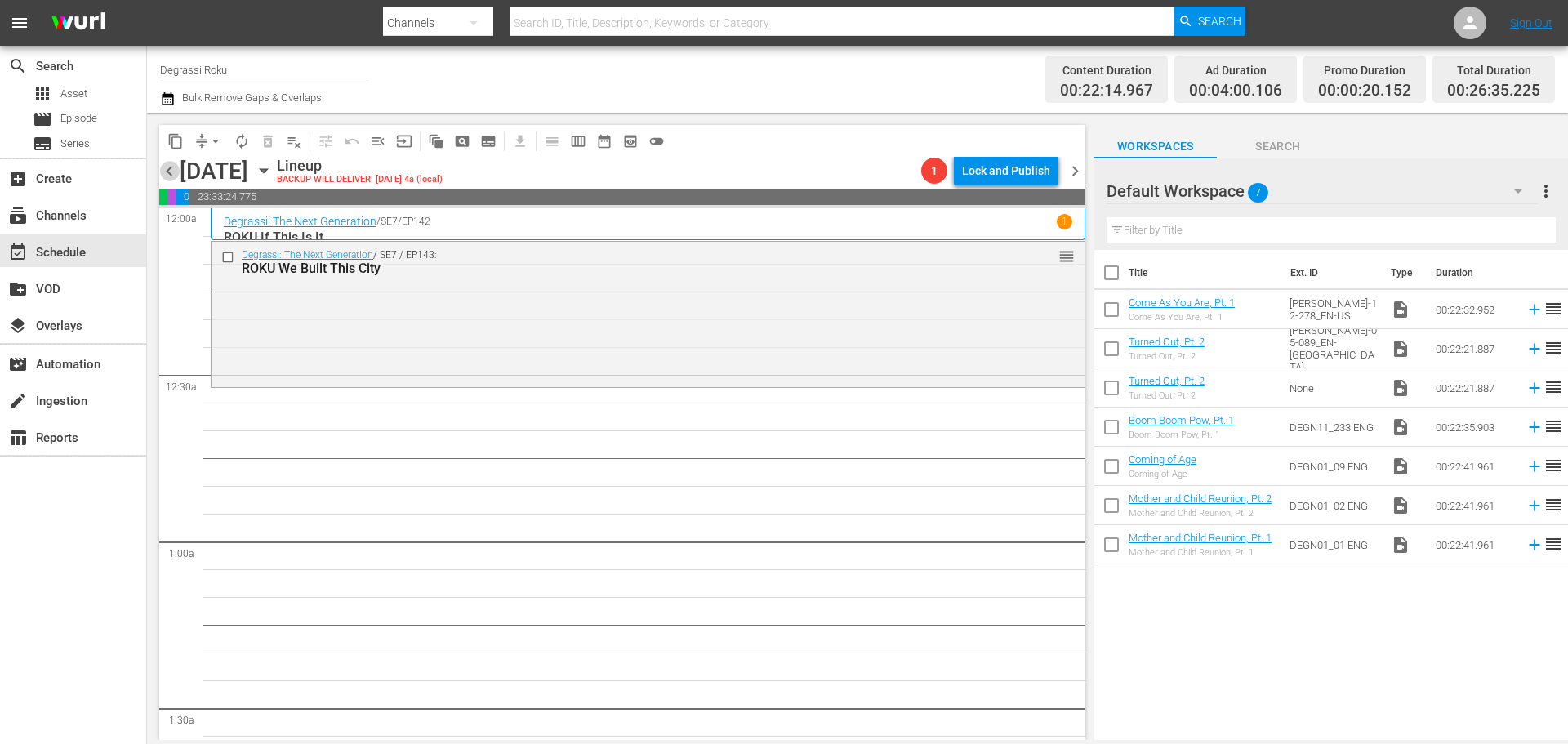
click at [169, 171] on span "chevron_left" at bounding box center [170, 170] width 20 height 20
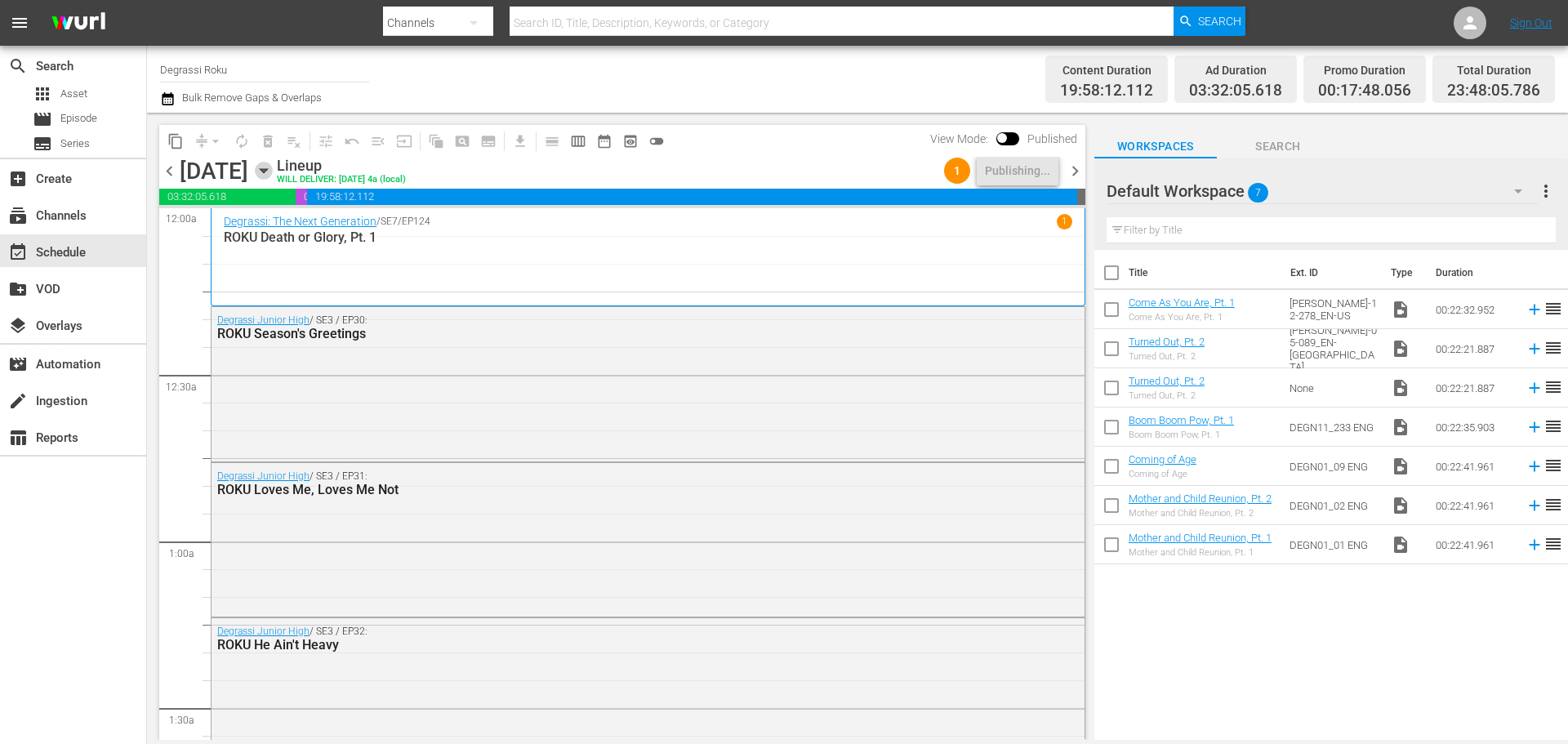
click at [273, 173] on icon "button" at bounding box center [264, 170] width 18 height 18
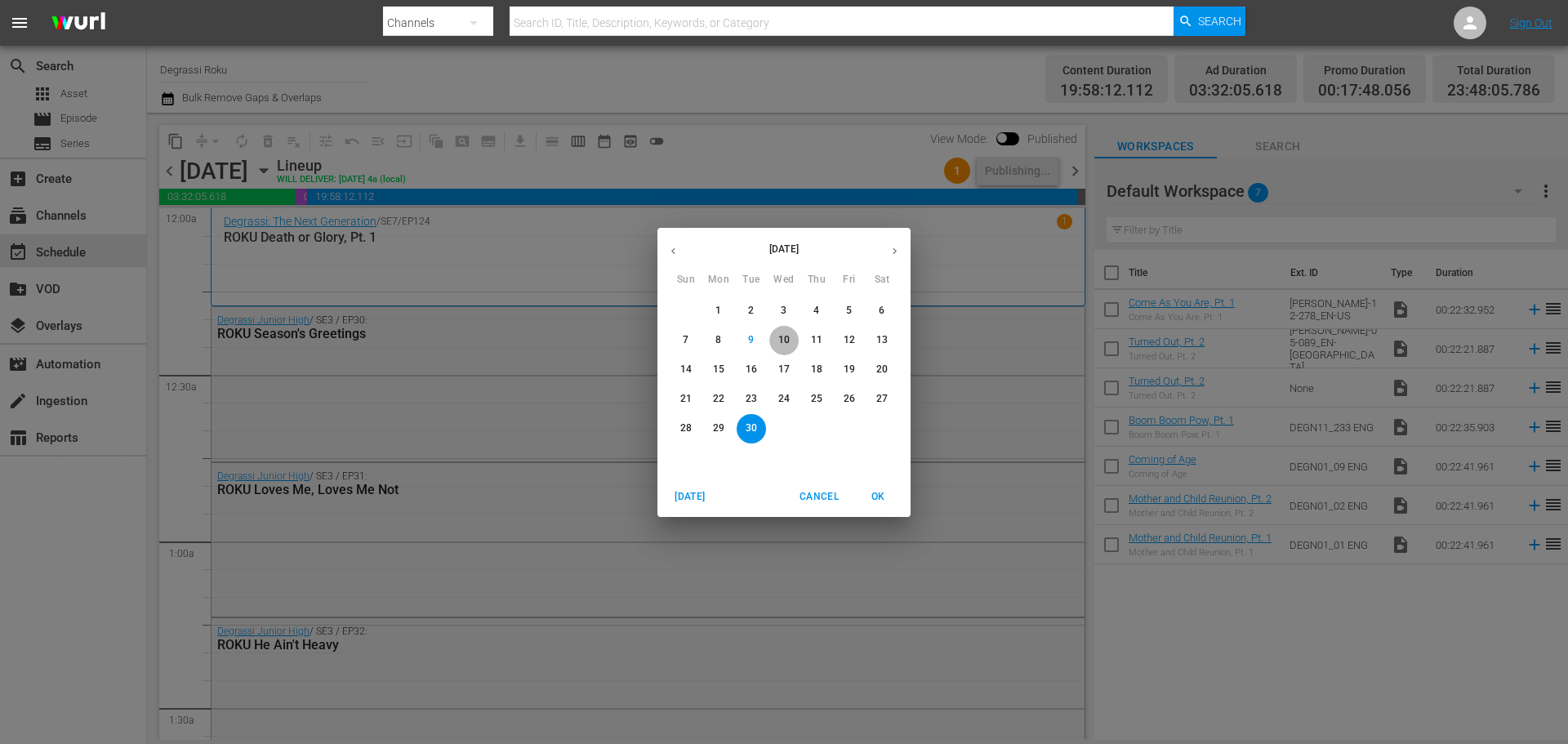
click at [788, 337] on p "10" at bounding box center [784, 340] width 12 height 14
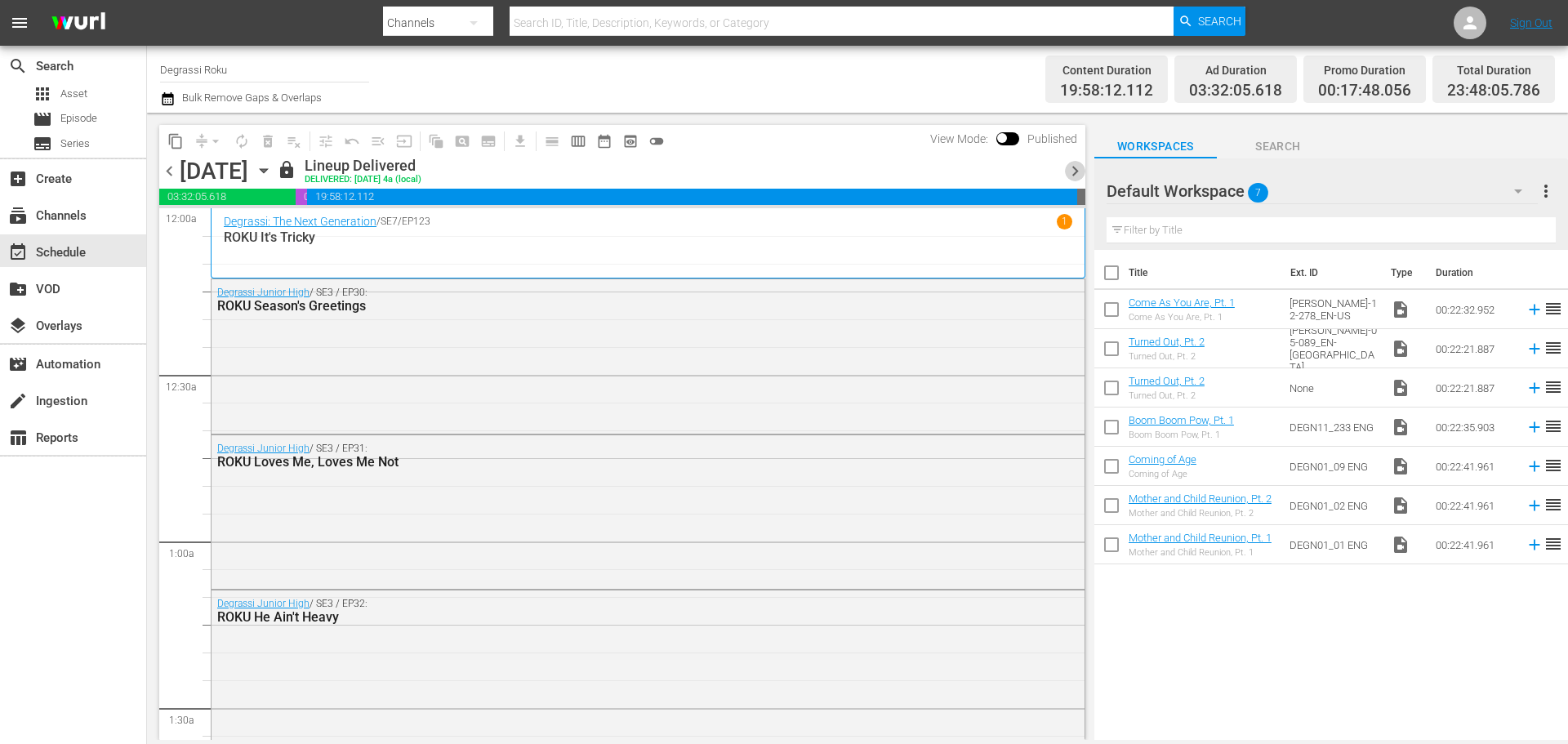
click at [1072, 170] on span "chevron_right" at bounding box center [1075, 170] width 20 height 20
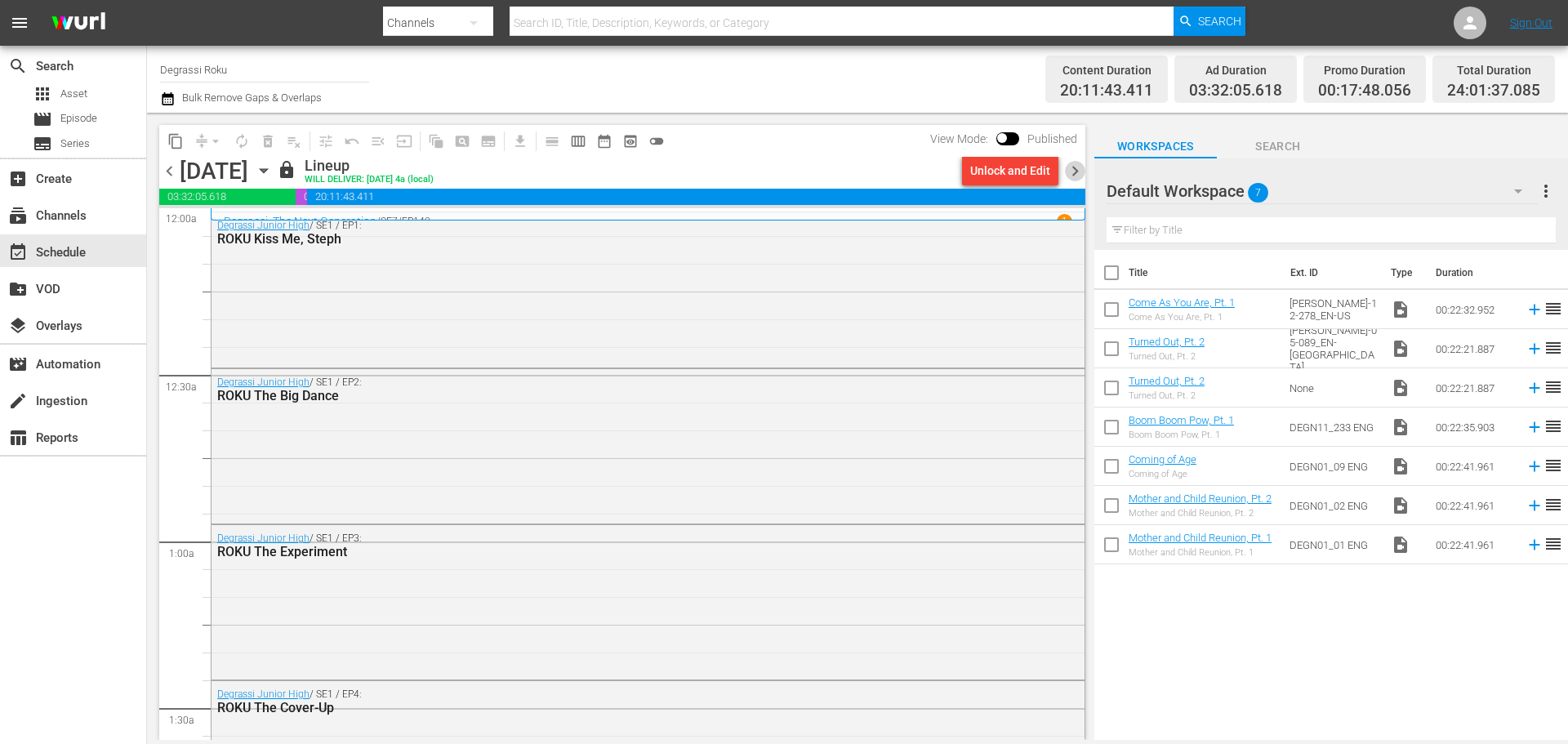
click at [1073, 164] on span "chevron_right" at bounding box center [1075, 170] width 20 height 20
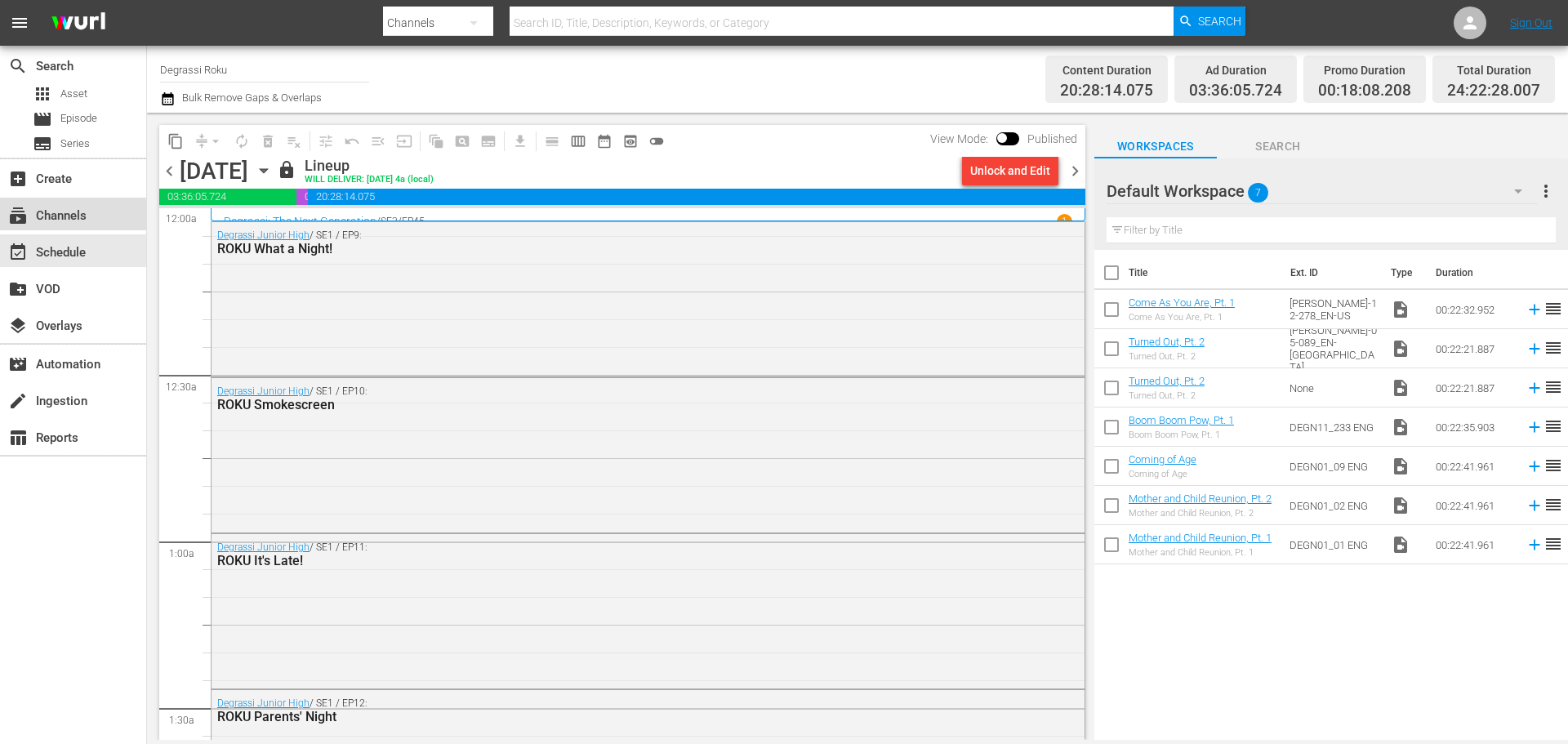
click at [38, 213] on div "subscriptions Channels" at bounding box center [46, 213] width 91 height 15
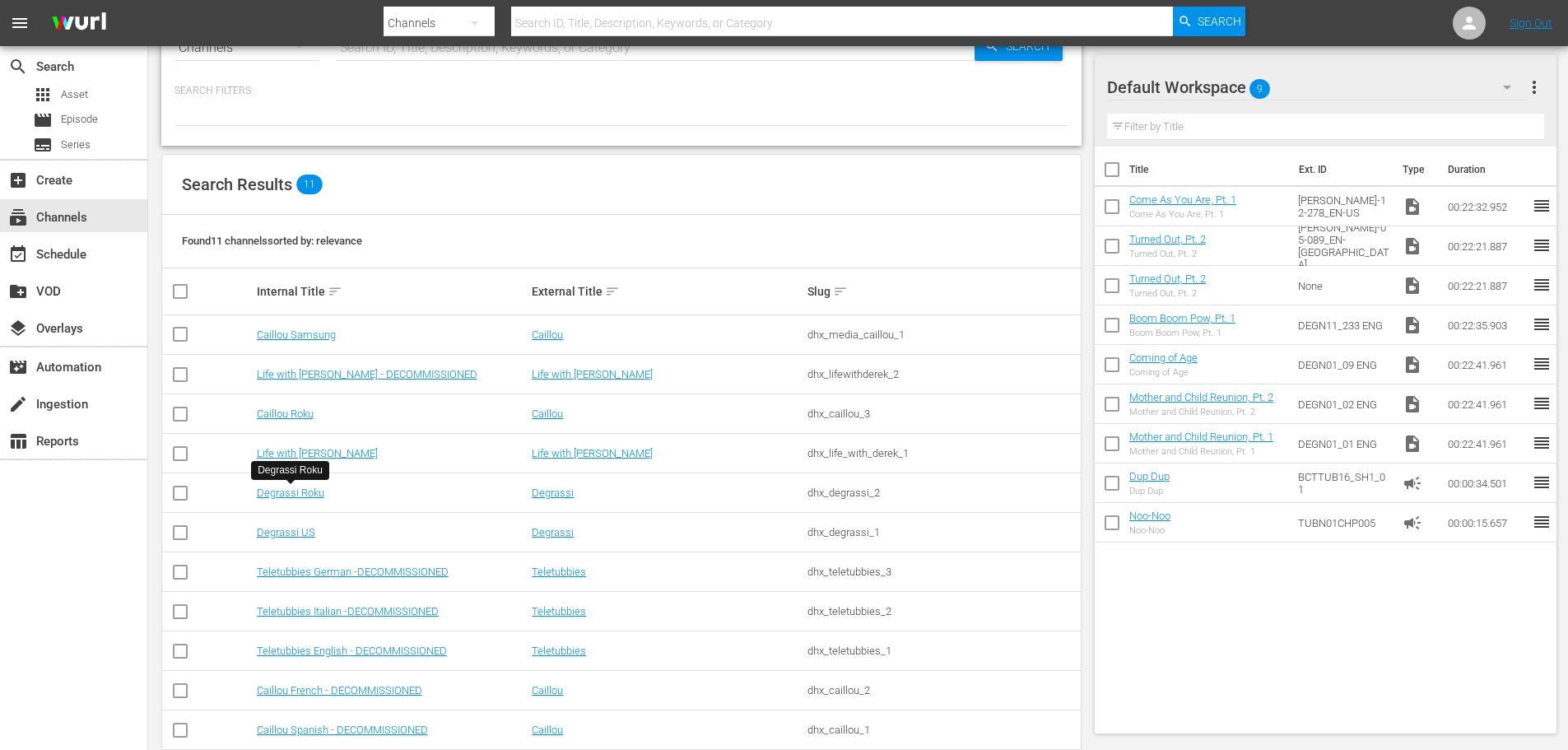
scroll to position [83, 0]
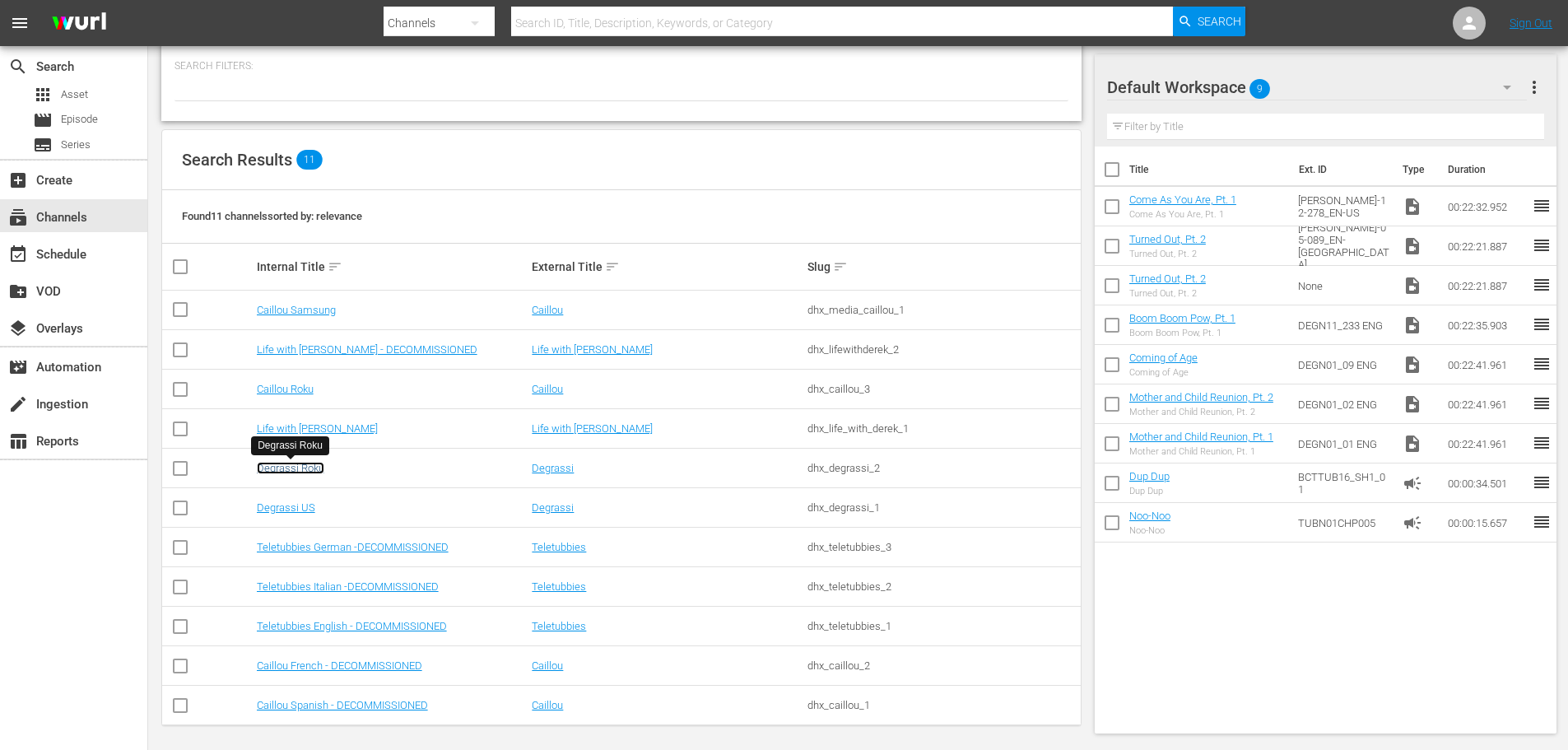
click at [288, 467] on link "Degrassi Roku" at bounding box center [290, 468] width 67 height 12
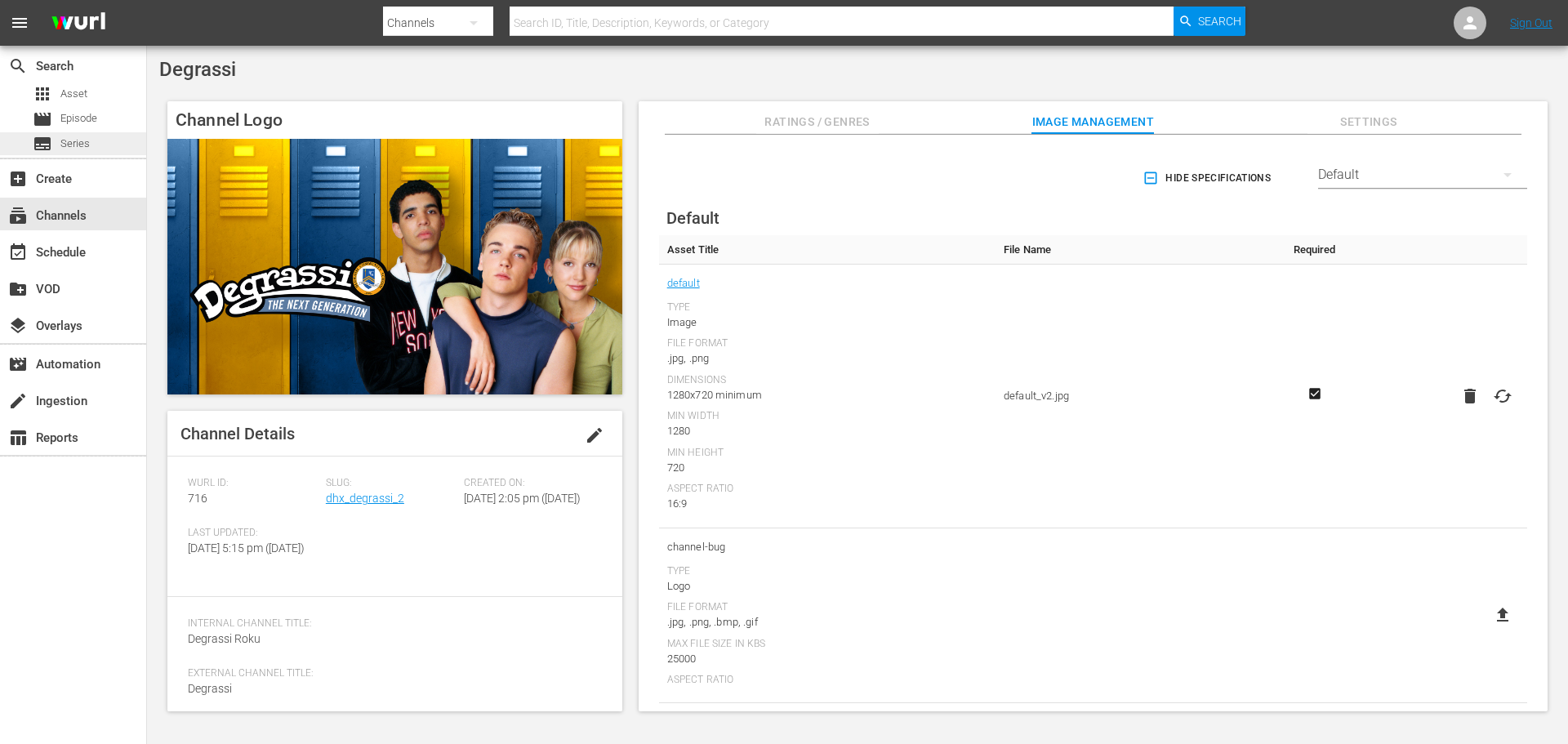
click at [75, 145] on span "Series" at bounding box center [75, 144] width 29 height 16
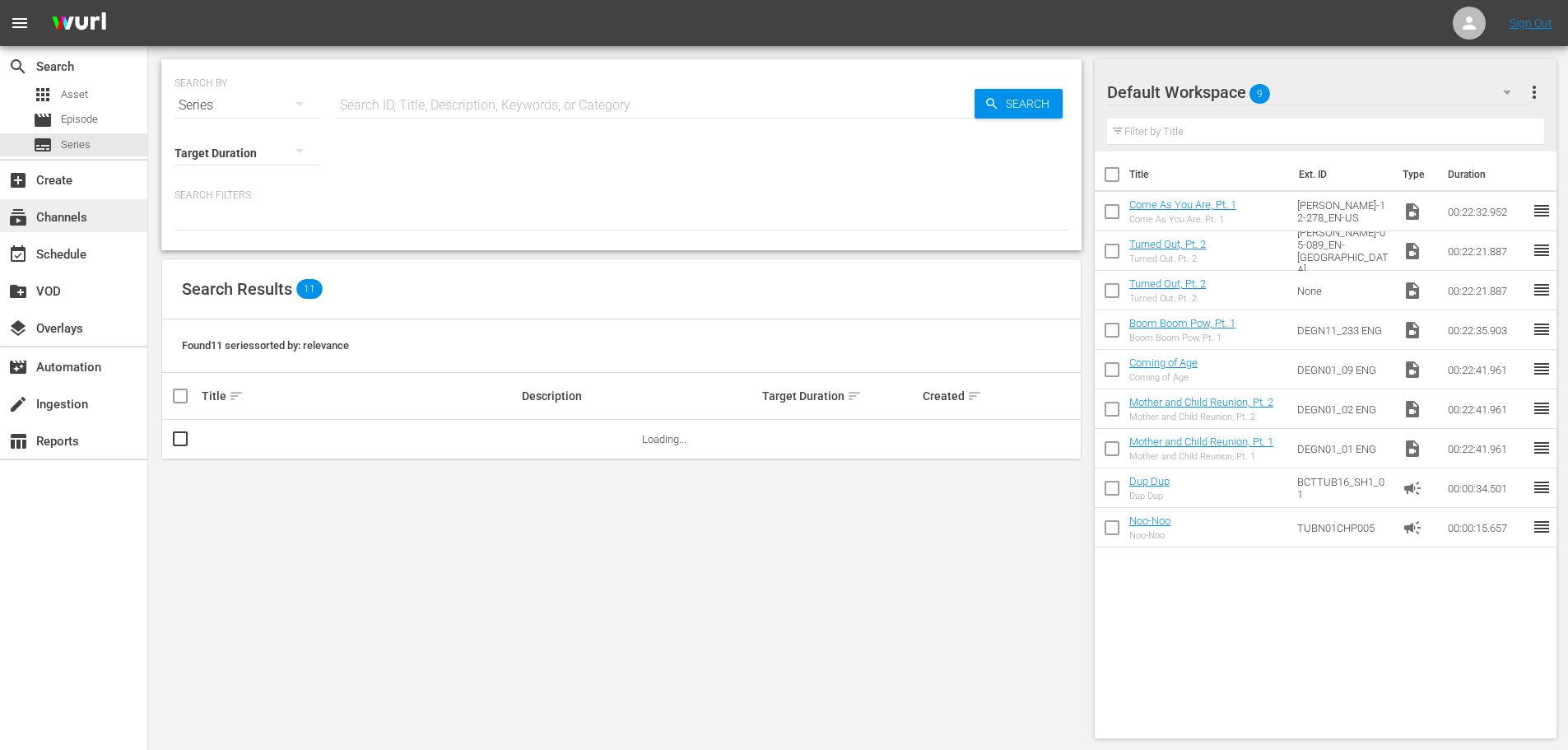
click at [39, 211] on div "subscriptions Channels" at bounding box center [46, 215] width 92 height 15
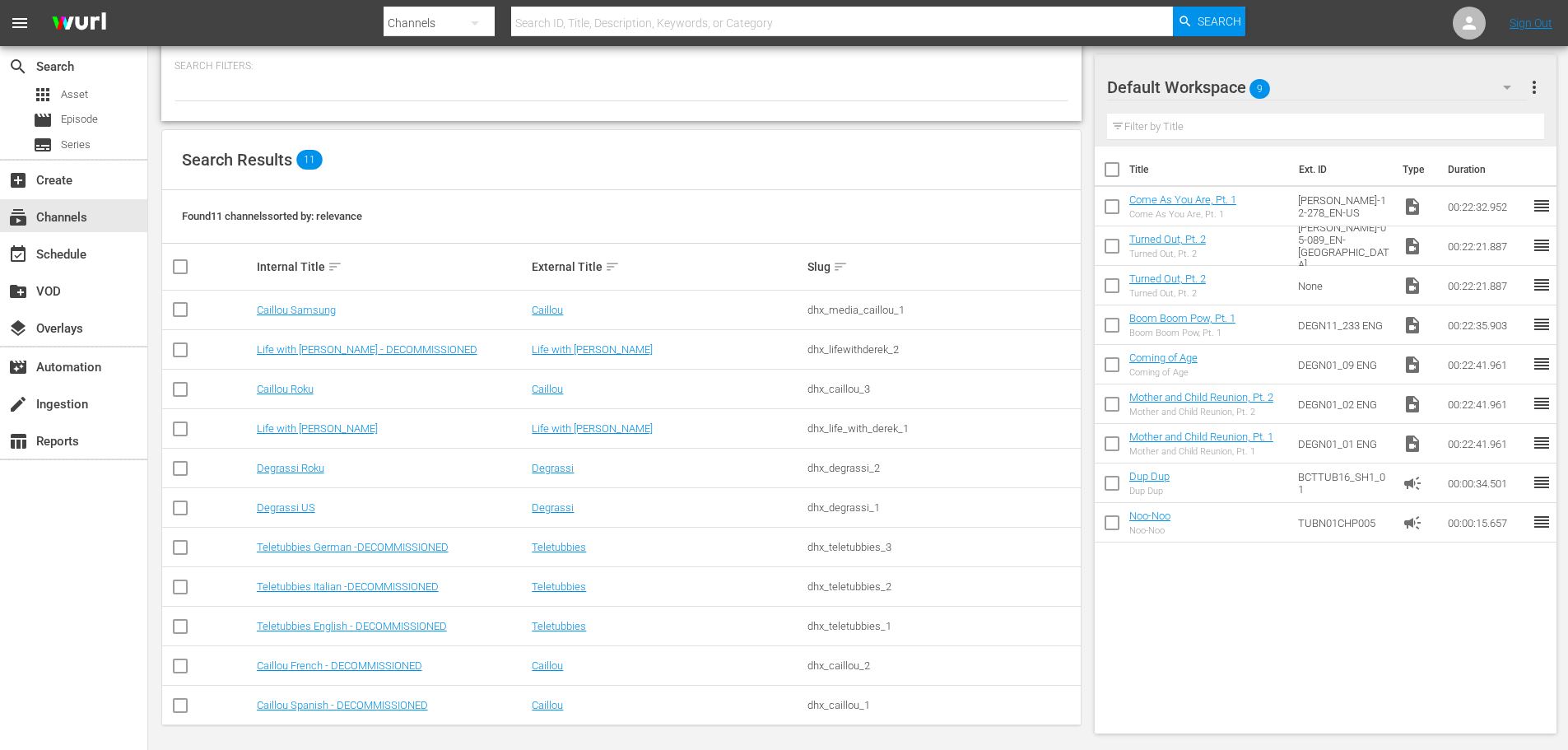
scroll to position [88, 0]
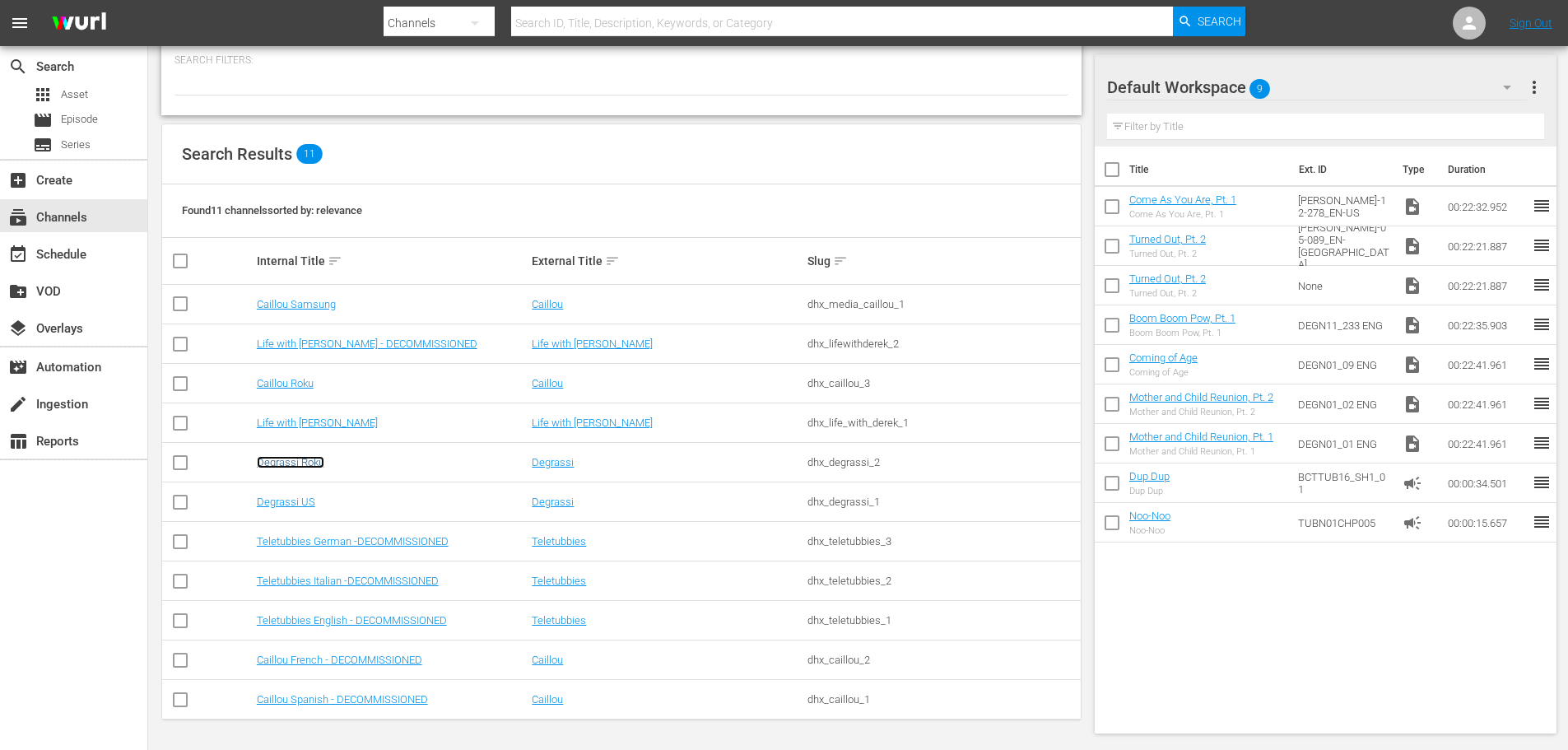
click at [290, 459] on link "Degrassi Roku" at bounding box center [290, 461] width 67 height 12
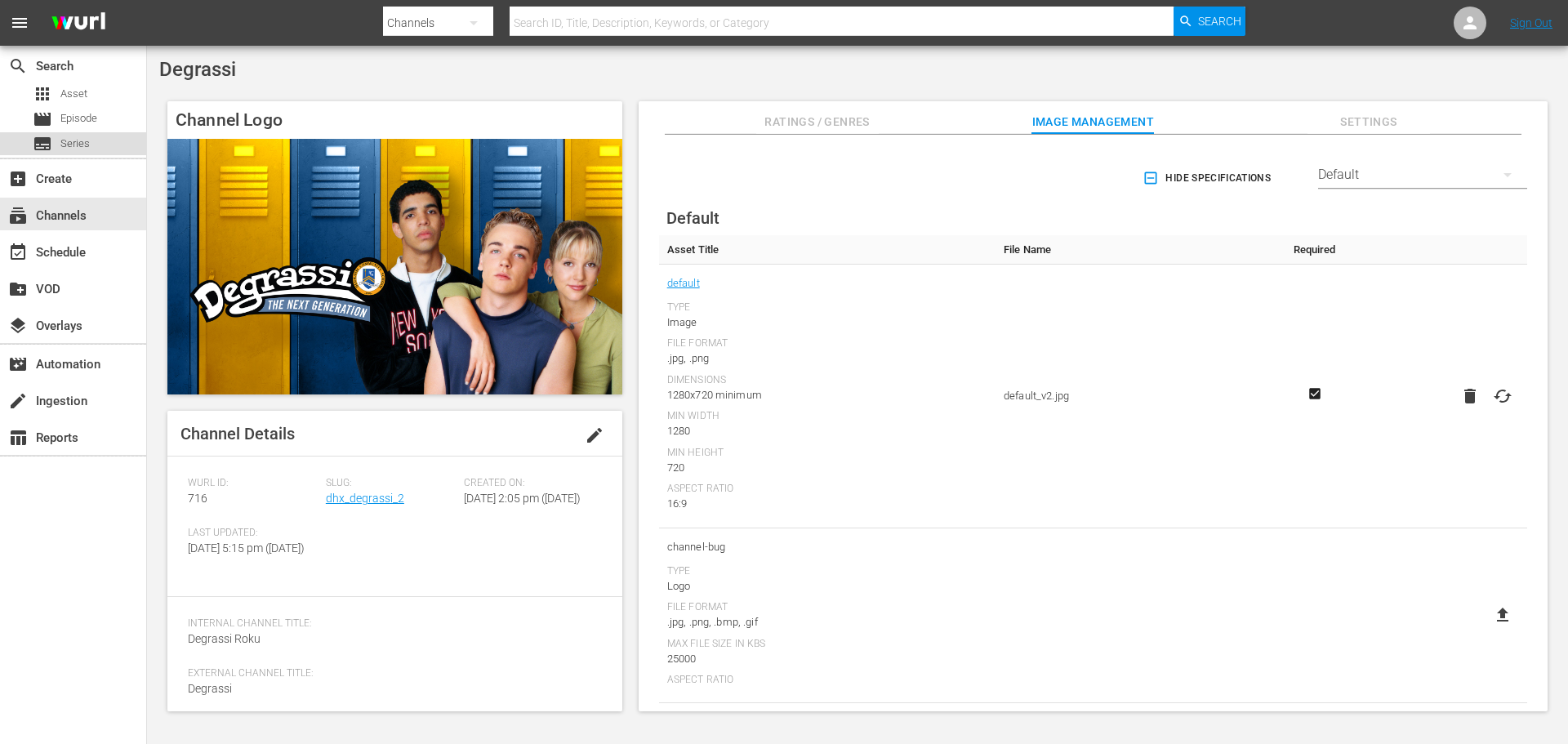
click at [79, 140] on span "Series" at bounding box center [75, 144] width 29 height 16
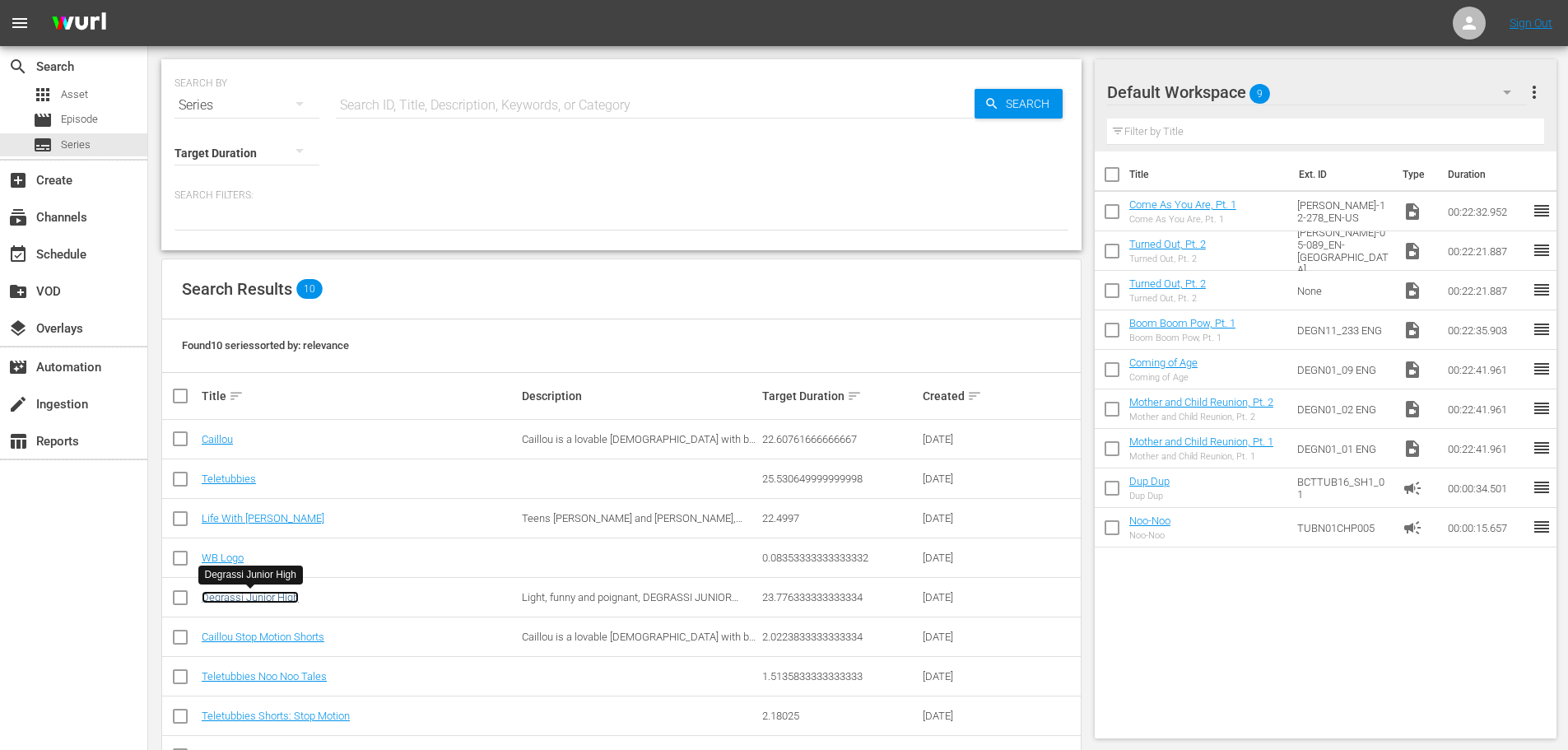
click at [237, 592] on link "Degrassi Junior High" at bounding box center [250, 597] width 97 height 12
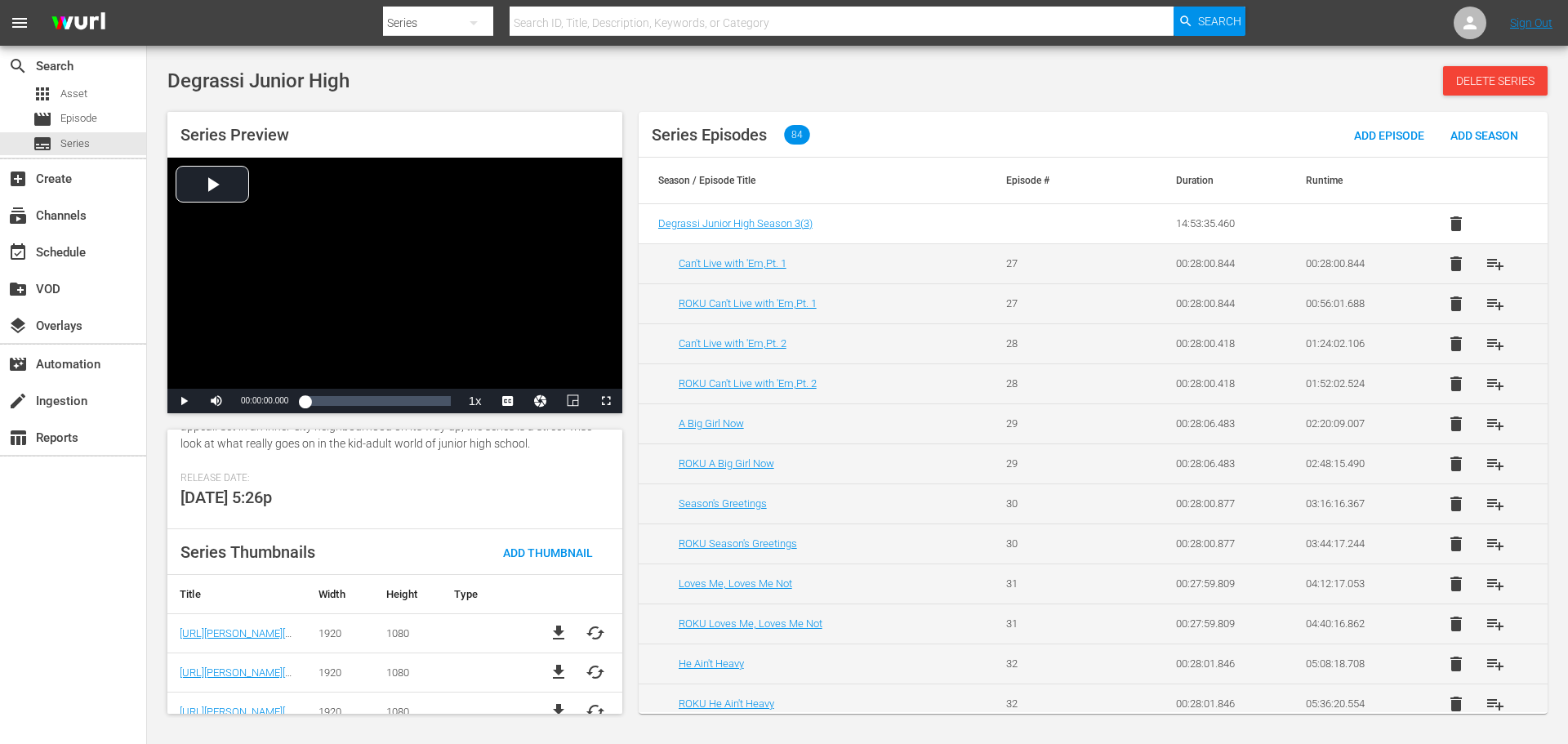
scroll to position [384, 0]
